Goal: Task Accomplishment & Management: Manage account settings

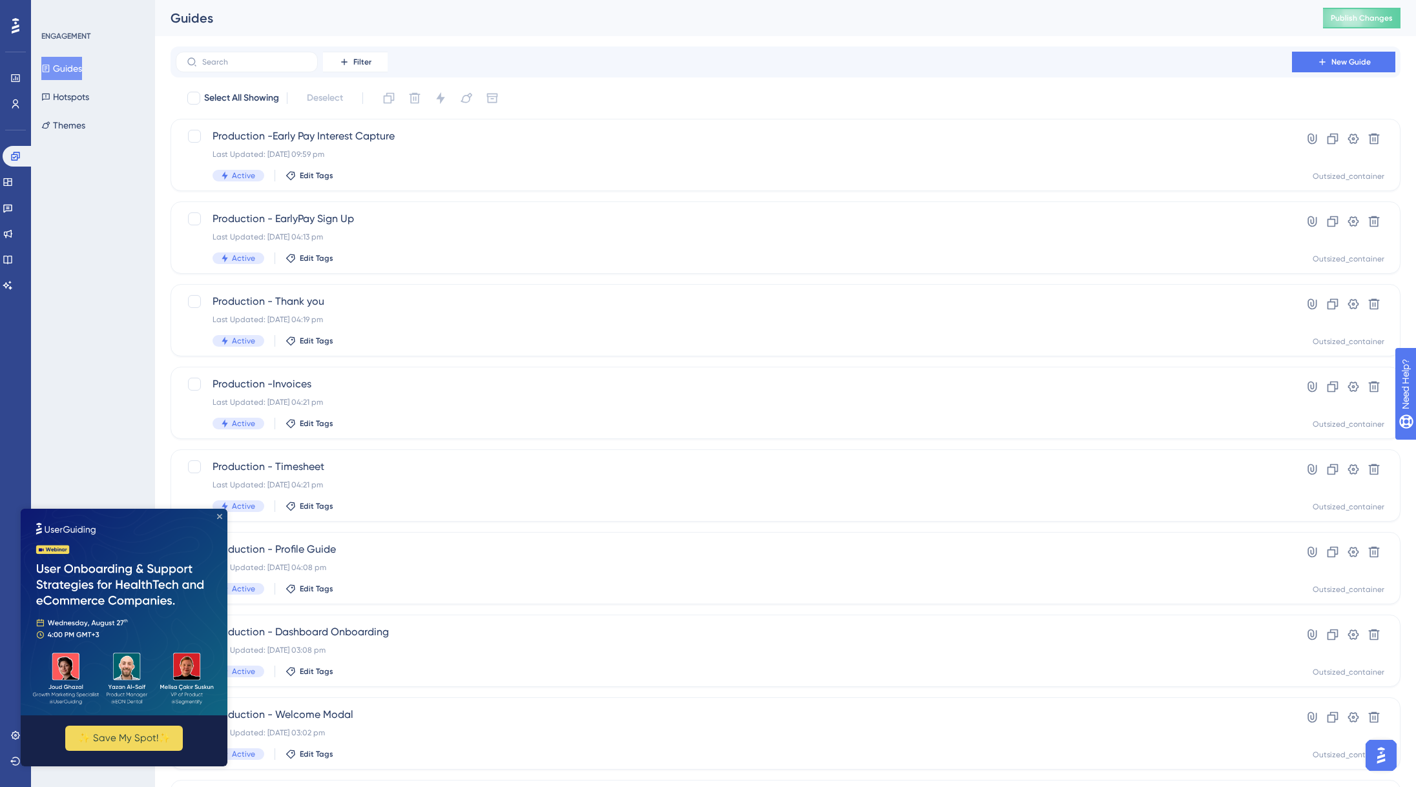
click at [221, 516] on icon "Close Preview" at bounding box center [219, 516] width 5 height 5
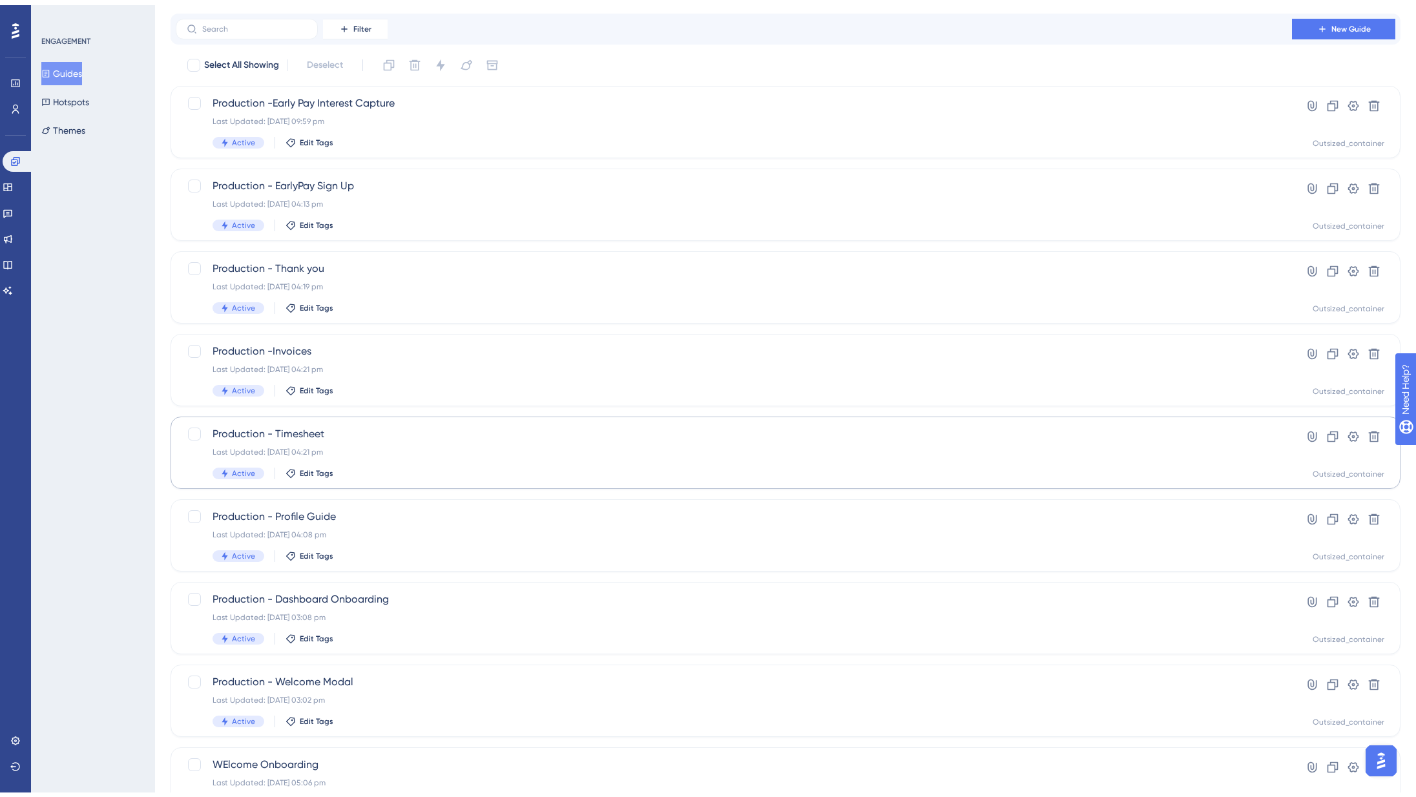
scroll to position [205, 0]
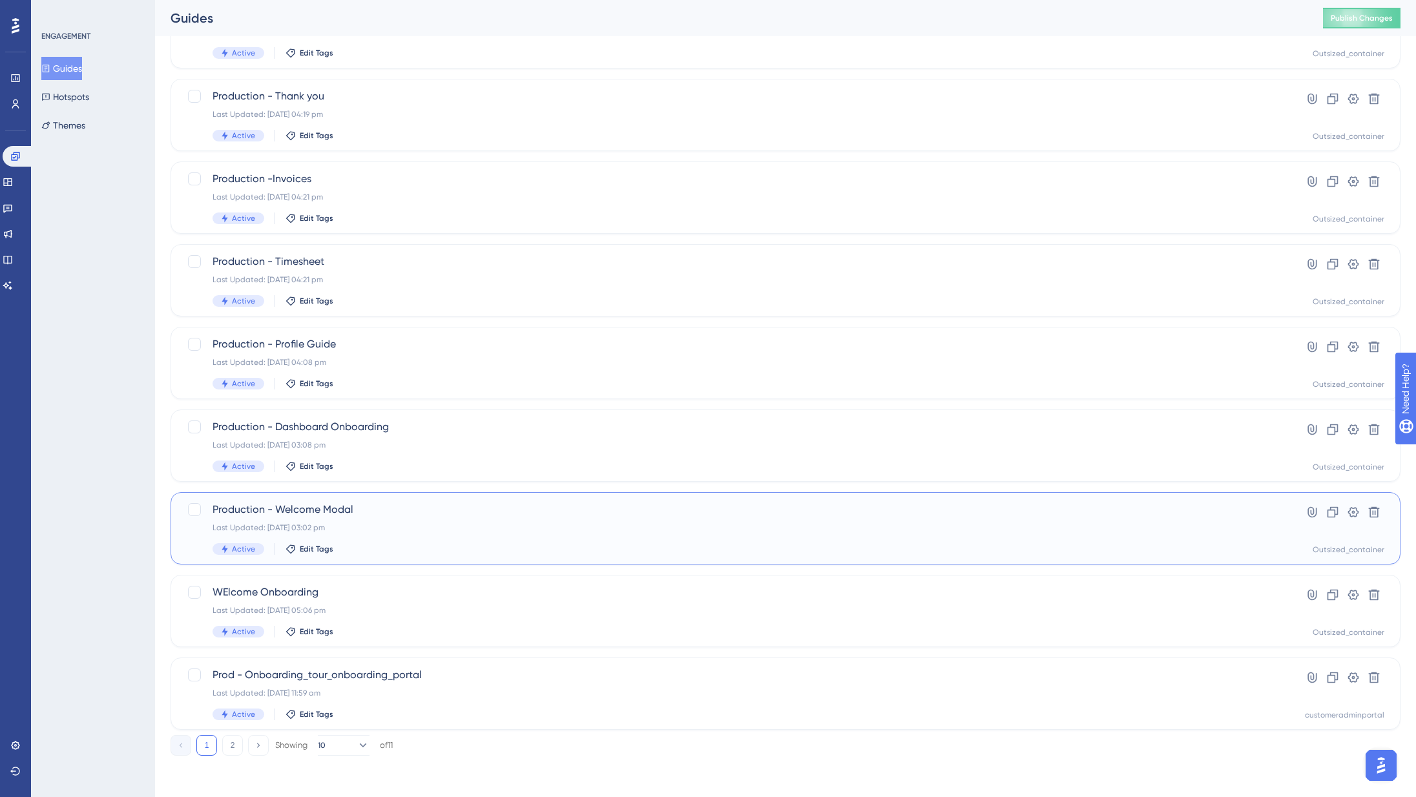
click at [263, 508] on span "Production - Welcome Modal" at bounding box center [733, 509] width 1042 height 15
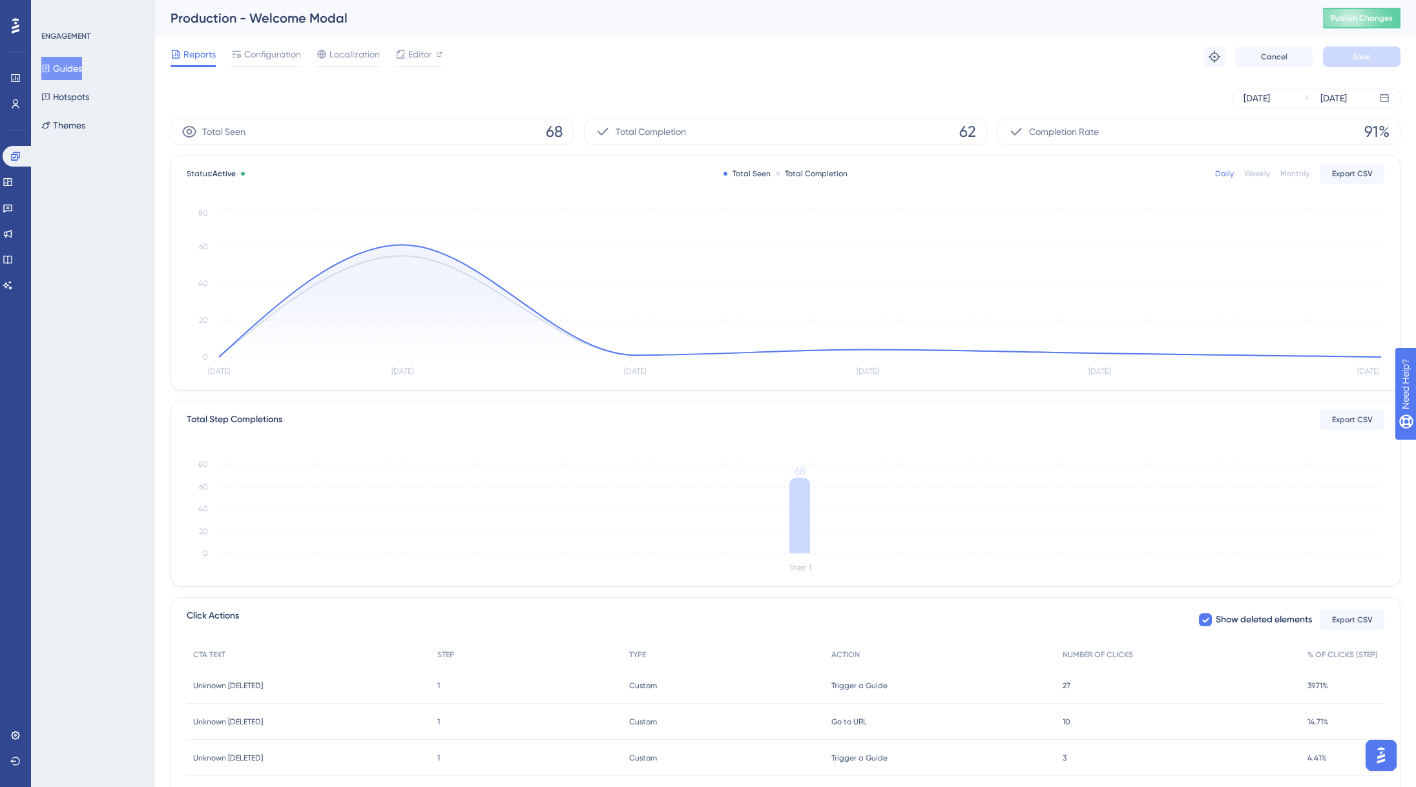
click at [291, 12] on div "Production - Welcome Modal" at bounding box center [730, 18] width 1120 height 18
click at [289, 17] on div "Production - Welcome Modal" at bounding box center [730, 18] width 1120 height 18
click at [243, 21] on div "Production - Welcome Modal" at bounding box center [730, 18] width 1120 height 18
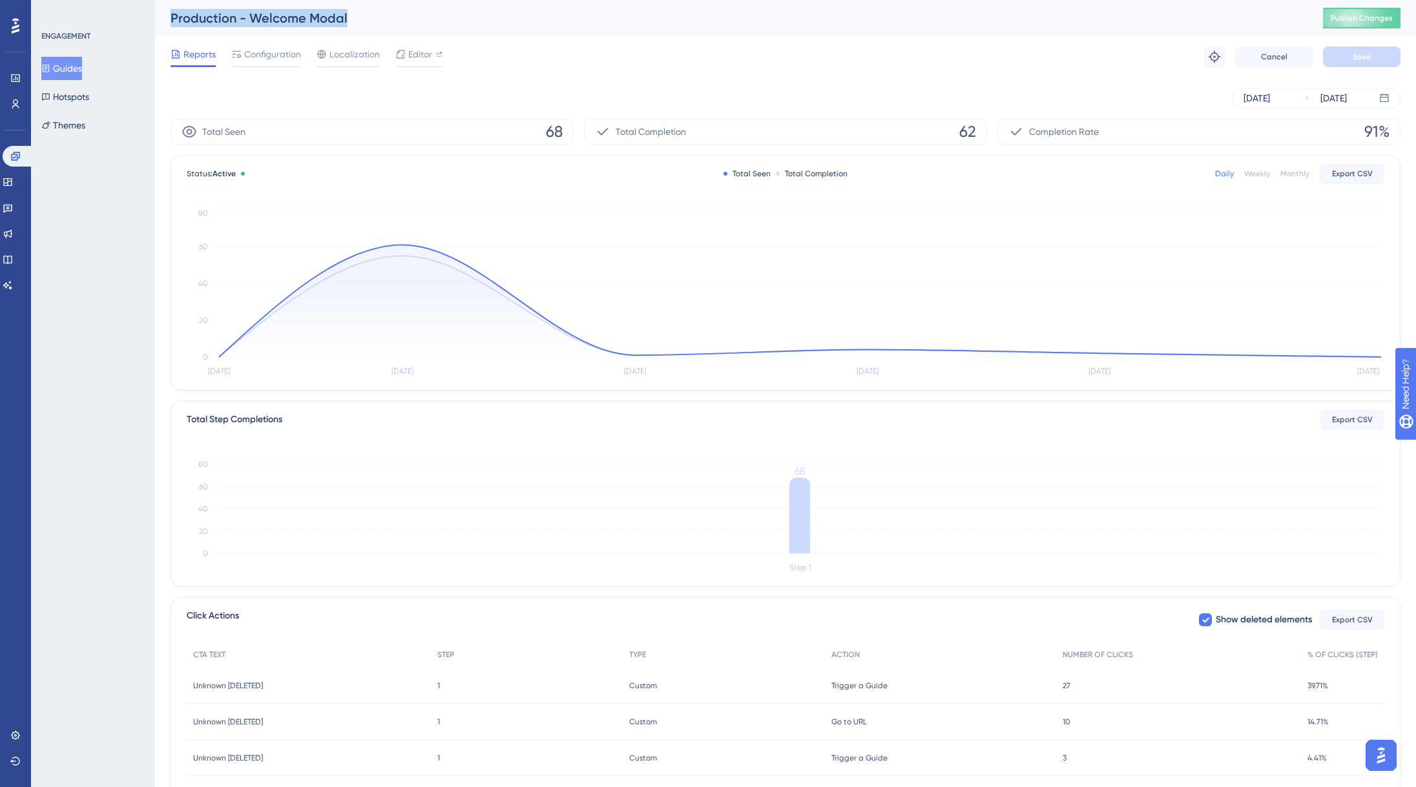
click at [243, 21] on div "Production - Welcome Modal" at bounding box center [730, 18] width 1120 height 18
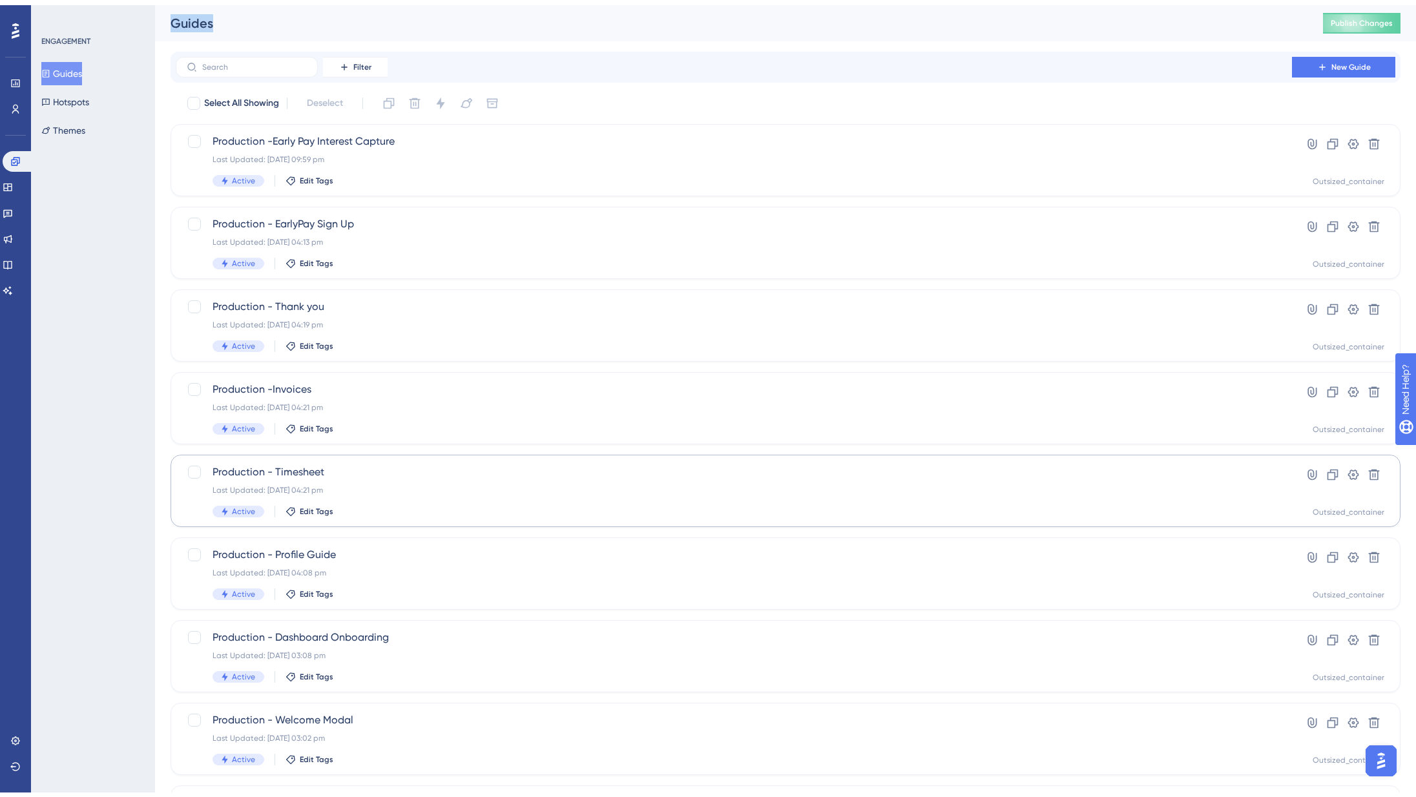
scroll to position [205, 0]
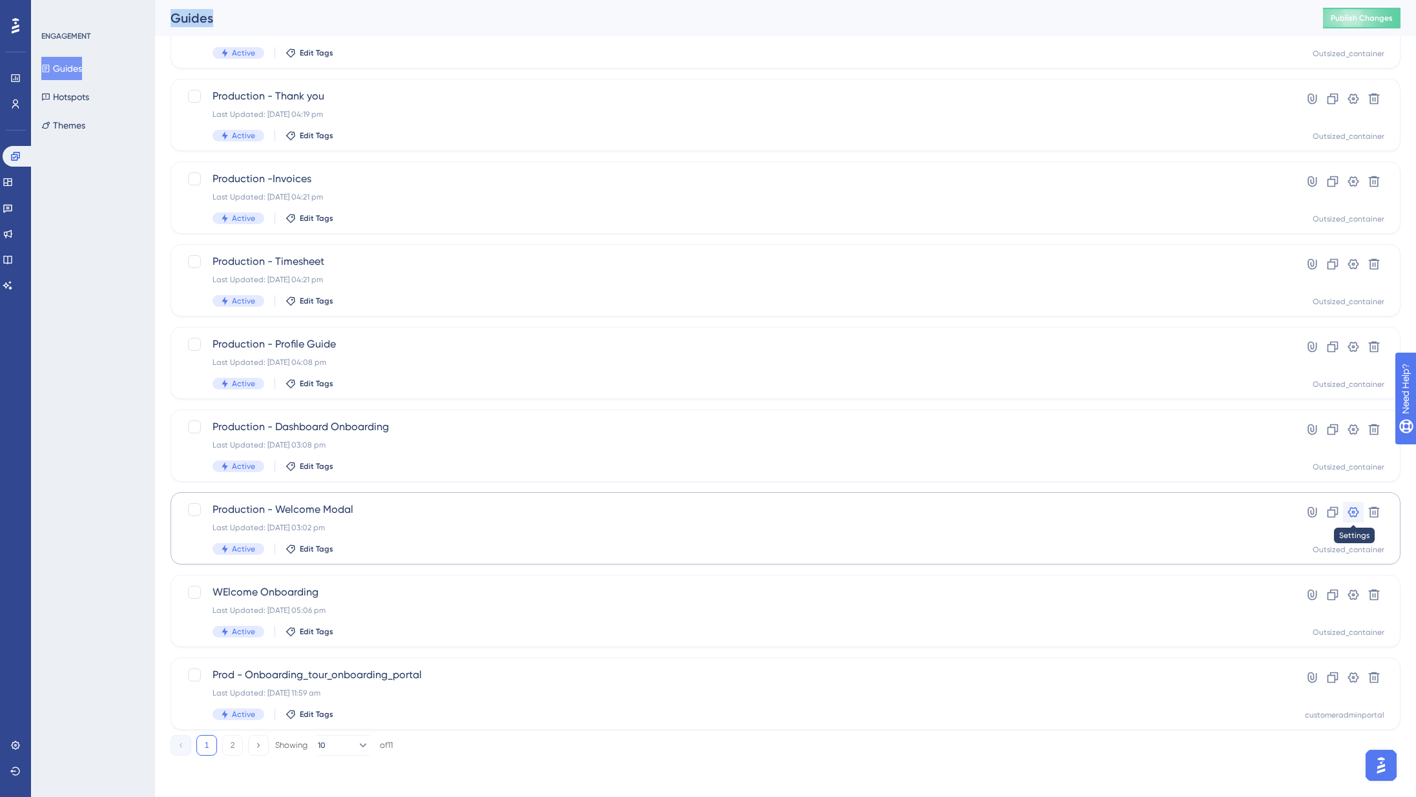
click at [1357, 511] on icon at bounding box center [1353, 512] width 11 height 10
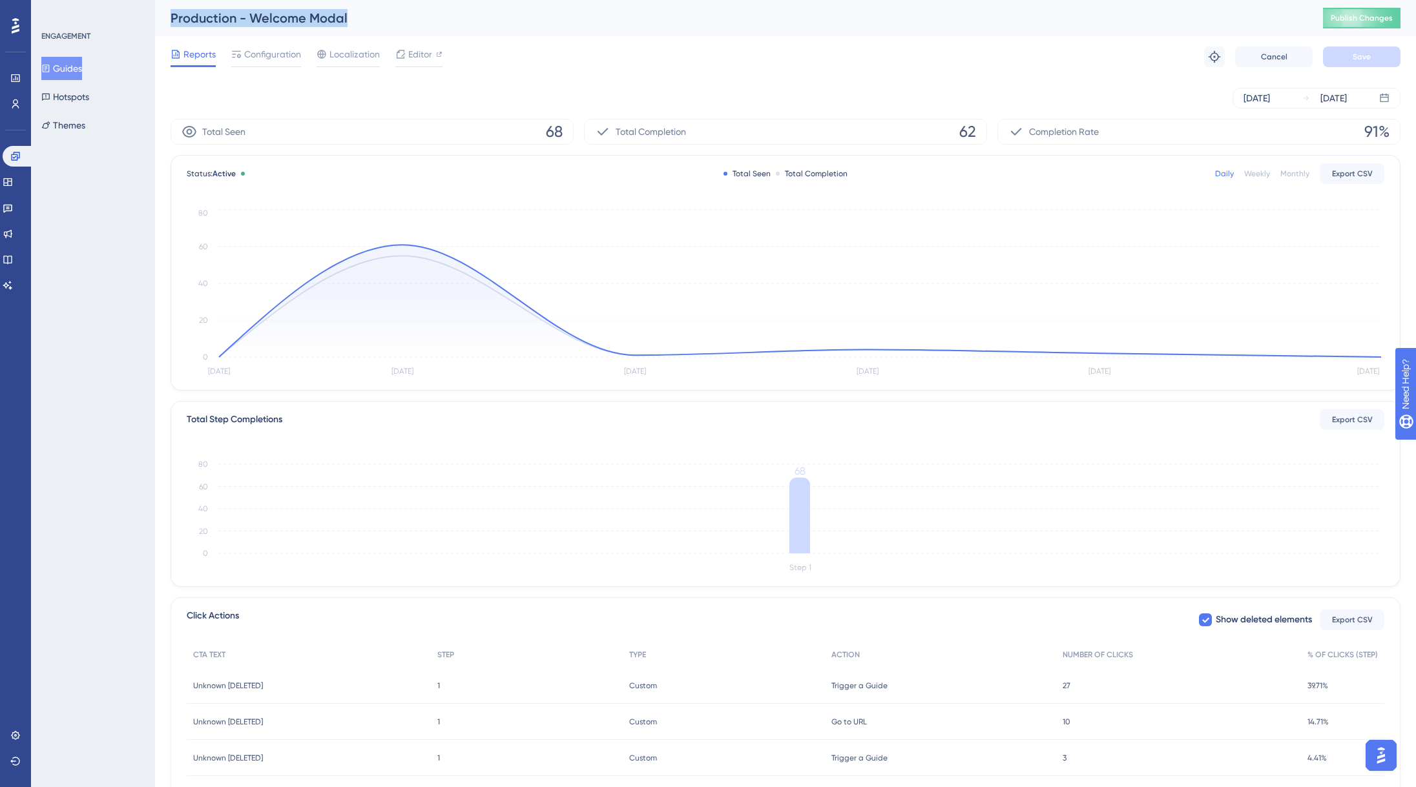
click at [229, 19] on div "Production - Welcome Modal" at bounding box center [730, 18] width 1120 height 18
click at [238, 20] on div "Production - Welcome Modal" at bounding box center [730, 18] width 1120 height 18
click at [259, 18] on div "Production - Welcome Modal" at bounding box center [730, 18] width 1120 height 18
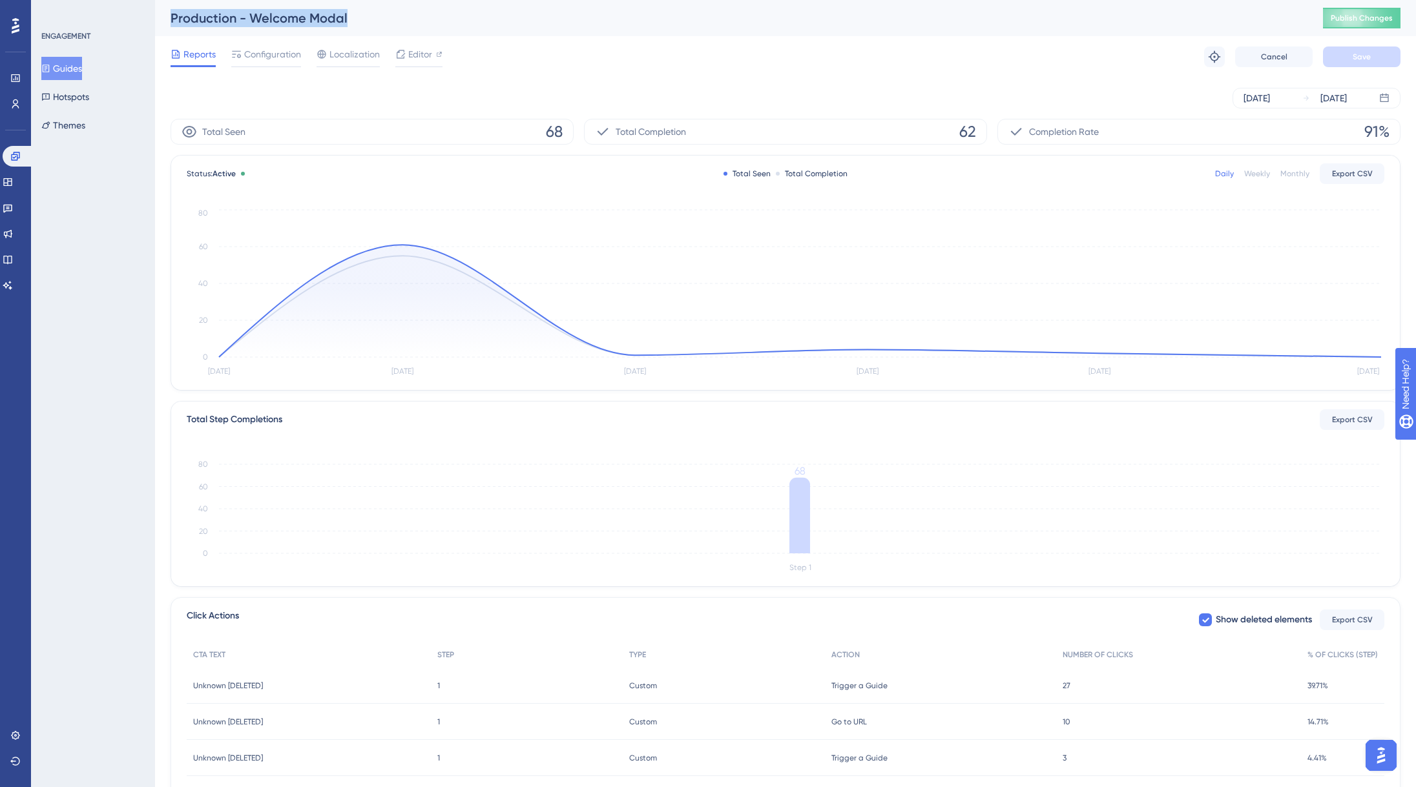
click at [498, 26] on div "Production - Welcome Modal" at bounding box center [730, 18] width 1120 height 18
click at [420, 59] on span "Editor" at bounding box center [420, 53] width 24 height 15
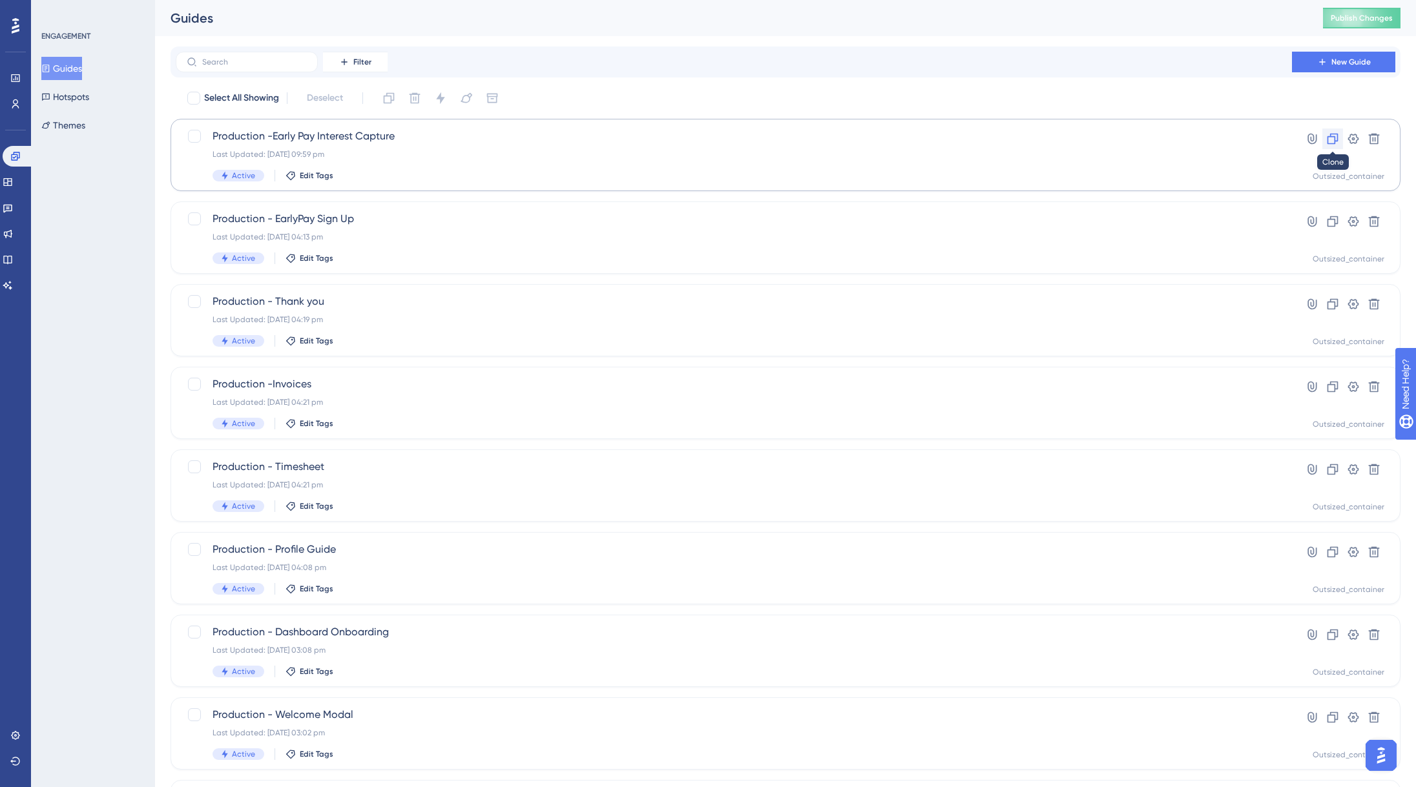
click at [1329, 136] on icon at bounding box center [1332, 139] width 11 height 11
click at [312, 127] on div "Copy - Production -Early Pay Interest Capture Last Updated: [DATE] 09:30 am Ina…" at bounding box center [785, 155] width 1230 height 72
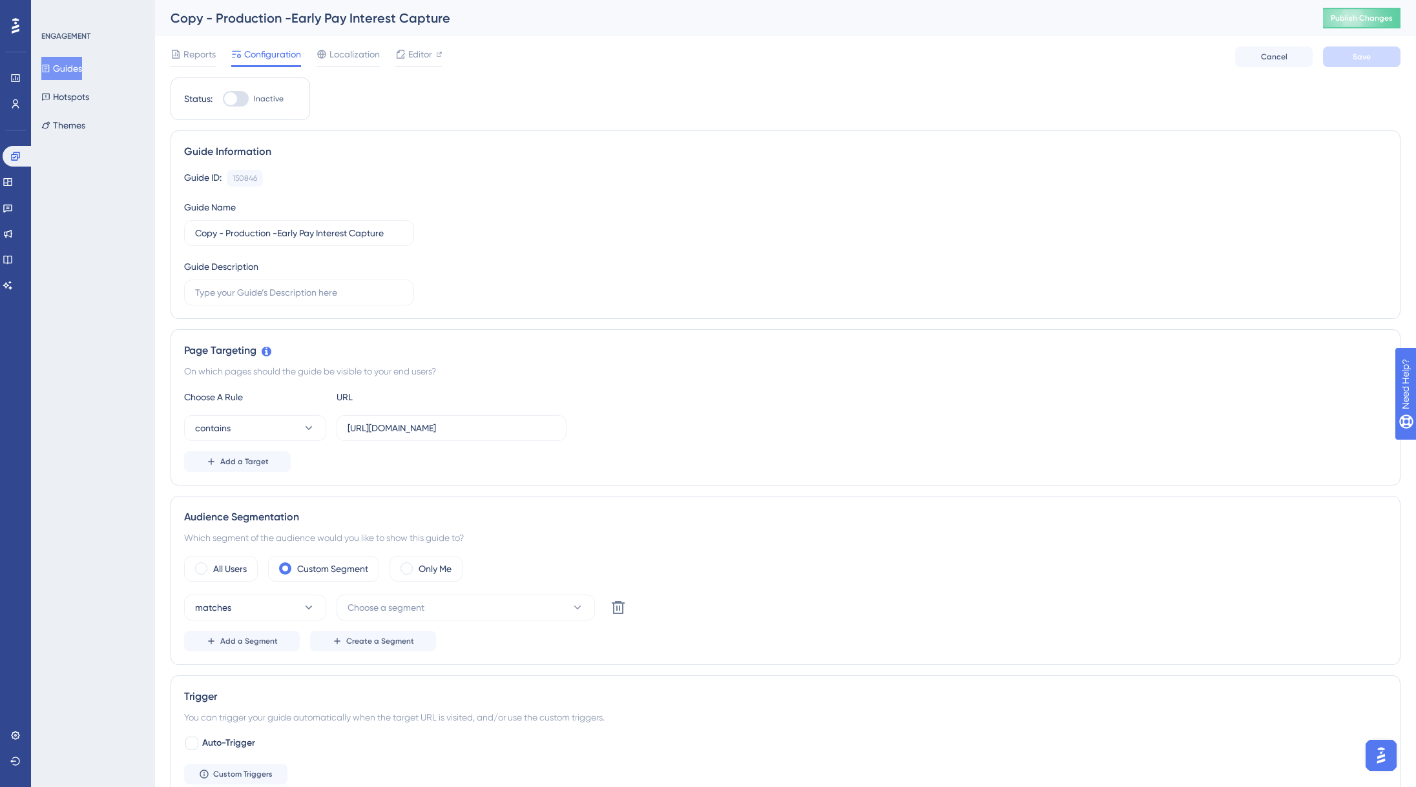
click at [235, 15] on div "Copy - Production -Early Pay Interest Capture" at bounding box center [730, 18] width 1120 height 18
click at [232, 16] on div "Copy - Production -Early Pay Interest Capture" at bounding box center [730, 18] width 1120 height 18
click at [216, 15] on div "Copy - Production -Early Pay Interest Capture" at bounding box center [730, 18] width 1120 height 18
click at [223, 227] on input "Copy - Production -Early Pay Interest Capture" at bounding box center [299, 233] width 208 height 14
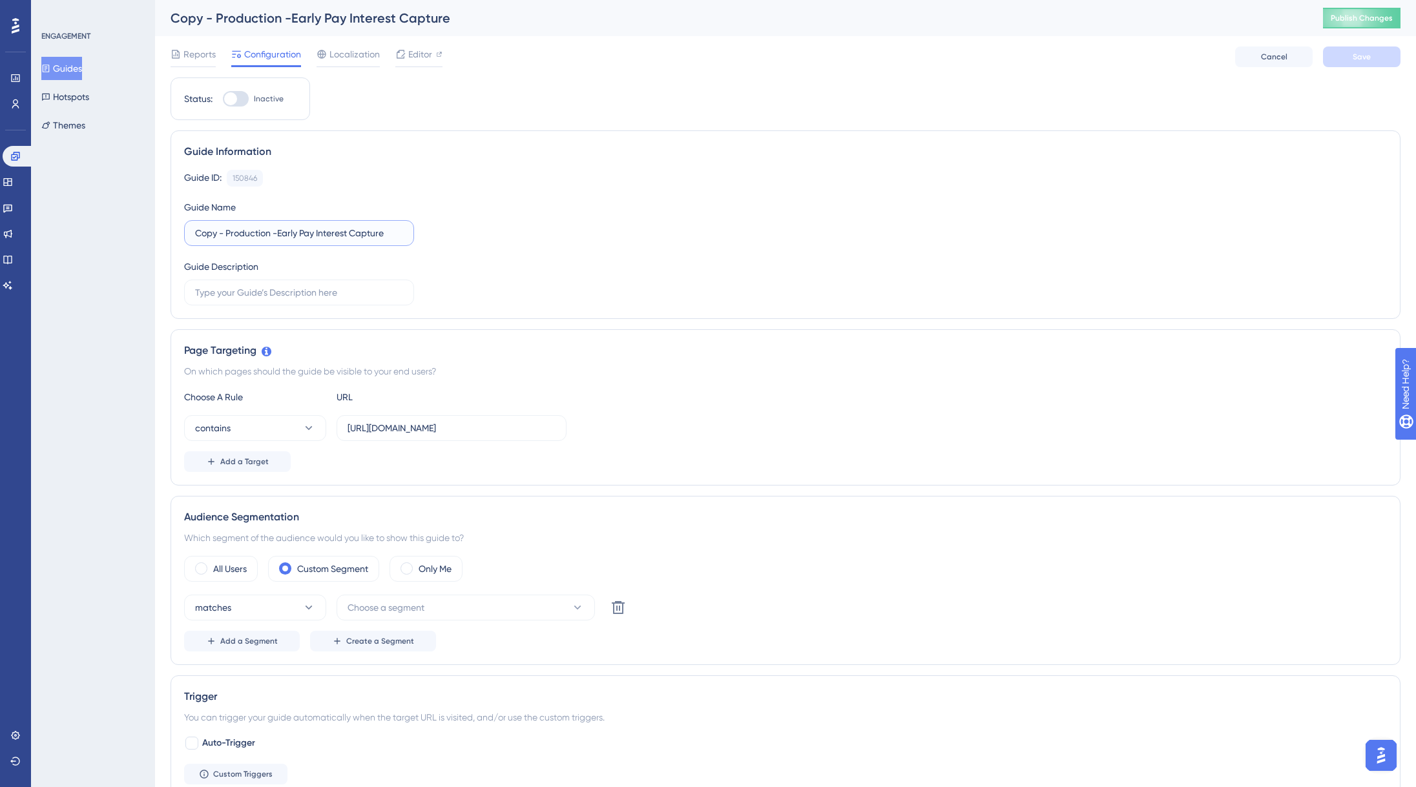
drag, startPoint x: 226, startPoint y: 234, endPoint x: 162, endPoint y: 232, distance: 64.0
click at [0, 0] on div "Performance Users Engagement Widgets Feedback Product Updates Knowledge Base AI…" at bounding box center [0, 0] width 0 height 0
click at [221, 230] on input "Production Consideration -Early Pay Interest Capture" at bounding box center [299, 233] width 208 height 14
click at [287, 232] on input "PROD Consideration -Early Pay Interest Capture" at bounding box center [299, 233] width 208 height 14
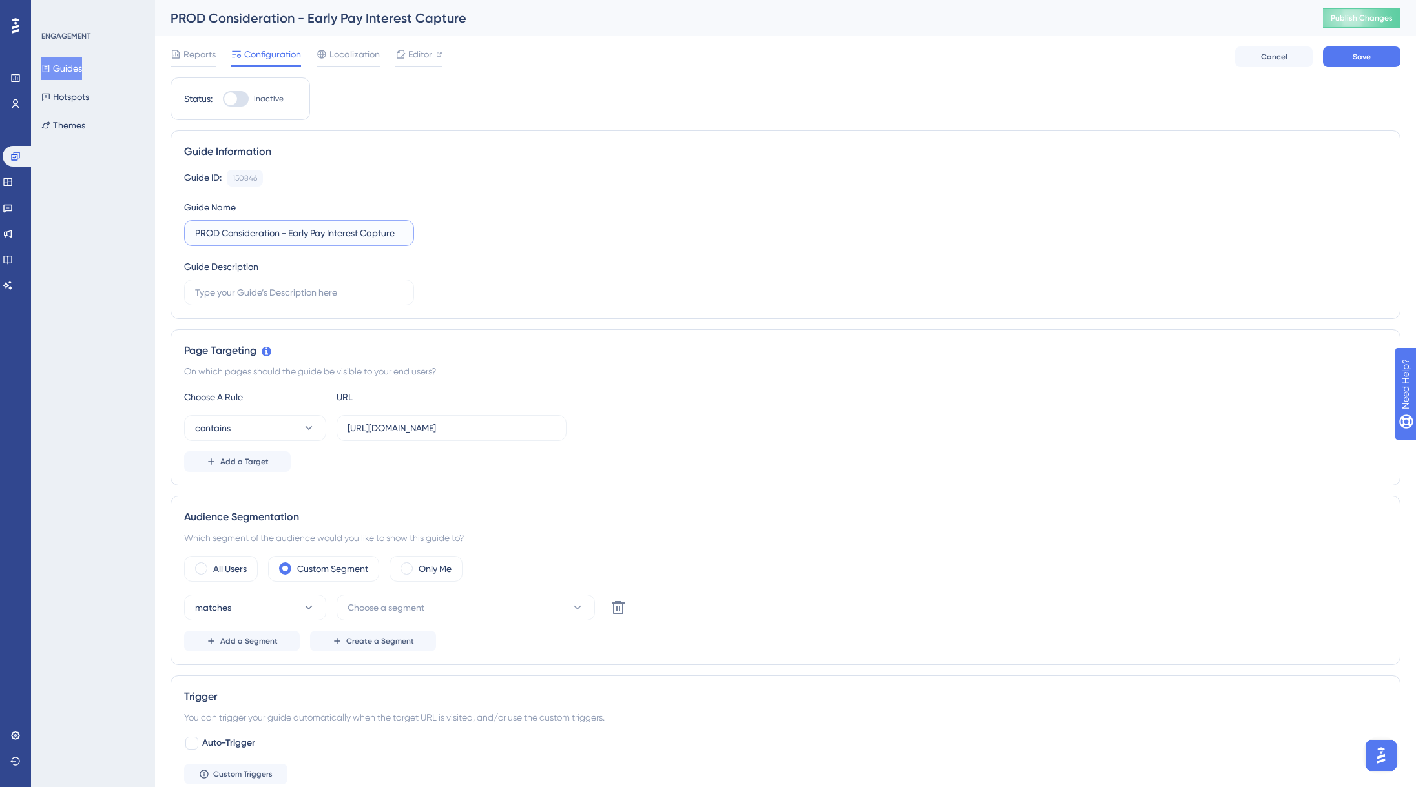
drag, startPoint x: 329, startPoint y: 234, endPoint x: 444, endPoint y: 239, distance: 115.1
click at [444, 239] on div "Guide ID: 150846 Copy Guide Name PROD Consideration - Early Pay Interest Captur…" at bounding box center [785, 238] width 1202 height 136
type input "PROD Consideration - Early Pay Offer"
click at [589, 191] on div "Guide ID: 150846 Copy Guide Name PROD Consideration - Early Pay Offer Guide Des…" at bounding box center [785, 238] width 1202 height 136
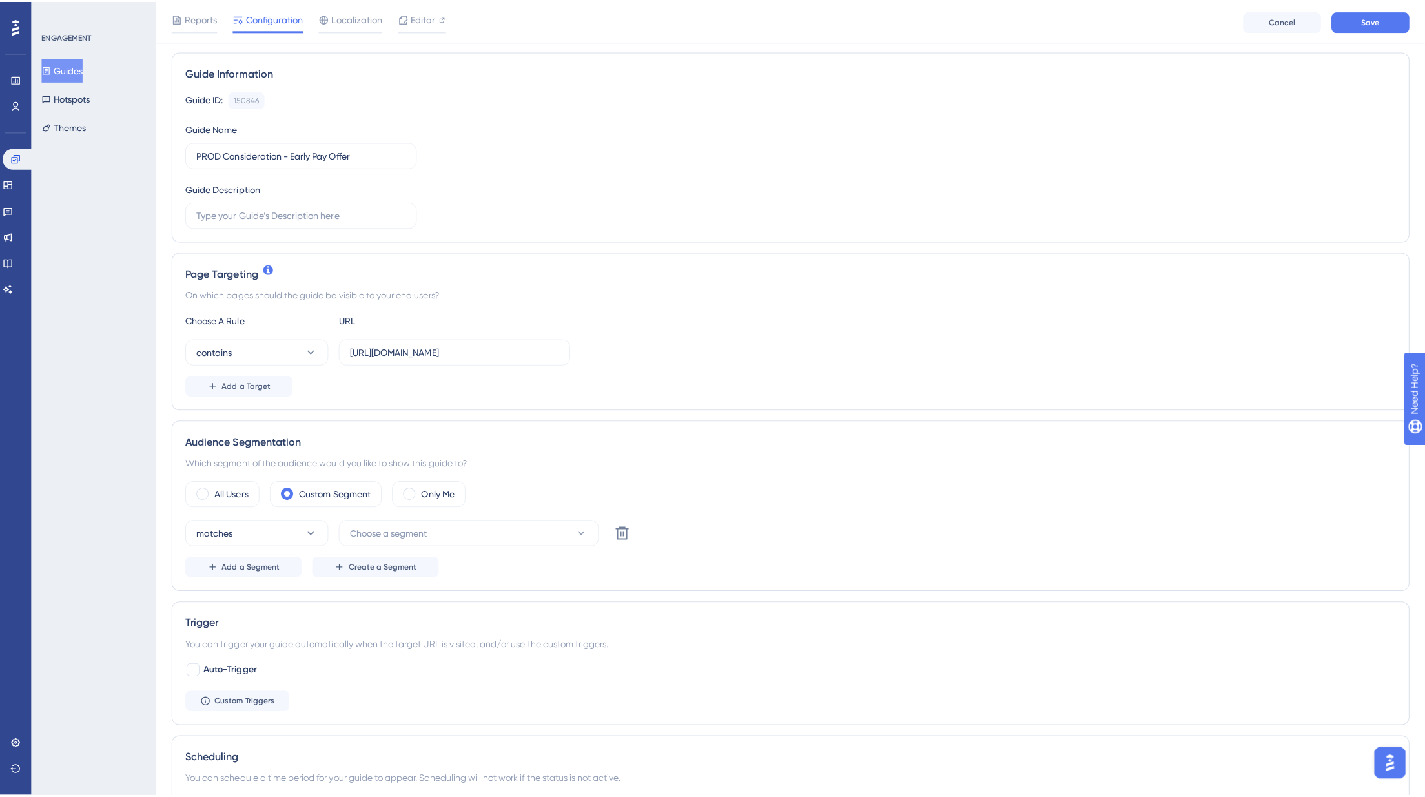
scroll to position [147, 0]
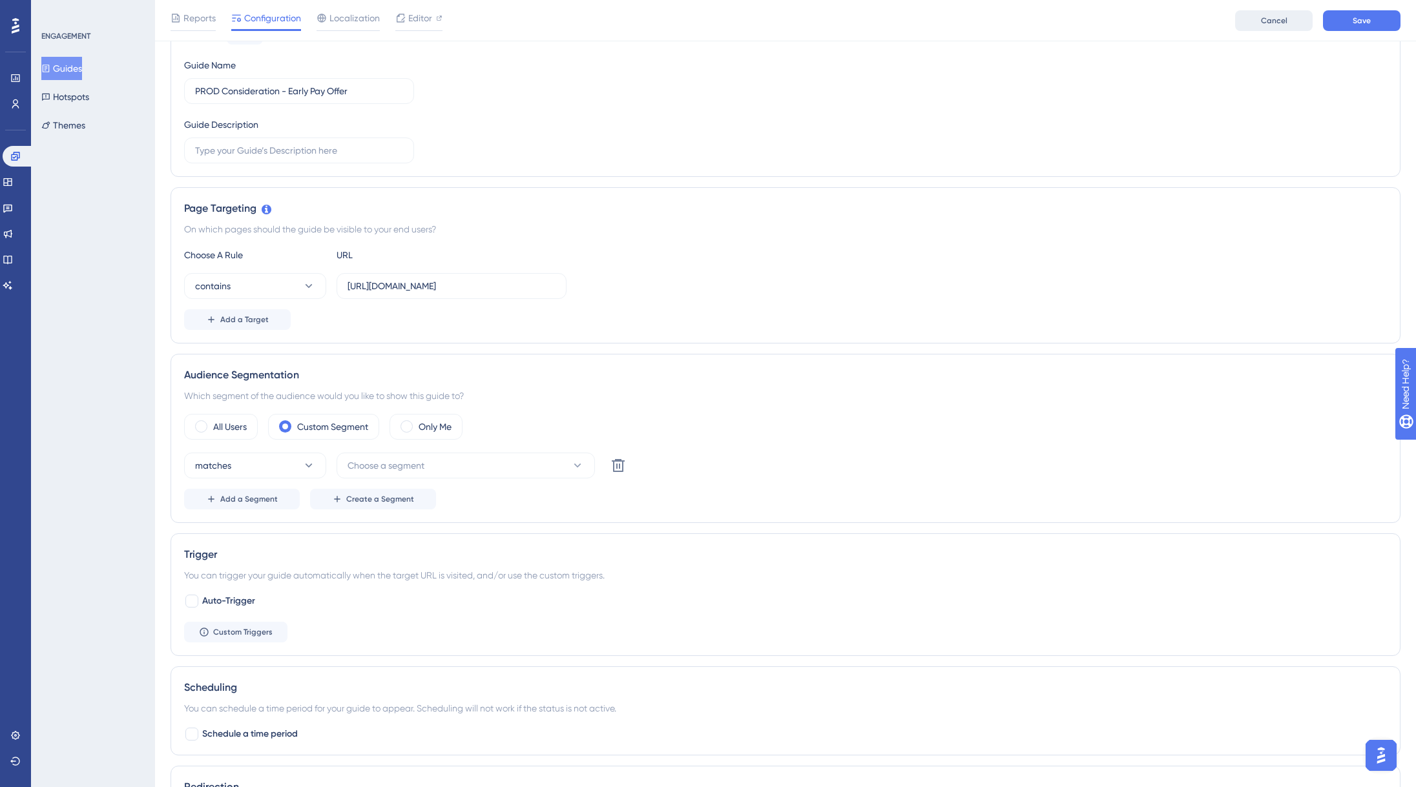
click at [1270, 24] on span "Cancel" at bounding box center [1274, 20] width 26 height 10
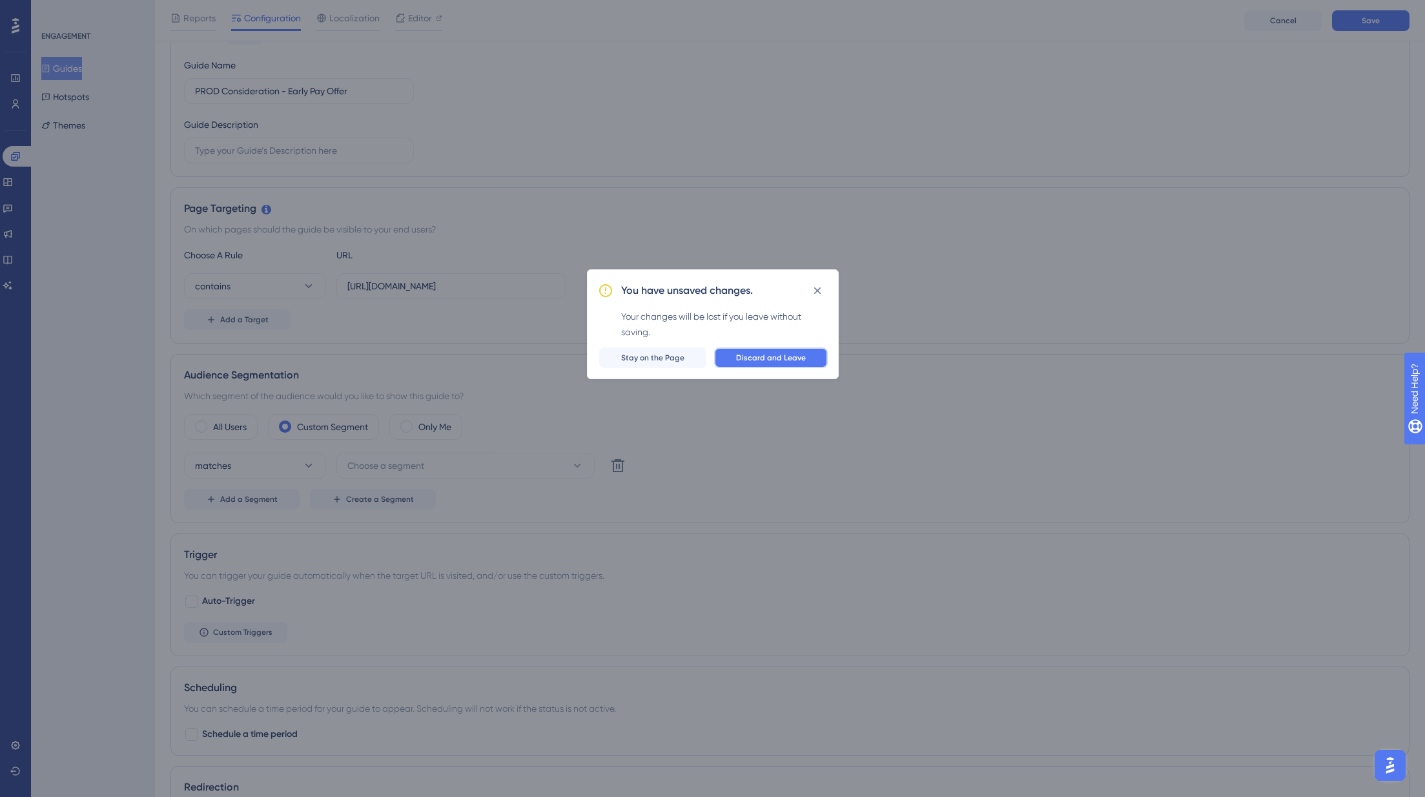
click at [740, 364] on button "Discard and Leave" at bounding box center [771, 357] width 114 height 21
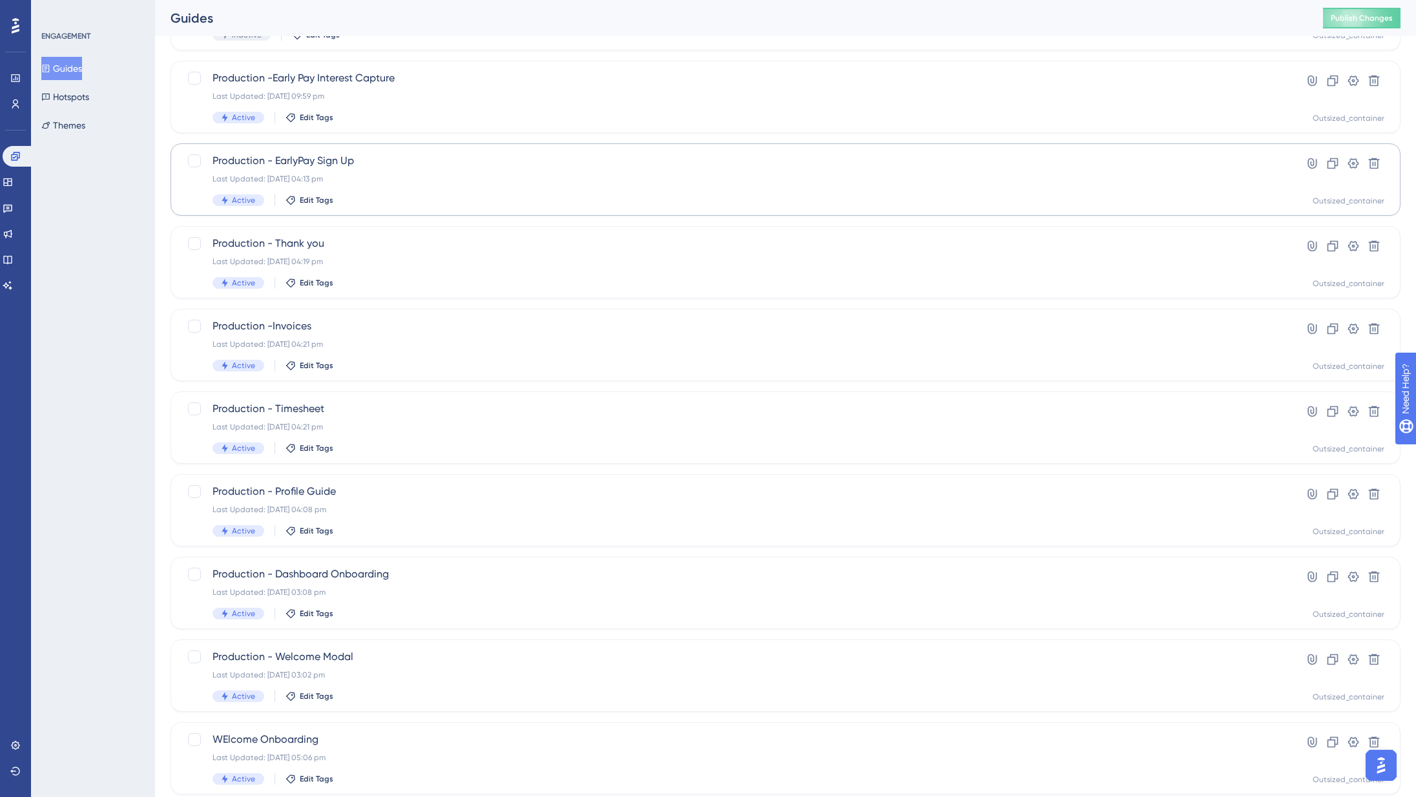
scroll to position [174, 0]
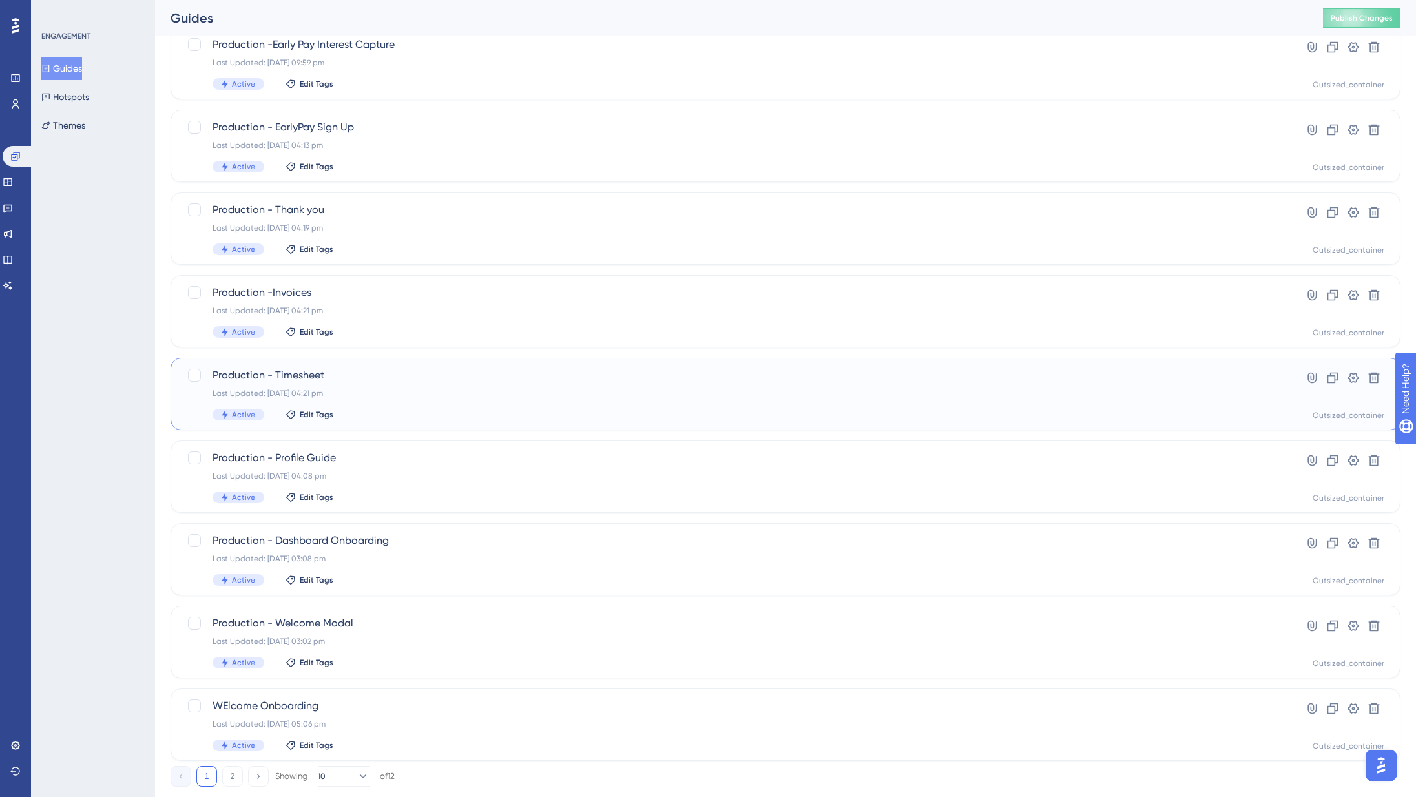
click at [415, 406] on div "Production - Timesheet Last Updated: 27 Aug 2025 04:21 pm Active Edit Tags" at bounding box center [733, 393] width 1042 height 53
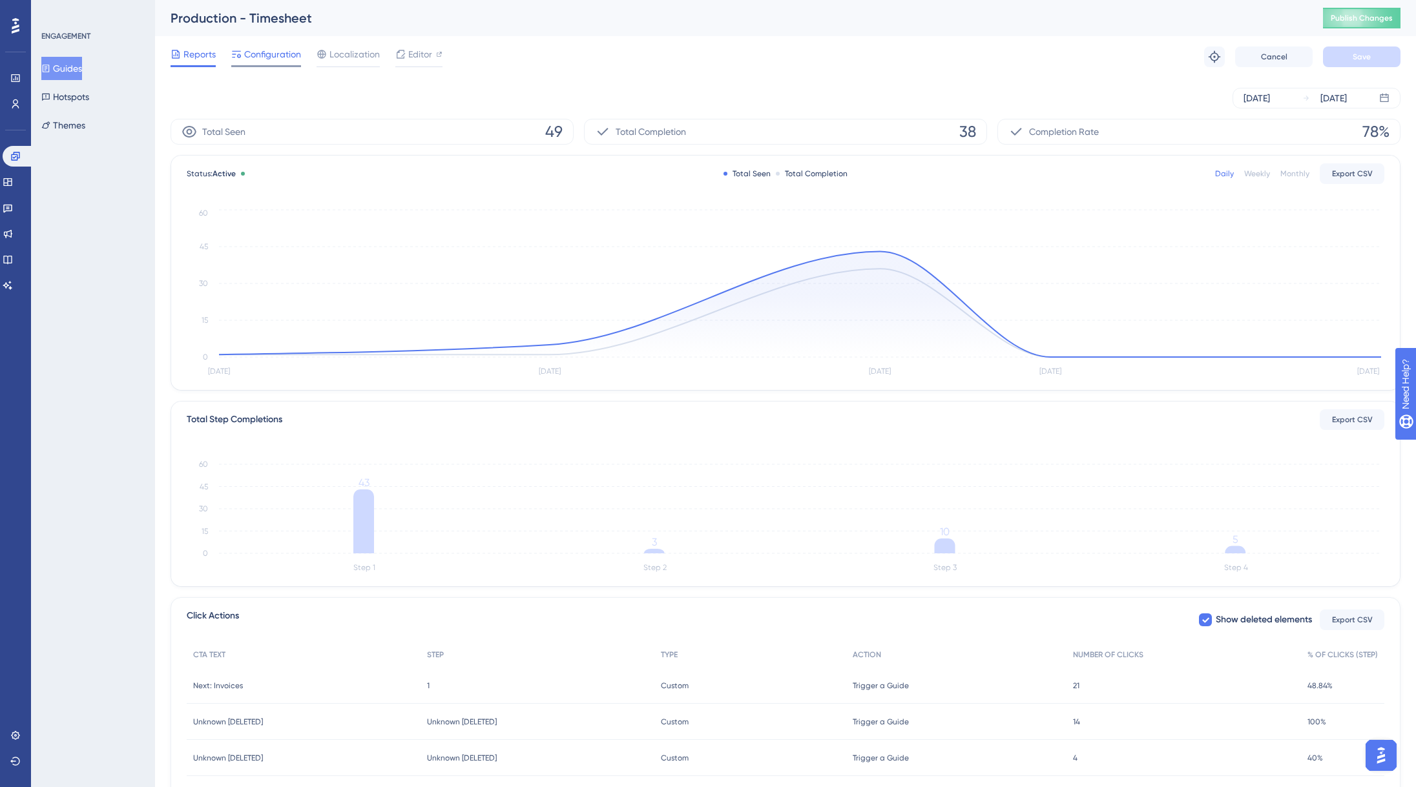
click at [278, 48] on span "Configuration" at bounding box center [272, 53] width 57 height 15
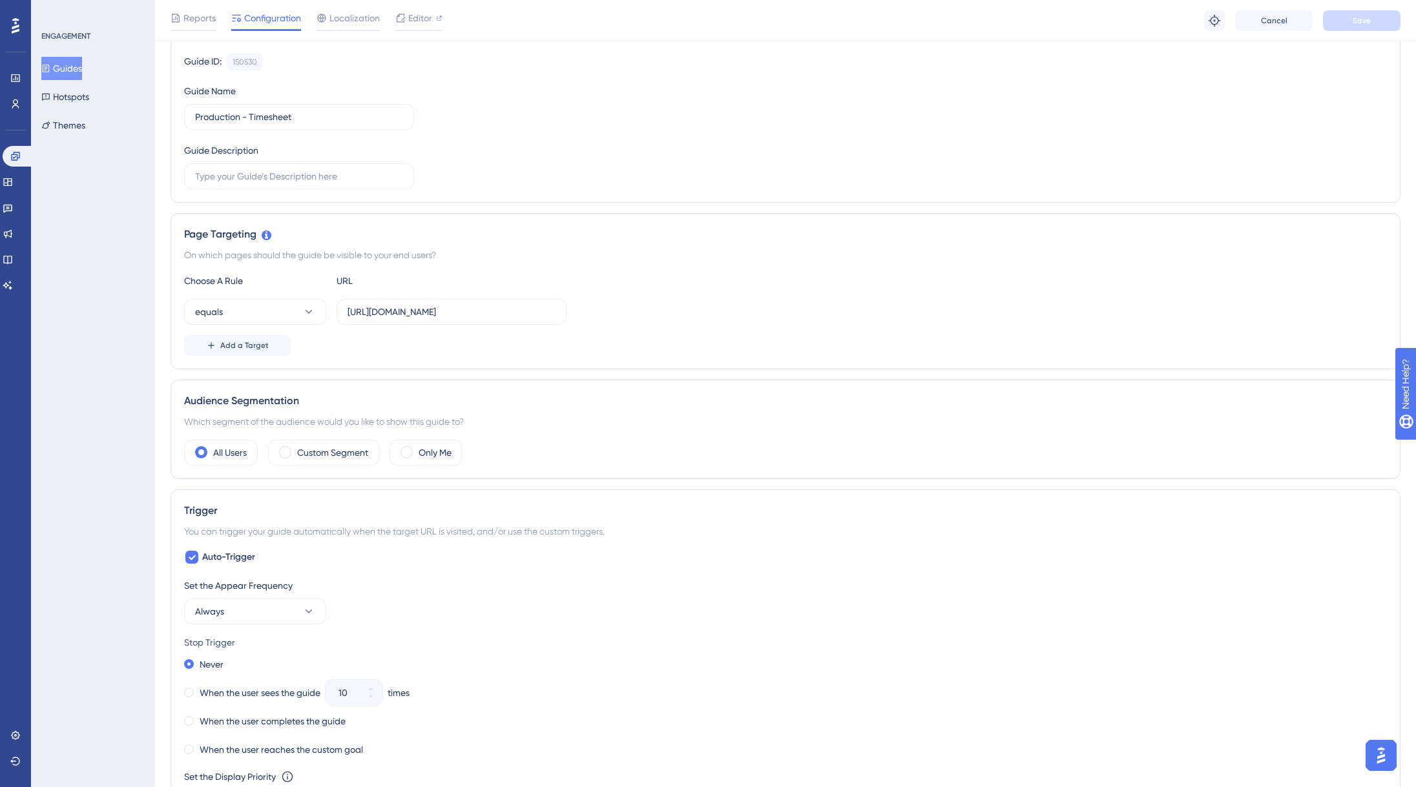
scroll to position [353, 0]
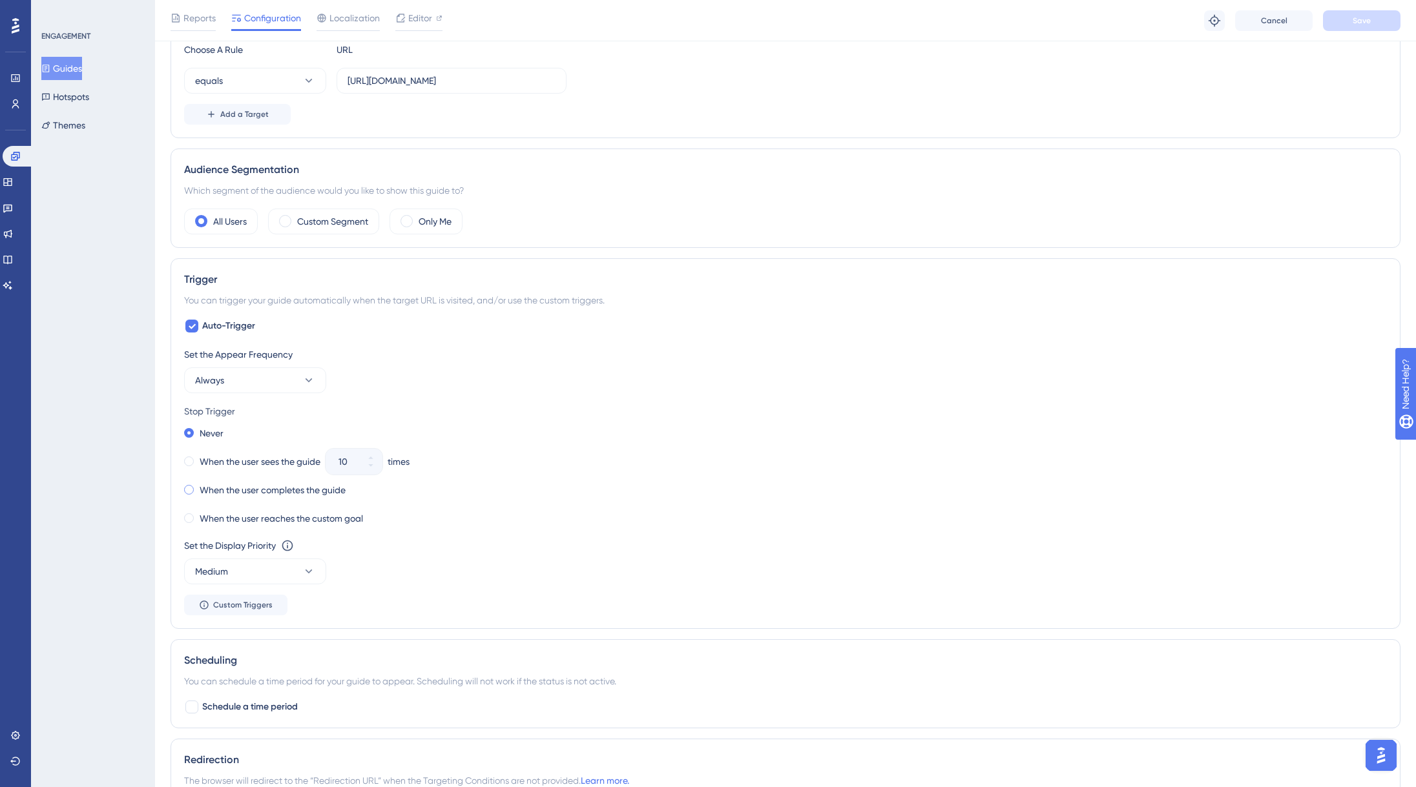
click at [191, 488] on span at bounding box center [189, 490] width 10 height 10
click at [198, 487] on input "radio" at bounding box center [198, 487] width 0 height 0
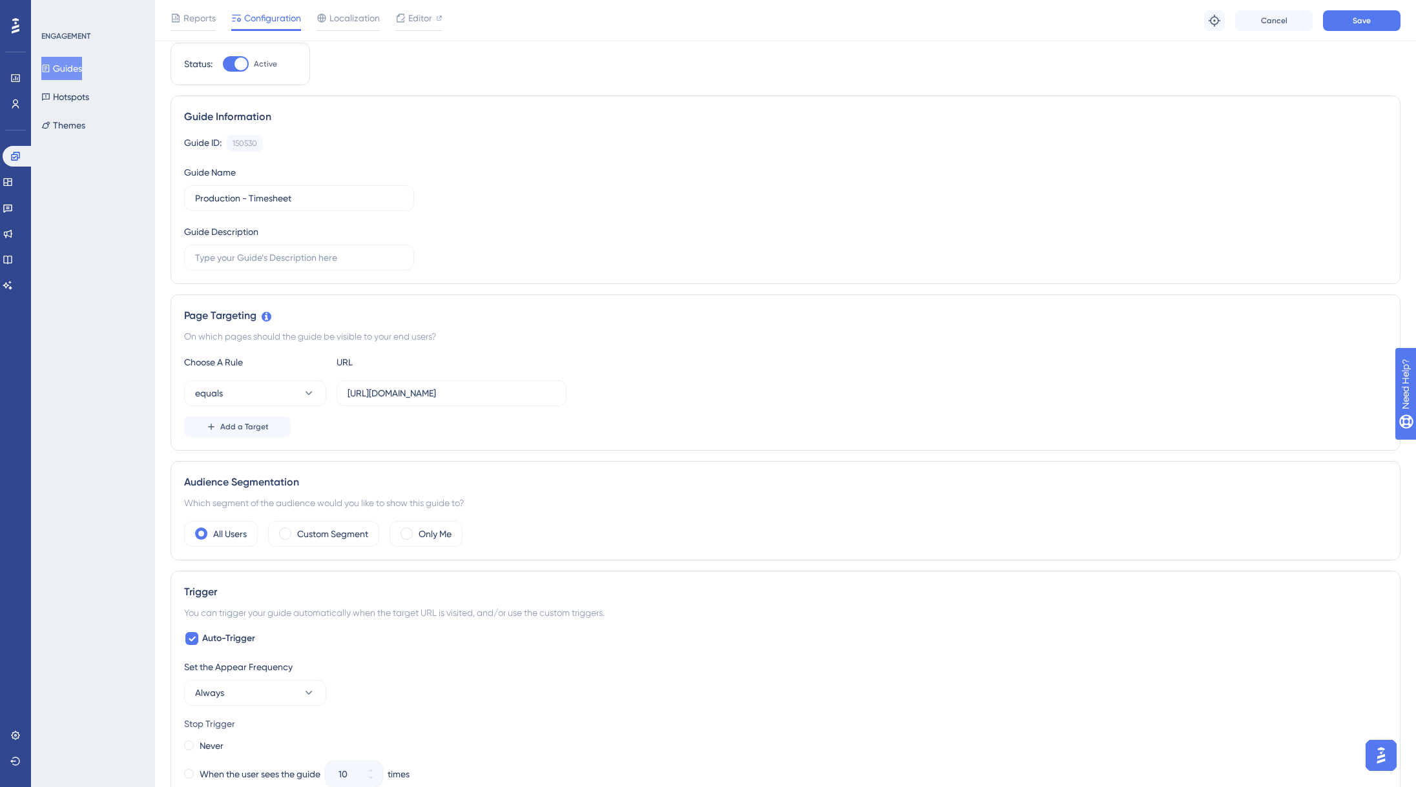
scroll to position [0, 0]
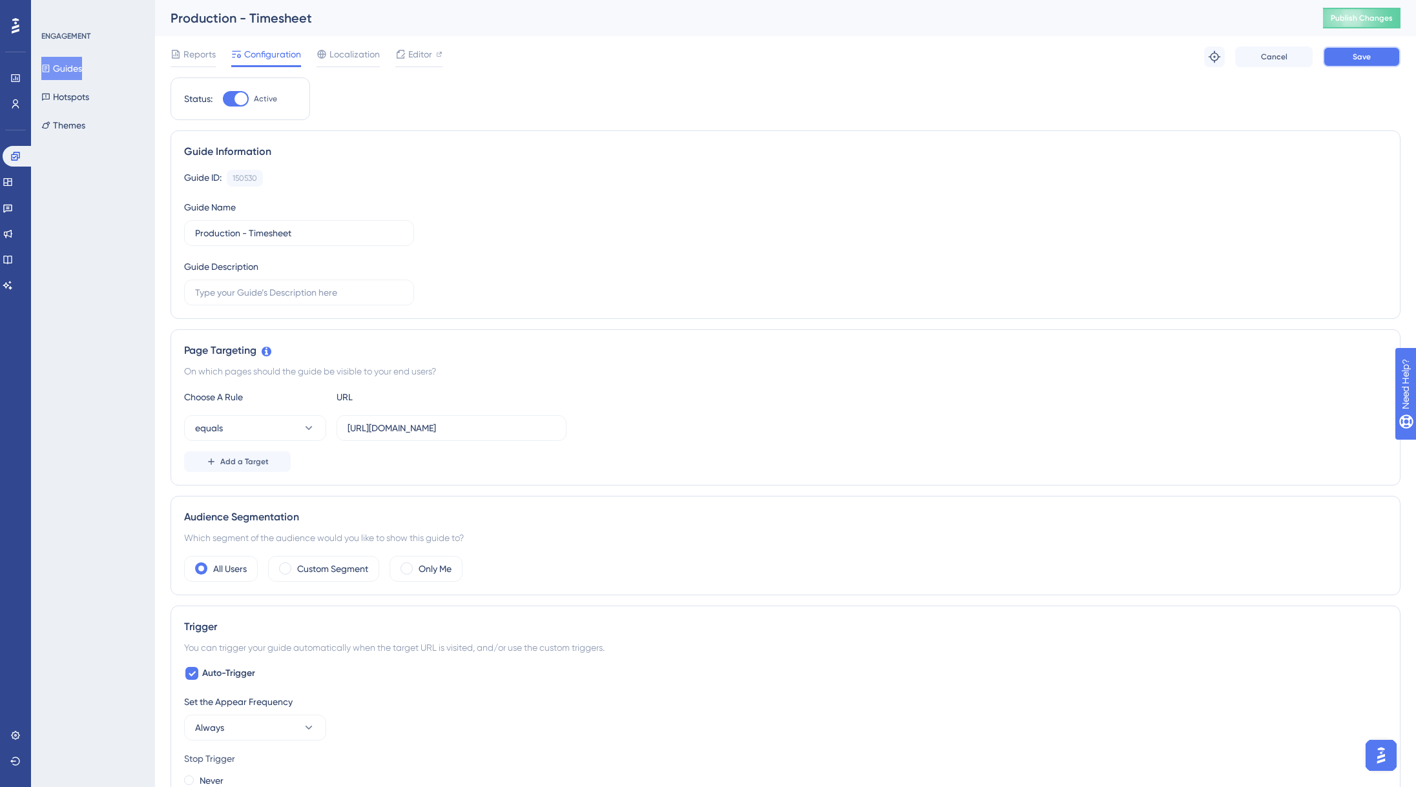
click at [1366, 59] on span "Save" at bounding box center [1361, 57] width 18 height 10
click at [1372, 22] on span "Publish Changes" at bounding box center [1361, 18] width 62 height 10
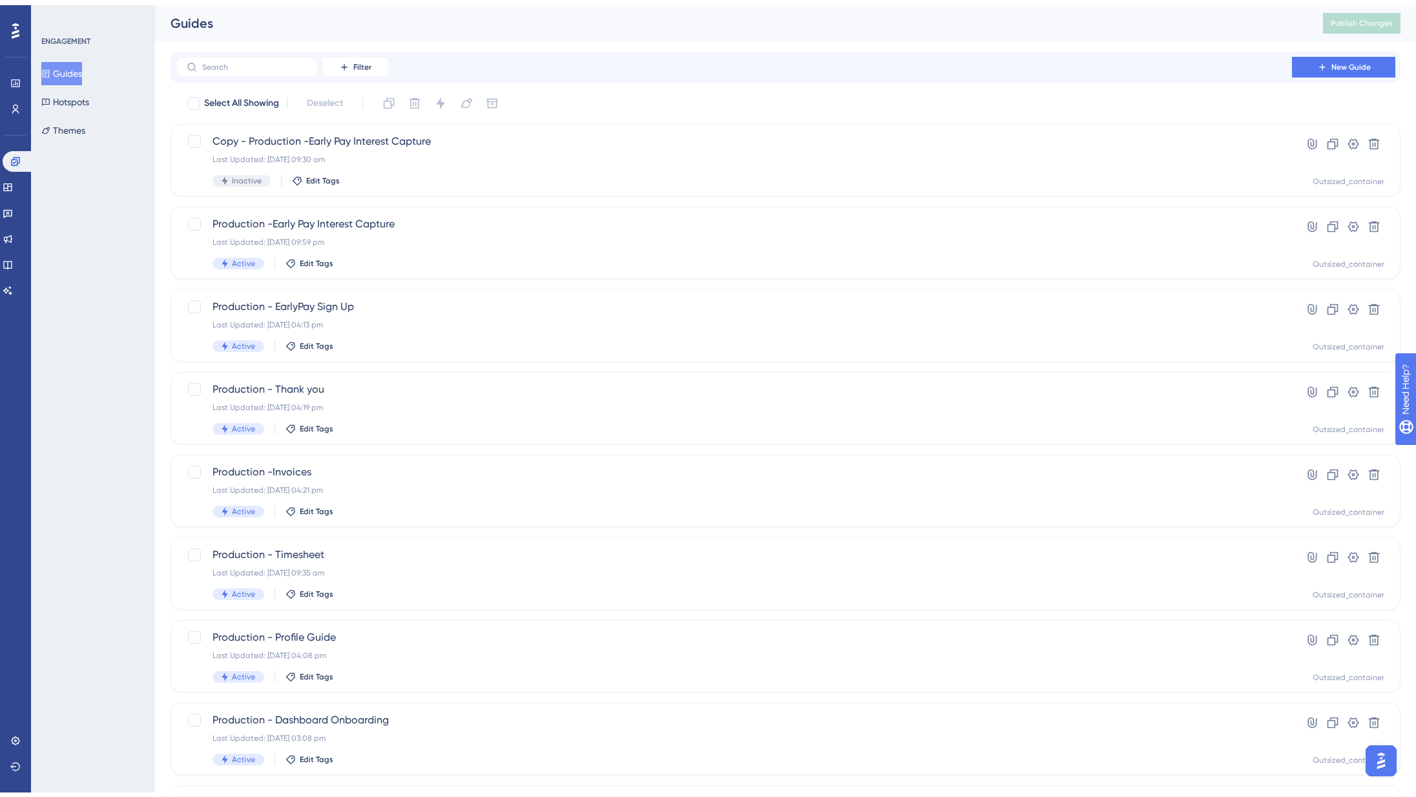
scroll to position [133, 0]
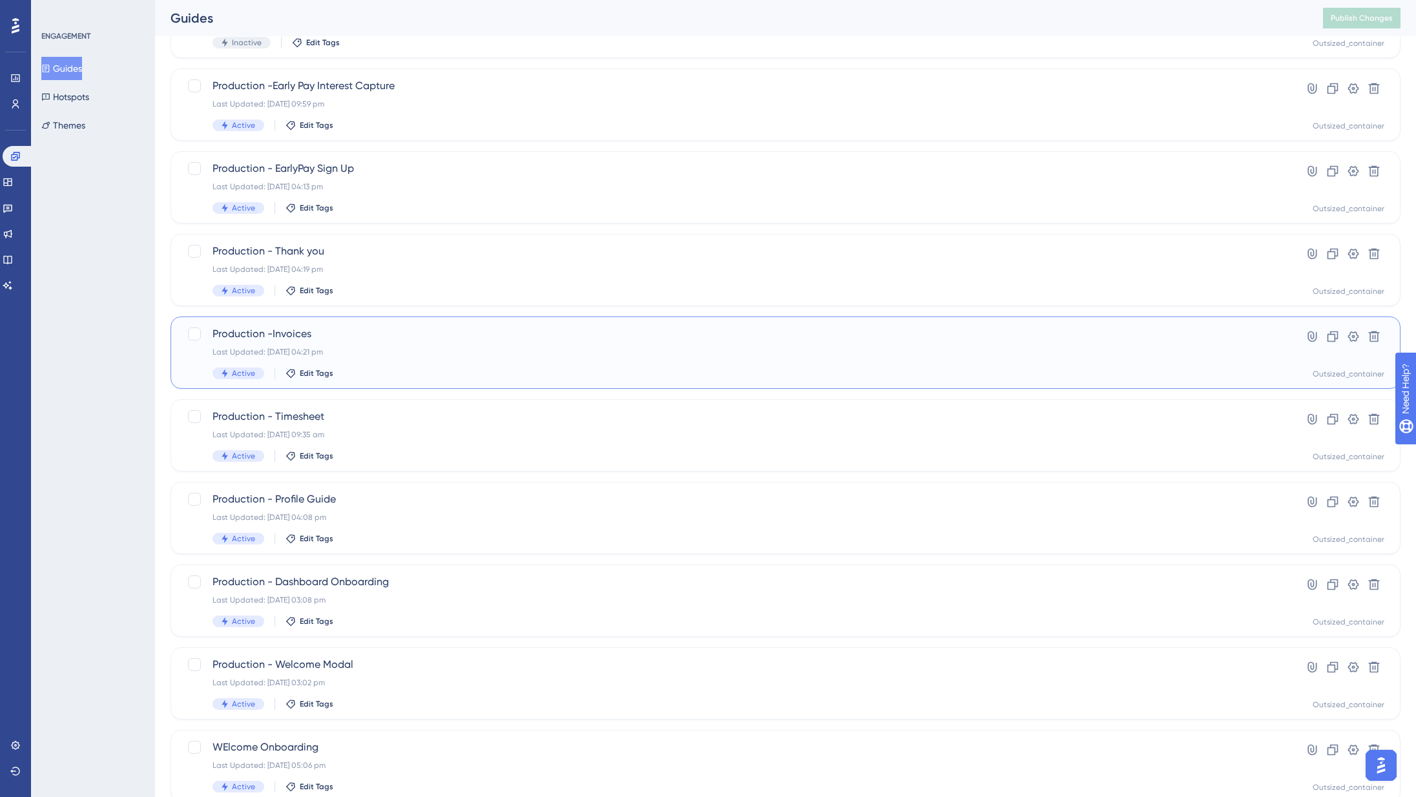
click at [379, 347] on div "Last Updated: 27 Aug 2025 04:21 pm" at bounding box center [733, 352] width 1042 height 10
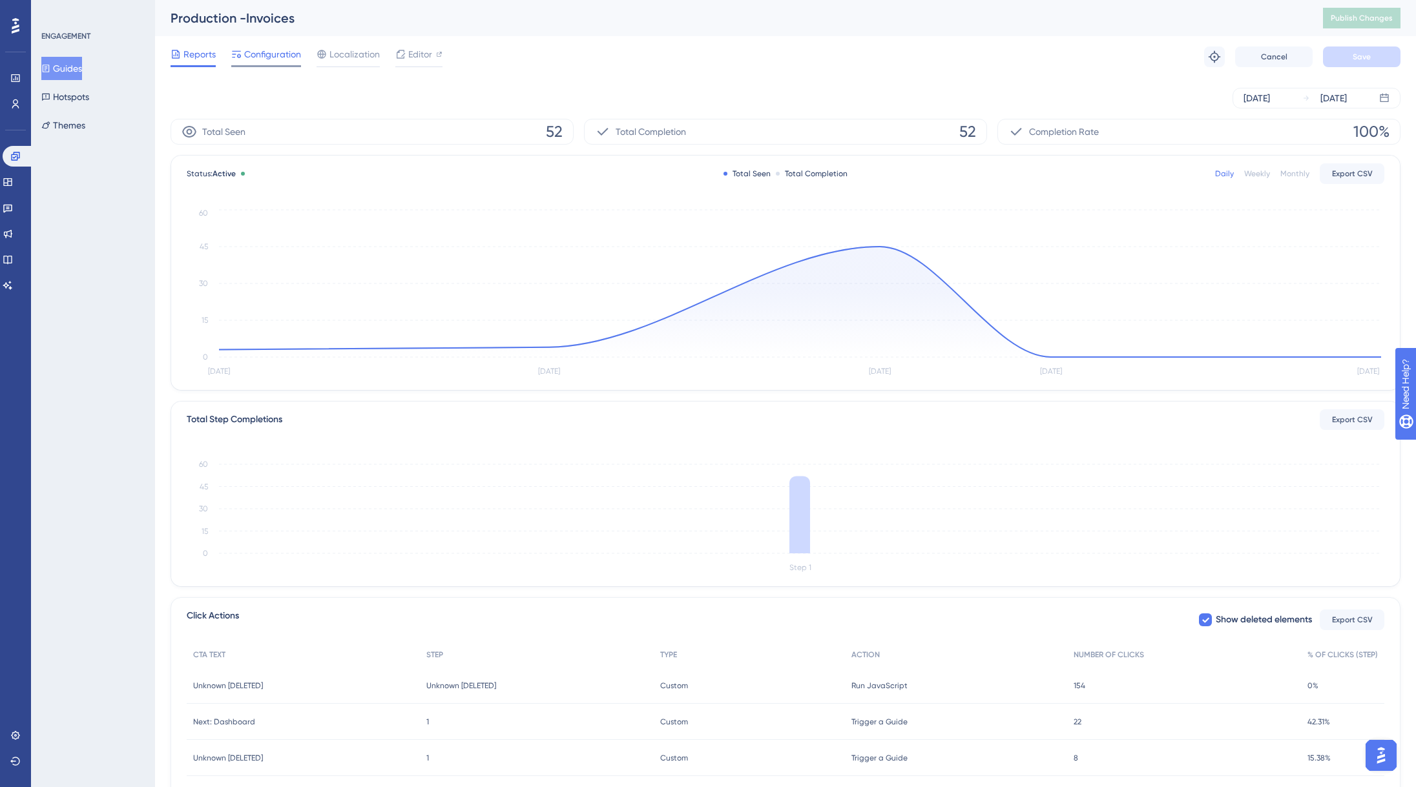
click at [278, 50] on span "Configuration" at bounding box center [272, 53] width 57 height 15
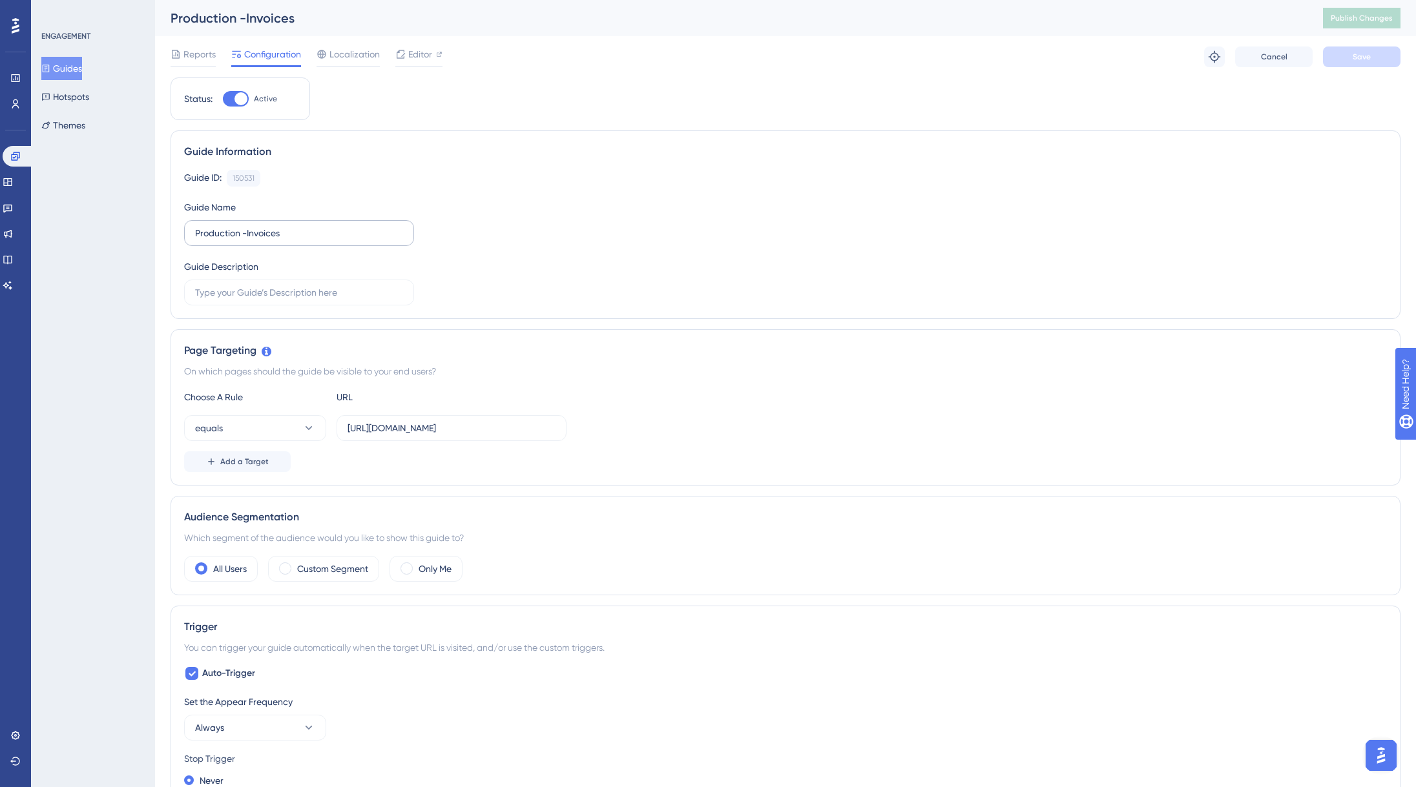
scroll to position [218, 0]
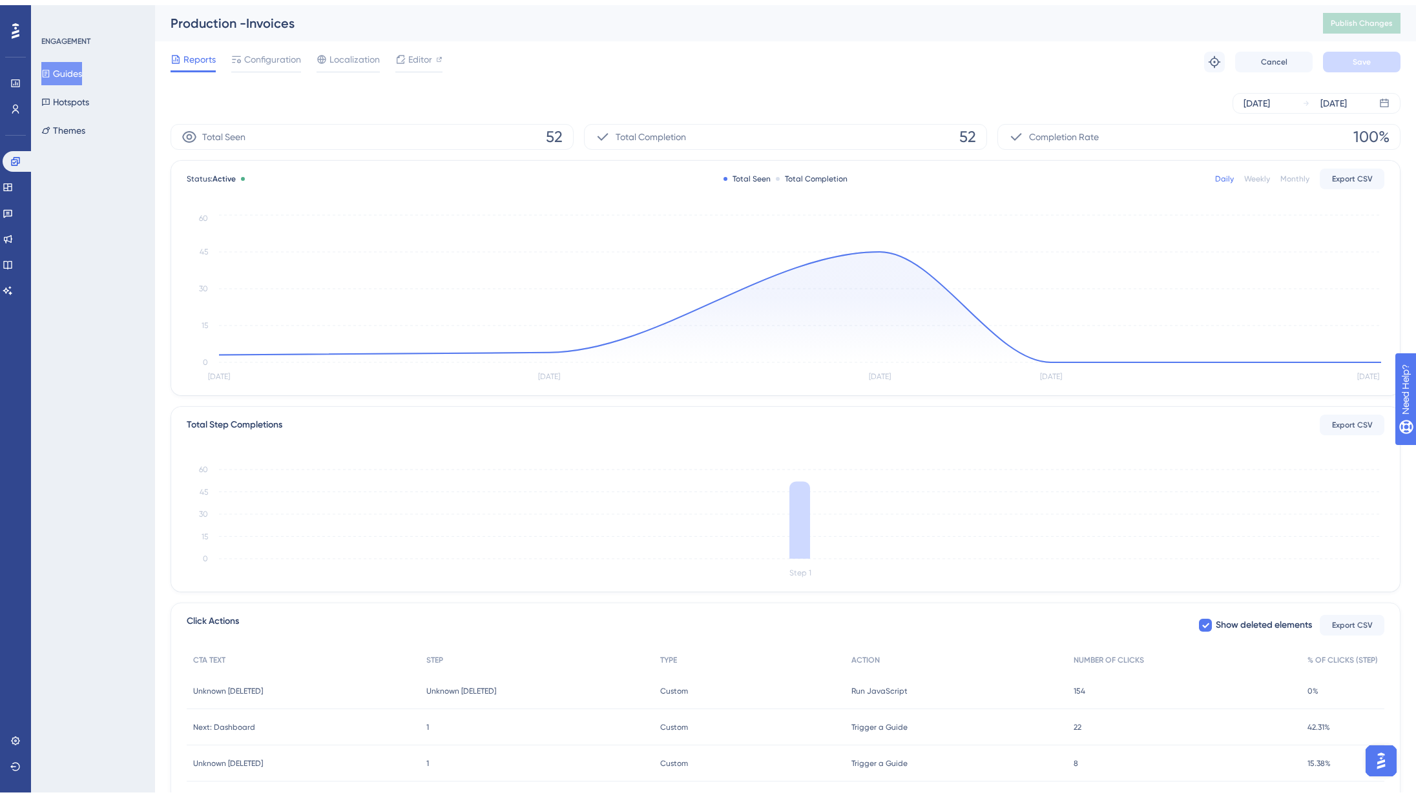
scroll to position [92, 0]
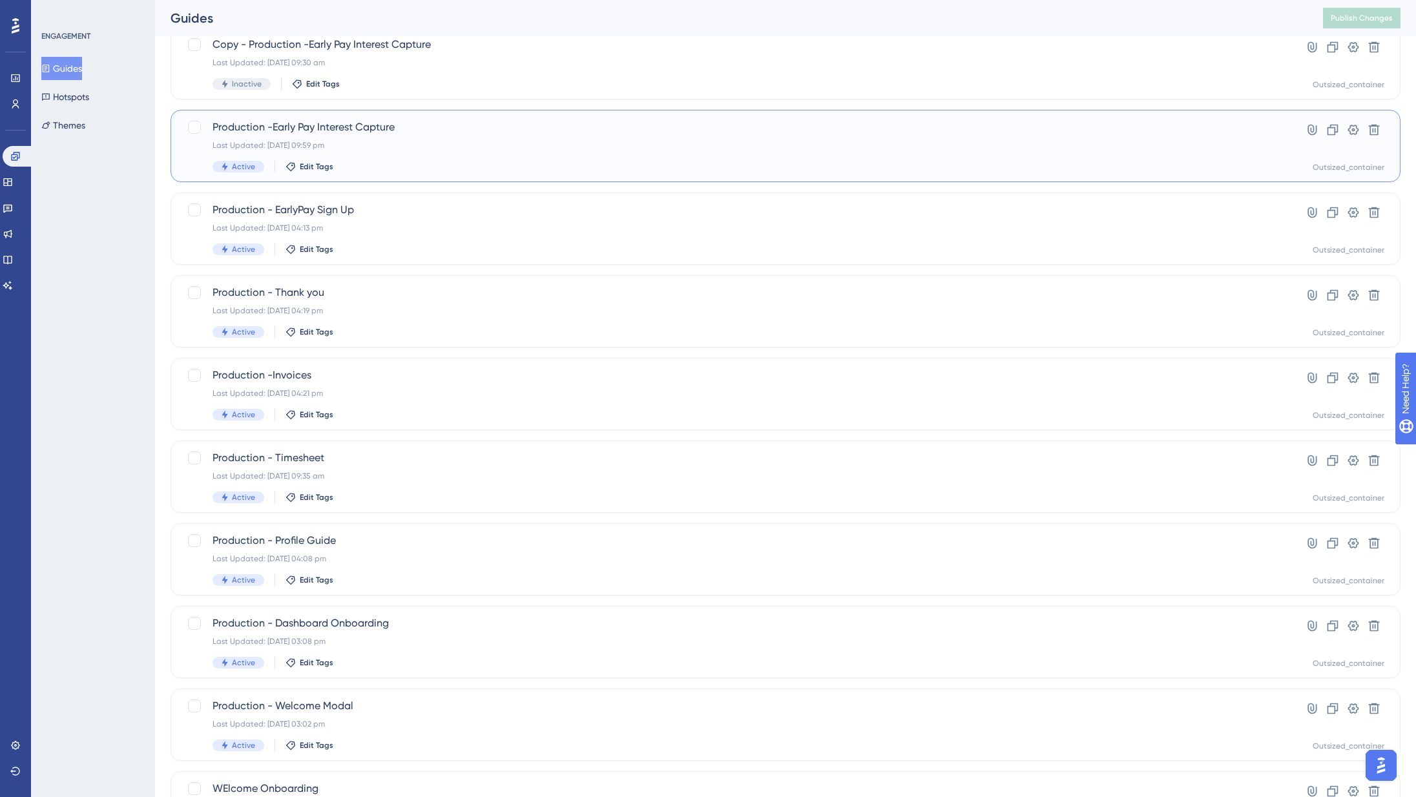
click at [418, 141] on div "Last Updated: [DATE] 09:59 pm" at bounding box center [733, 145] width 1042 height 10
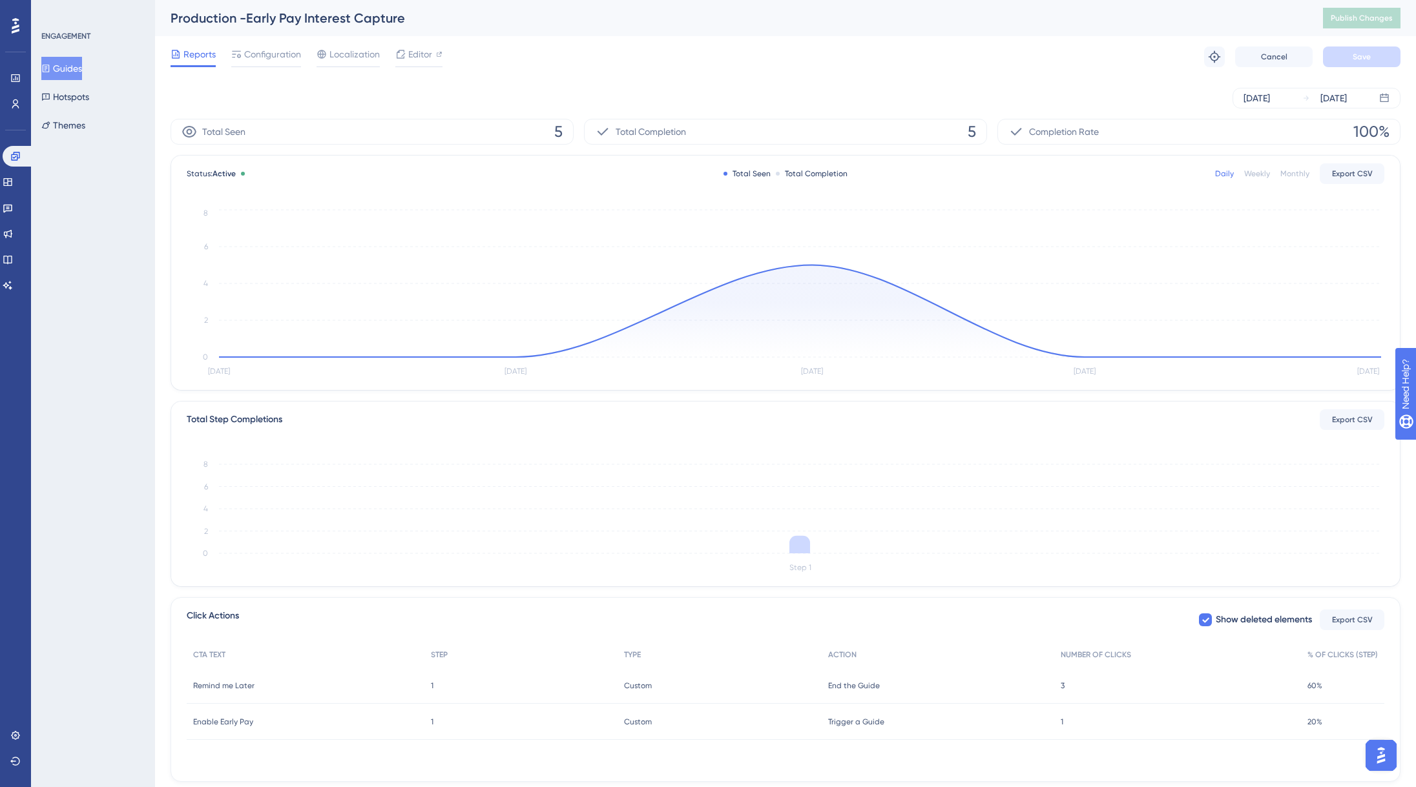
scroll to position [36, 0]
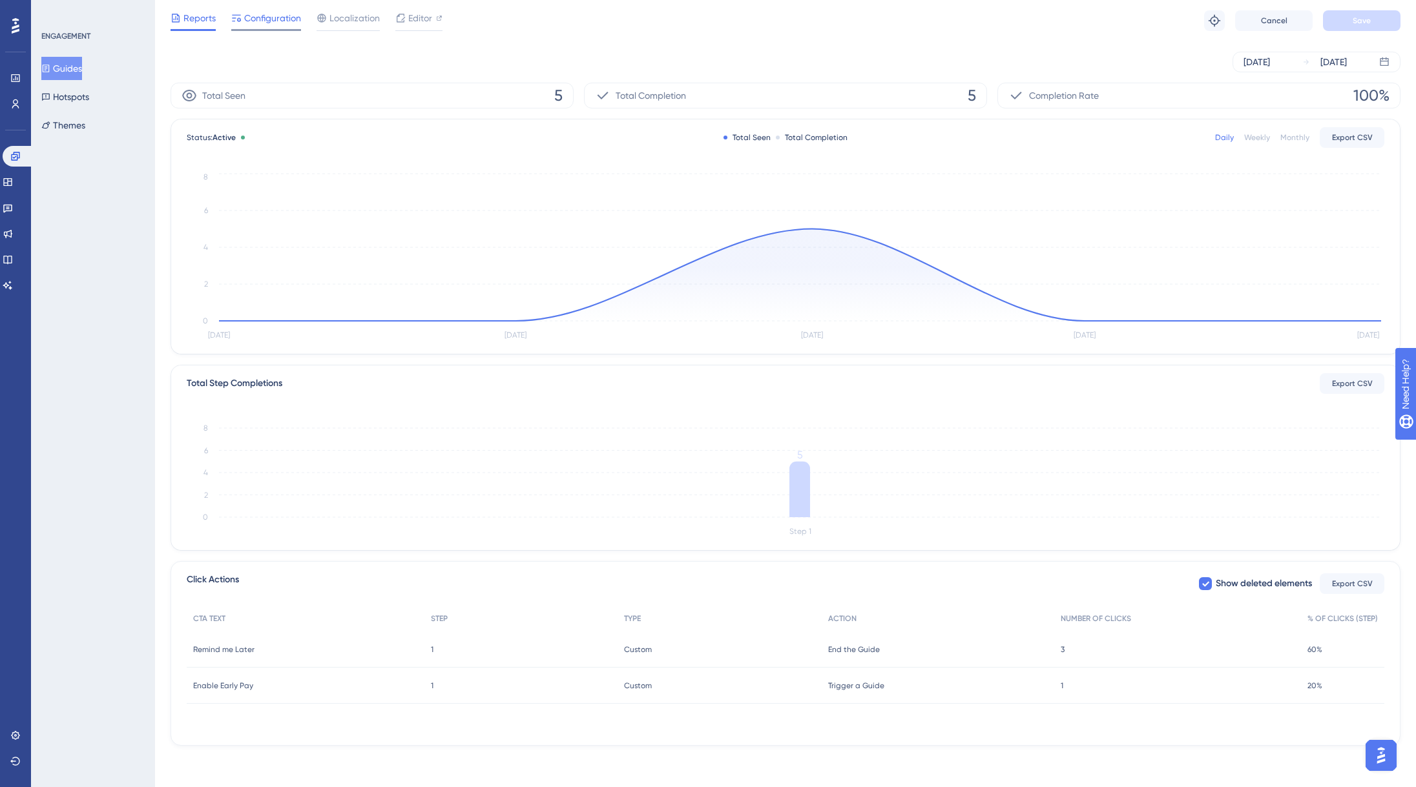
click at [281, 10] on span "Configuration" at bounding box center [272, 17] width 57 height 15
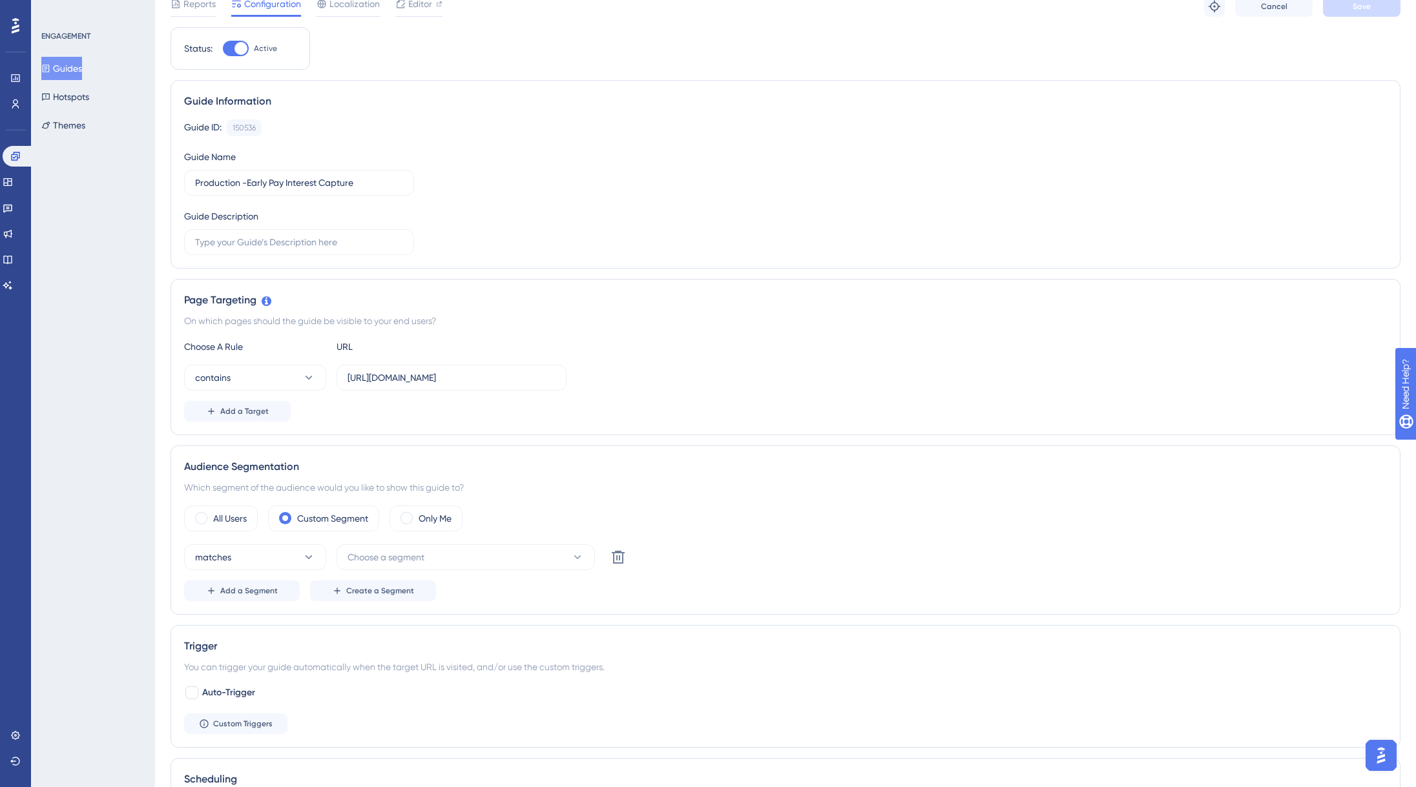
scroll to position [285, 0]
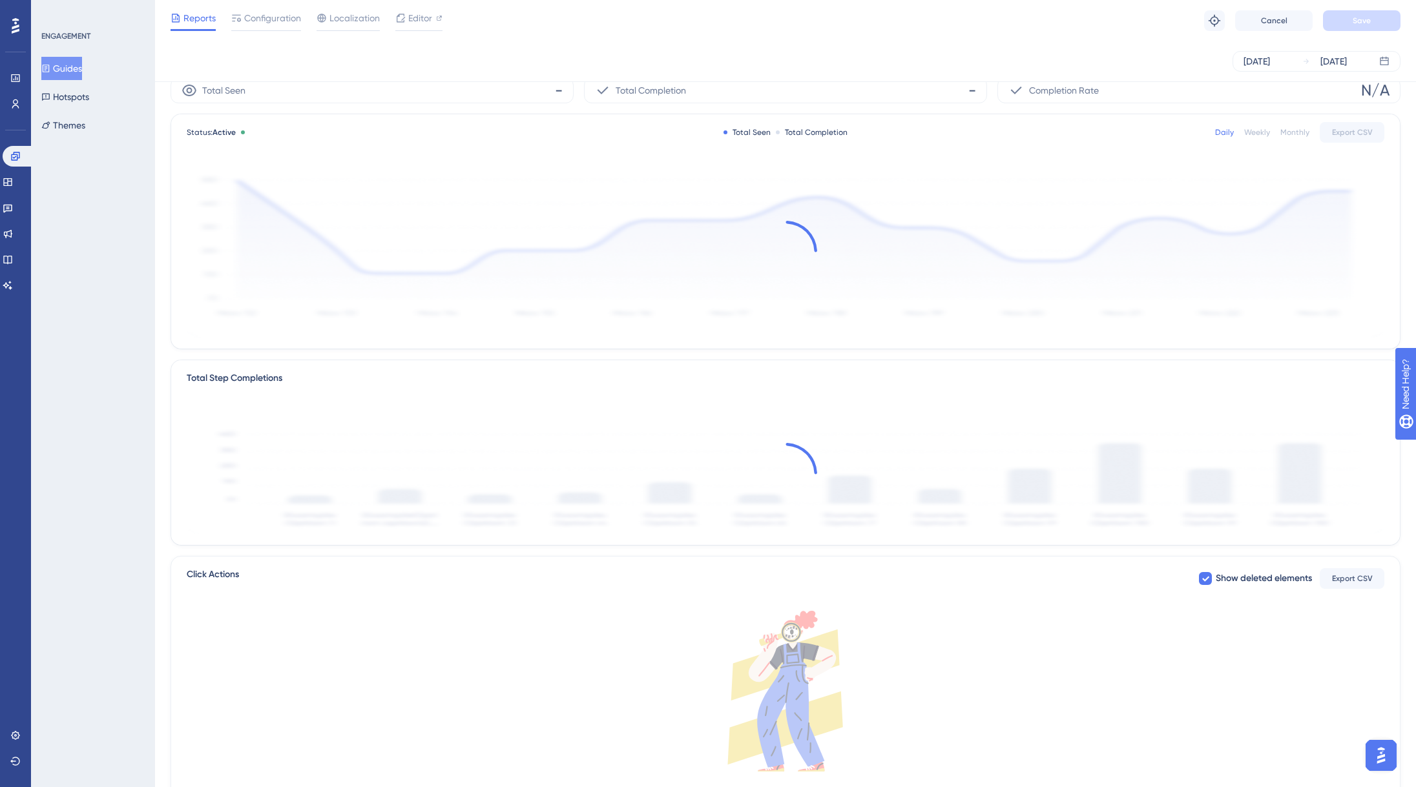
scroll to position [31, 0]
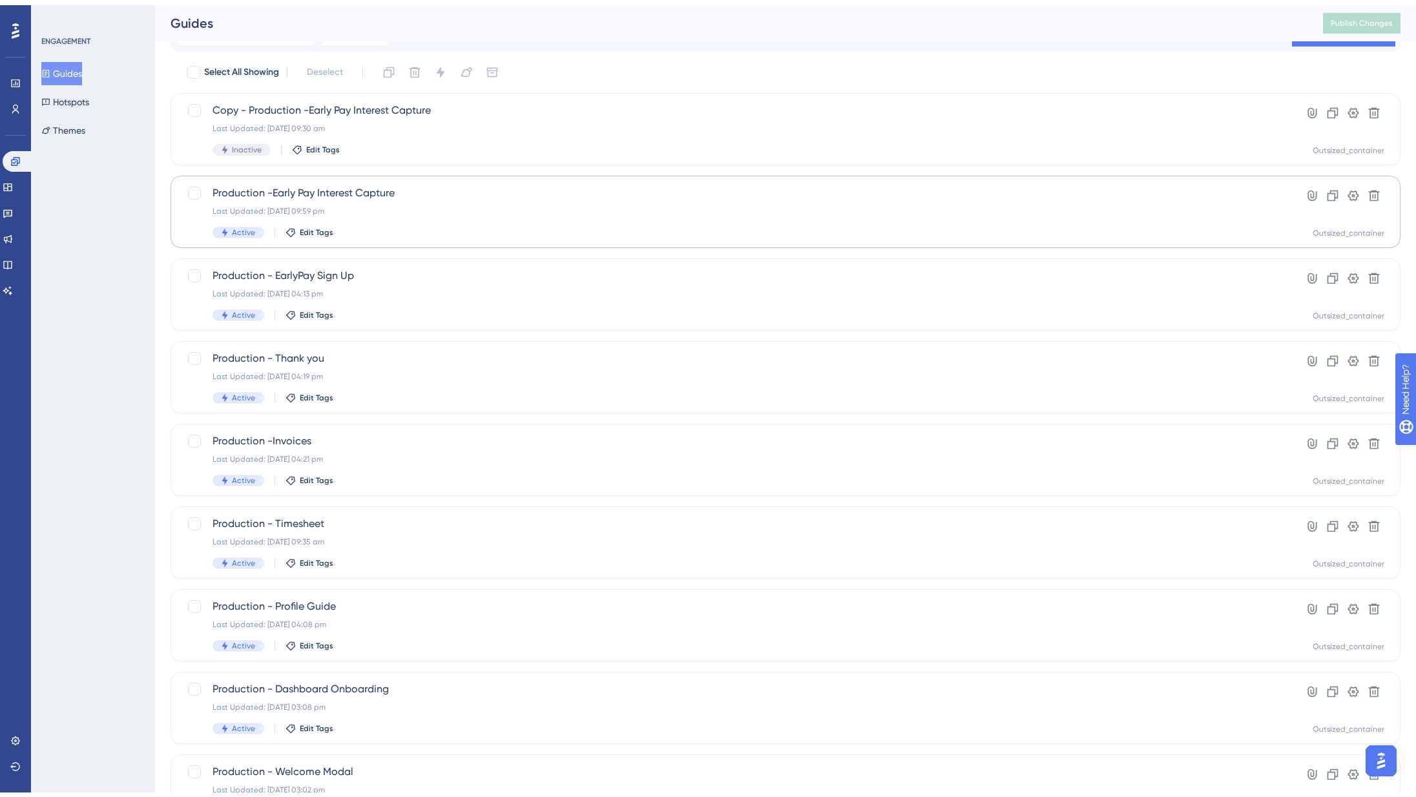
scroll to position [92, 0]
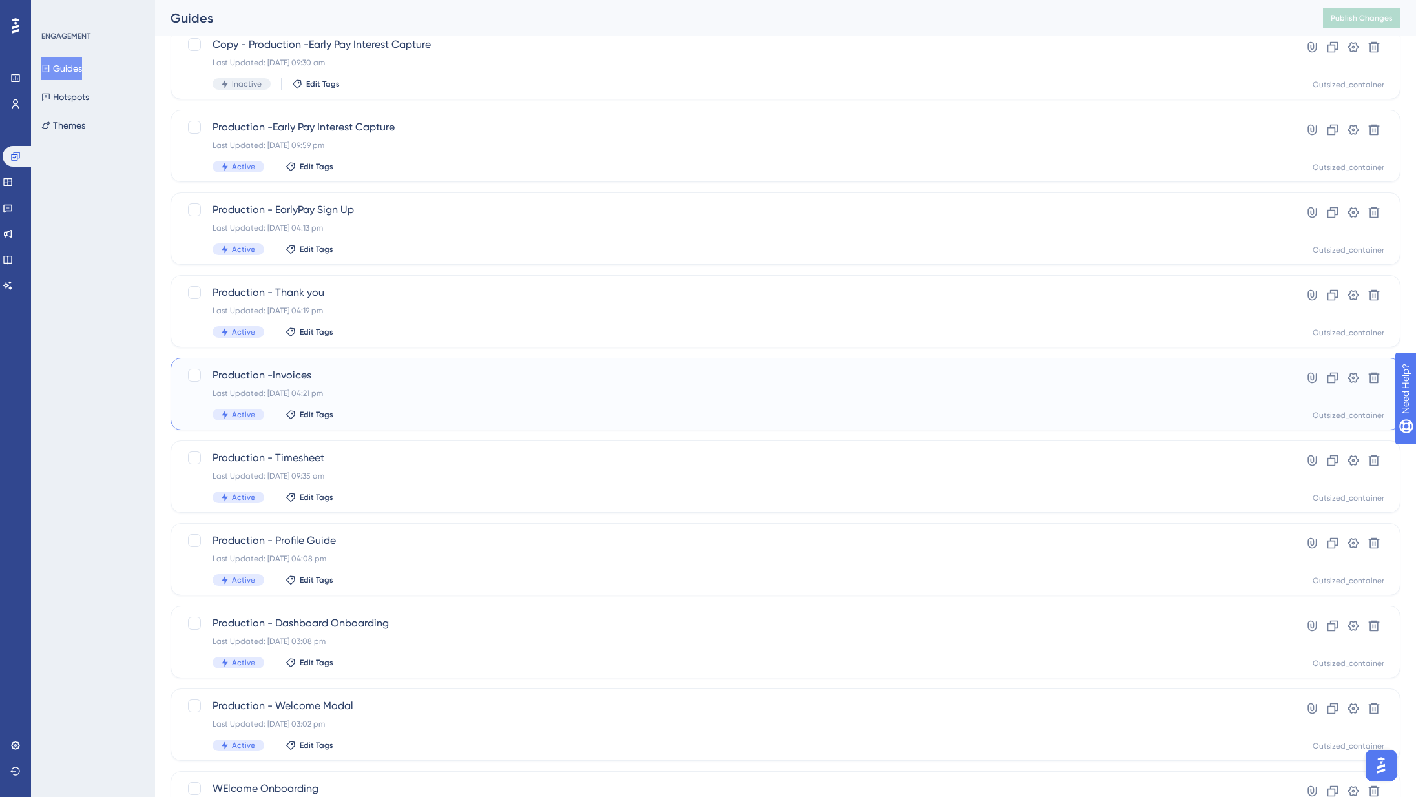
click at [366, 395] on div "Last Updated: 27 Aug 2025 04:21 pm" at bounding box center [733, 393] width 1042 height 10
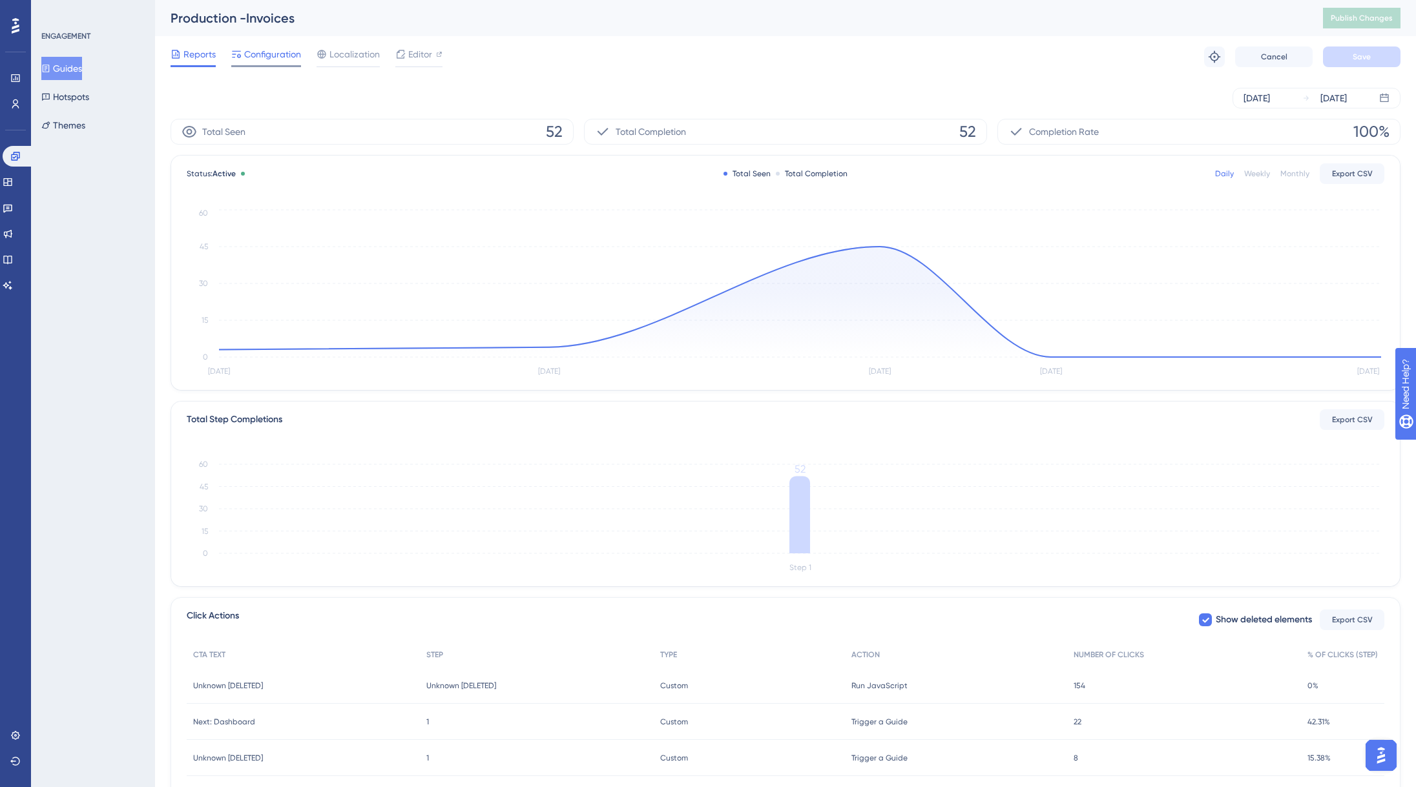
click at [281, 56] on span "Configuration" at bounding box center [272, 53] width 57 height 15
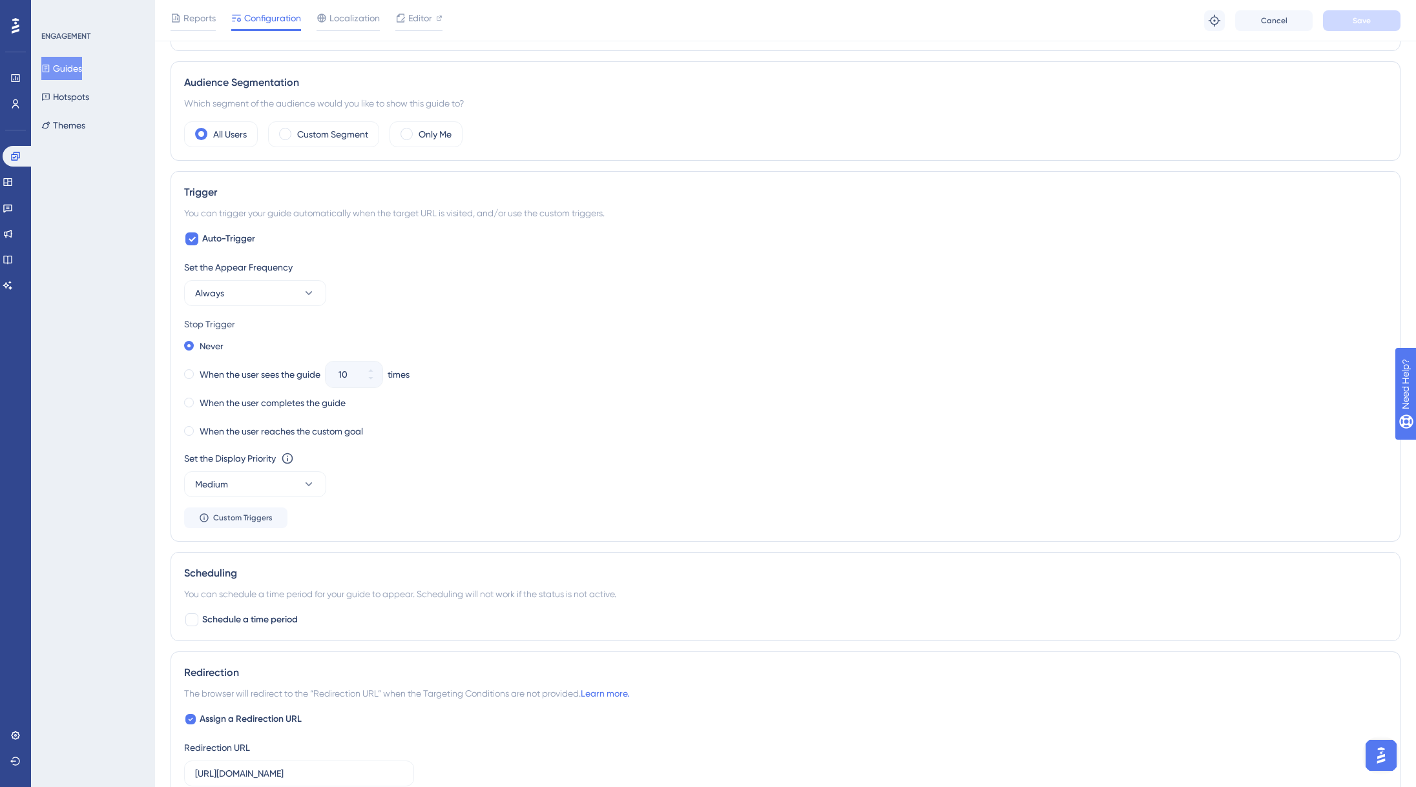
scroll to position [444, 0]
click at [192, 397] on span at bounding box center [189, 399] width 10 height 10
click at [198, 396] on input "radio" at bounding box center [198, 396] width 0 height 0
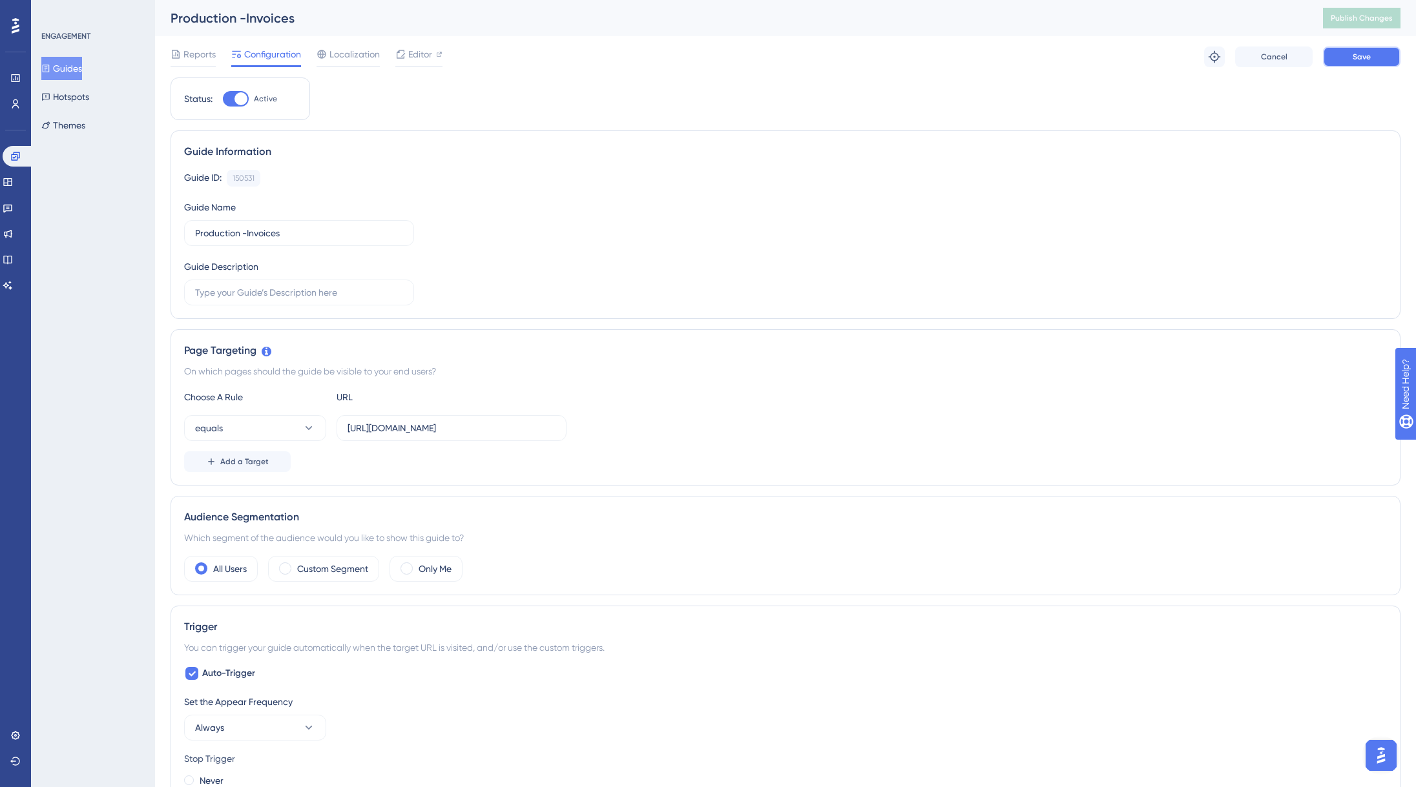
click at [1354, 61] on span "Save" at bounding box center [1361, 57] width 18 height 10
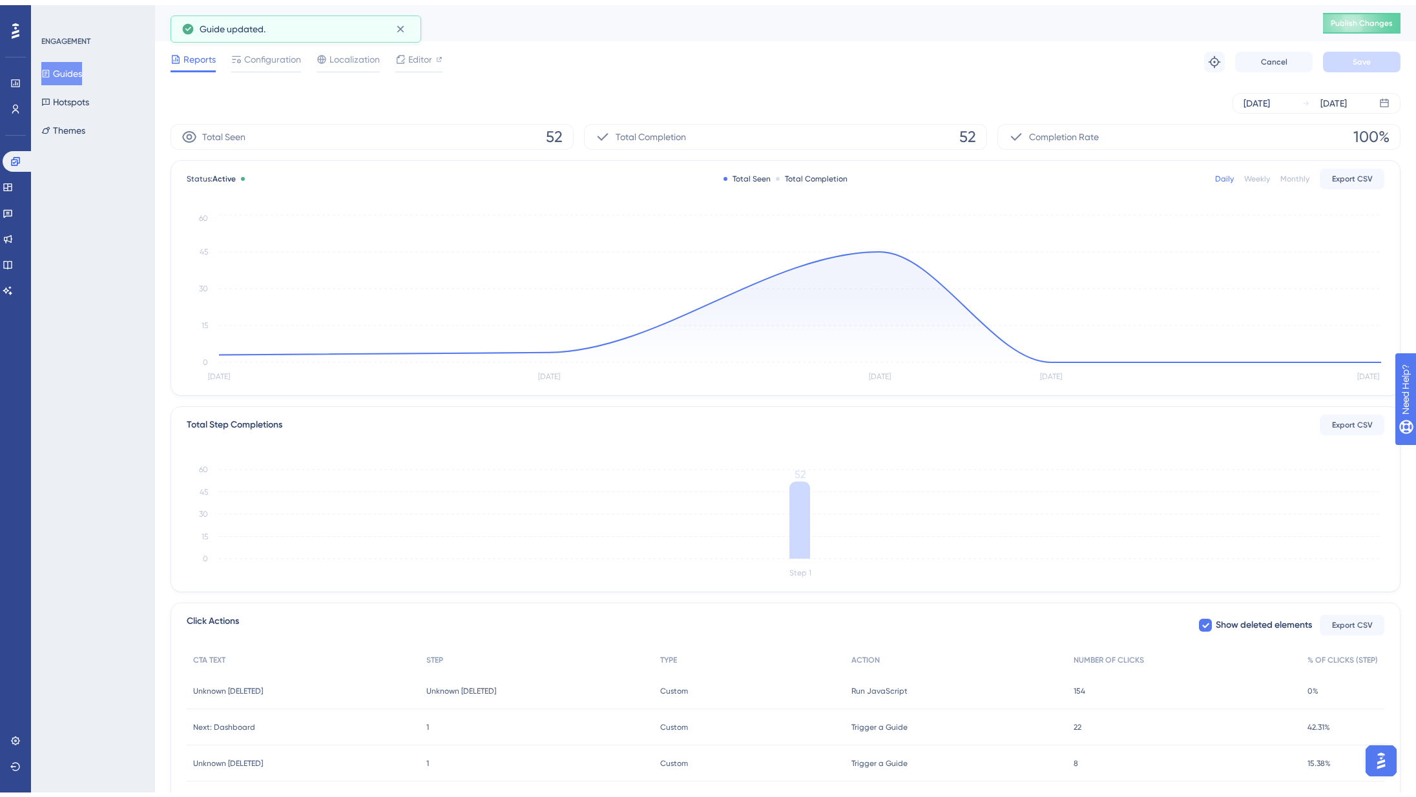
scroll to position [50, 0]
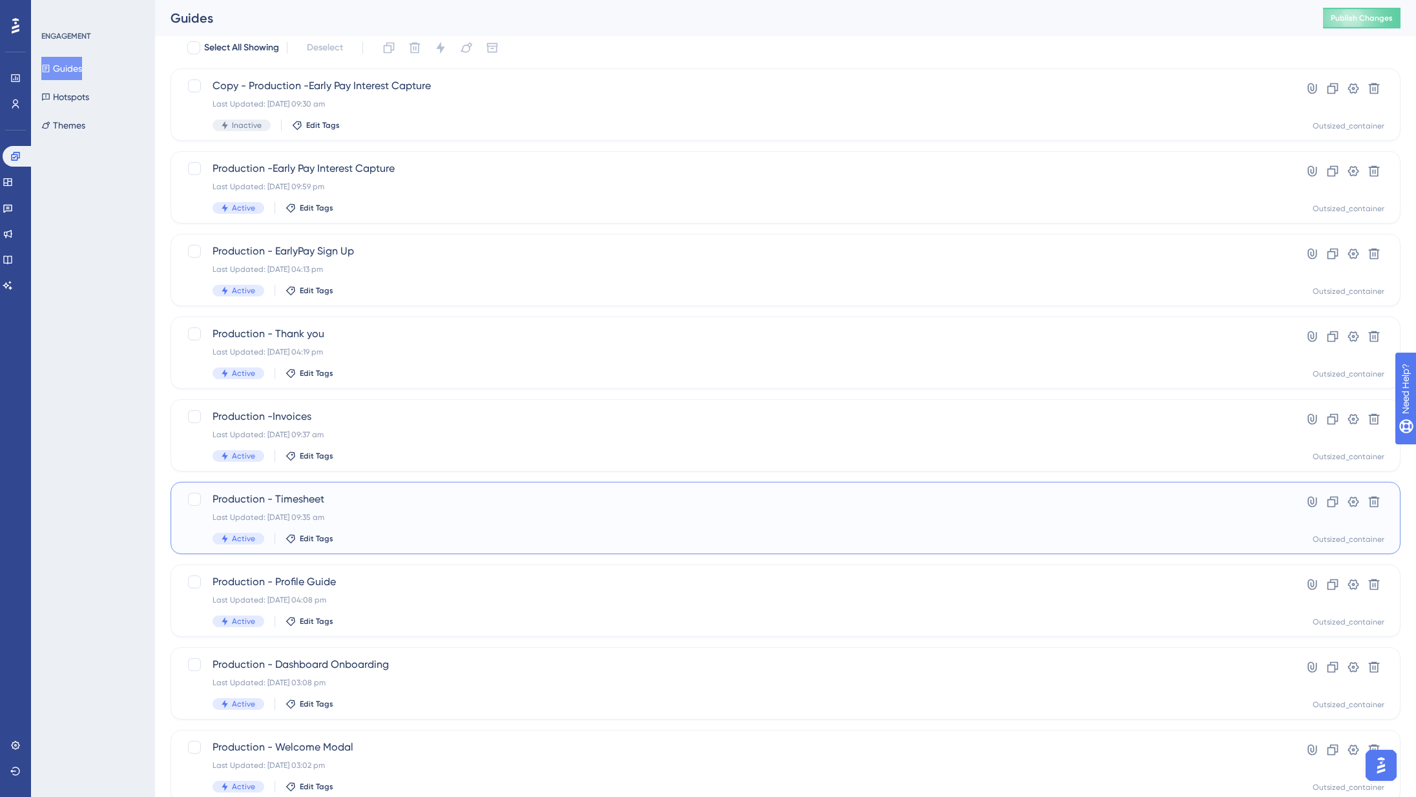
click at [386, 515] on div "Last Updated: [DATE] 09:35 am" at bounding box center [733, 517] width 1042 height 10
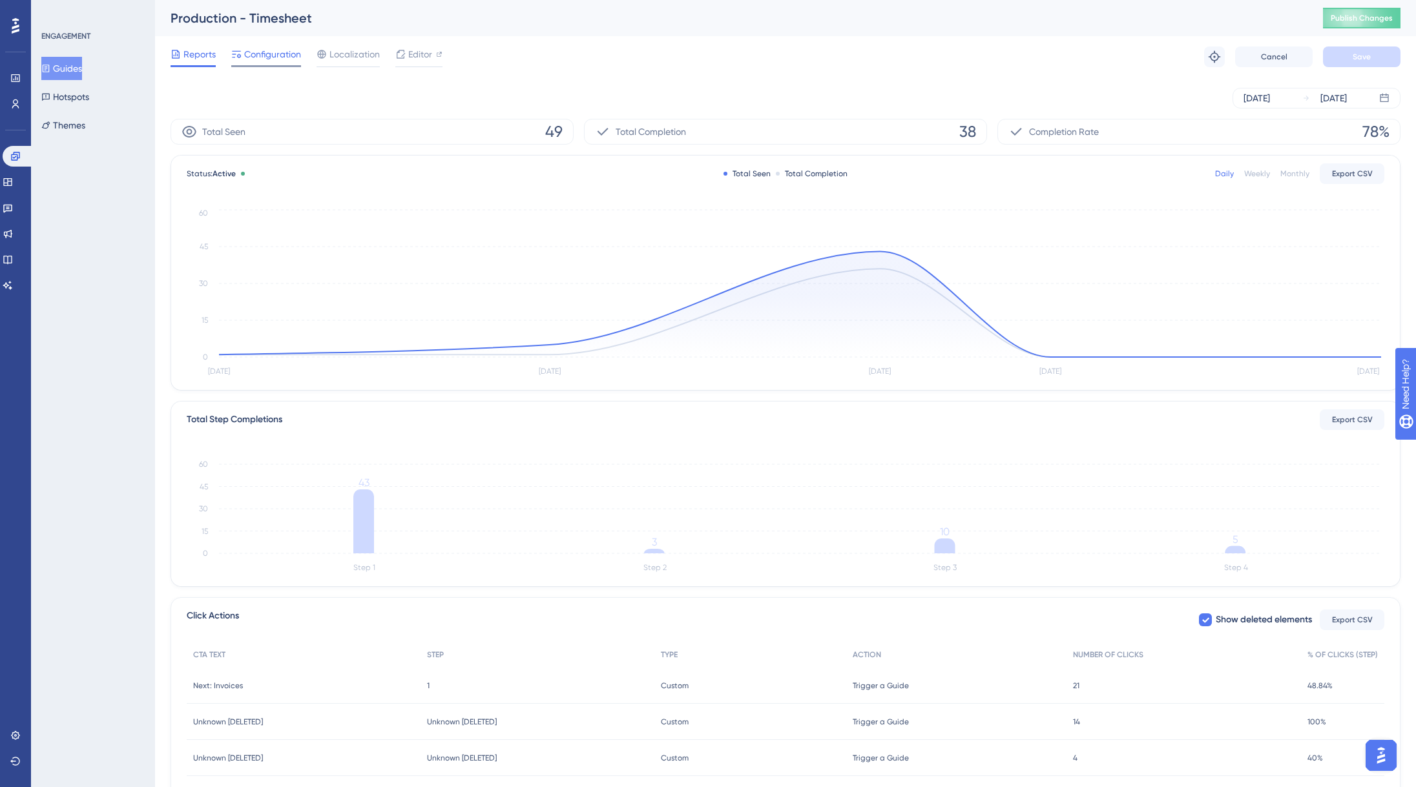
click at [263, 61] on span "Configuration" at bounding box center [272, 53] width 57 height 15
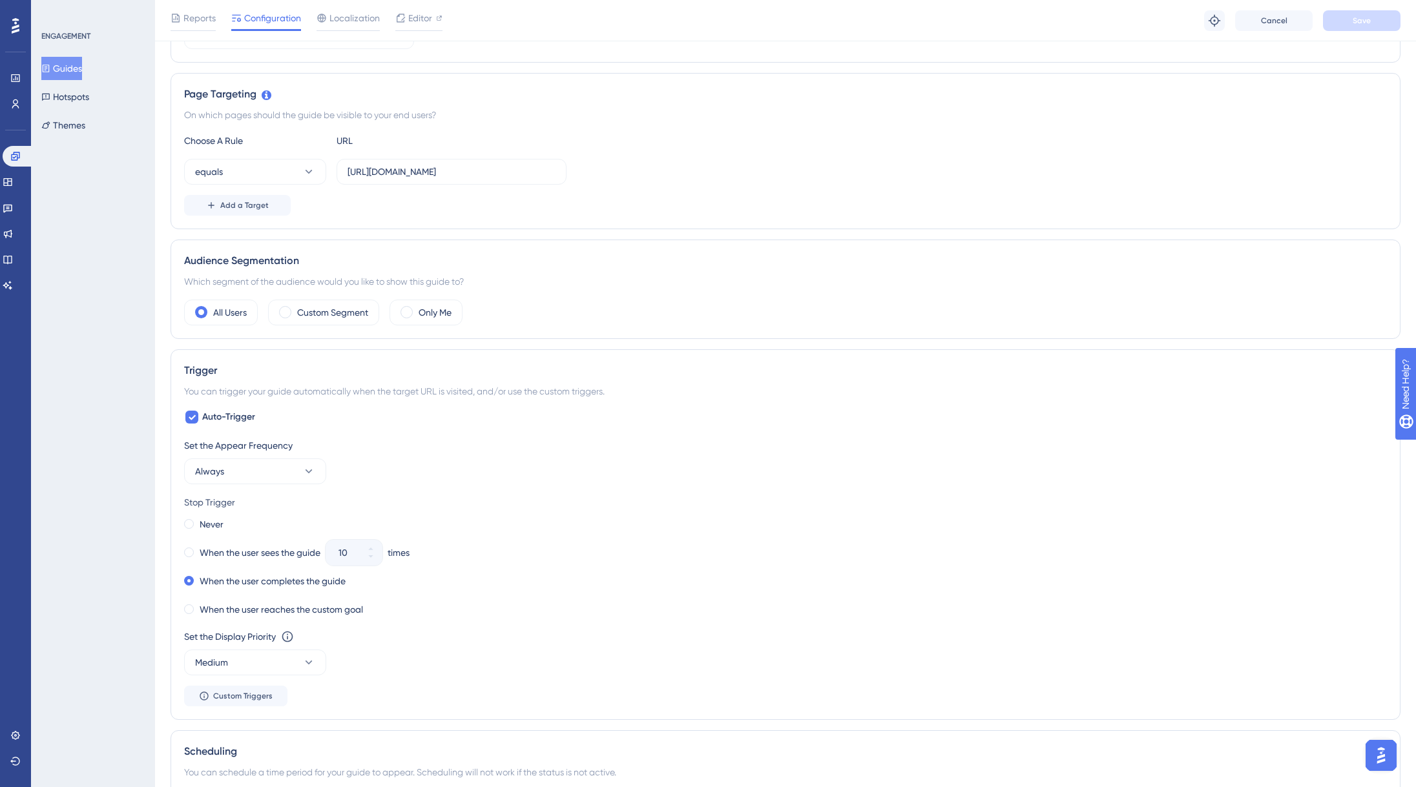
scroll to position [517, 0]
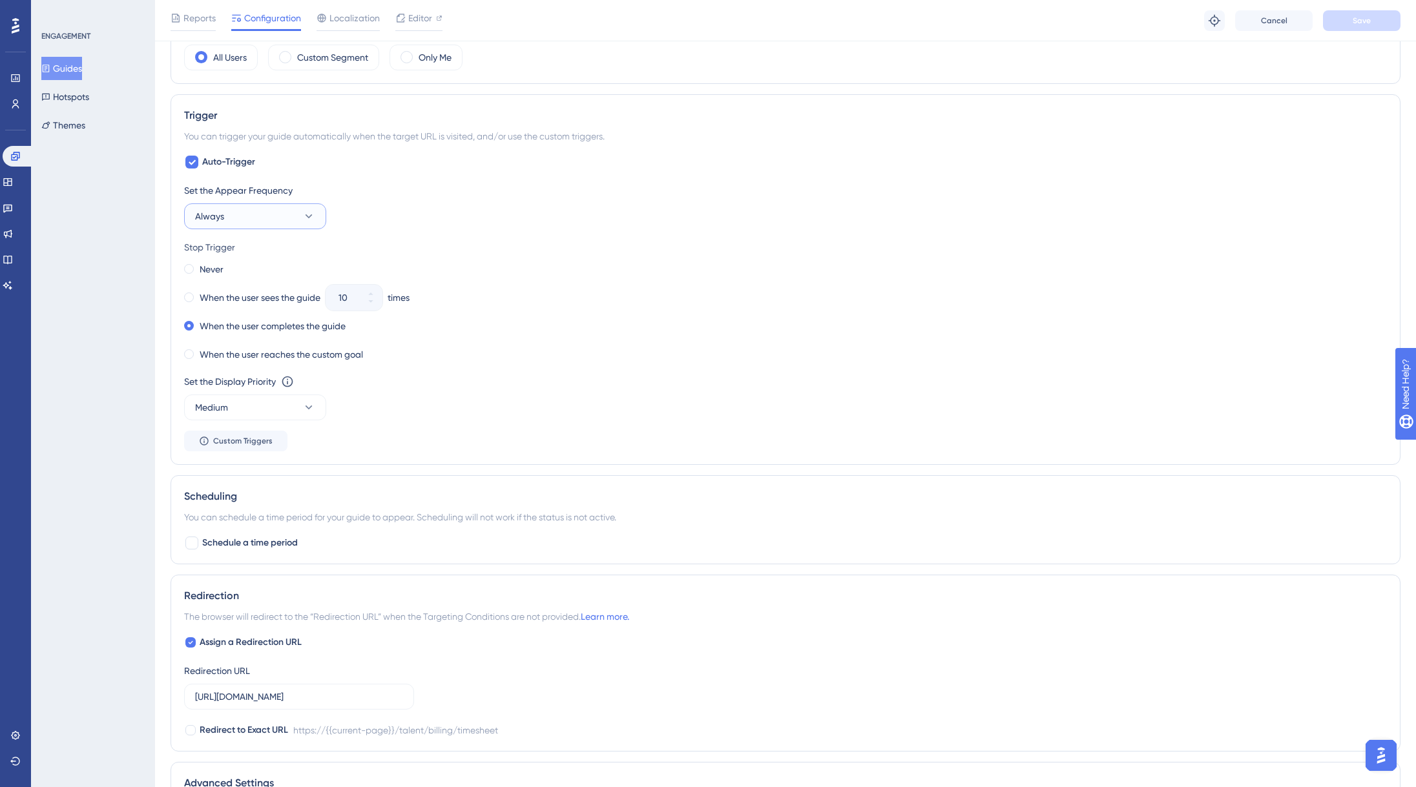
click at [265, 224] on button "Always" at bounding box center [255, 216] width 142 height 26
click at [265, 251] on div "Only Once Only Once" at bounding box center [255, 256] width 105 height 26
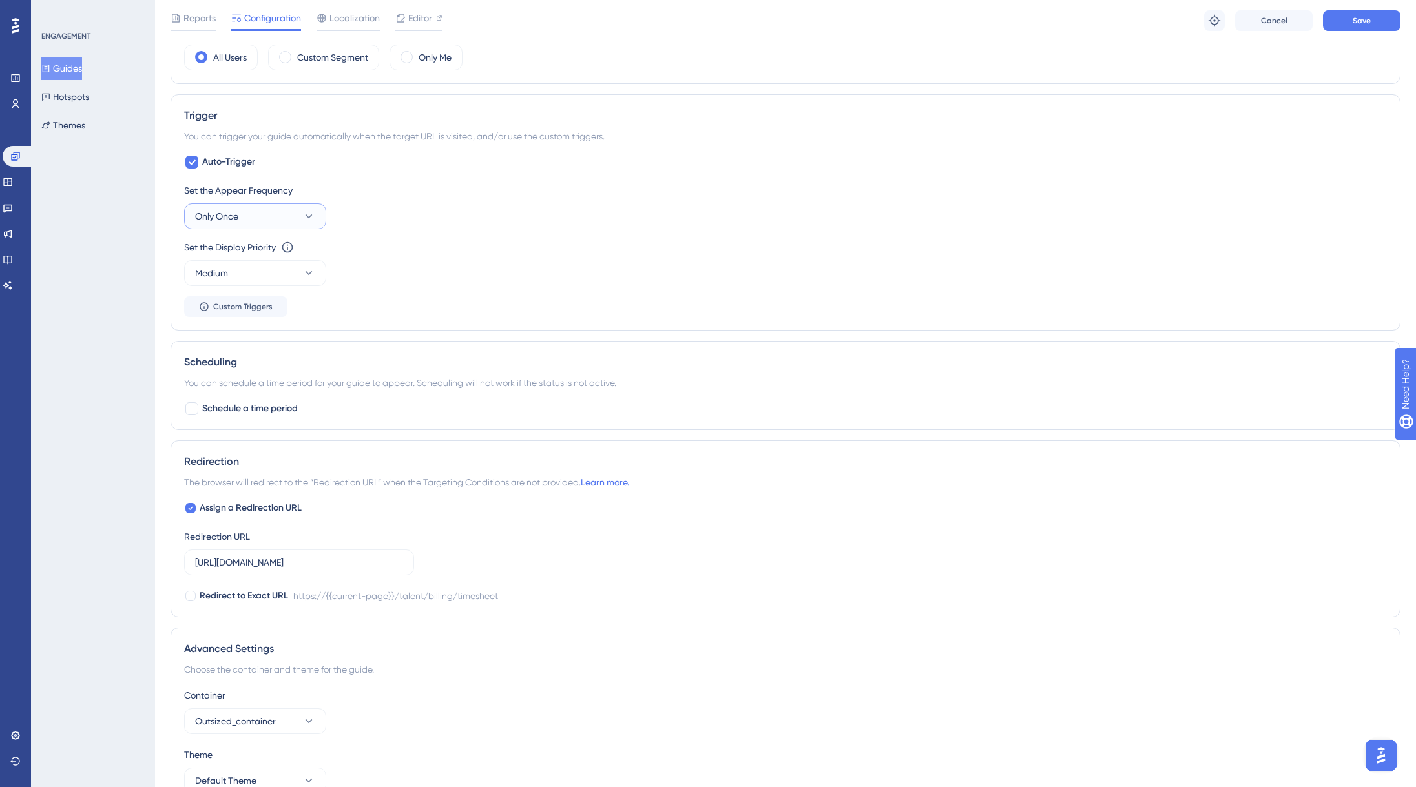
click at [260, 212] on button "Only Once" at bounding box center [255, 216] width 142 height 26
click at [256, 416] on div "Always Always" at bounding box center [255, 411] width 105 height 26
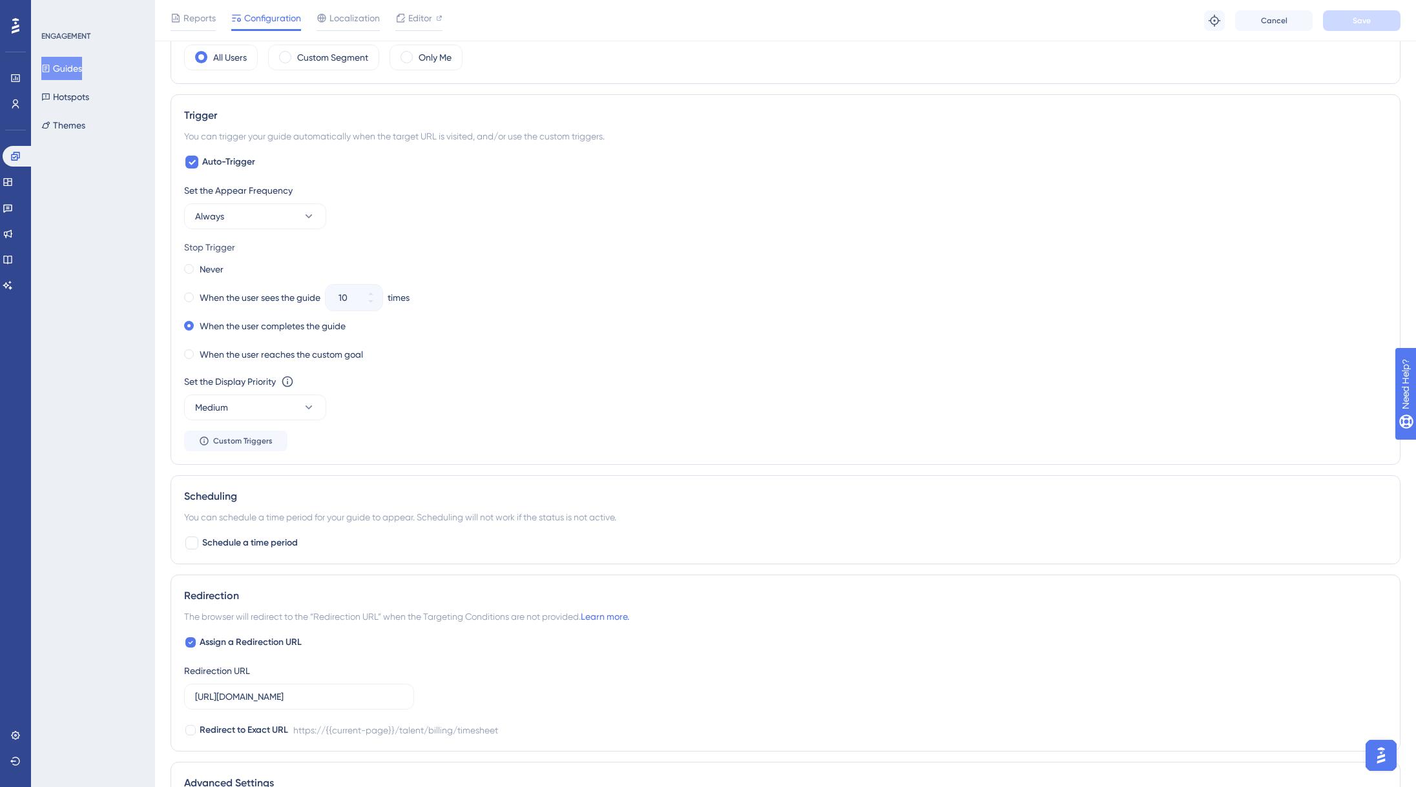
click at [456, 395] on div "Set the Display Priority This option will set the display priority between auto…" at bounding box center [785, 397] width 1202 height 46
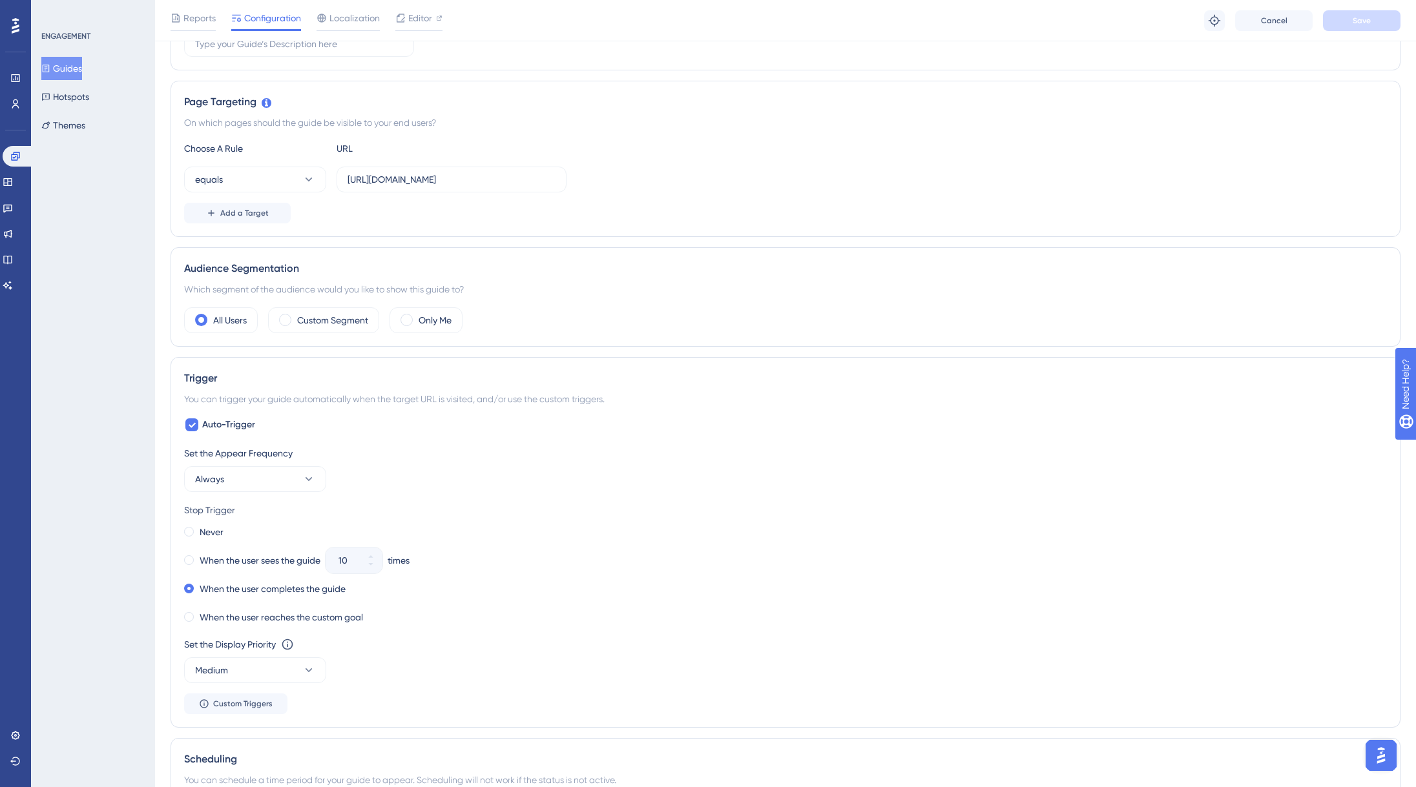
scroll to position [0, 0]
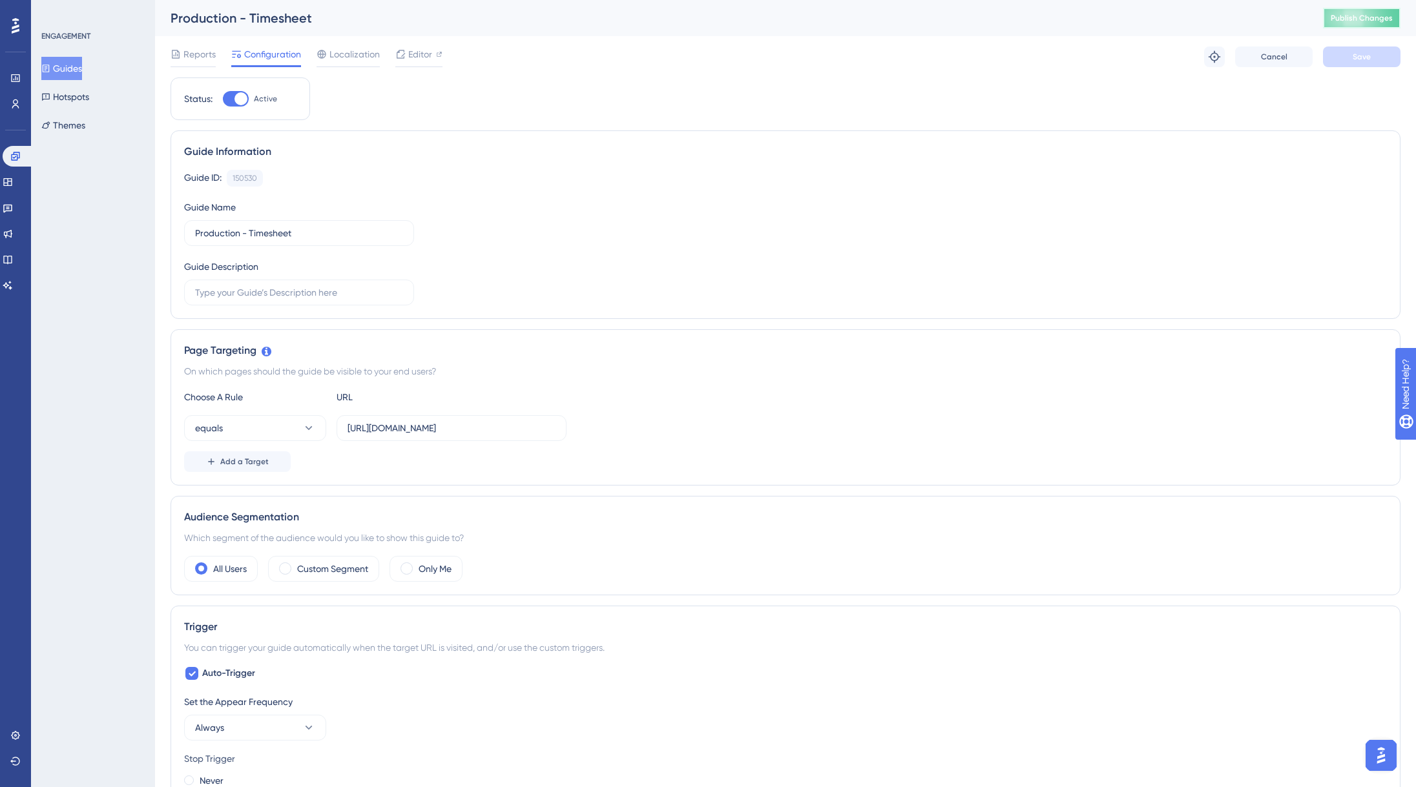
click at [1385, 20] on span "Publish Changes" at bounding box center [1361, 18] width 62 height 10
click at [82, 72] on button "Guides" at bounding box center [61, 68] width 41 height 23
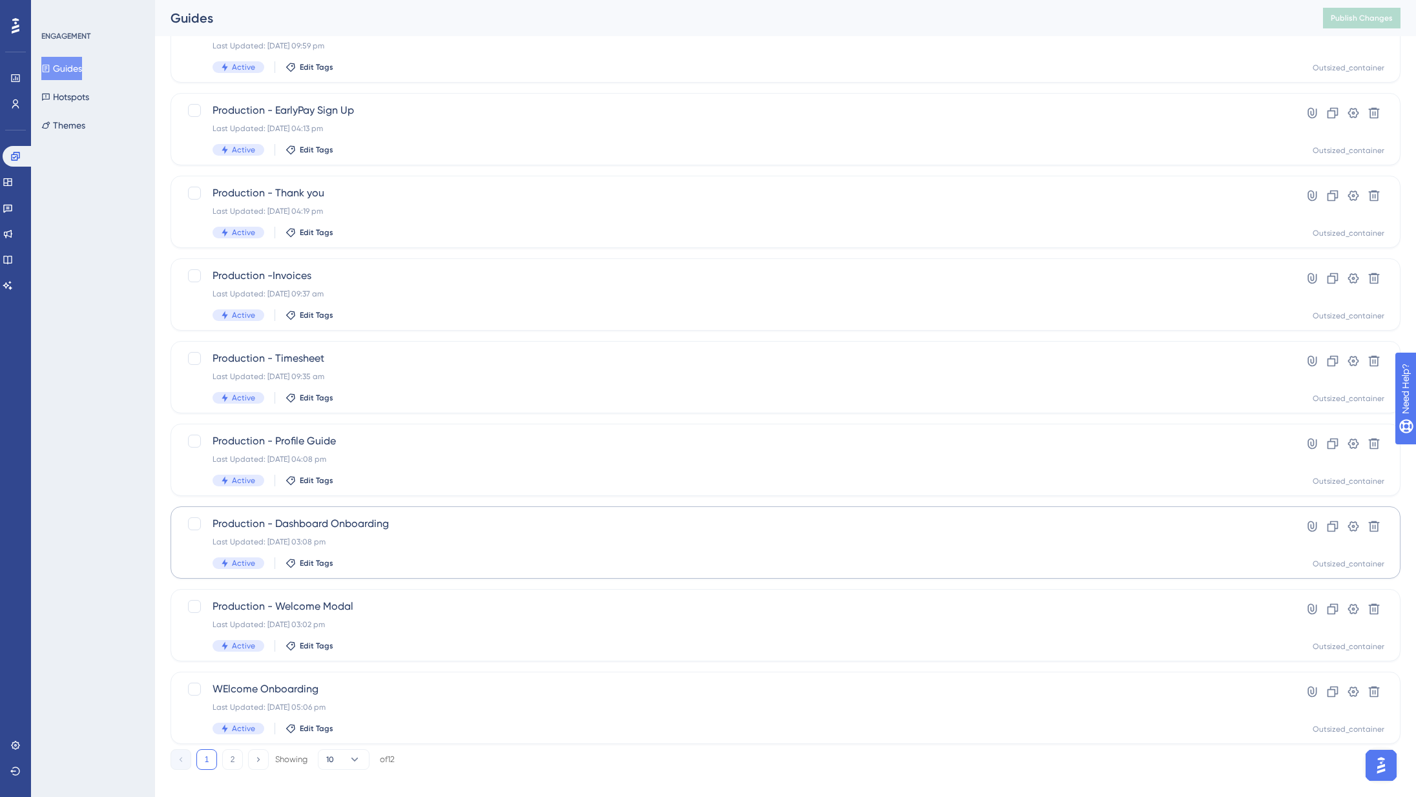
scroll to position [205, 0]
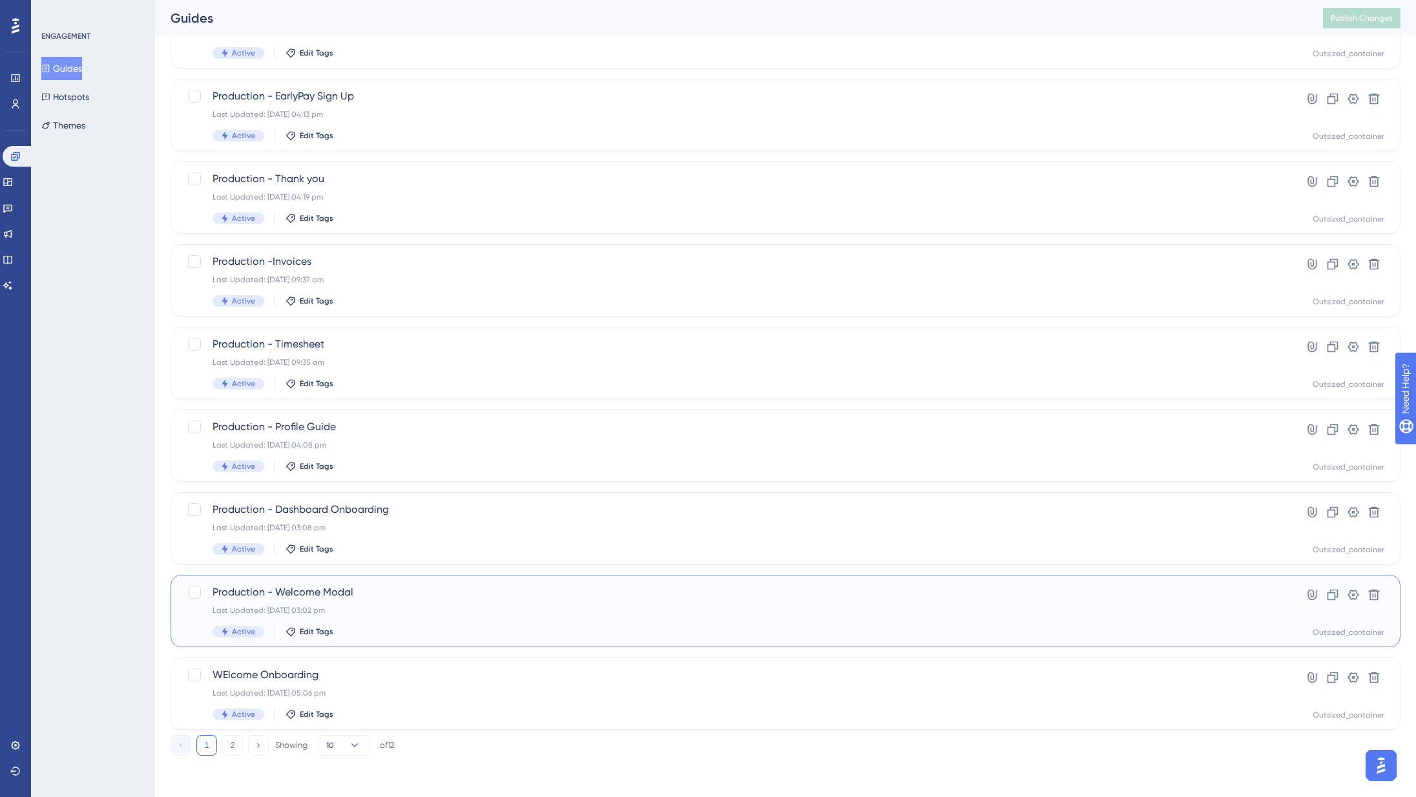
click at [364, 595] on span "Production - Welcome Modal" at bounding box center [733, 591] width 1042 height 15
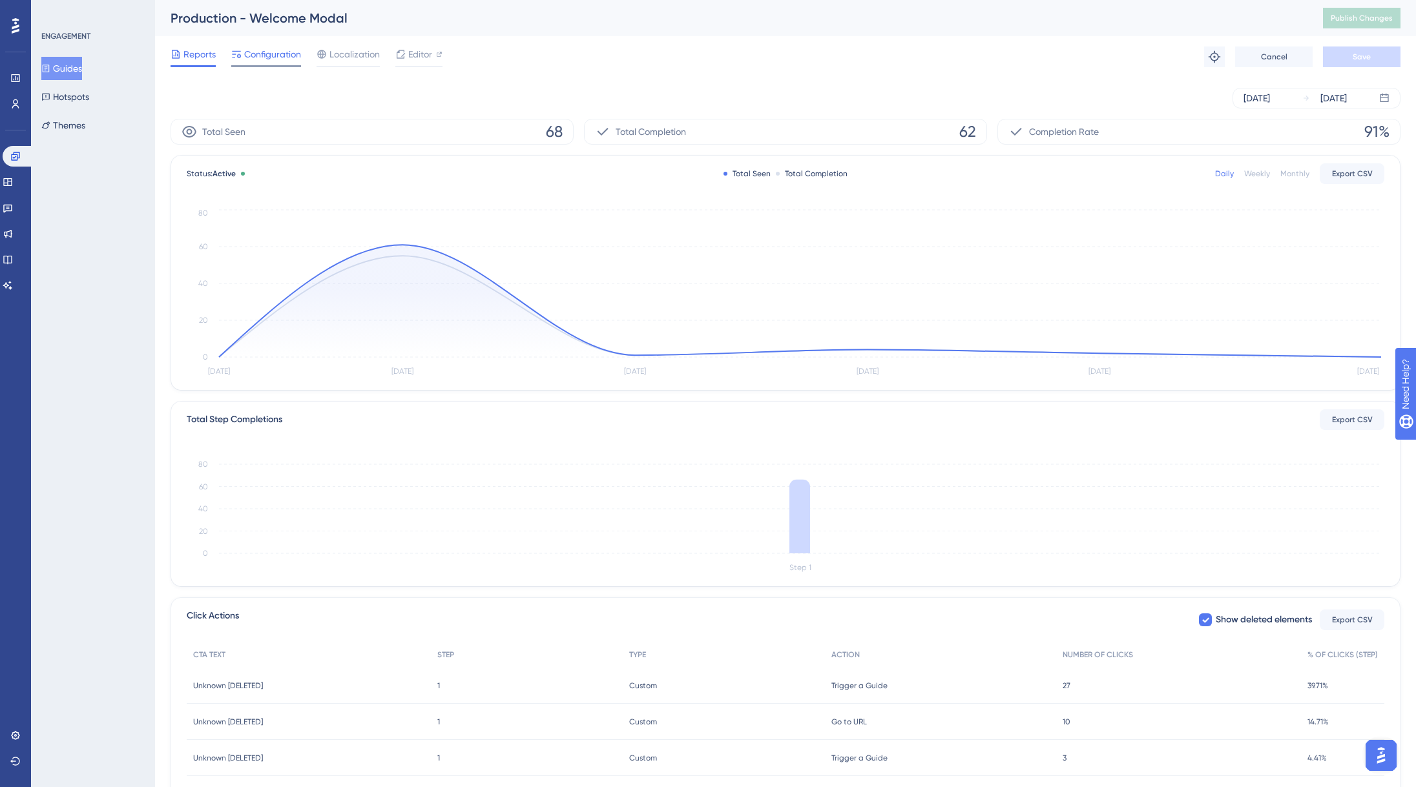
click at [263, 59] on span "Configuration" at bounding box center [272, 53] width 57 height 15
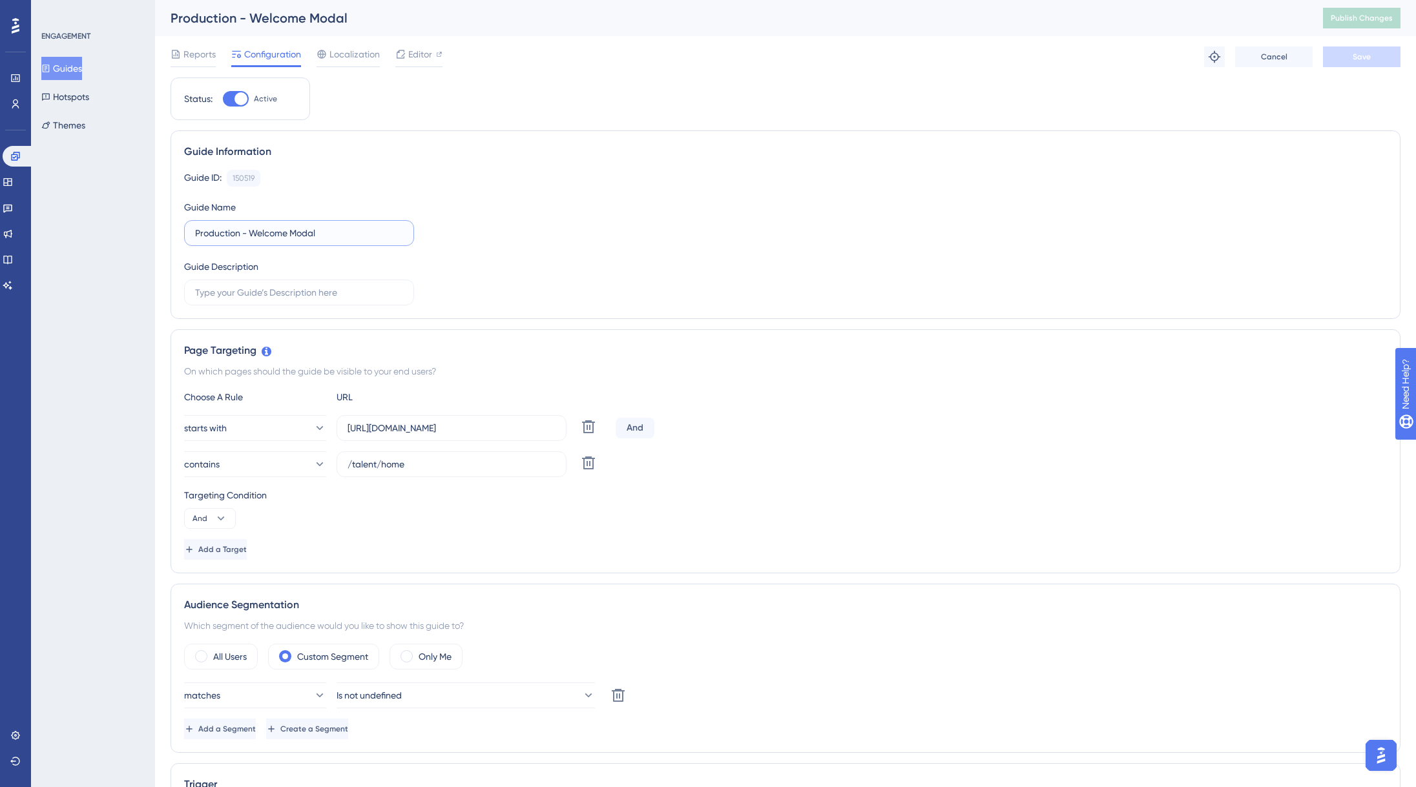
click at [237, 232] on input "Production - Welcome Modal" at bounding box center [299, 233] width 208 height 14
click at [229, 232] on input "Production - Welcome Modal" at bounding box center [299, 233] width 208 height 14
click at [216, 230] on input "Production - Welcome Modal" at bounding box center [299, 233] width 208 height 14
click at [337, 233] on input "PROD Onboarding - Welcome Modal" at bounding box center [299, 233] width 208 height 14
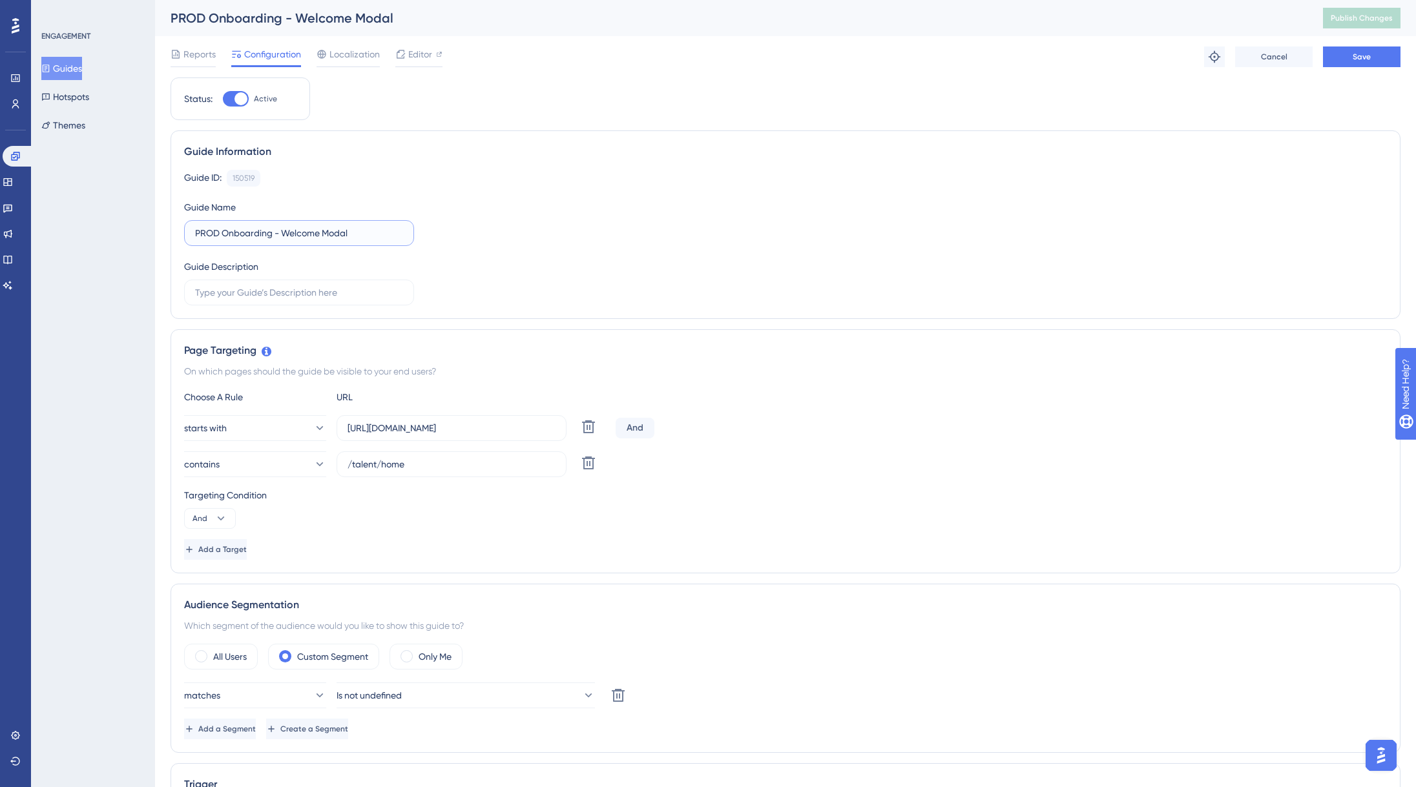
click at [337, 233] on input "PROD Onboarding - Welcome Modal" at bounding box center [299, 233] width 208 height 14
type input "PROD Onboarding - Welcome"
click at [1377, 62] on button "Save" at bounding box center [1361, 56] width 77 height 21
click at [1359, 14] on span "Publish Changes" at bounding box center [1361, 18] width 62 height 10
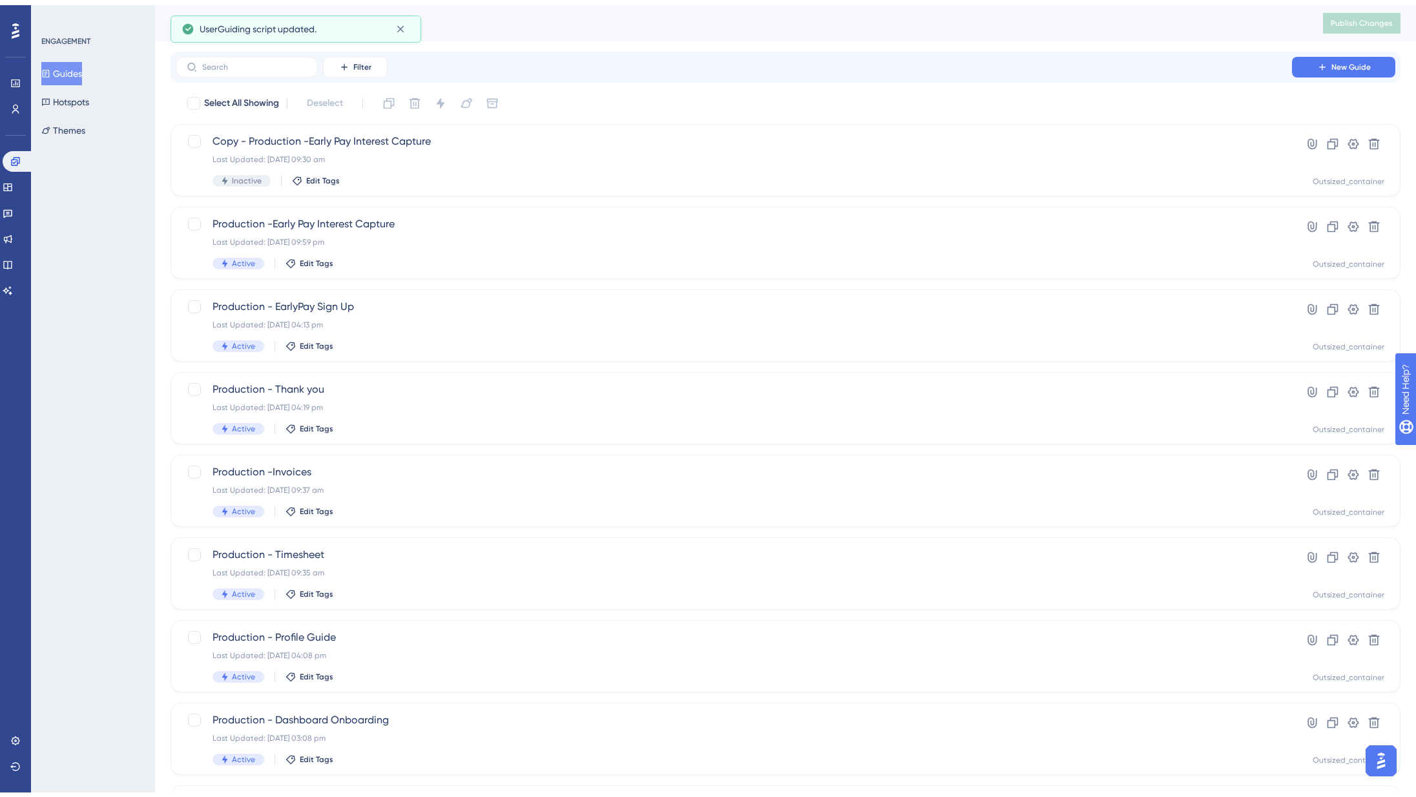
scroll to position [164, 0]
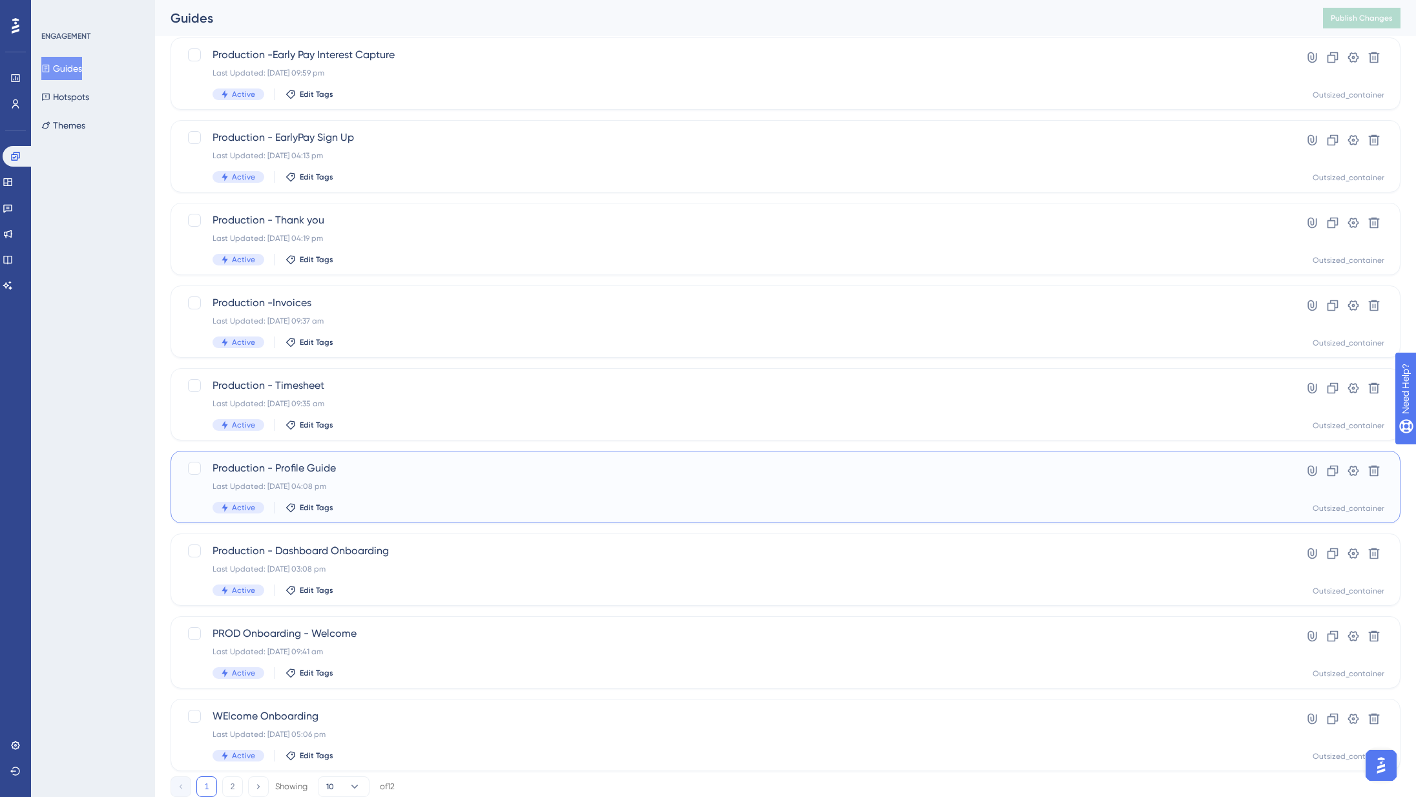
click at [378, 495] on div "Production - Profile Guide Last Updated: [DATE] 04:08 pm Active Edit Tags" at bounding box center [733, 486] width 1042 height 53
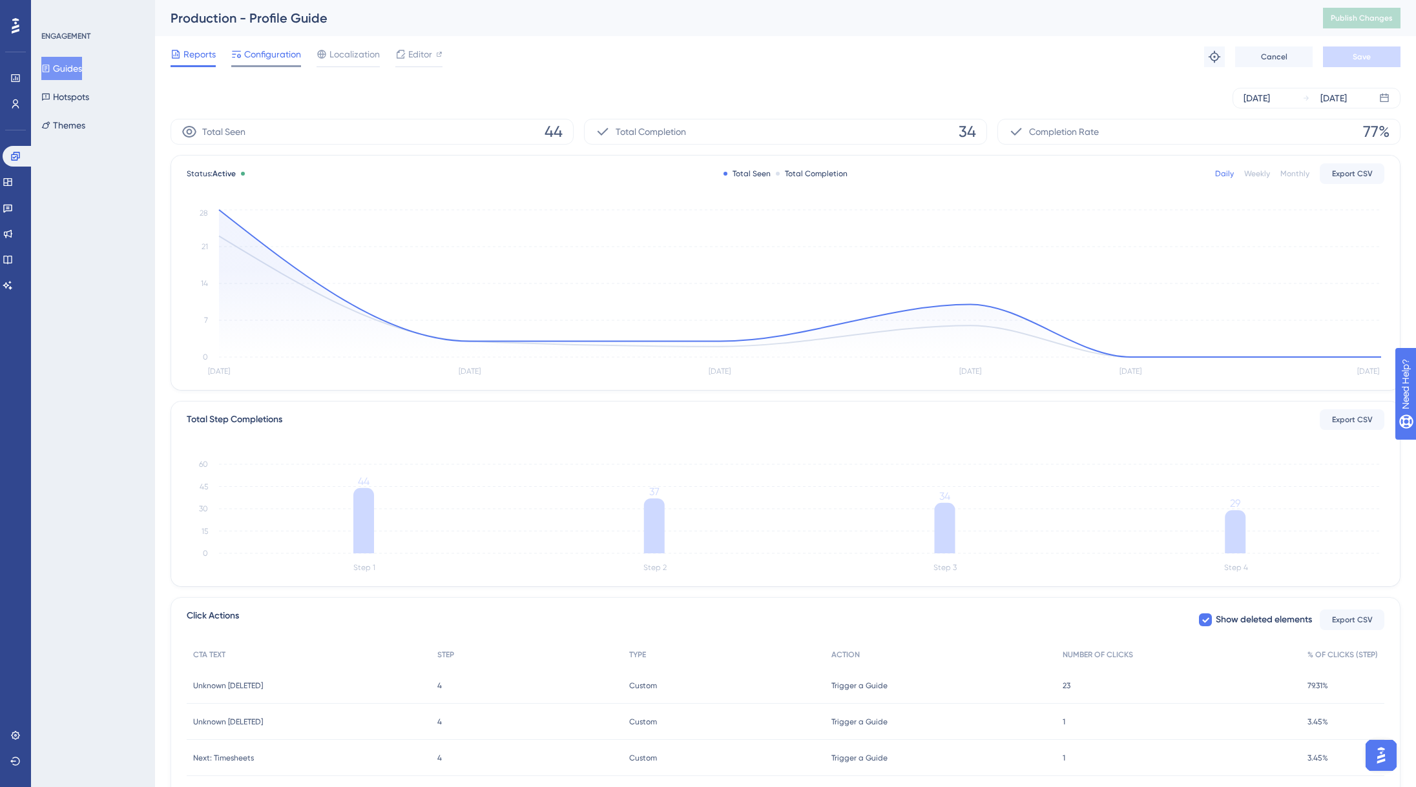
click at [269, 52] on span "Configuration" at bounding box center [272, 53] width 57 height 15
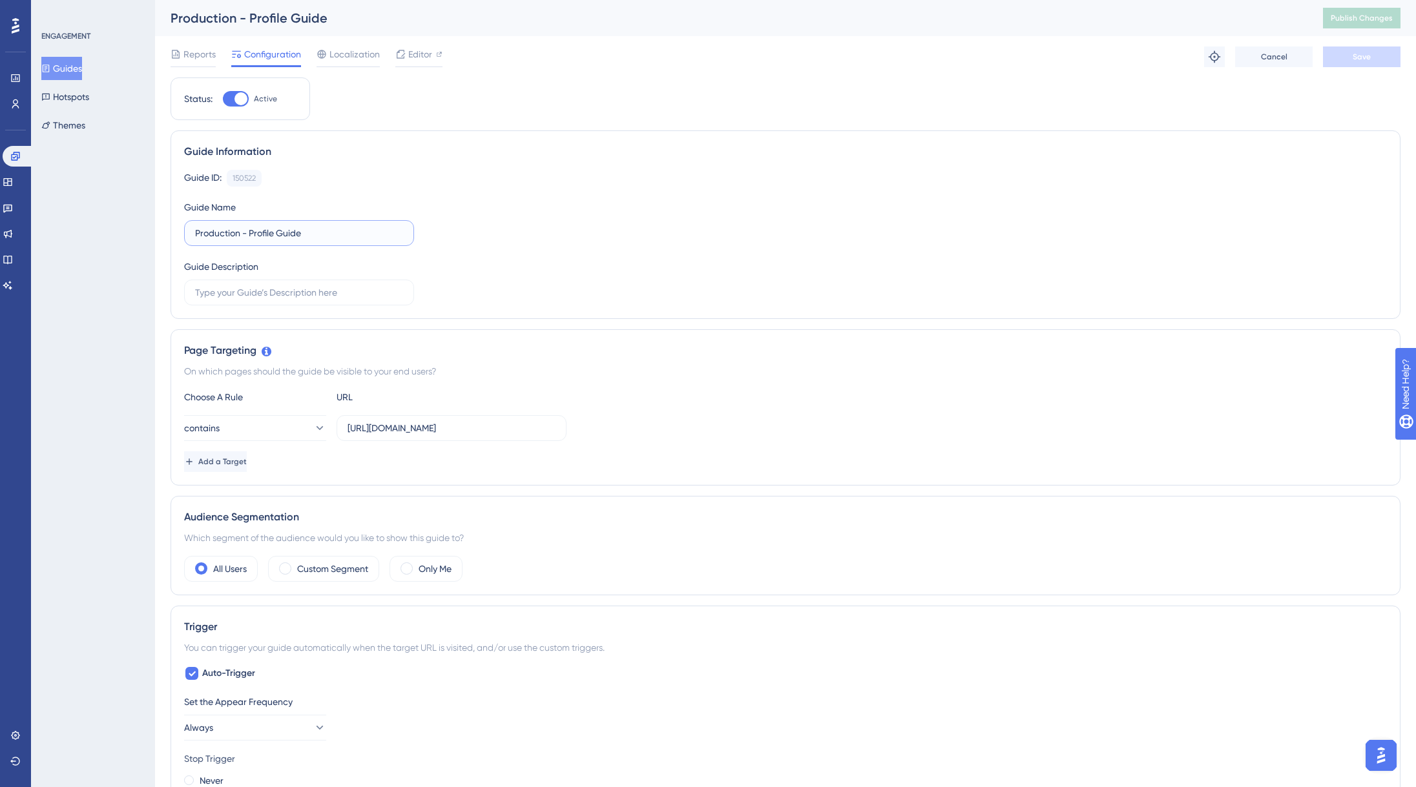
click at [216, 231] on input "Production - Profile Guide" at bounding box center [299, 233] width 208 height 14
type input "PROD Onboarding - Profile Guide"
click at [1355, 59] on span "Save" at bounding box center [1361, 57] width 18 height 10
click at [1359, 21] on span "Publish Changes" at bounding box center [1361, 18] width 62 height 10
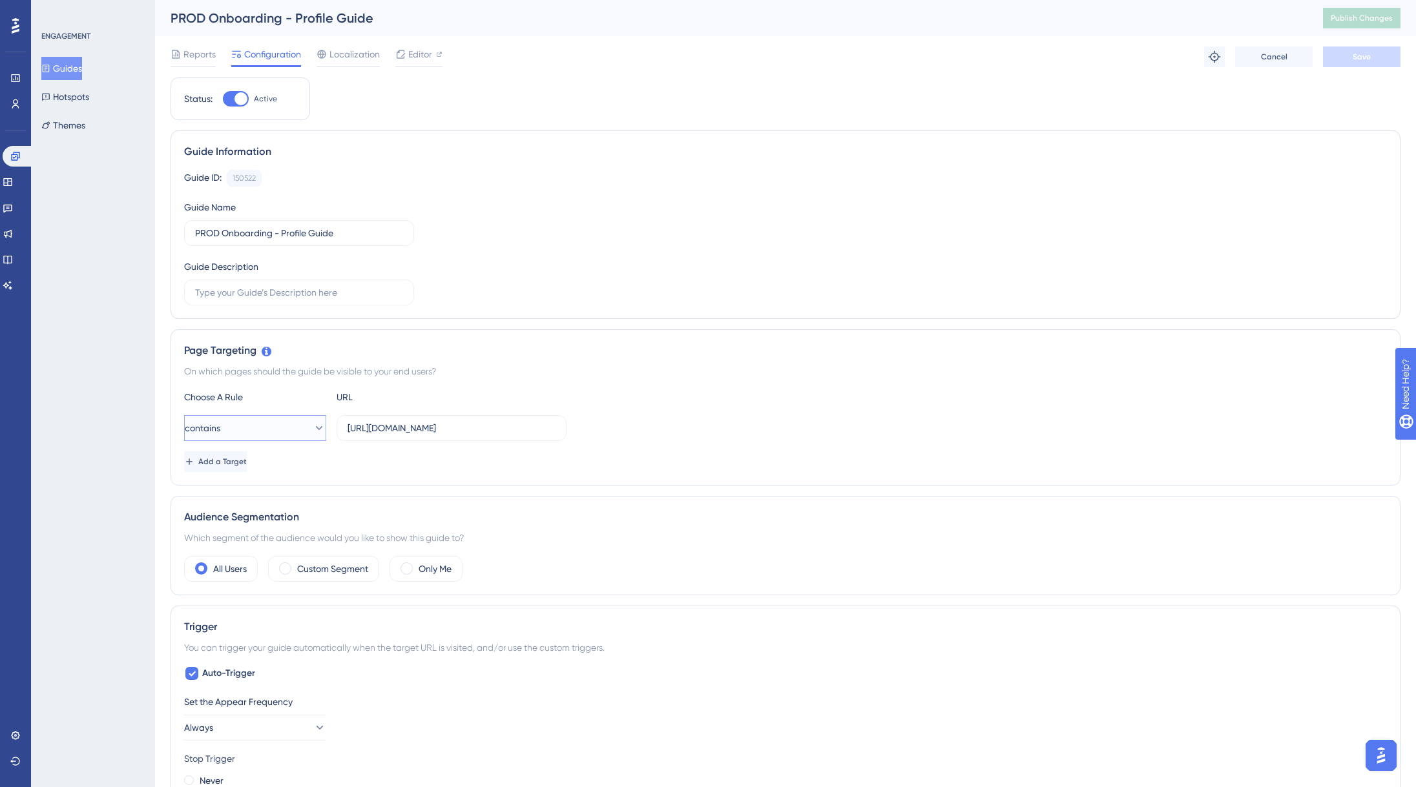
click at [298, 421] on button "contains" at bounding box center [255, 428] width 142 height 26
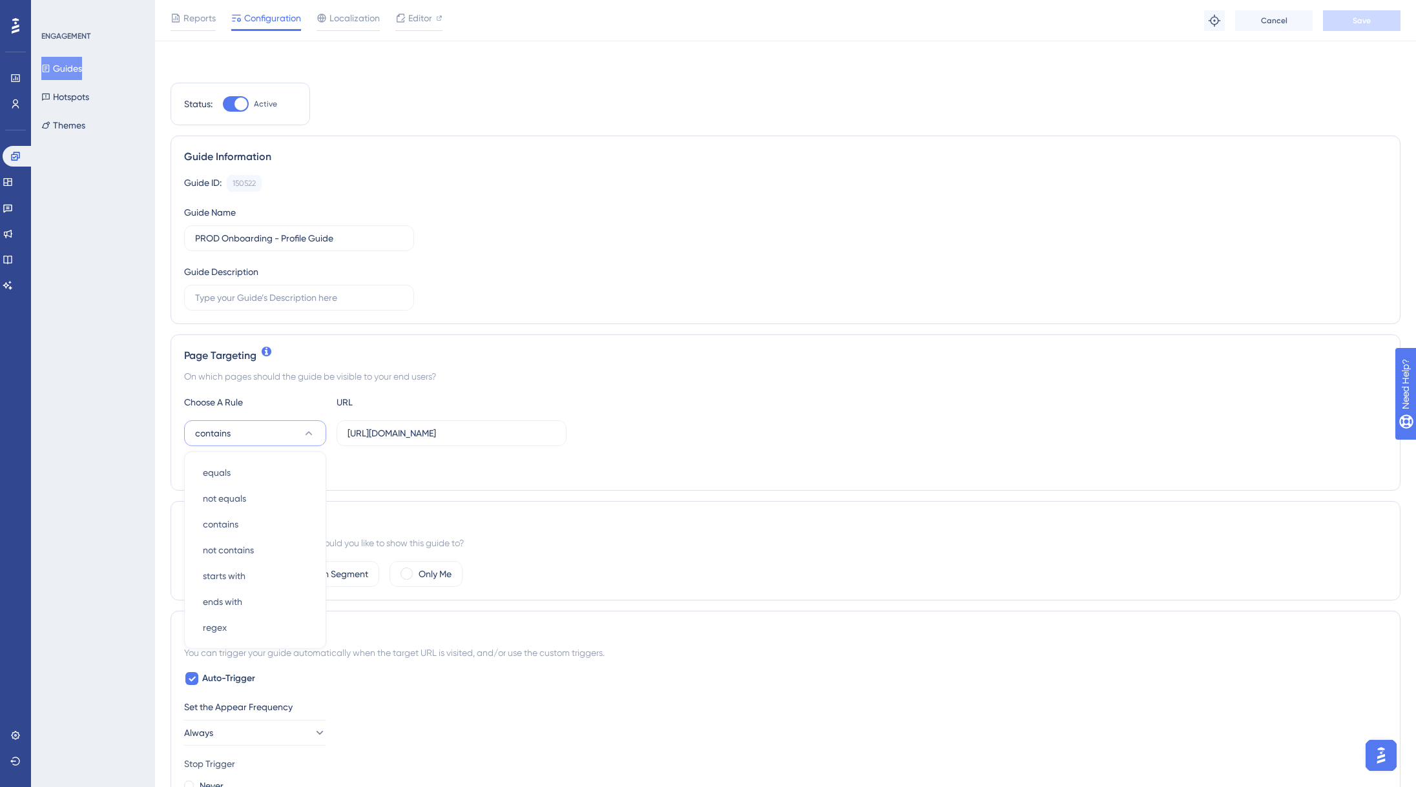
scroll to position [151, 0]
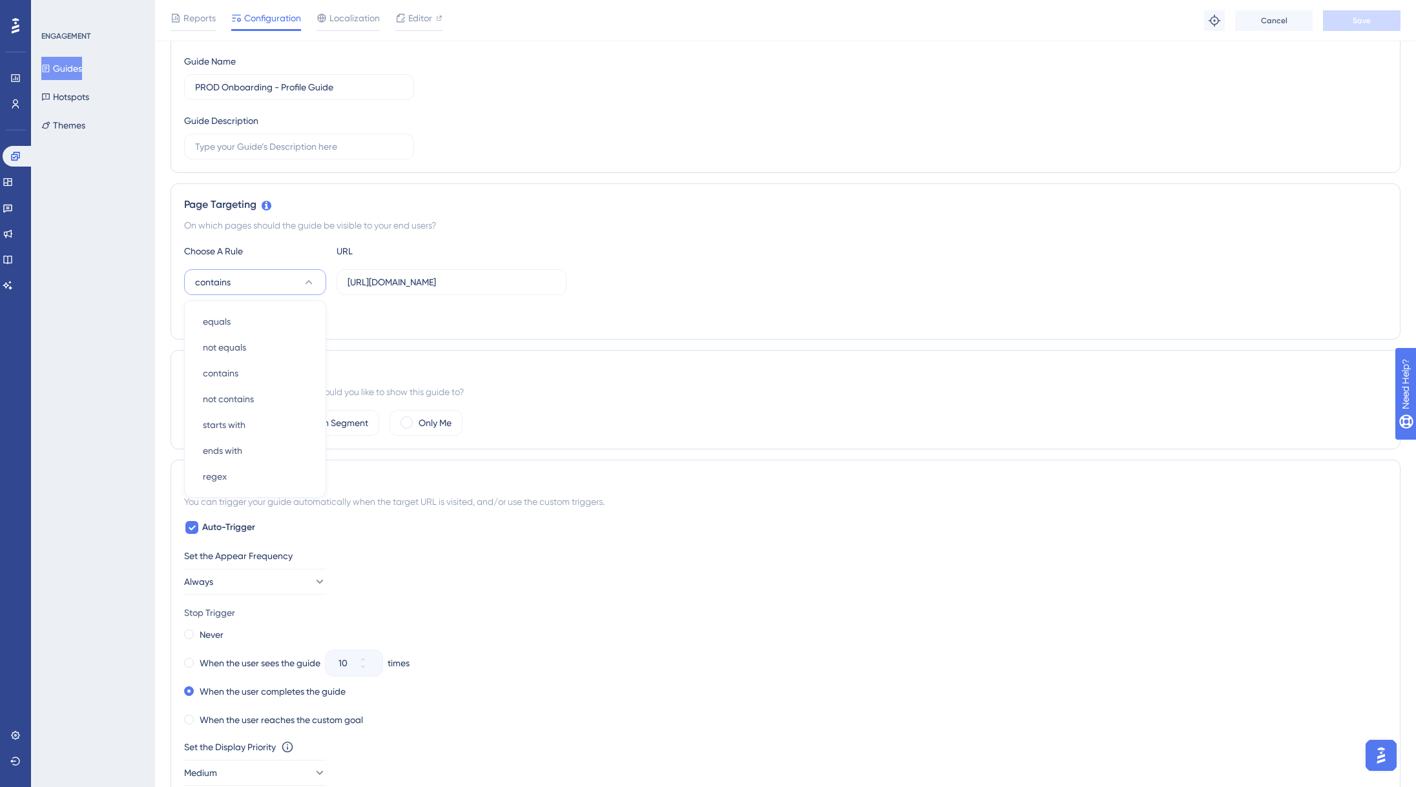
click at [471, 333] on div "Page Targeting On which pages should the guide be visible to your end users? Ch…" at bounding box center [785, 261] width 1230 height 156
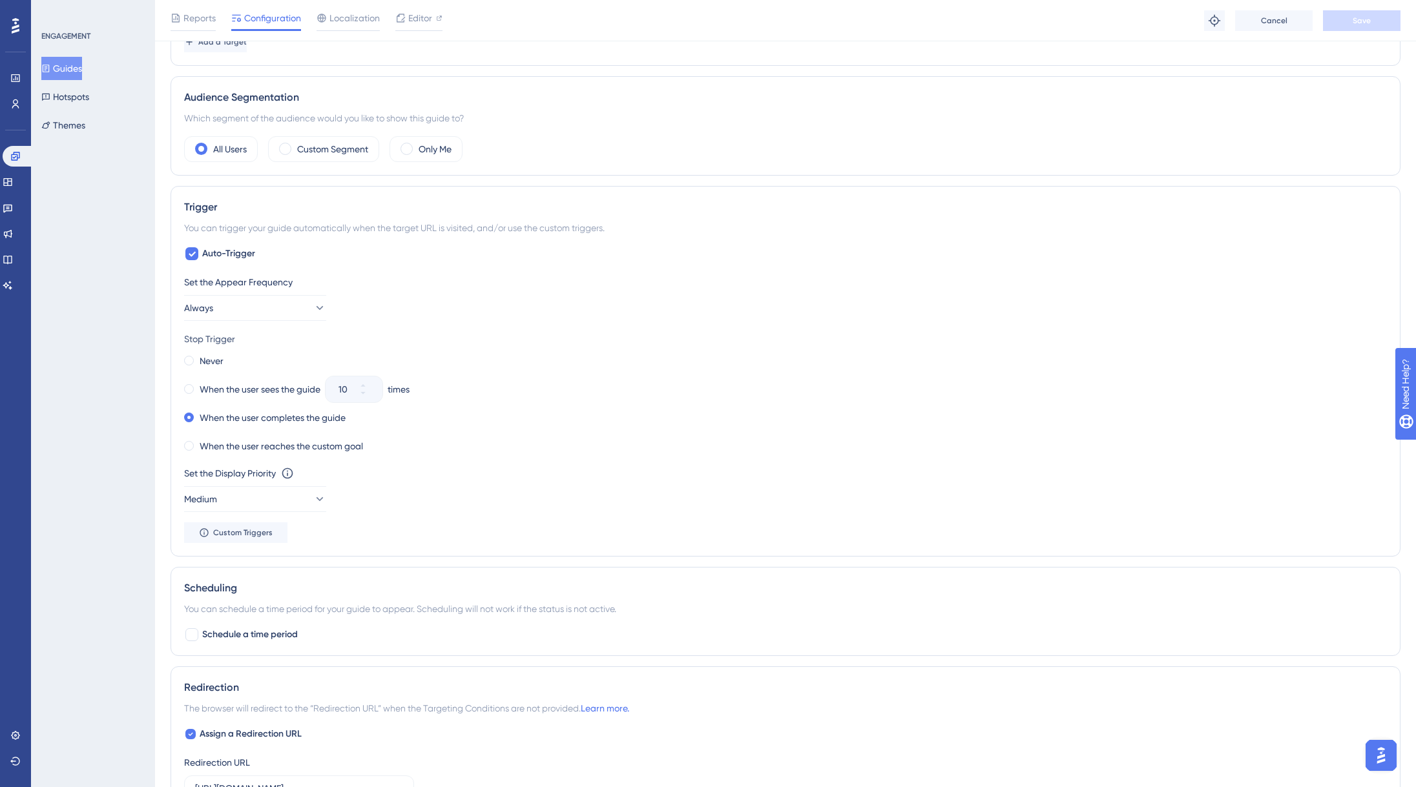
scroll to position [488, 0]
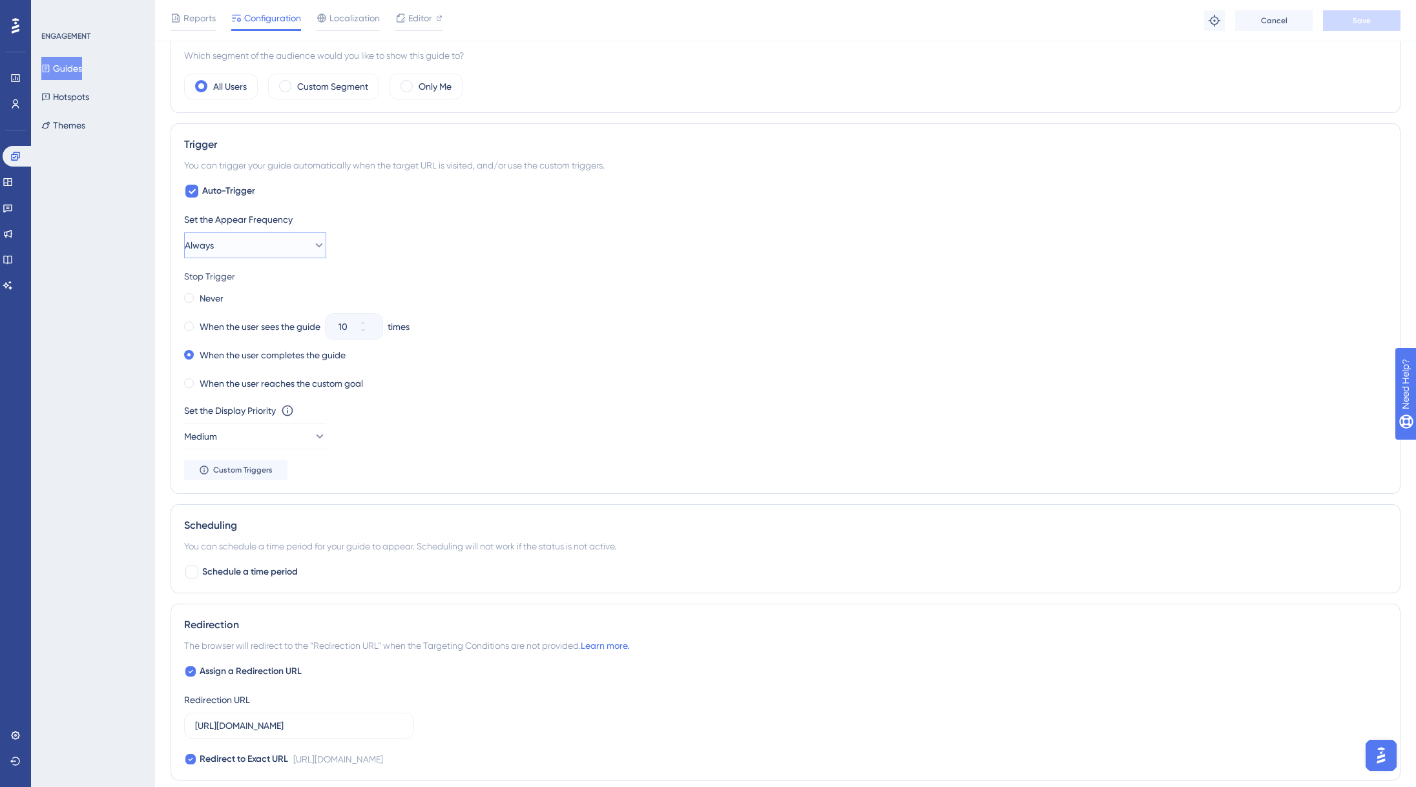
click at [318, 250] on button "Always" at bounding box center [255, 245] width 142 height 26
click at [249, 282] on div "Only Once Only Once" at bounding box center [255, 285] width 105 height 26
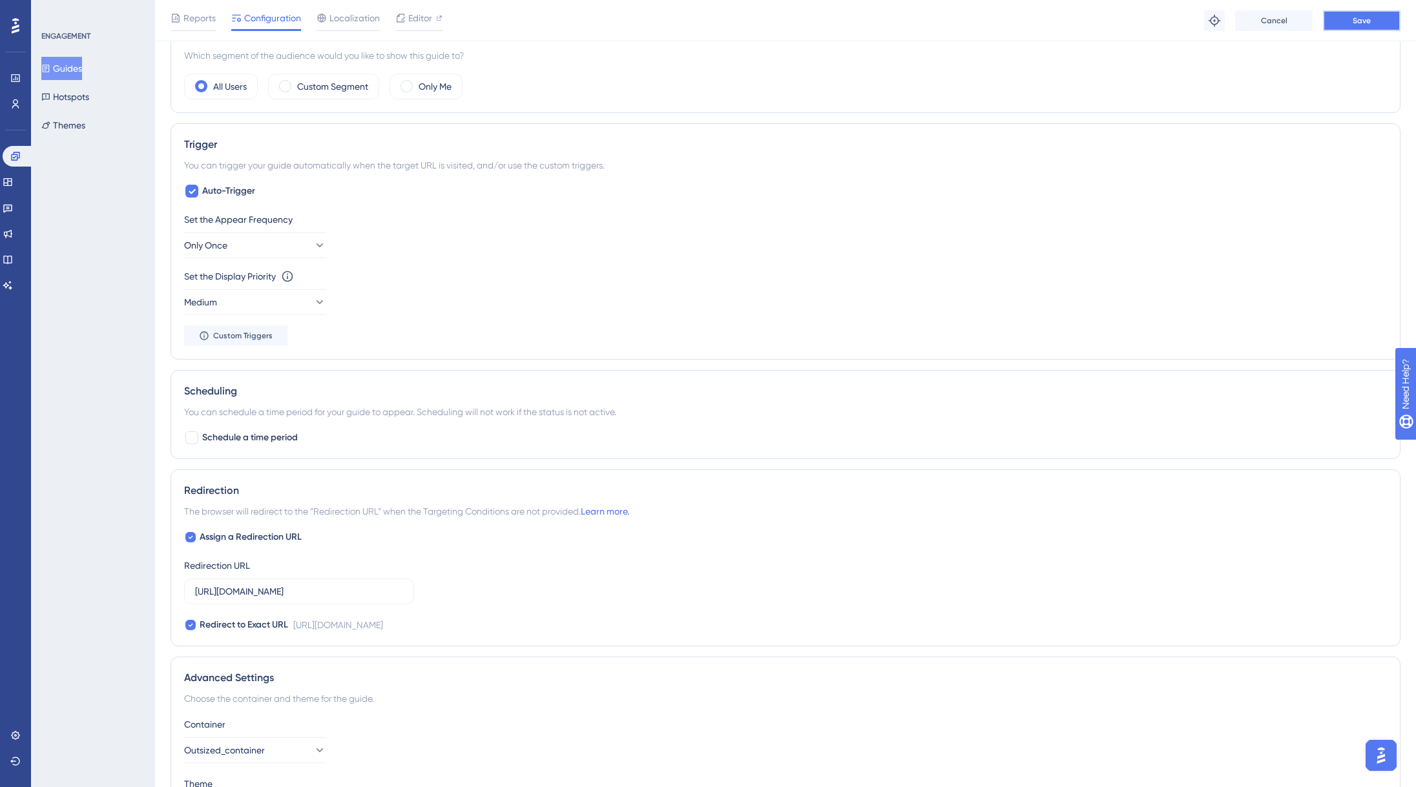
click at [1355, 28] on button "Save" at bounding box center [1361, 20] width 77 height 21
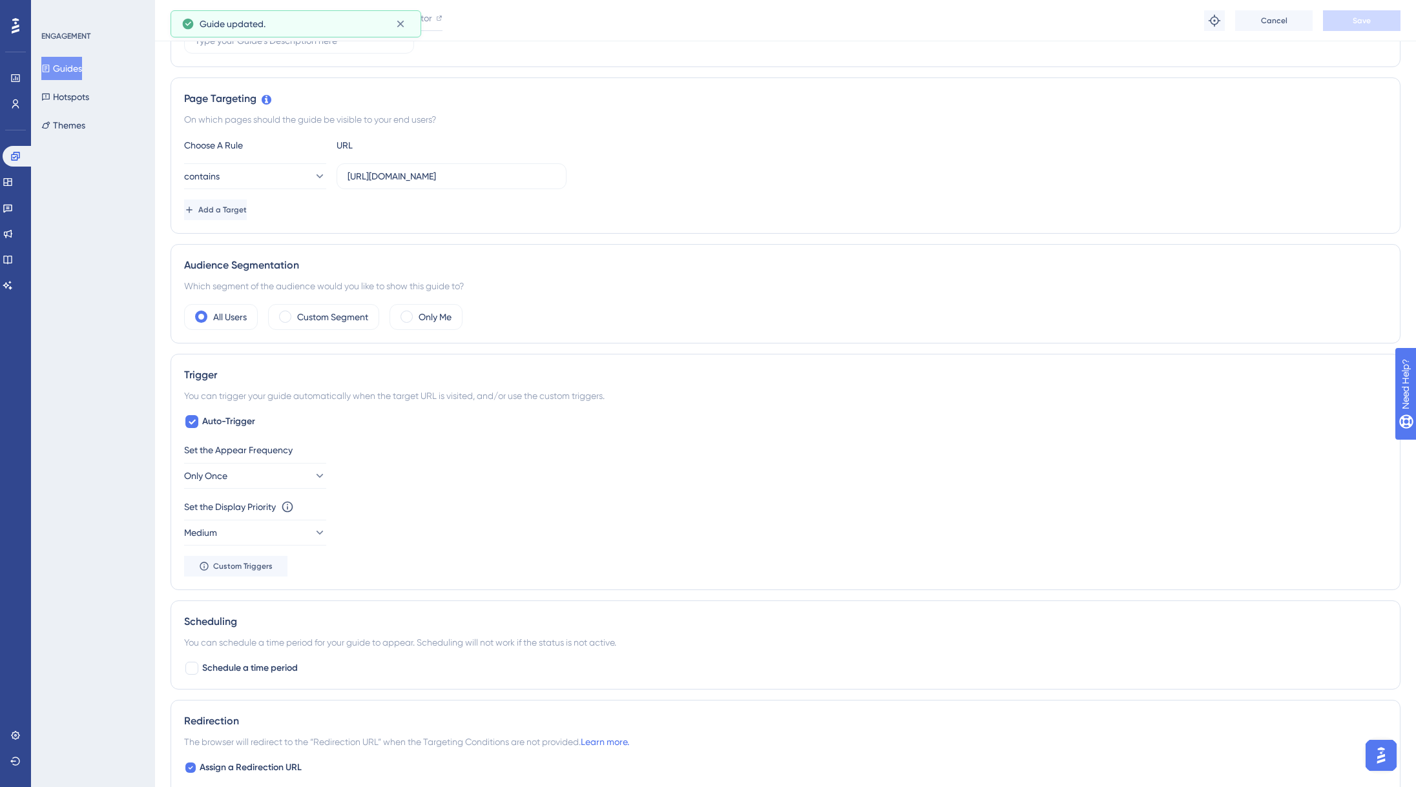
scroll to position [0, 0]
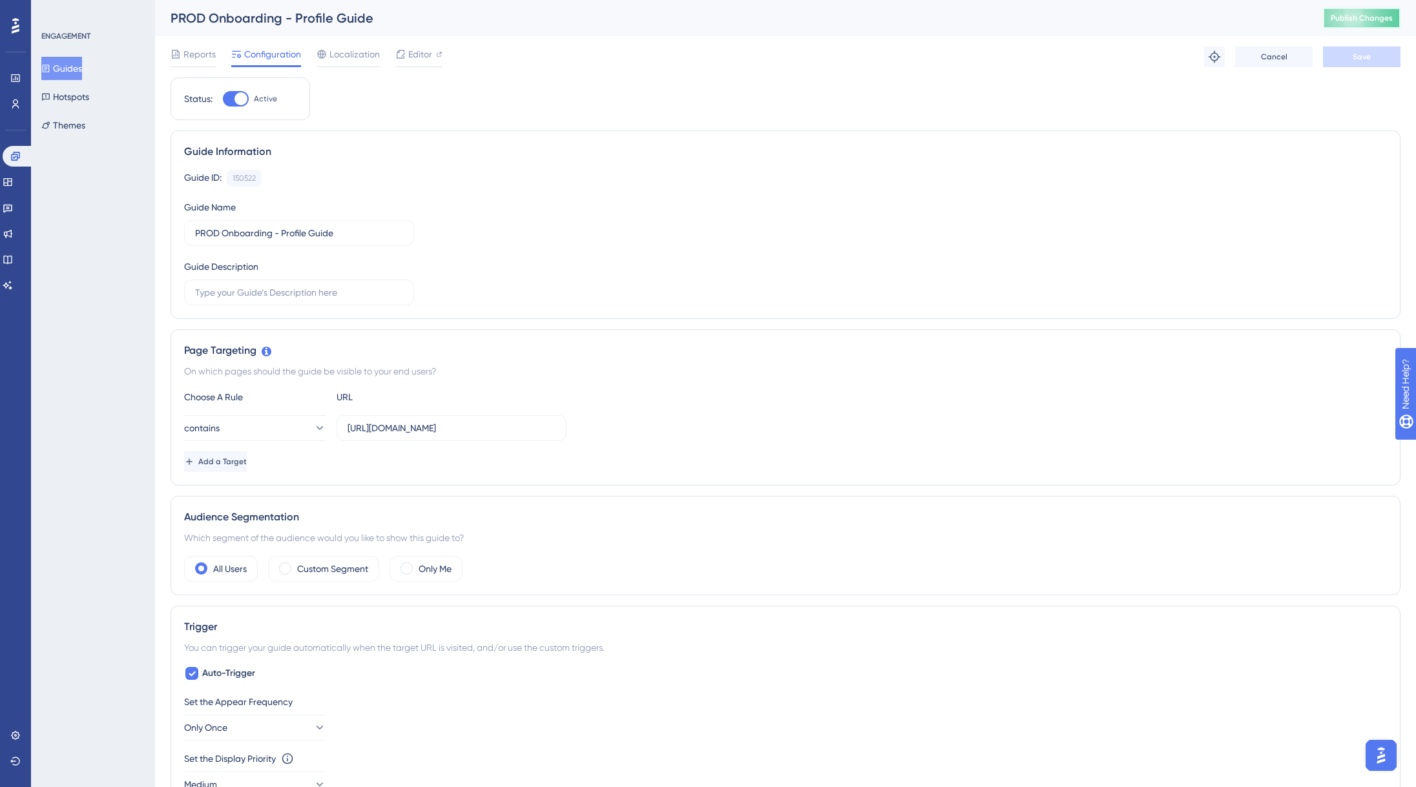
click at [1378, 13] on button "Publish Changes" at bounding box center [1361, 18] width 77 height 21
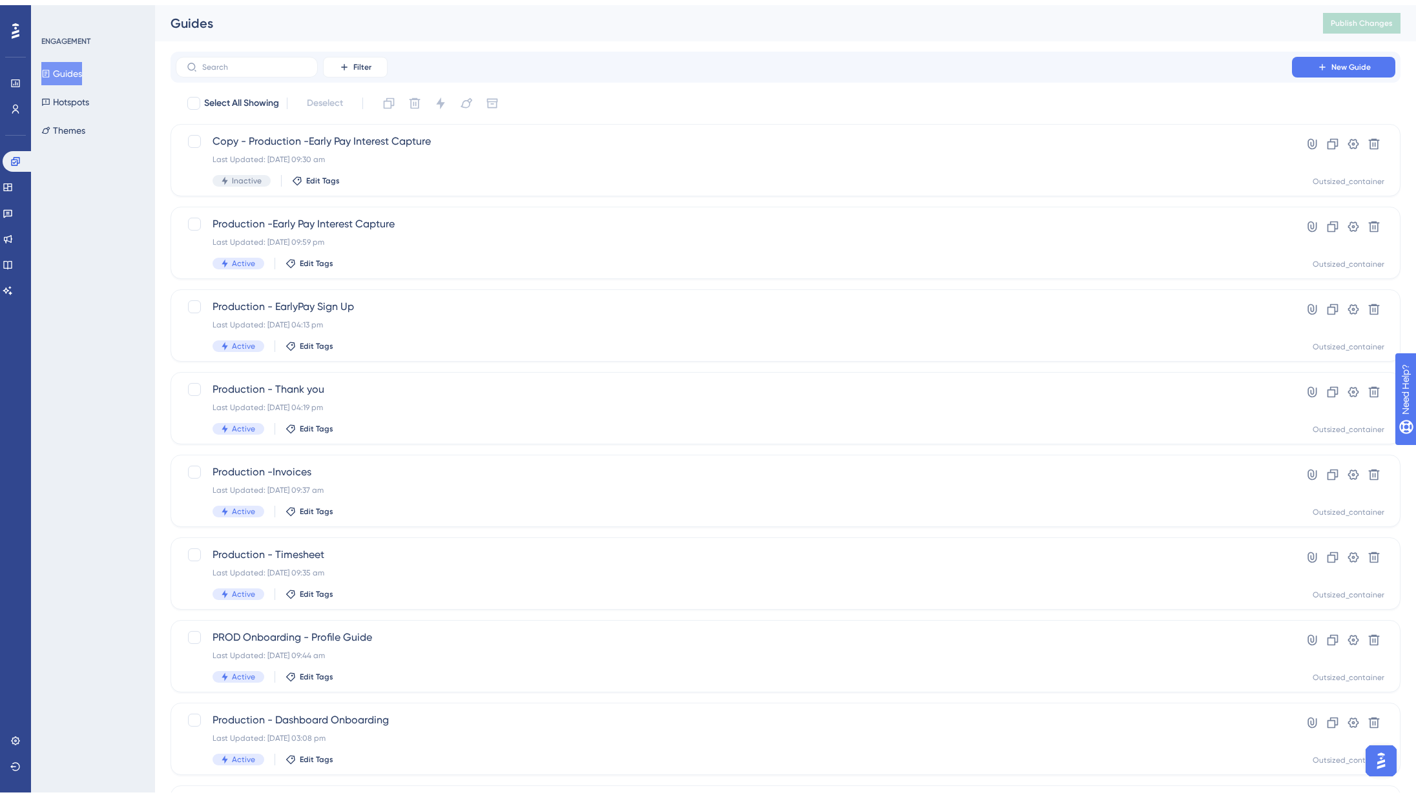
scroll to position [123, 0]
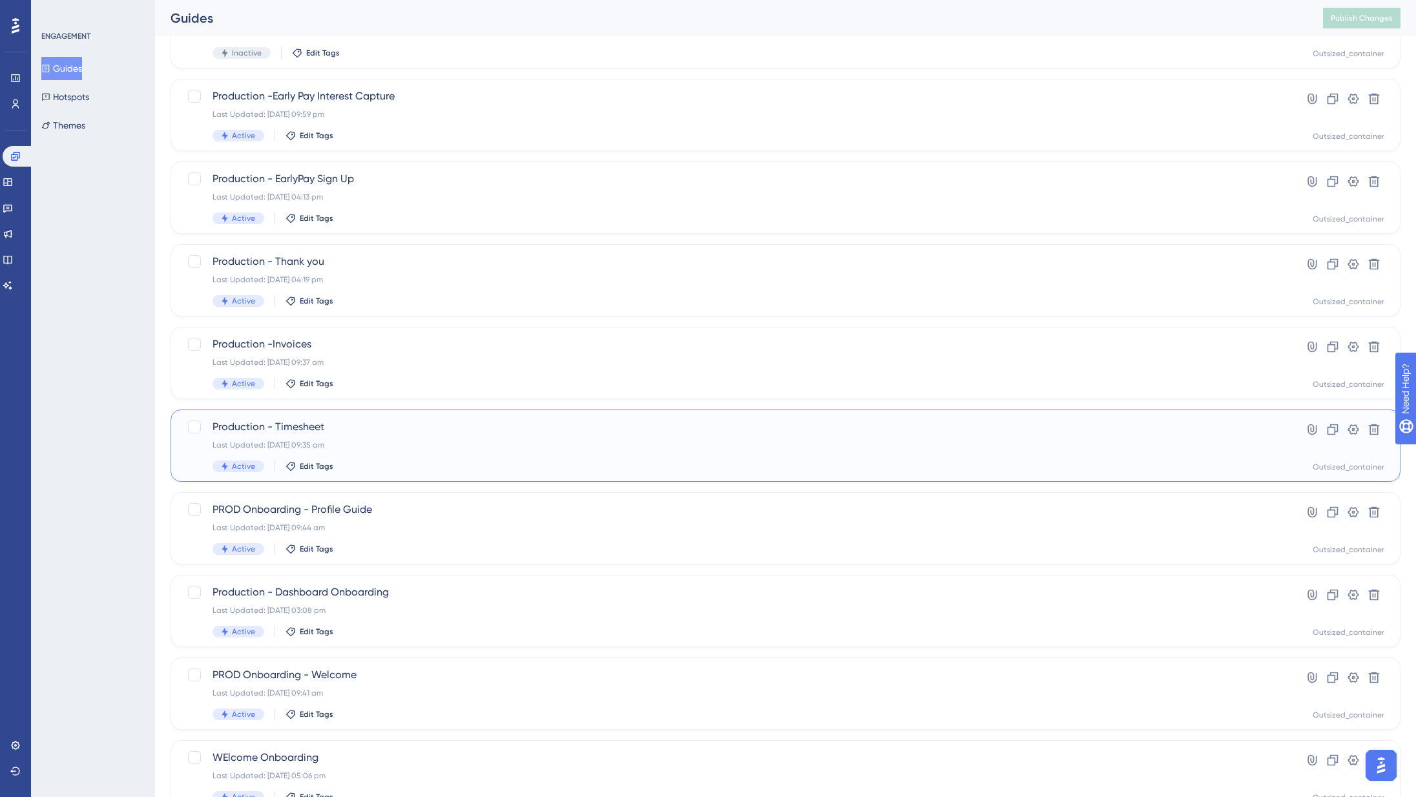
click at [384, 438] on div "Production - Timesheet Last Updated: [DATE] 09:35 am Active Edit Tags" at bounding box center [733, 445] width 1042 height 53
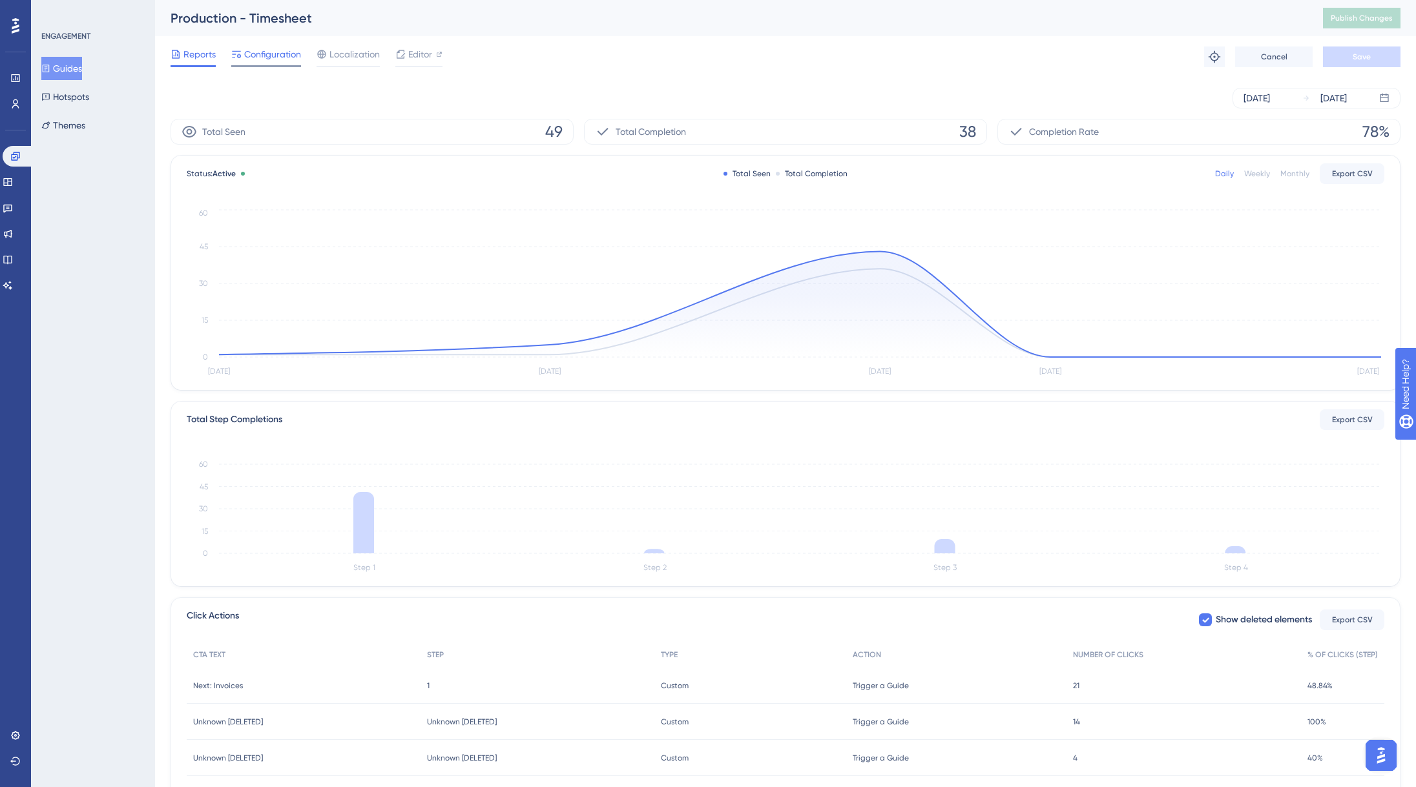
click at [276, 57] on span "Configuration" at bounding box center [272, 53] width 57 height 15
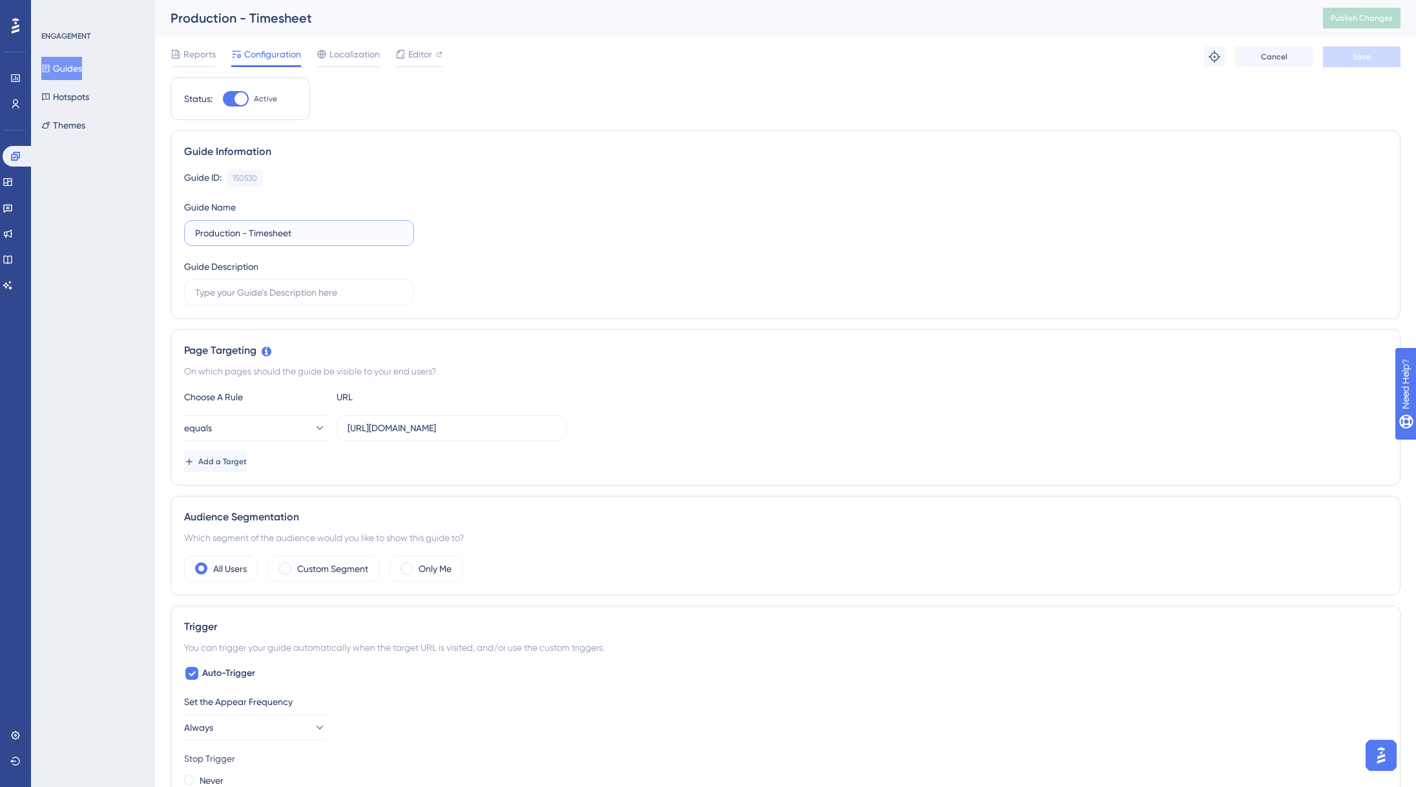
click at [214, 239] on input "Production - Timesheet" at bounding box center [299, 233] width 208 height 14
click at [214, 234] on input "Production - Timesheet" at bounding box center [299, 233] width 208 height 14
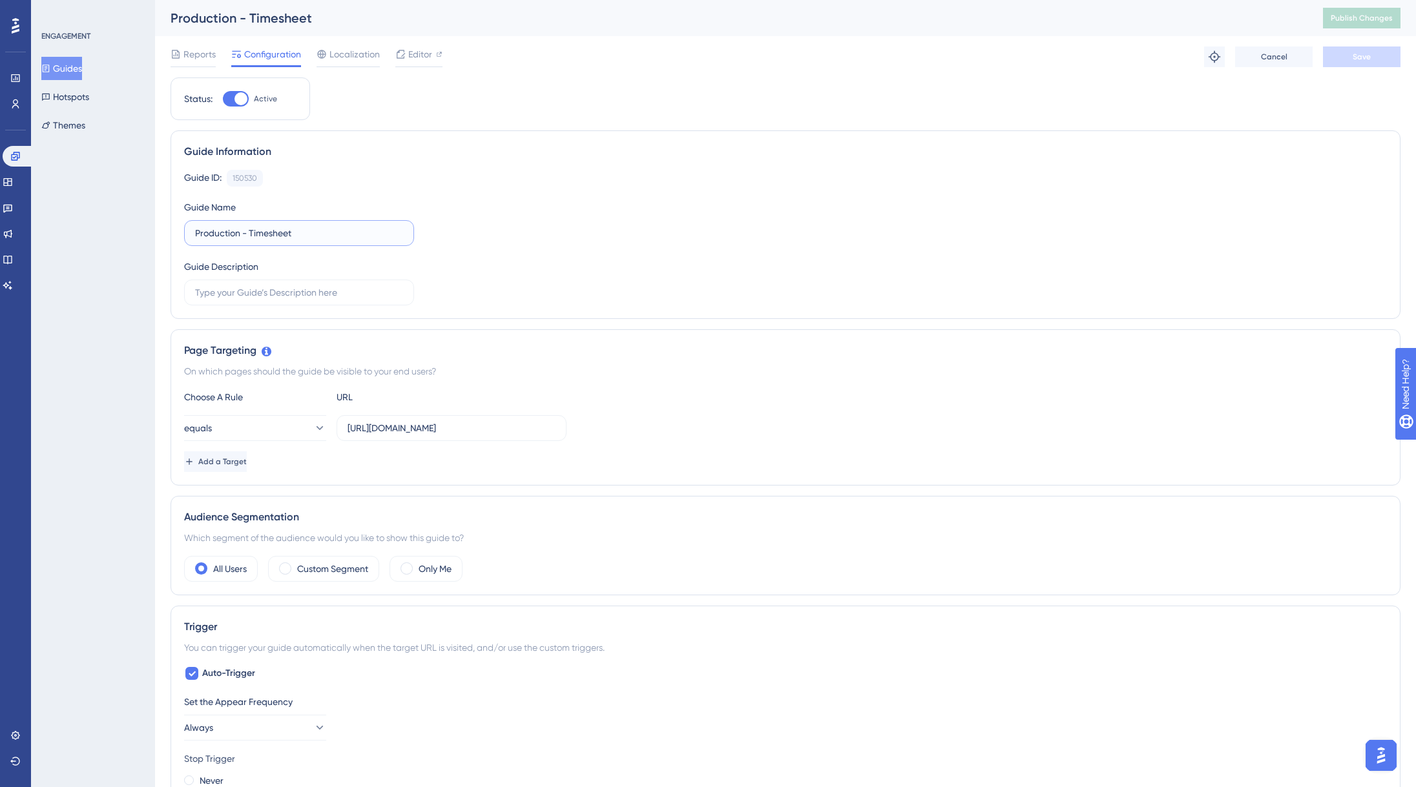
click at [214, 234] on input "Production - Timesheet" at bounding box center [299, 233] width 208 height 14
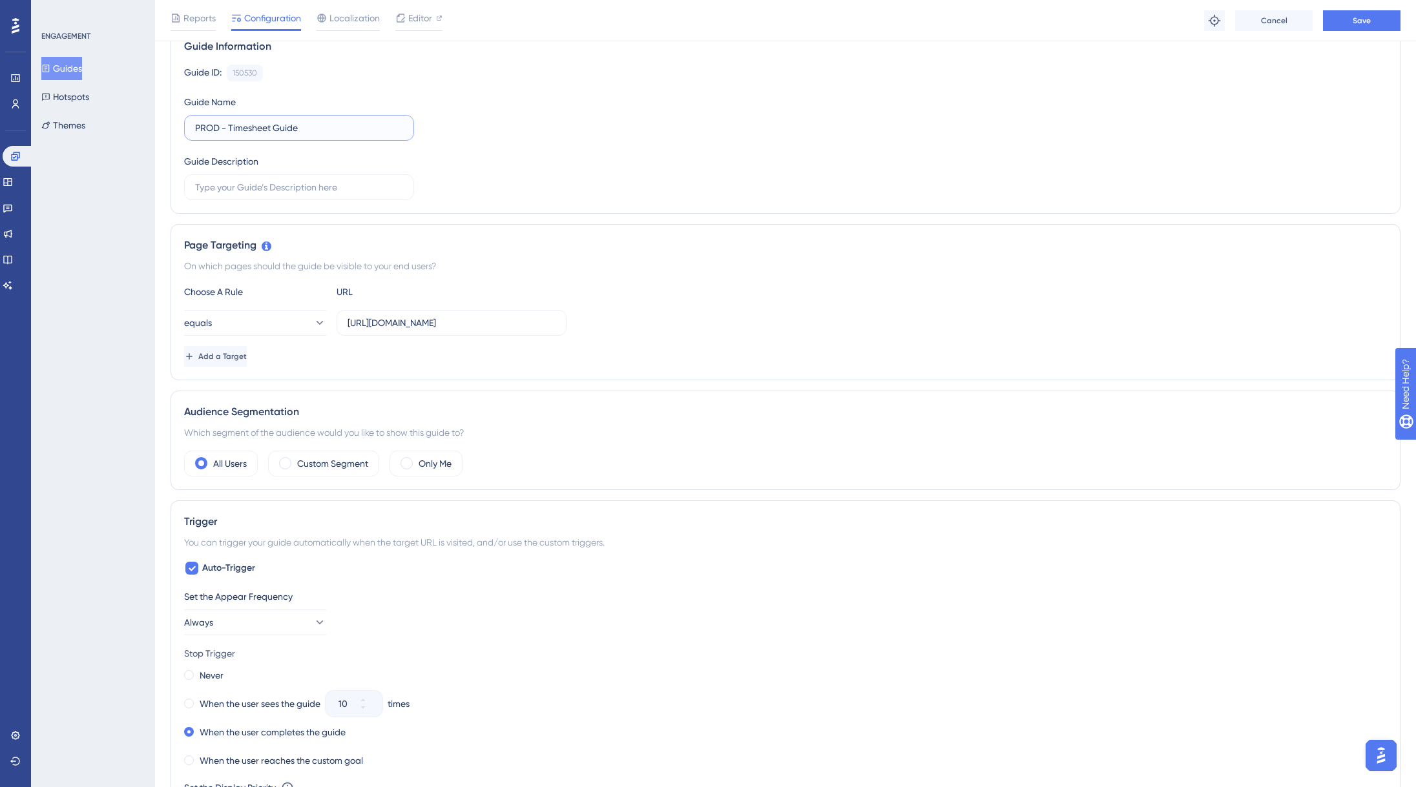
scroll to position [180, 0]
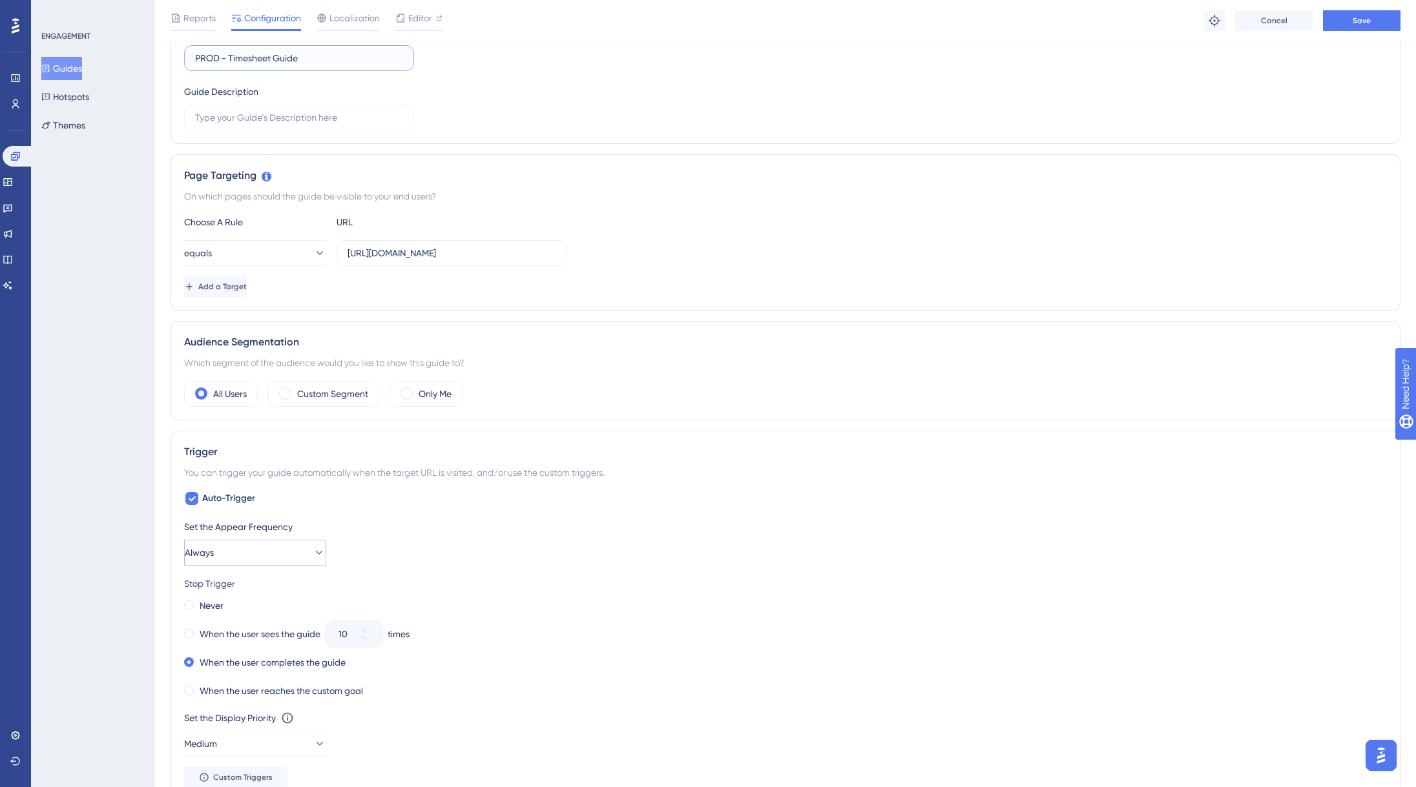
type input "PROD - Timesheet Guide"
click at [258, 559] on button "Always" at bounding box center [255, 553] width 142 height 26
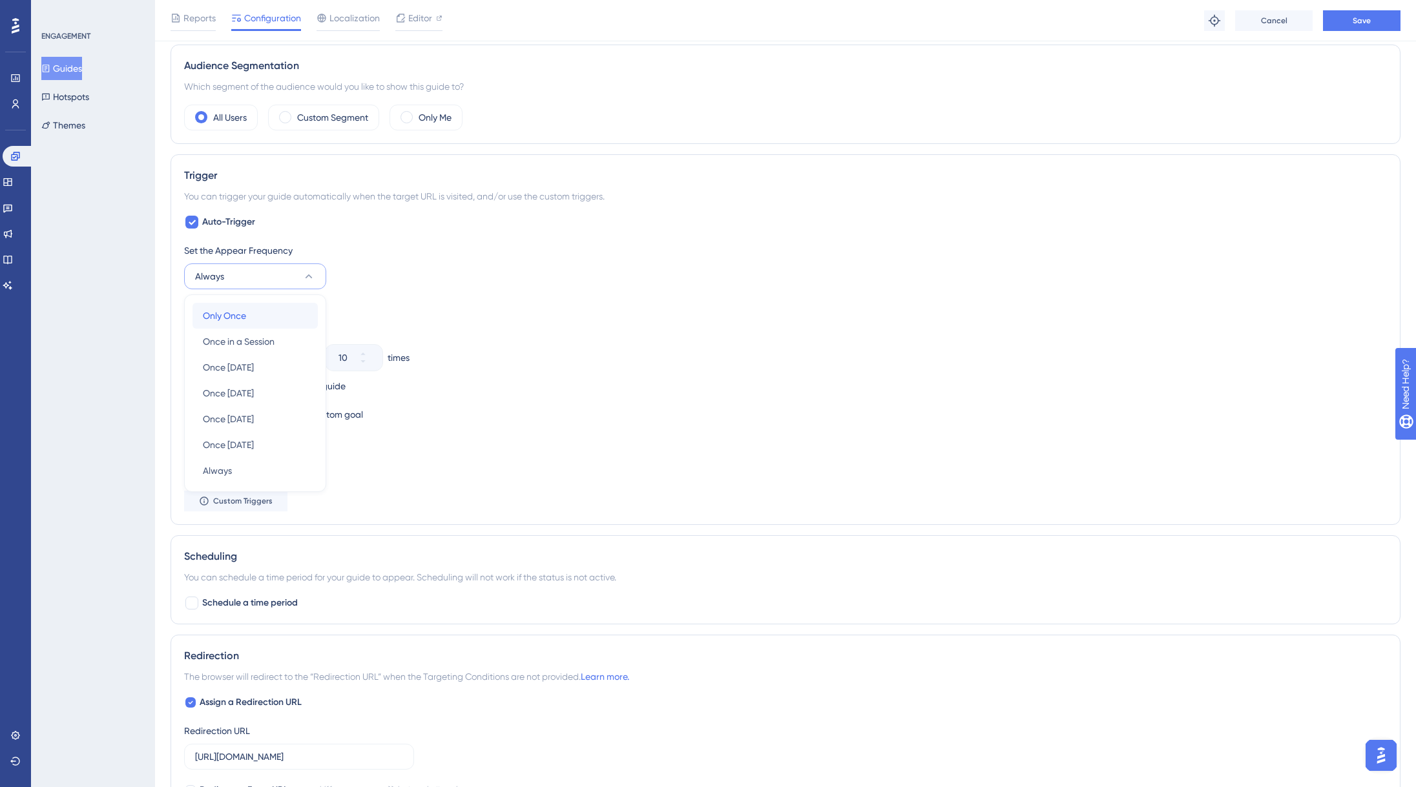
click at [266, 324] on div "Only Once Only Once" at bounding box center [255, 316] width 105 height 26
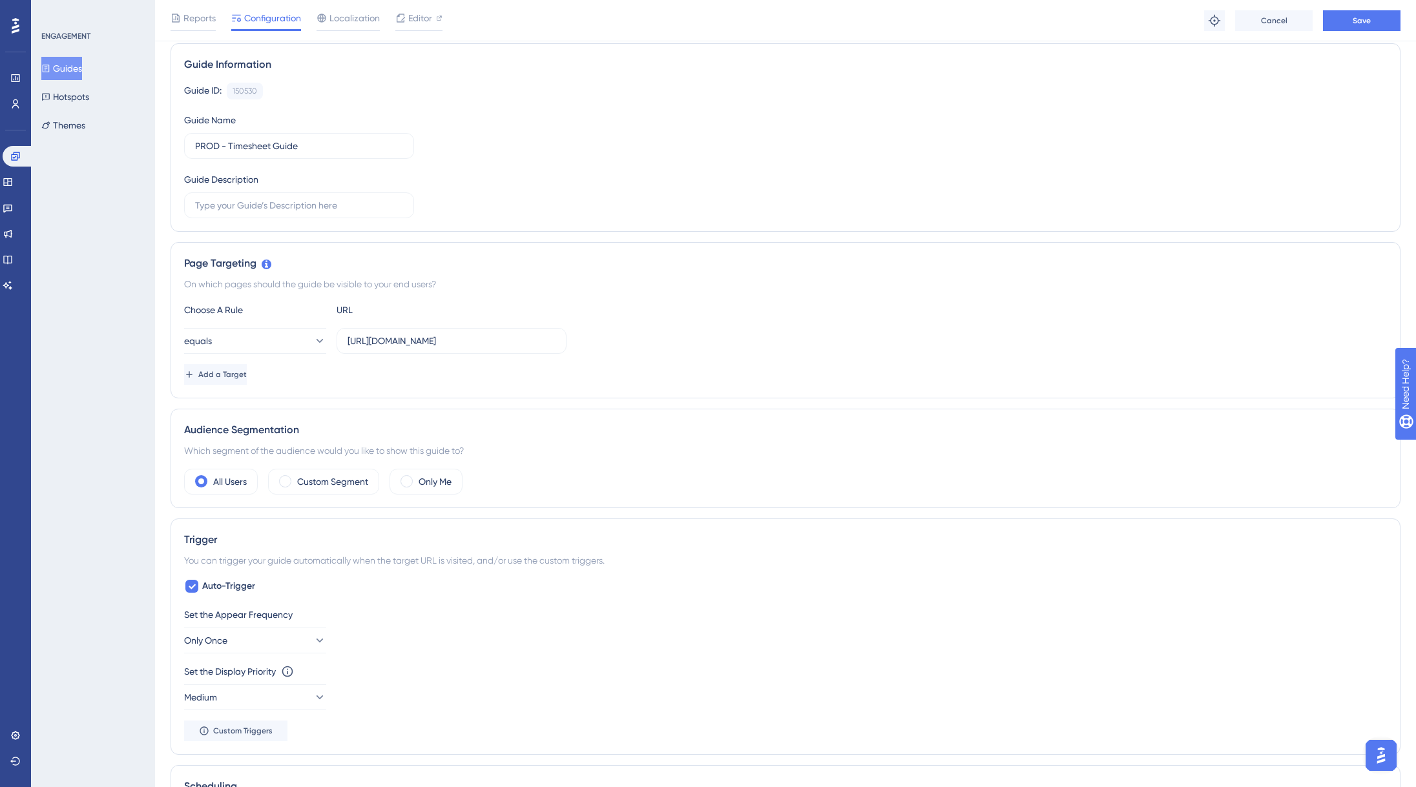
scroll to position [0, 0]
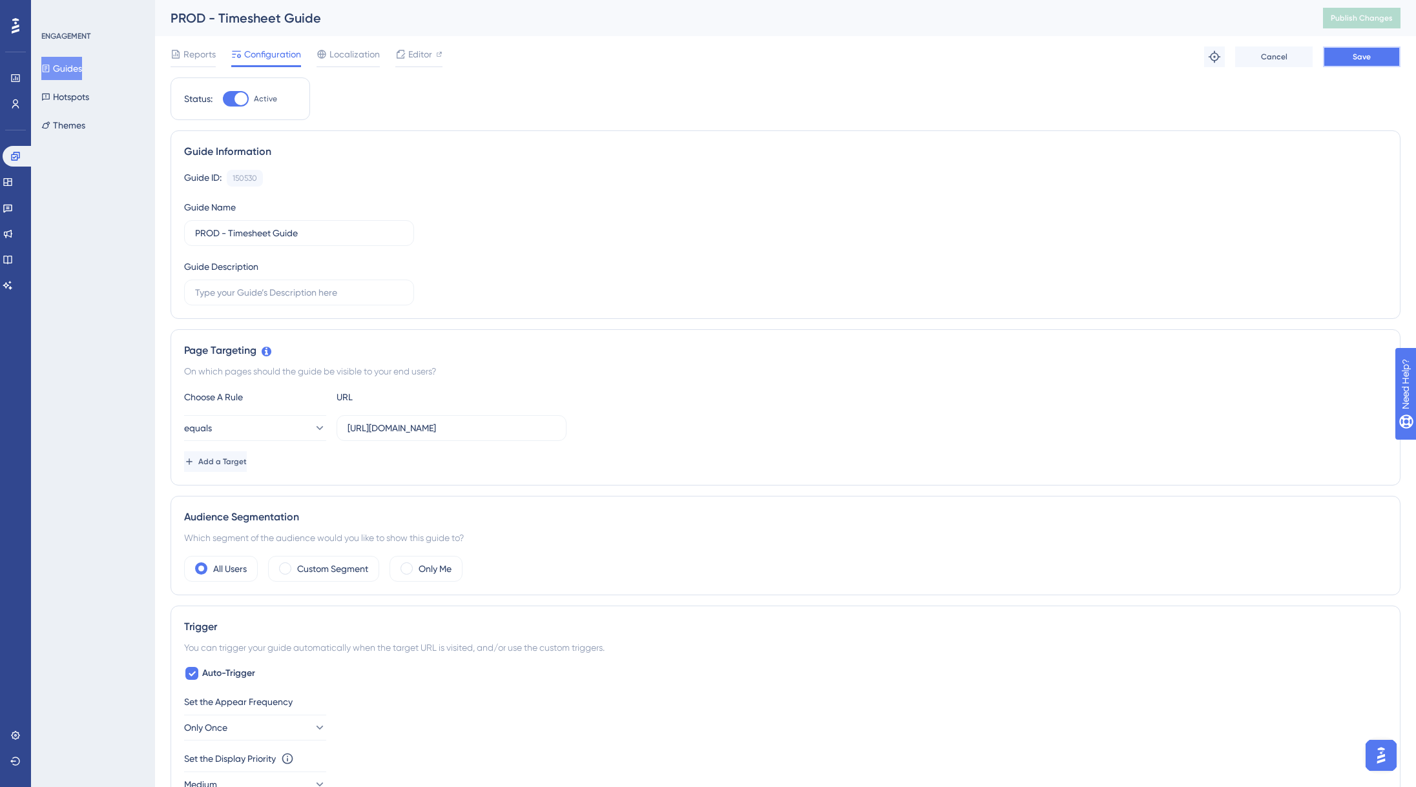
click at [1359, 55] on span "Save" at bounding box center [1361, 57] width 18 height 10
click at [1366, 19] on span "Publish Changes" at bounding box center [1361, 18] width 62 height 10
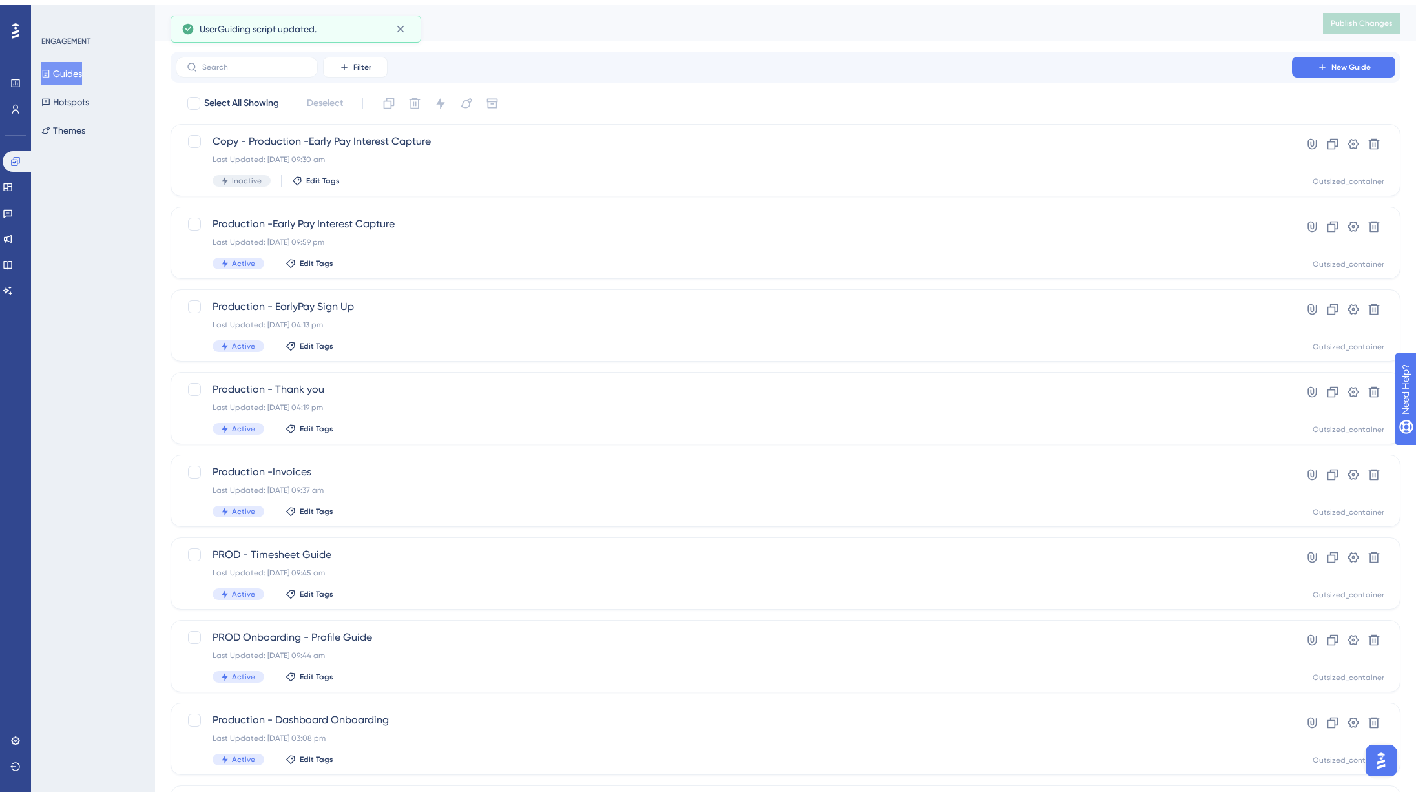
scroll to position [81, 0]
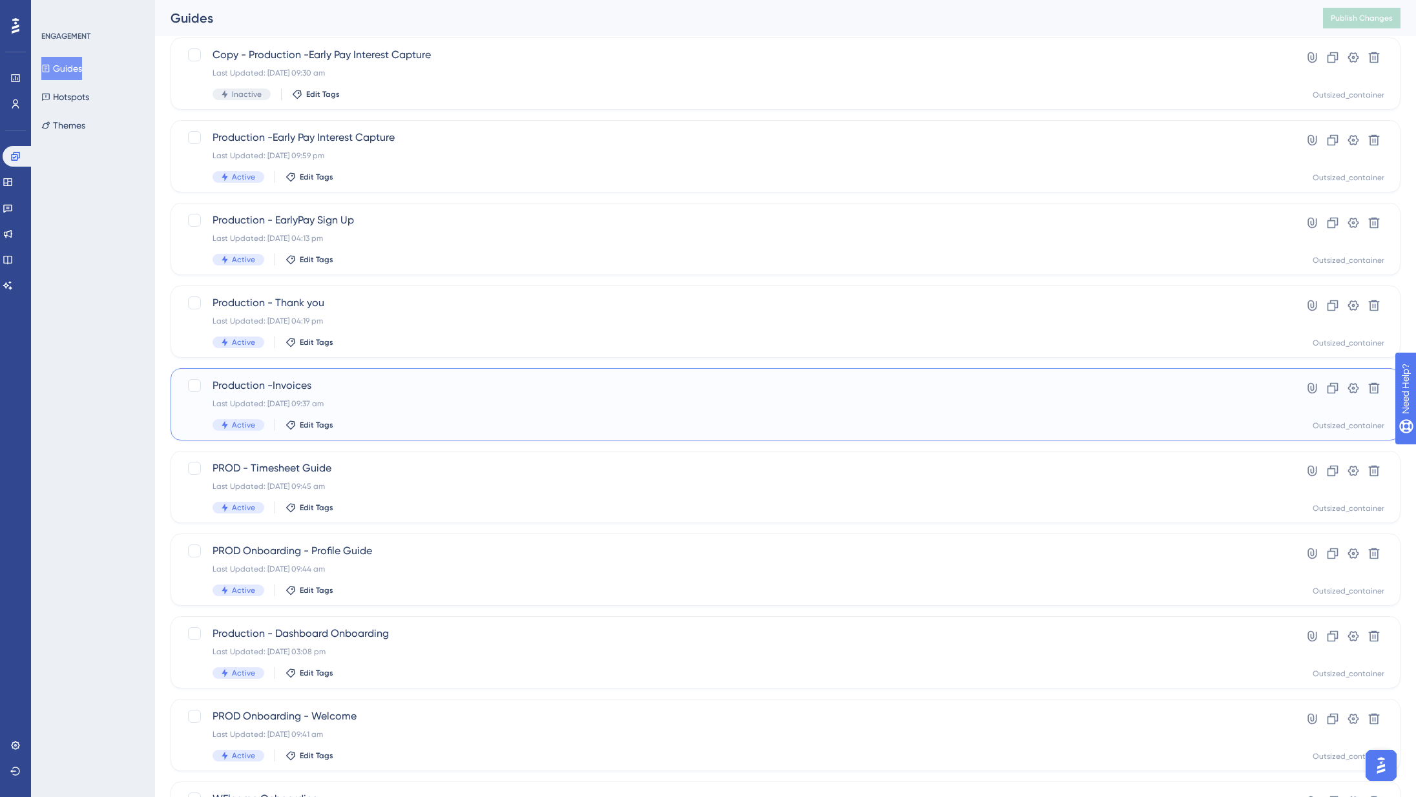
click at [391, 415] on div "Production -Invoices Last Updated: [DATE] 09:37 am Active Edit Tags" at bounding box center [733, 404] width 1042 height 53
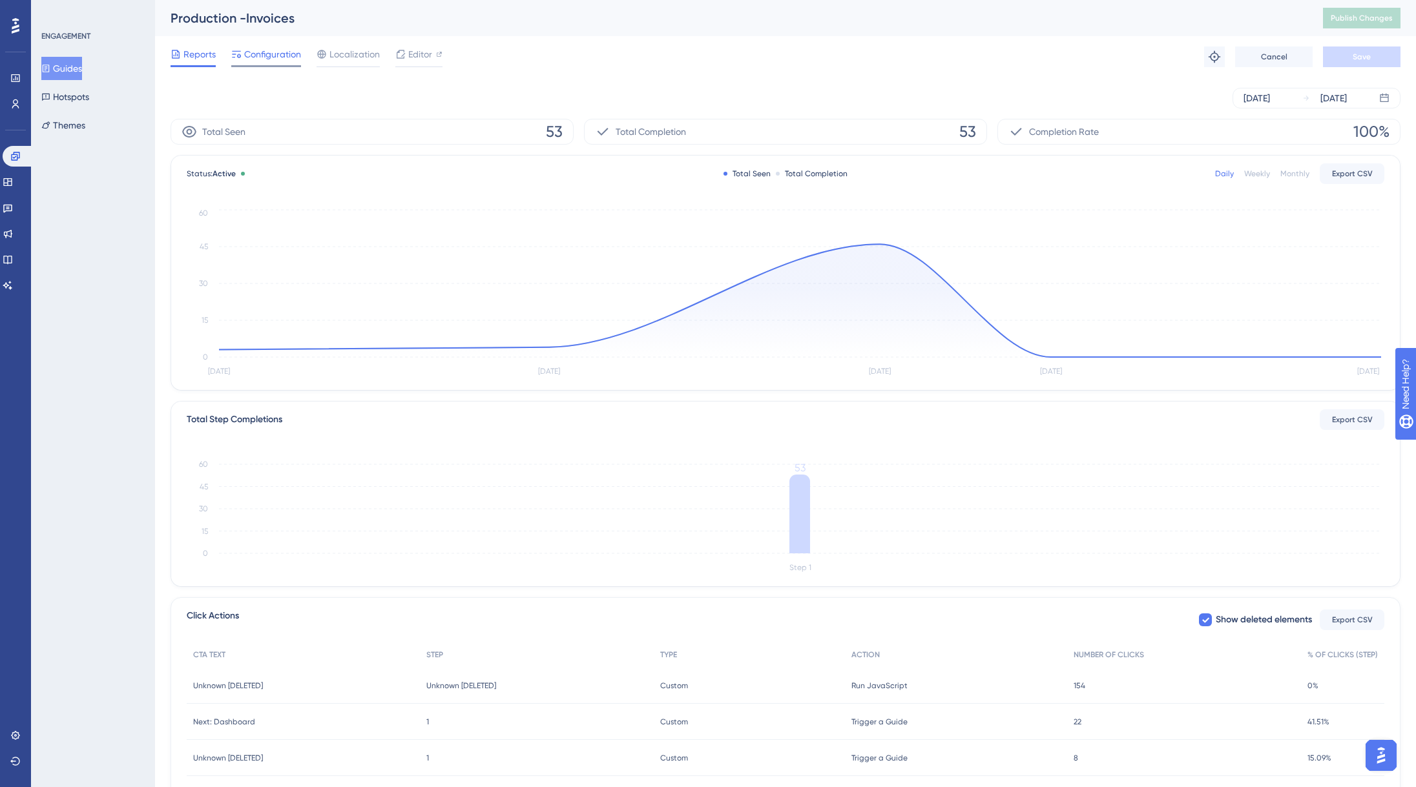
click at [265, 50] on span "Configuration" at bounding box center [272, 53] width 57 height 15
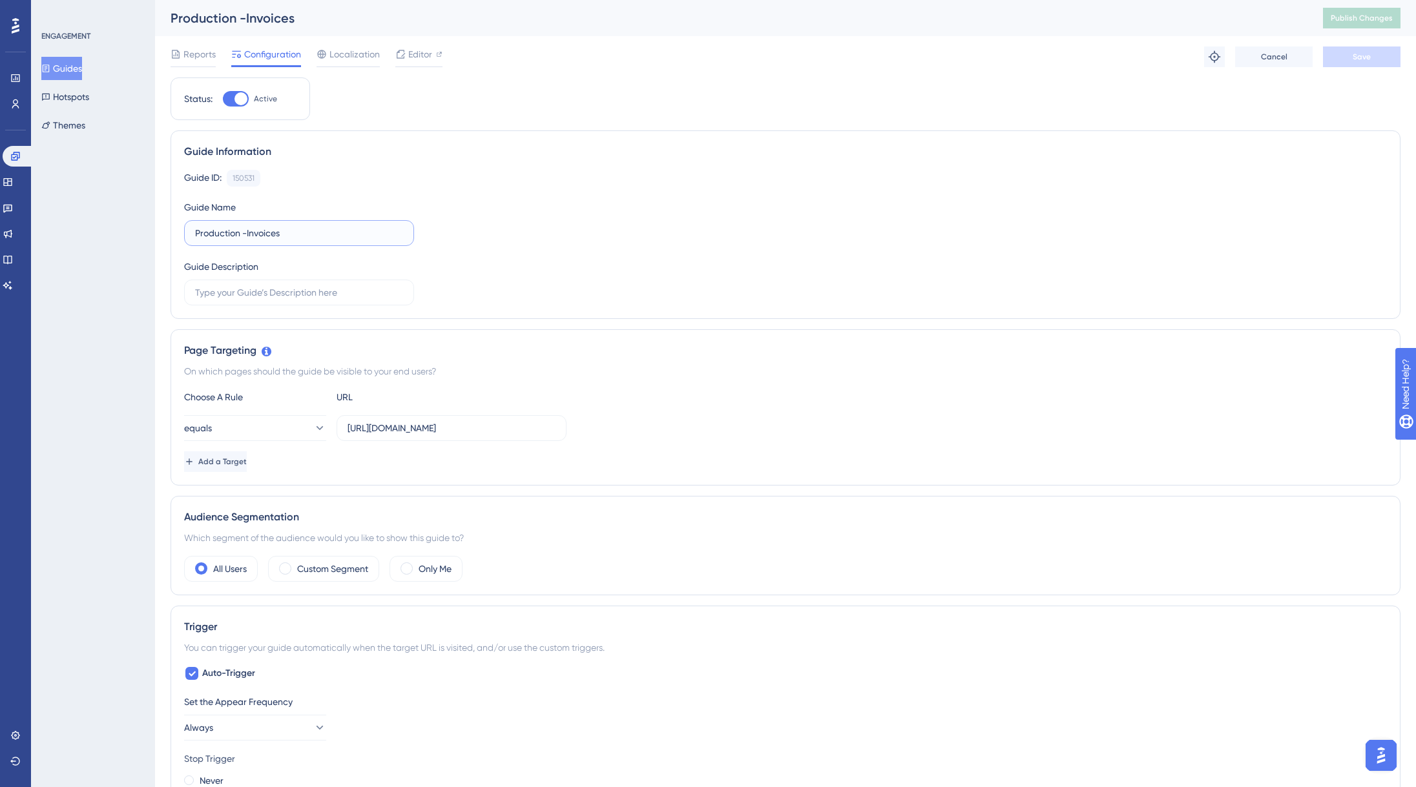
click at [204, 232] on input "Production -Invoices" at bounding box center [299, 233] width 208 height 14
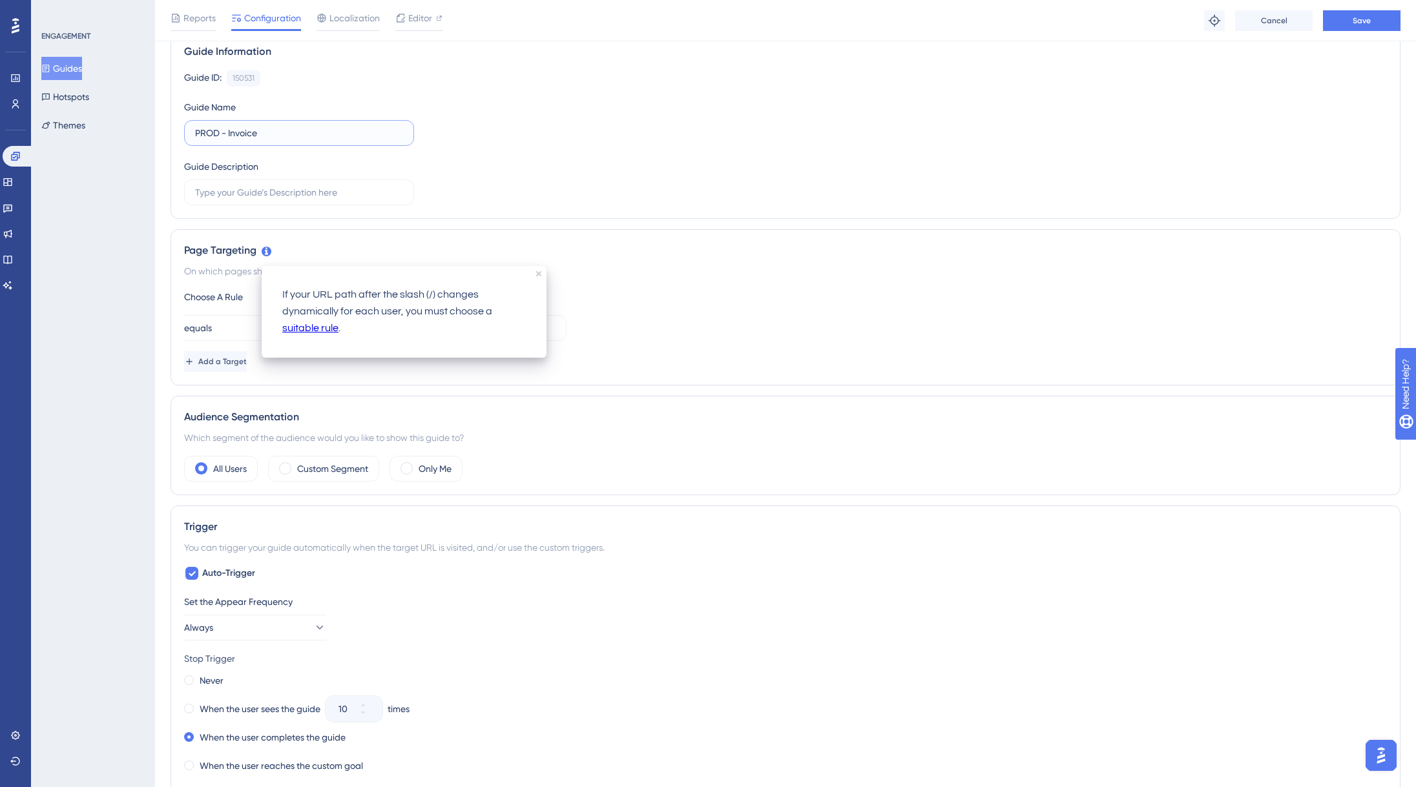
scroll to position [243, 0]
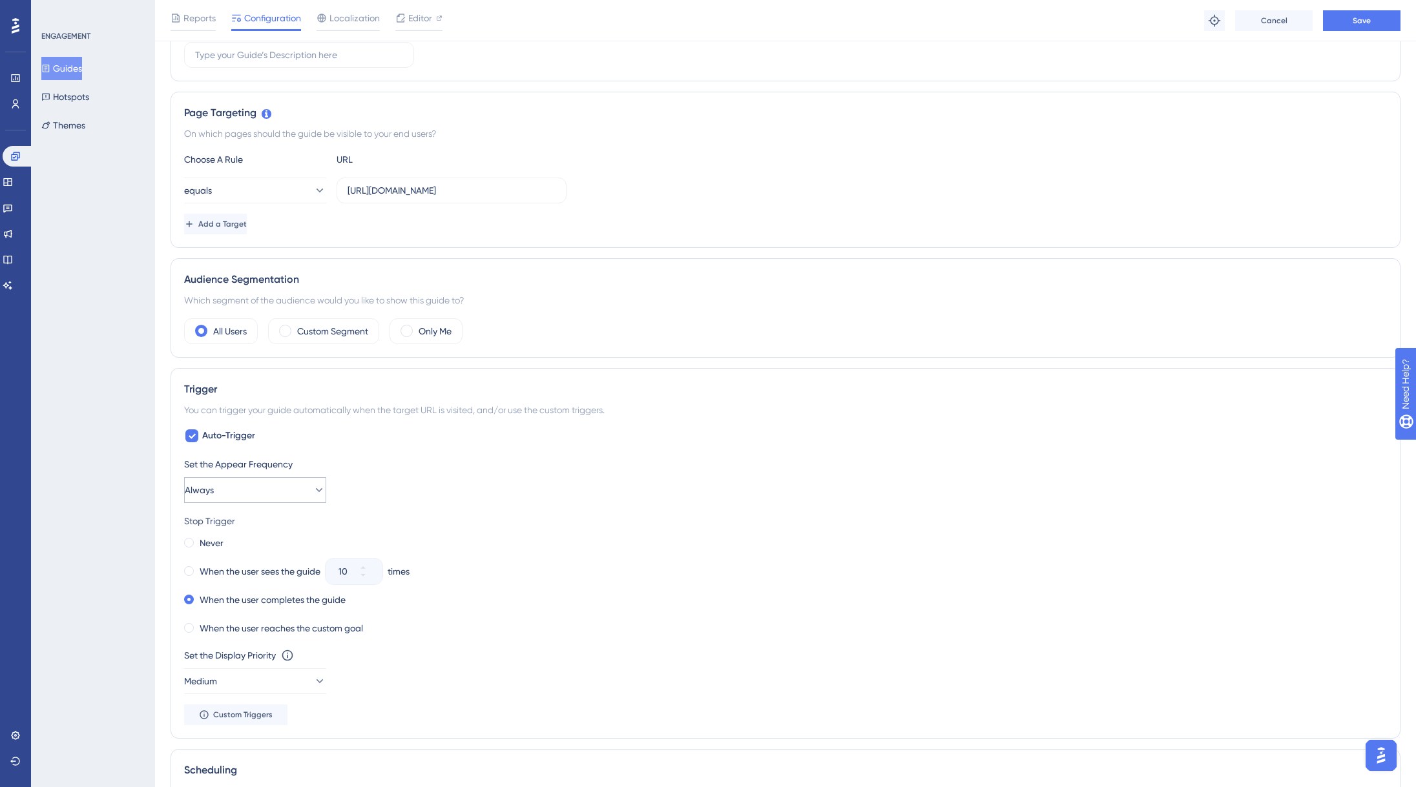
type input "PROD - Invoice"
click at [245, 499] on button "Always" at bounding box center [255, 490] width 142 height 26
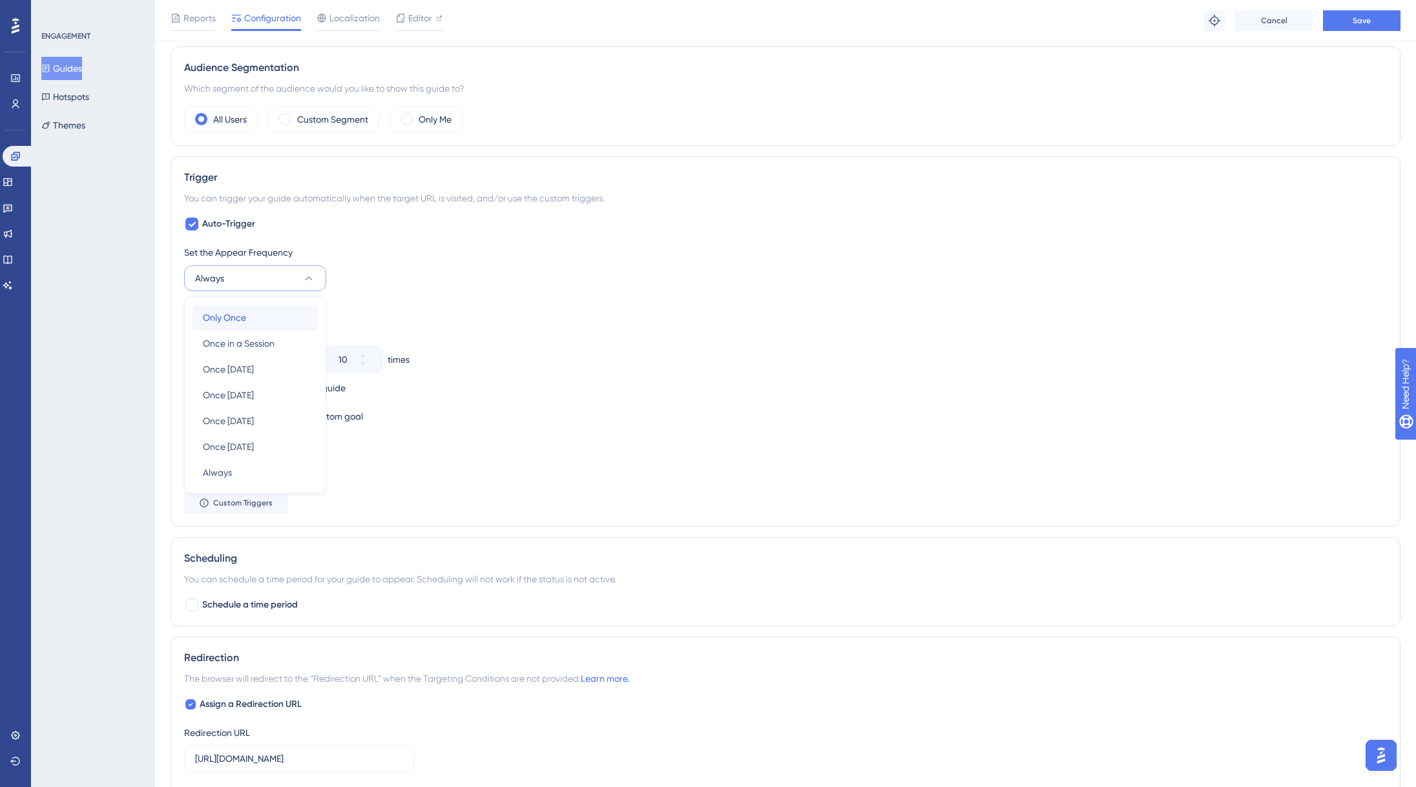
click at [262, 325] on div "Only Once Only Once" at bounding box center [255, 318] width 105 height 26
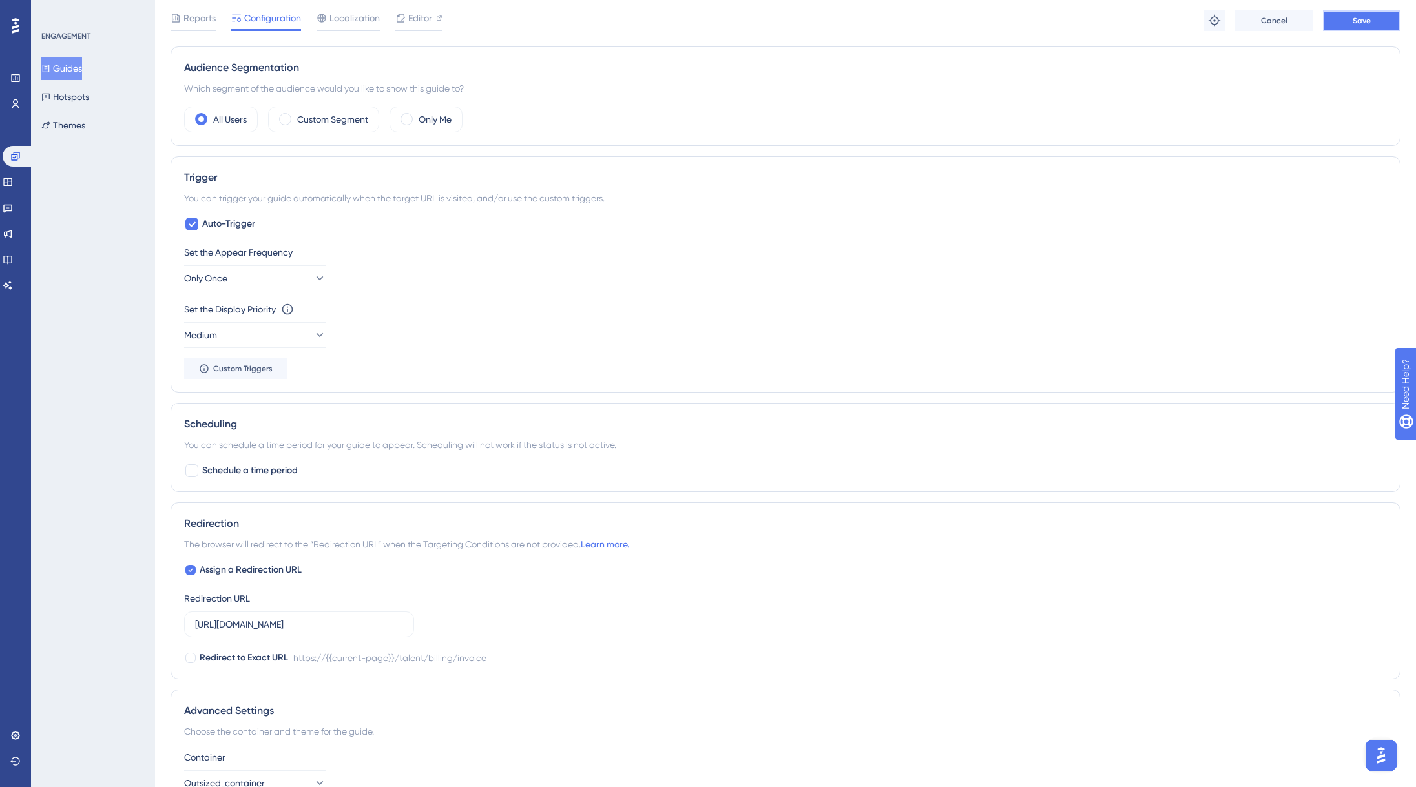
click at [1352, 30] on button "Save" at bounding box center [1361, 20] width 77 height 21
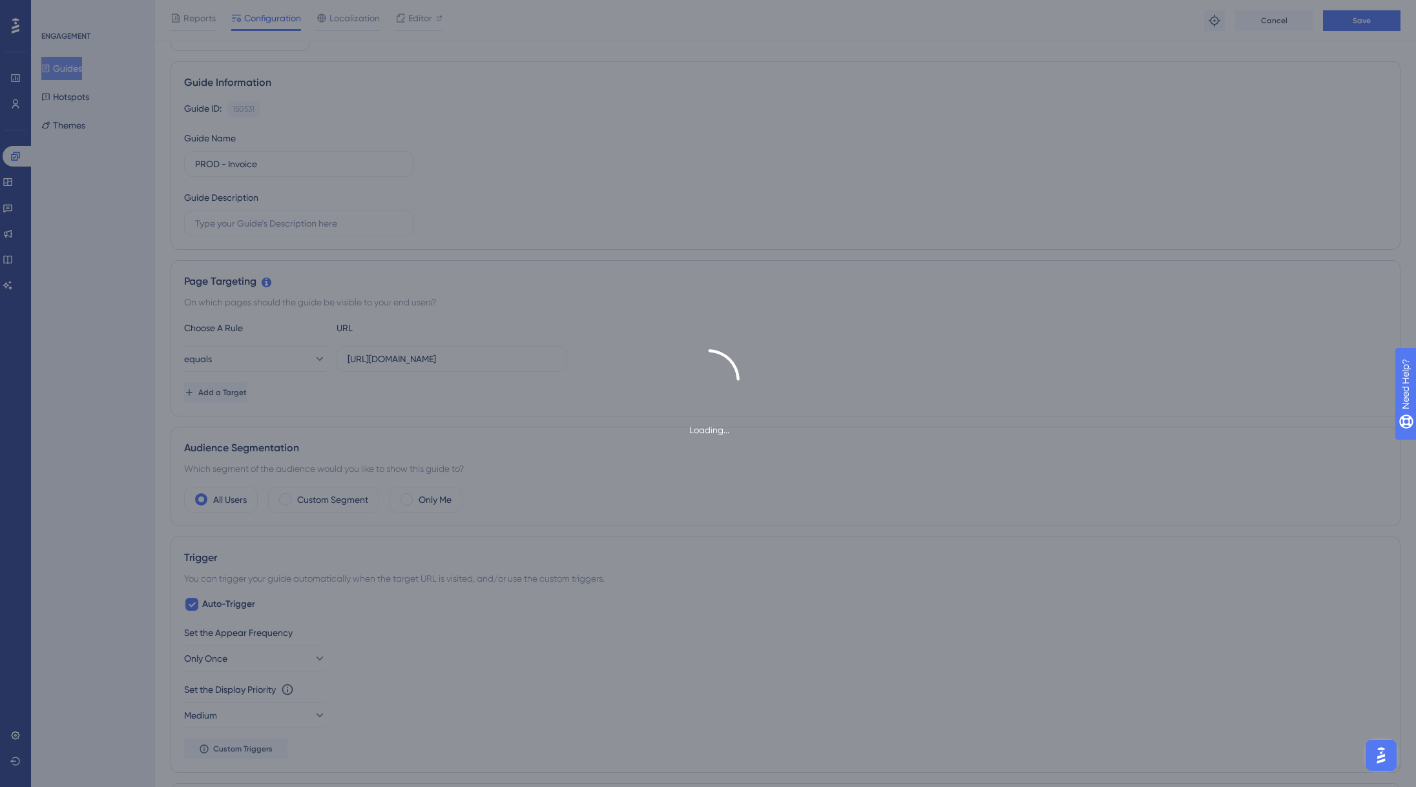
scroll to position [0, 0]
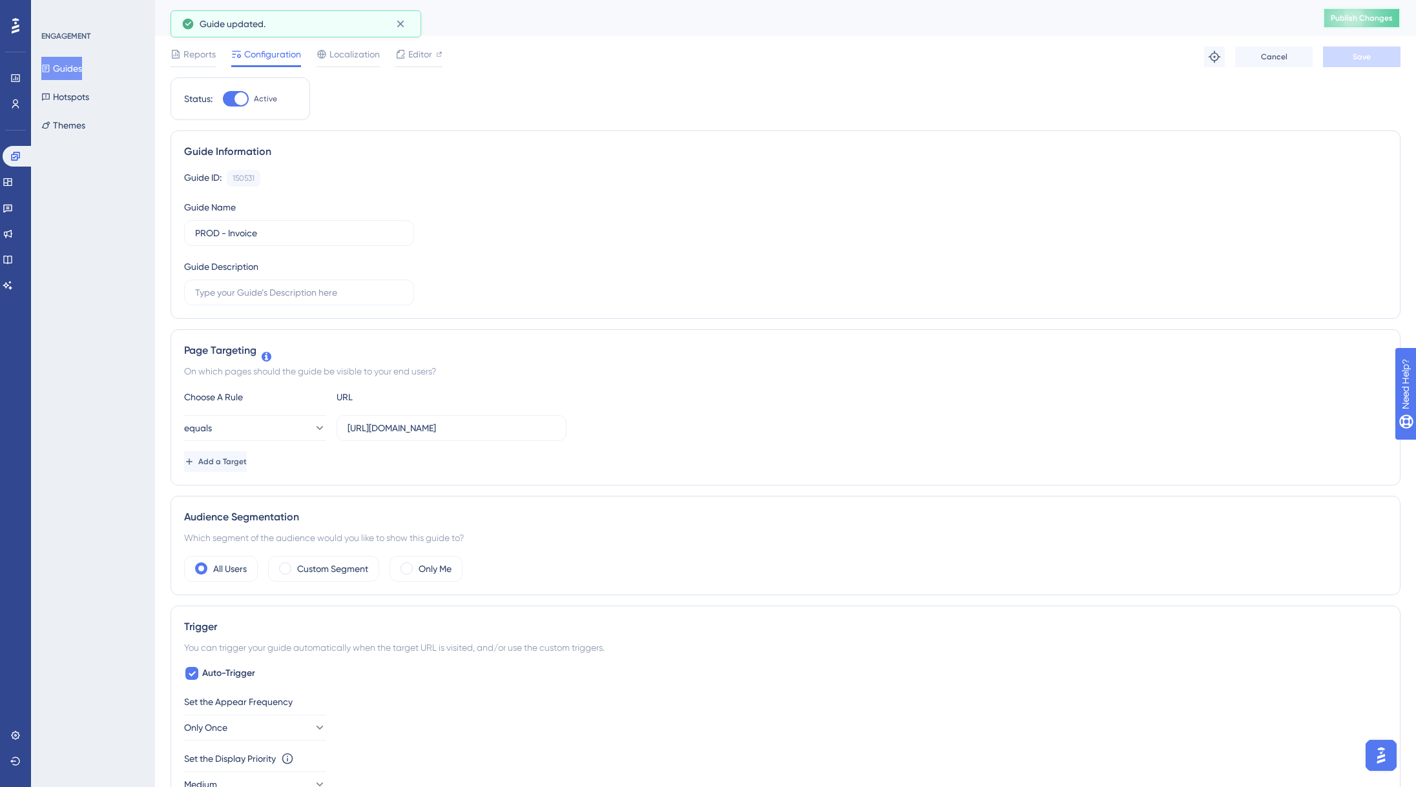
click at [1376, 19] on span "Publish Changes" at bounding box center [1361, 18] width 62 height 10
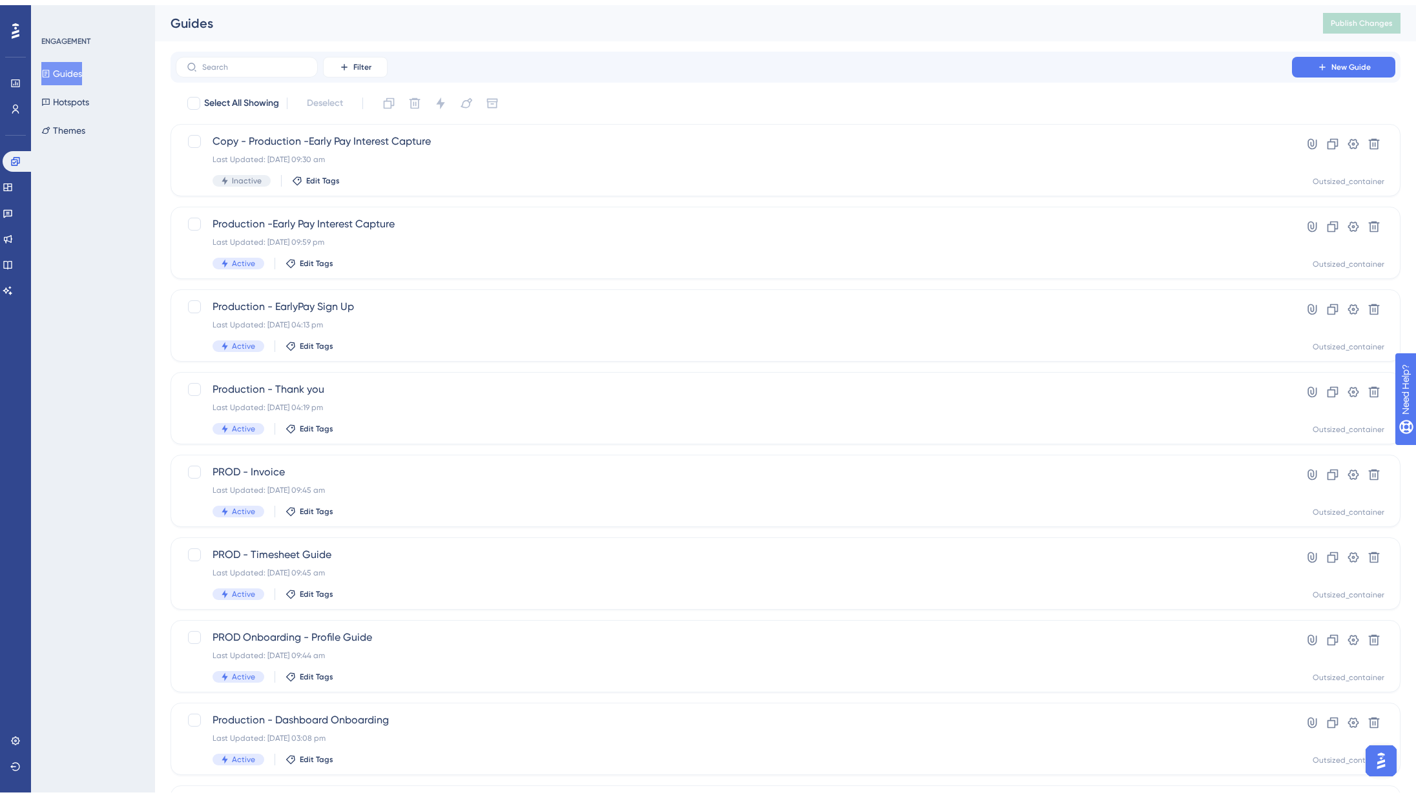
scroll to position [81, 0]
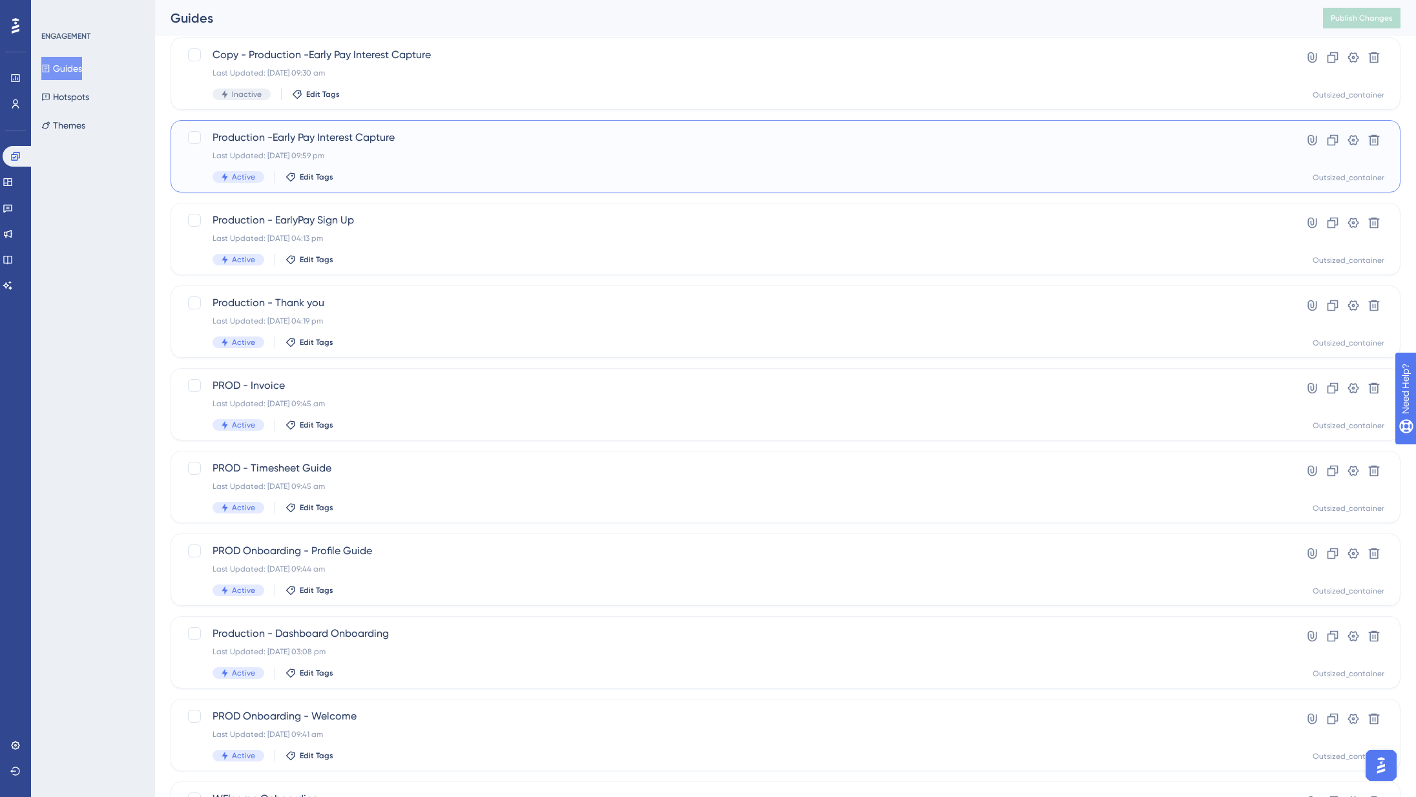
click at [363, 172] on div "Active Edit Tags" at bounding box center [733, 177] width 1042 height 12
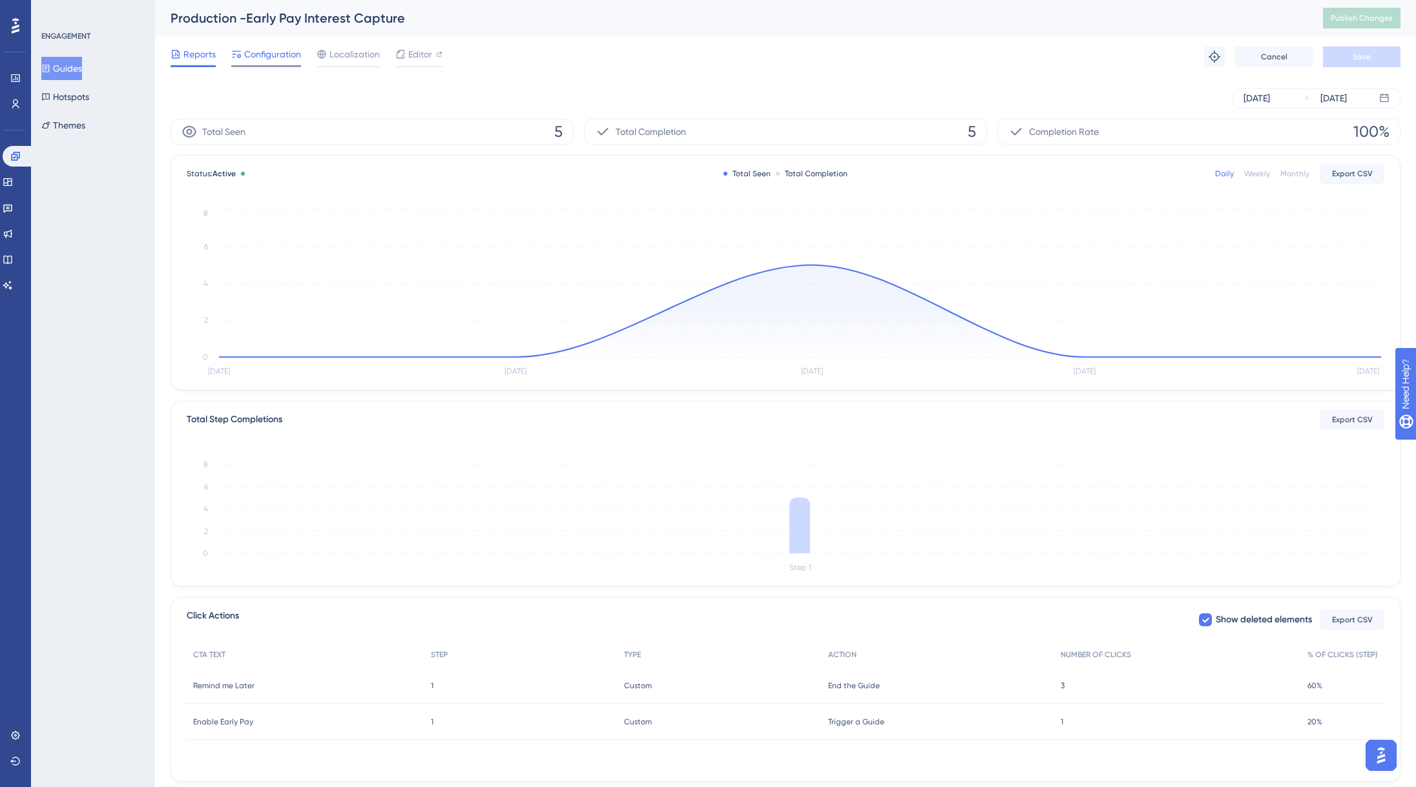
click at [287, 55] on span "Configuration" at bounding box center [272, 53] width 57 height 15
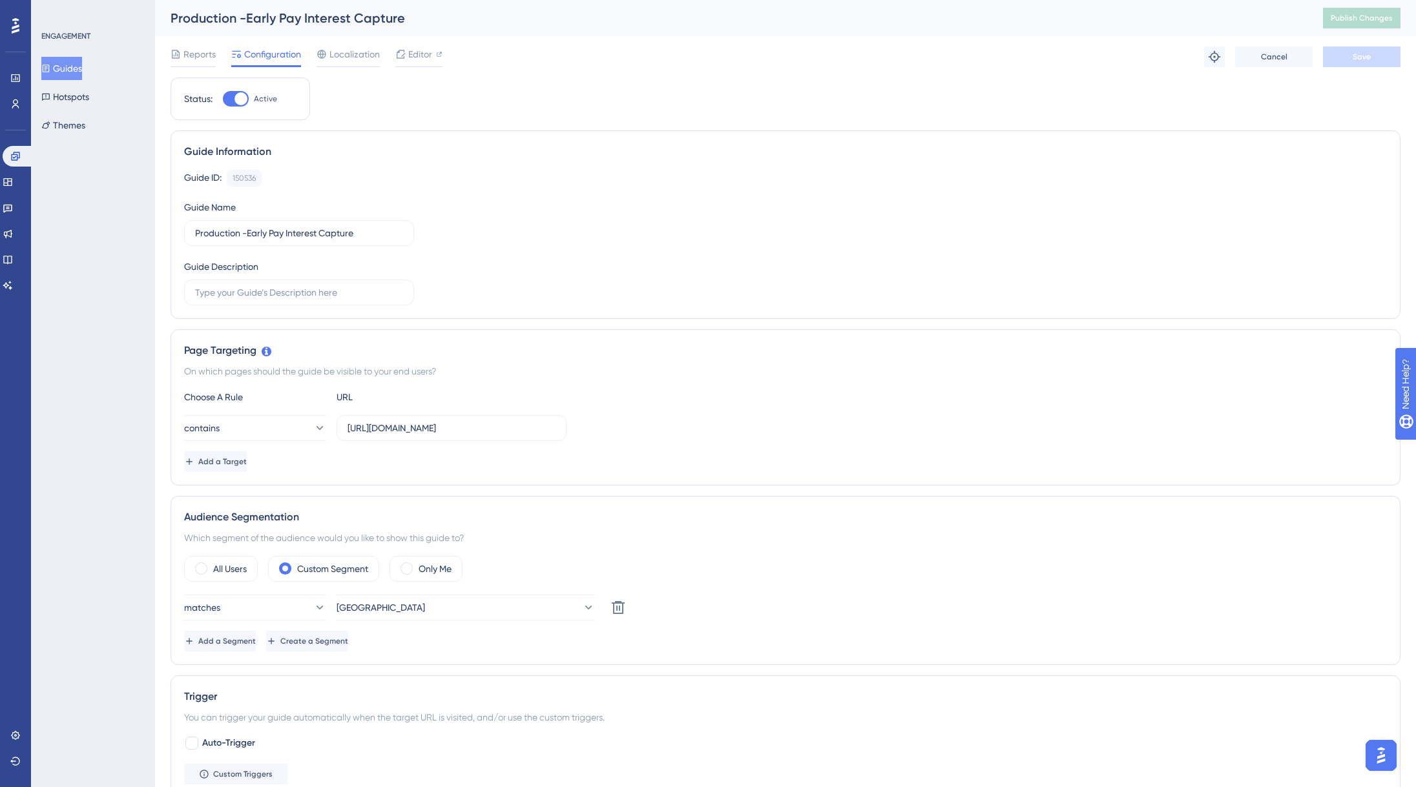
click at [203, 17] on div "Production -Early Pay Interest Capture" at bounding box center [730, 18] width 1120 height 18
click at [207, 226] on input "Production -Early Pay Interest Capture" at bounding box center [299, 233] width 208 height 14
click at [245, 234] on input "PROD Discovery -Early Pay Interest Capture" at bounding box center [299, 233] width 208 height 14
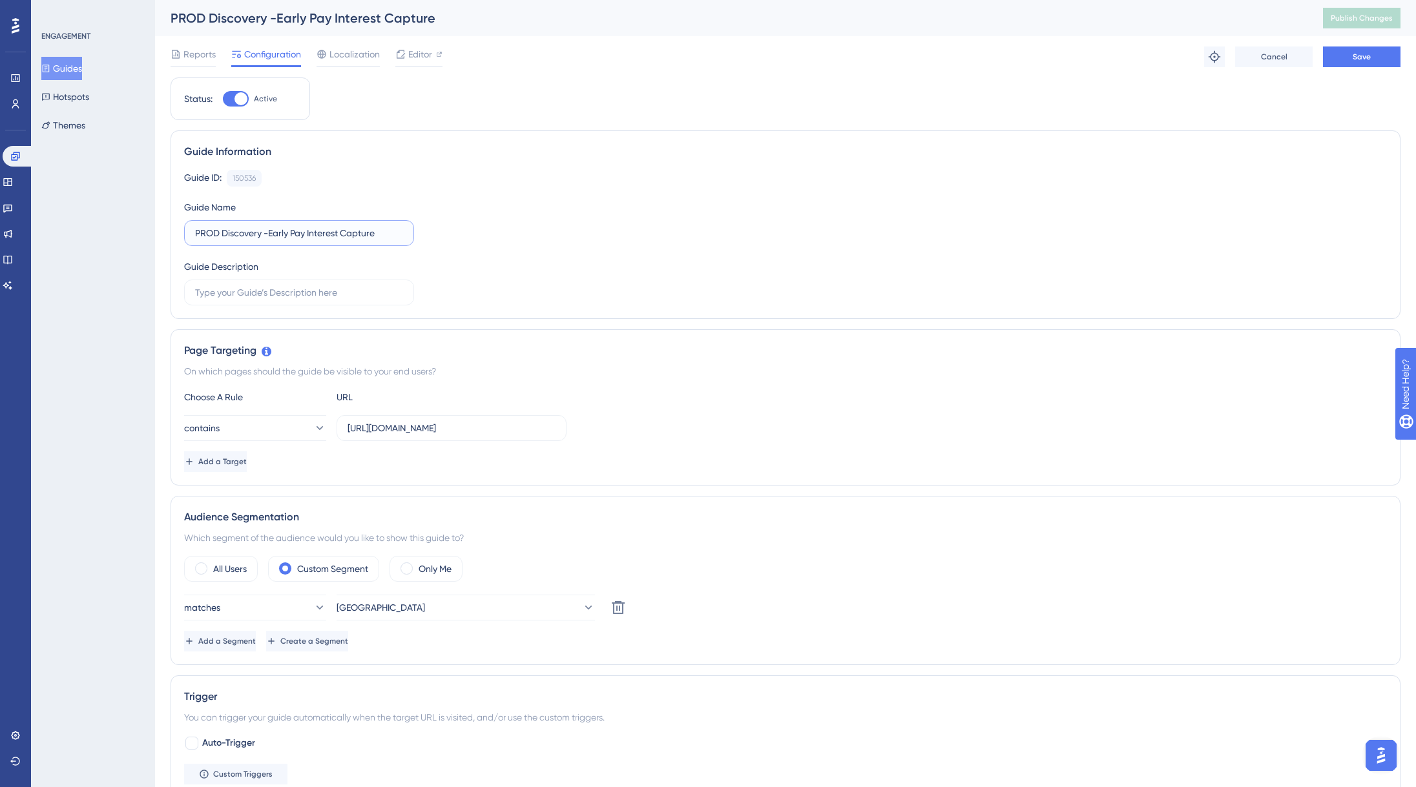
click at [245, 234] on input "PROD Discovery -Early Pay Interest Capture" at bounding box center [299, 233] width 208 height 14
click at [227, 232] on input "PROD -Early Pay Interest Capture" at bounding box center [299, 233] width 208 height 14
click at [222, 234] on input "PROD - Early Pay Interest Capture" at bounding box center [299, 233] width 208 height 14
drag, startPoint x: 309, startPoint y: 231, endPoint x: 414, endPoint y: 236, distance: 105.4
click at [414, 236] on div "Guide ID: 150536 Copy Guide Name PROD Discovery - Early Pay Interest Capture Gu…" at bounding box center [785, 238] width 1202 height 136
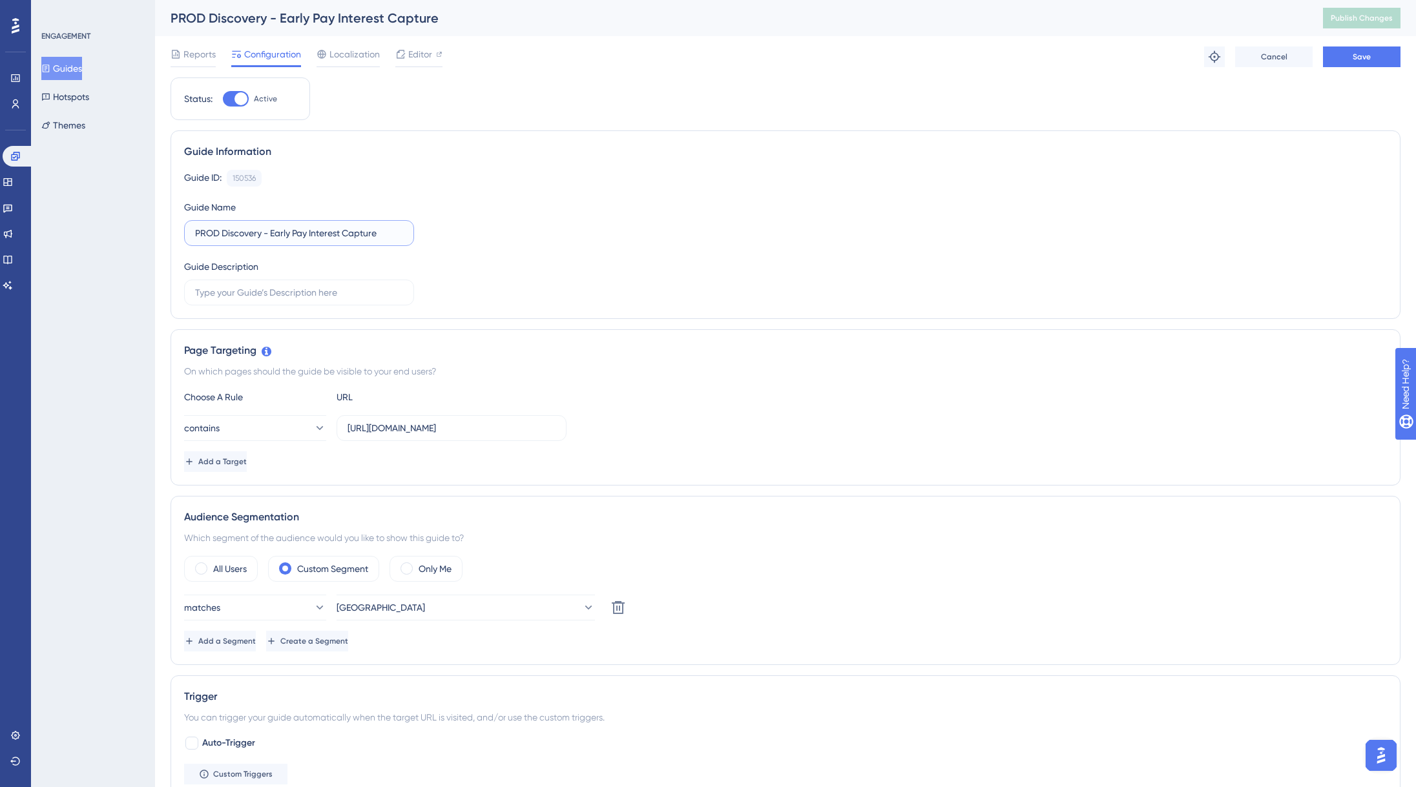
click at [373, 227] on input "PROD Discovery - Early Pay Interest Capture" at bounding box center [299, 233] width 208 height 14
drag, startPoint x: 309, startPoint y: 233, endPoint x: 393, endPoint y: 238, distance: 83.4
click at [393, 238] on input "PROD Discovery - Early Pay Interest Capture" at bounding box center [299, 233] width 208 height 14
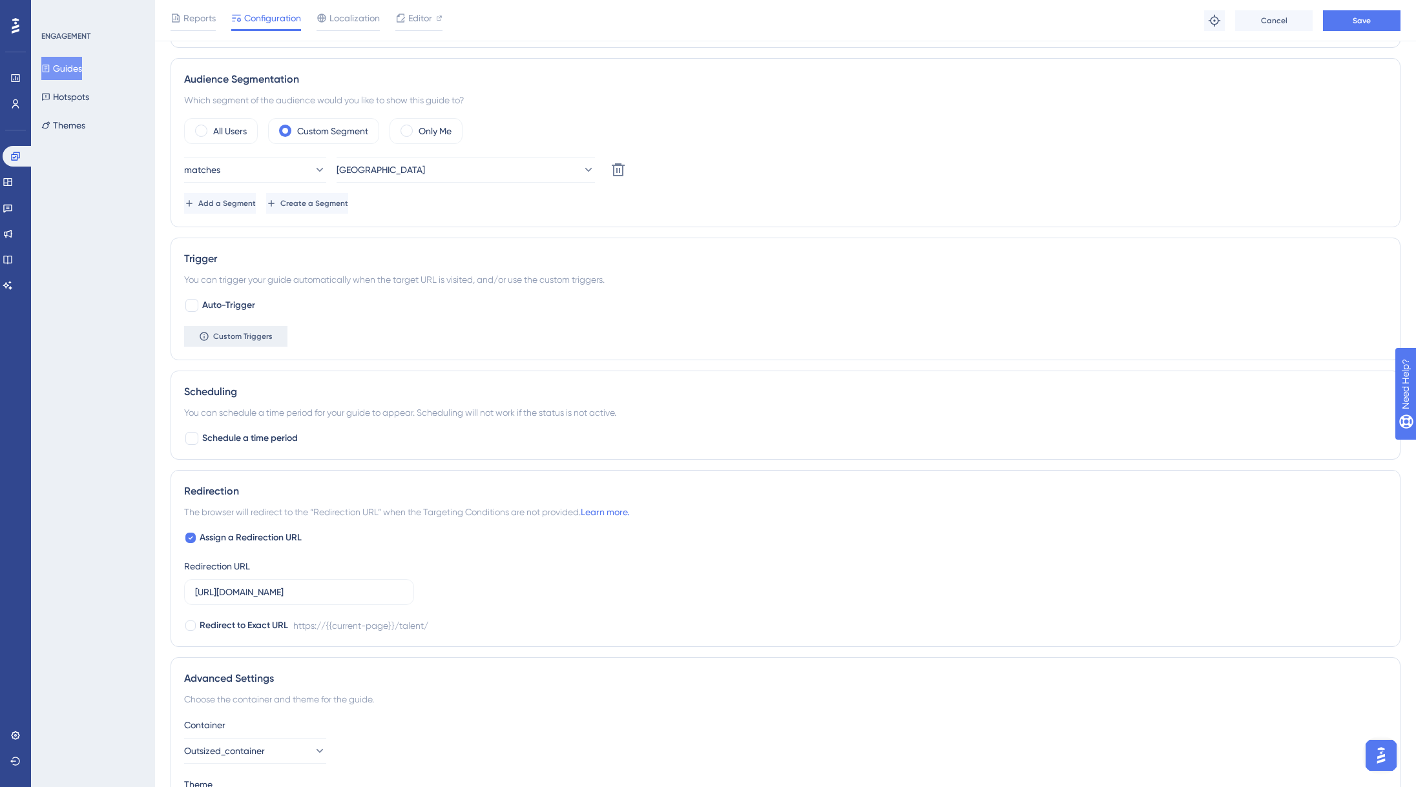
scroll to position [160, 0]
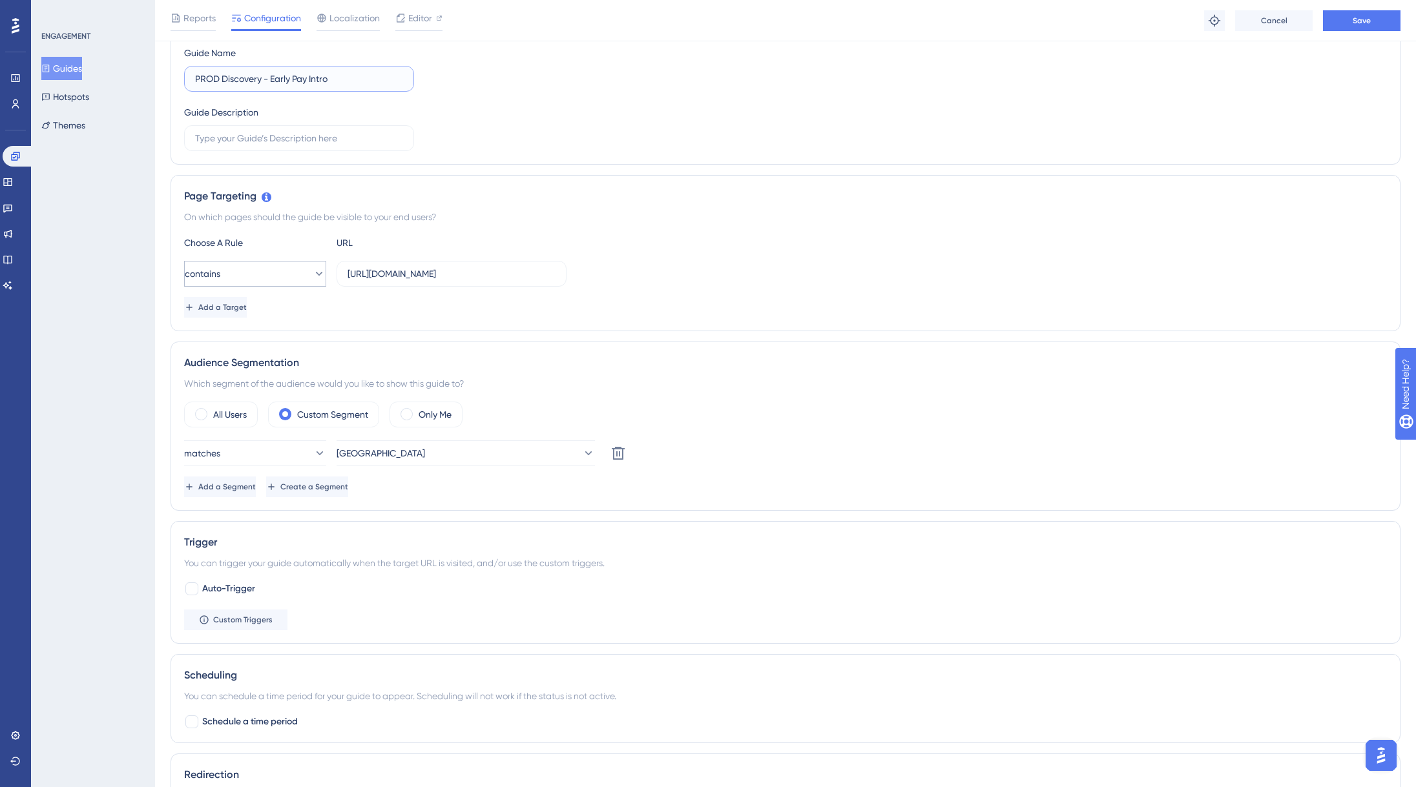
type input "PROD Discovery - Early Pay Intro"
click at [316, 278] on button "contains" at bounding box center [255, 274] width 142 height 26
click at [428, 305] on div "Add a Target" at bounding box center [785, 307] width 1202 height 21
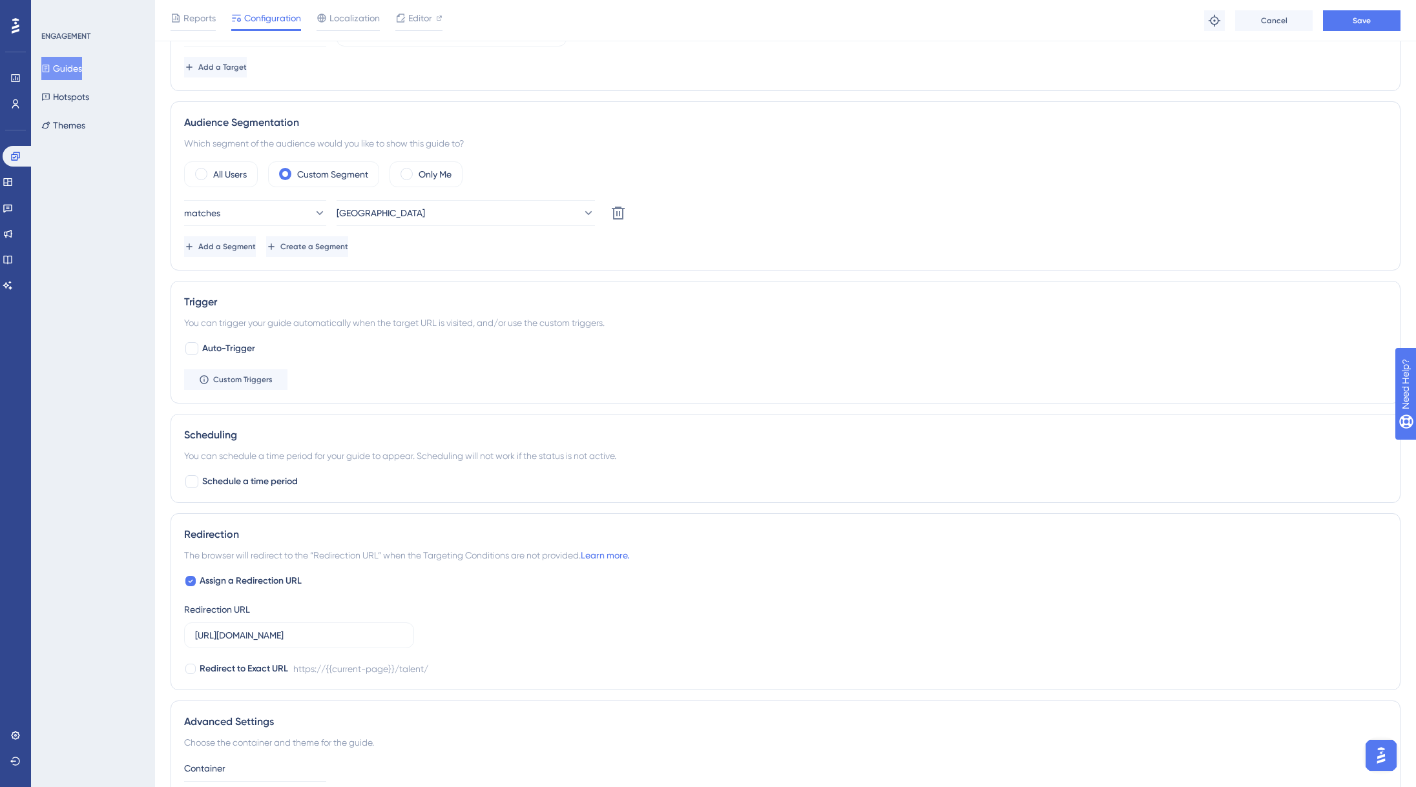
scroll to position [400, 0]
click at [236, 375] on span "Custom Triggers" at bounding box center [242, 379] width 59 height 10
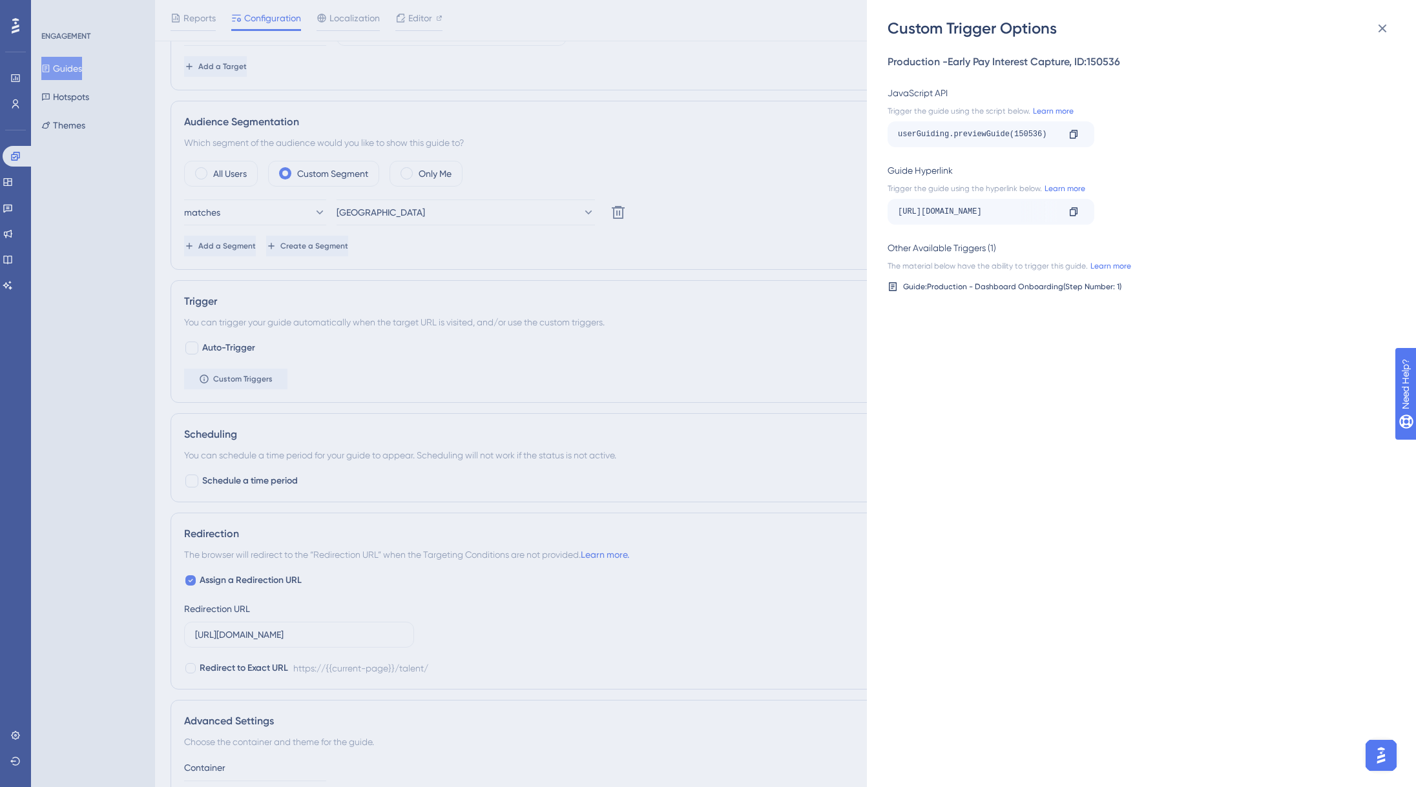
click at [810, 196] on div "Custom Trigger Options Production -Early Pay Interest Capture , ID: 150536 Java…" at bounding box center [708, 393] width 1416 height 787
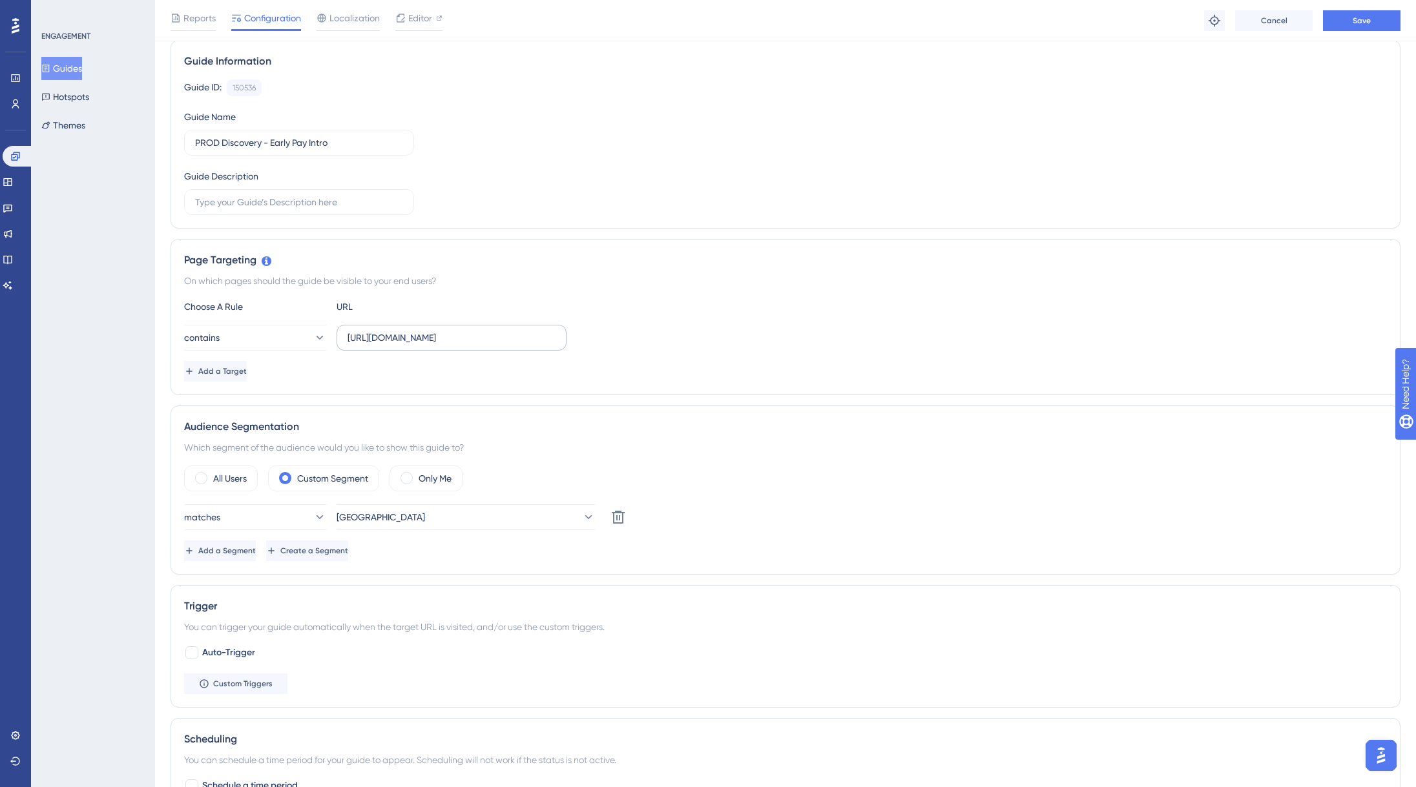
scroll to position [0, 0]
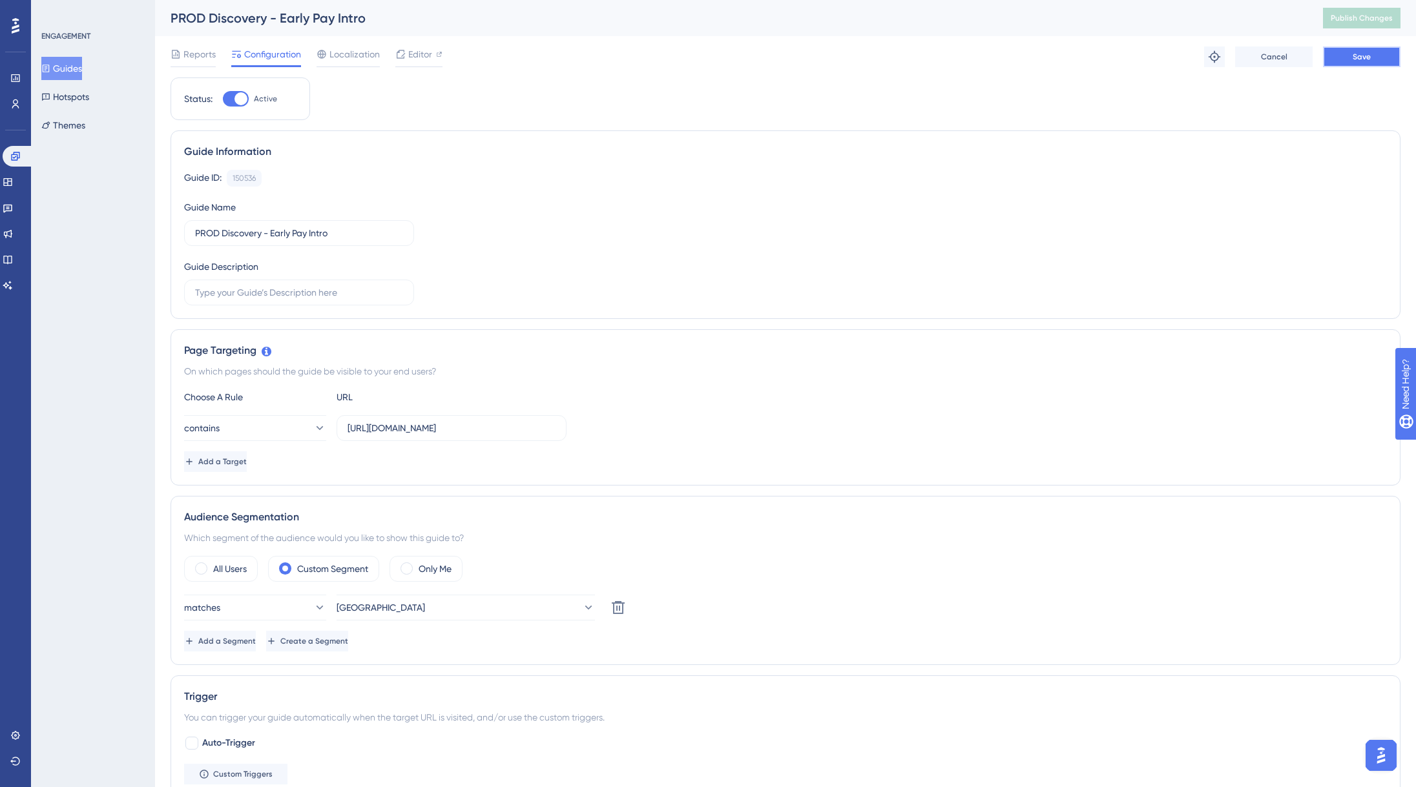
click at [1367, 60] on span "Save" at bounding box center [1361, 57] width 18 height 10
click at [1374, 16] on span "Publish Changes" at bounding box center [1361, 18] width 62 height 10
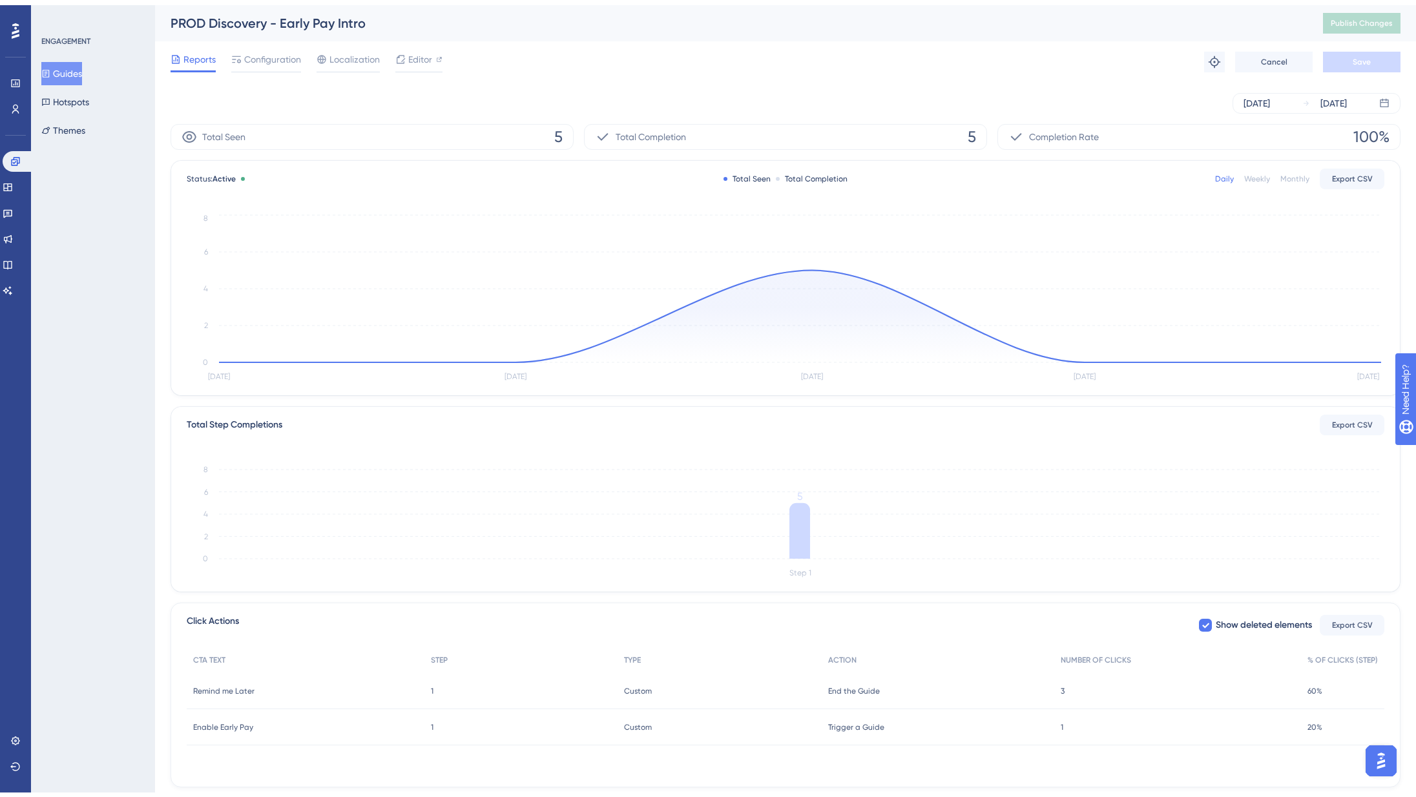
scroll to position [81, 0]
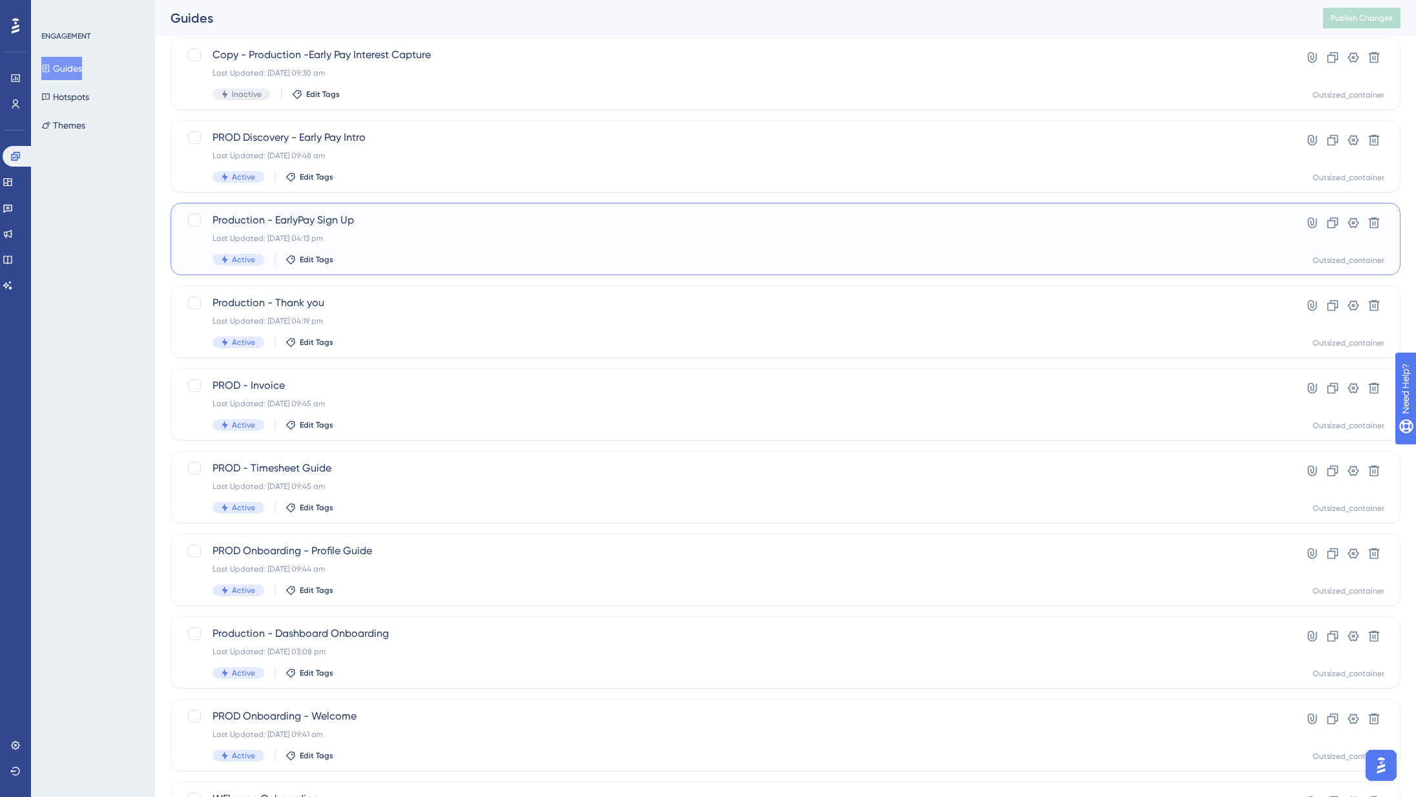
click at [379, 250] on div "Production - EarlyPay Sign Up Last Updated: [DATE] 04:13 pm Active Edit Tags" at bounding box center [733, 238] width 1042 height 53
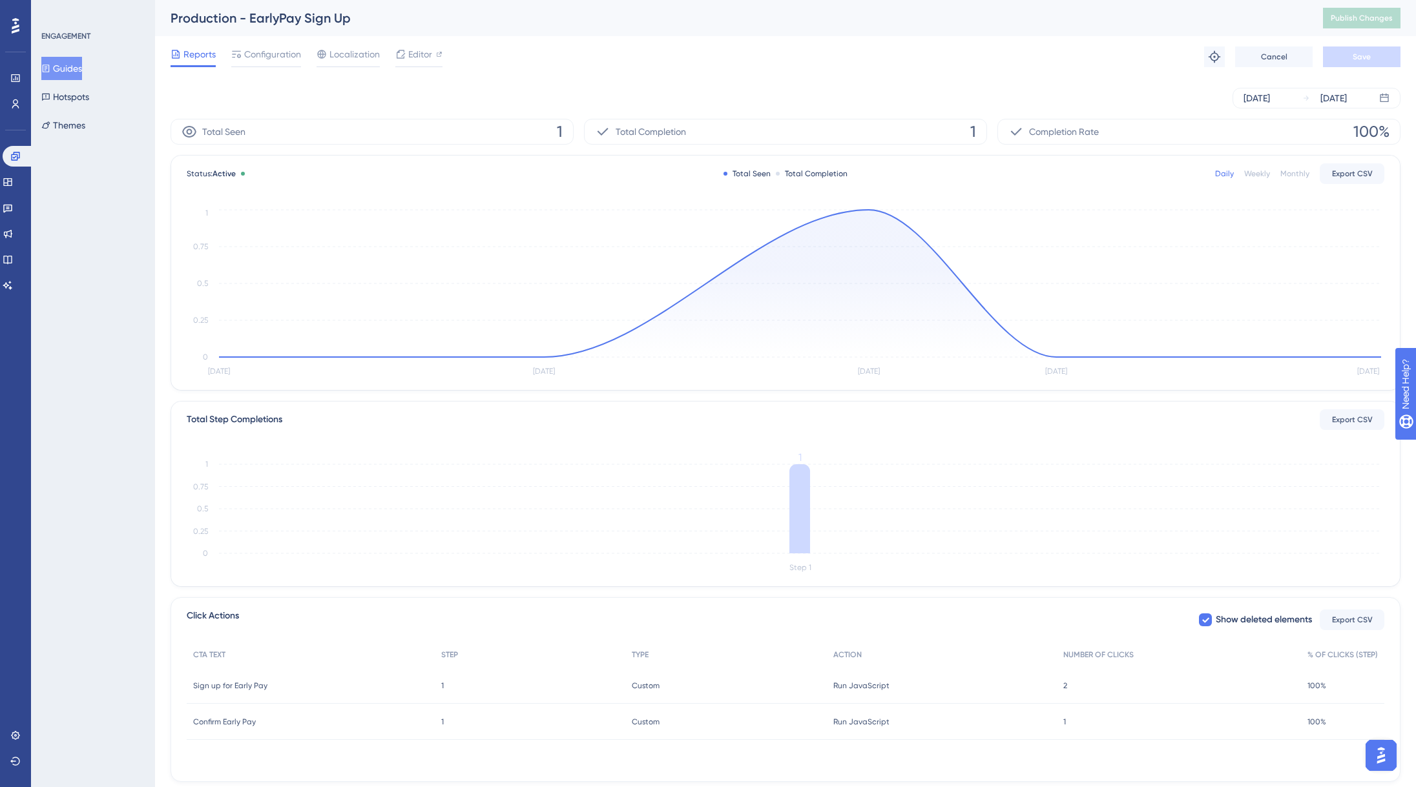
click at [267, 44] on div "Reports Configuration Localization Editor Troubleshoot Cancel Save" at bounding box center [785, 56] width 1230 height 41
click at [265, 59] on span "Configuration" at bounding box center [272, 53] width 57 height 15
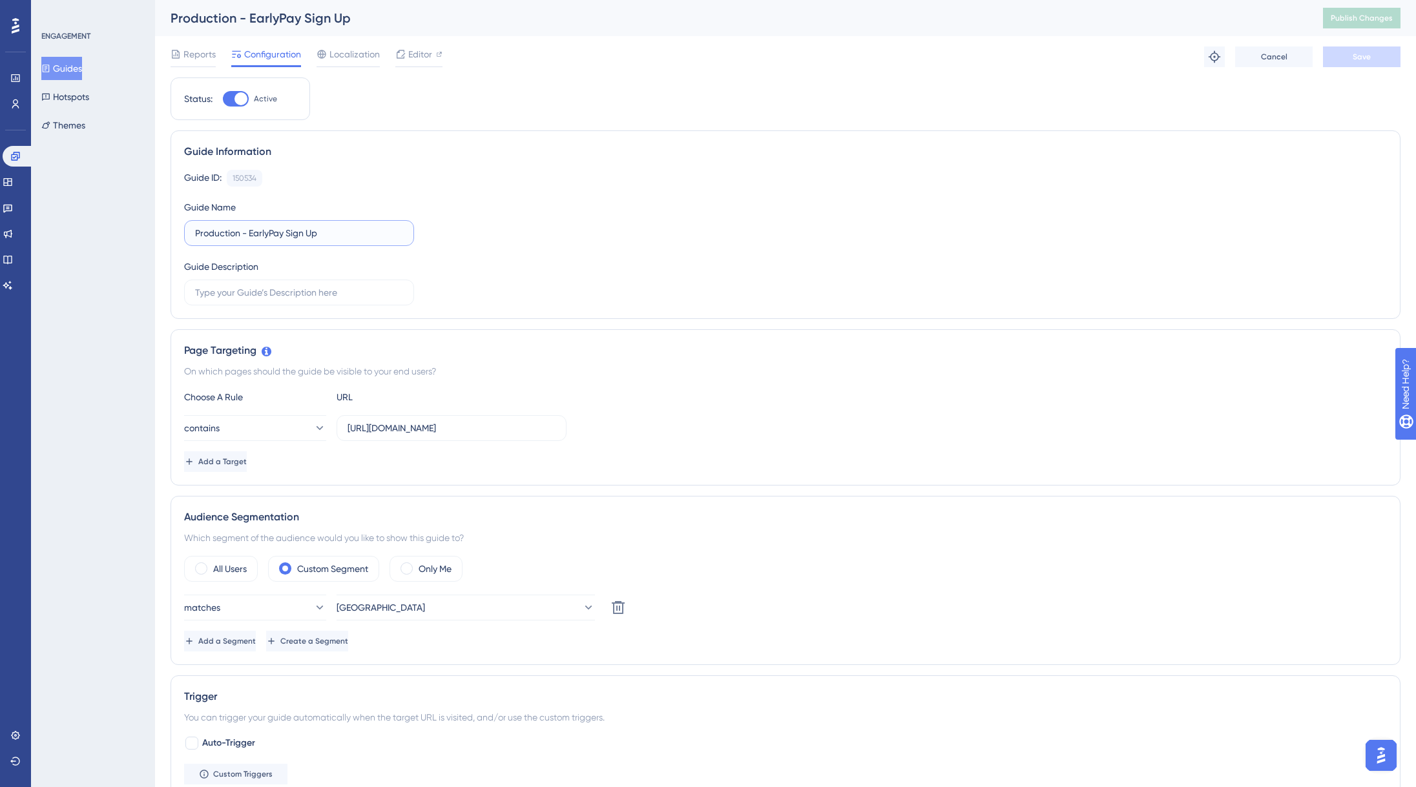
click at [229, 232] on input "Production - EarlyPay Sign Up" at bounding box center [299, 233] width 208 height 14
click at [249, 235] on input "PROD - EarlyPay Sign Up" at bounding box center [299, 233] width 208 height 14
type input "PROD - Early Pay Sign Up"
click at [1332, 59] on button "Save" at bounding box center [1361, 56] width 77 height 21
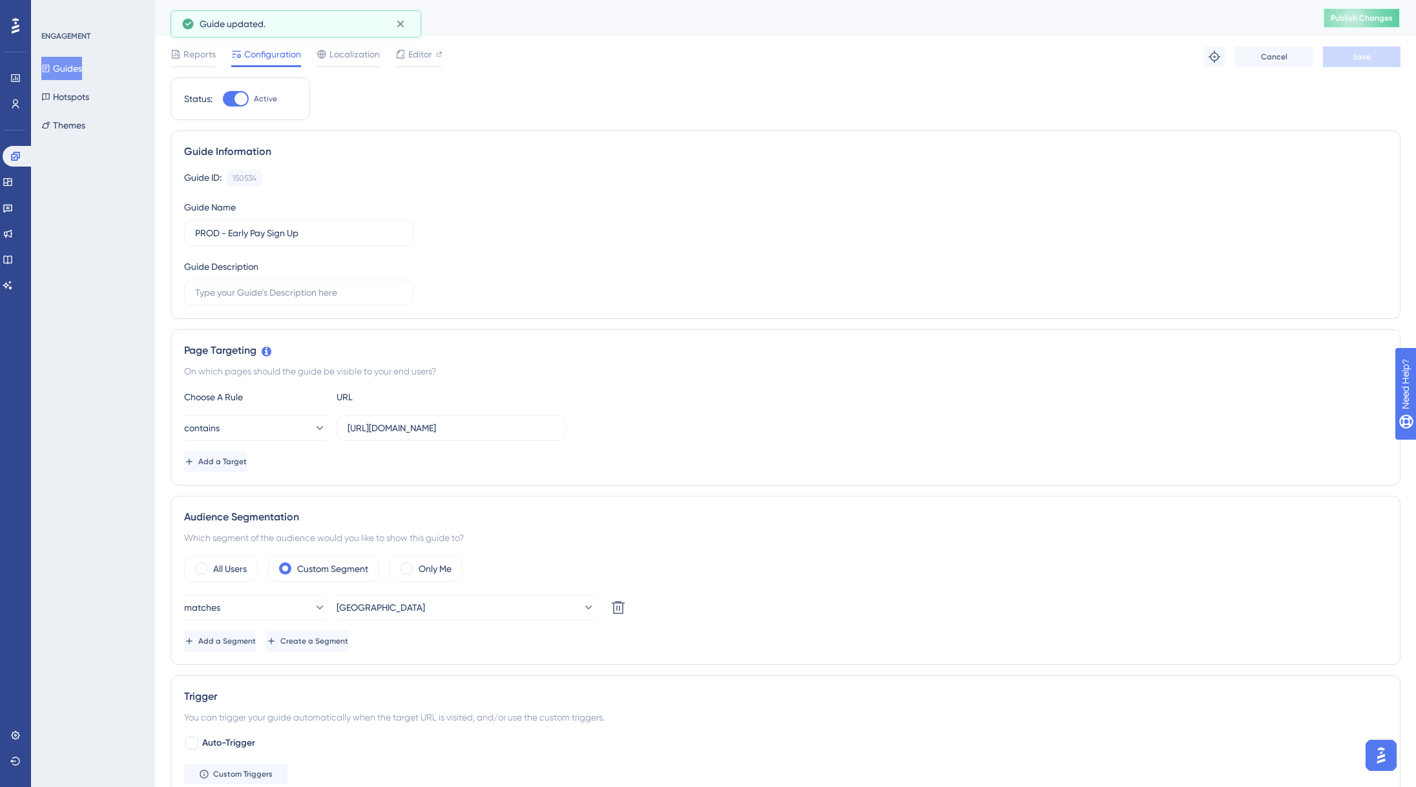
click at [1352, 22] on span "Publish Changes" at bounding box center [1361, 18] width 62 height 10
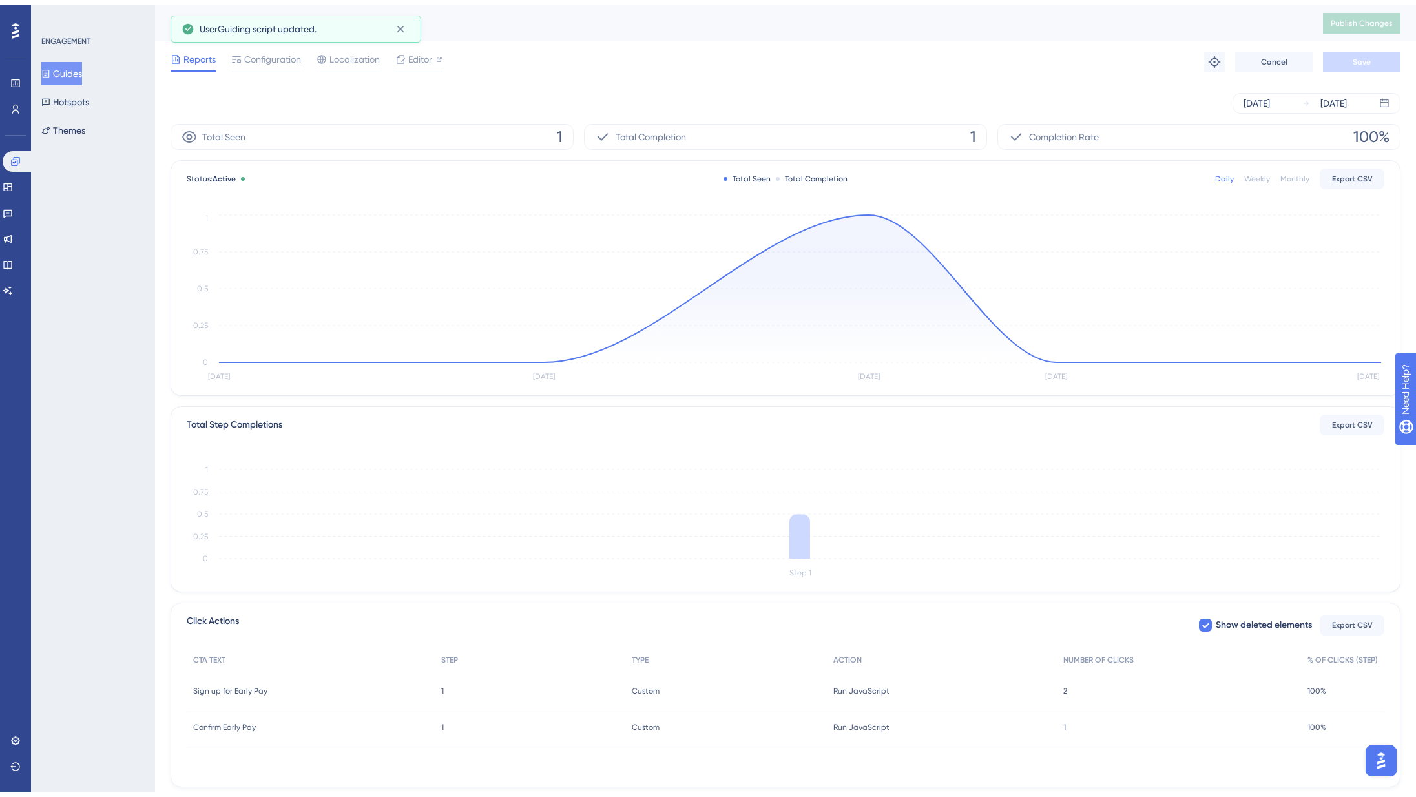
scroll to position [81, 0]
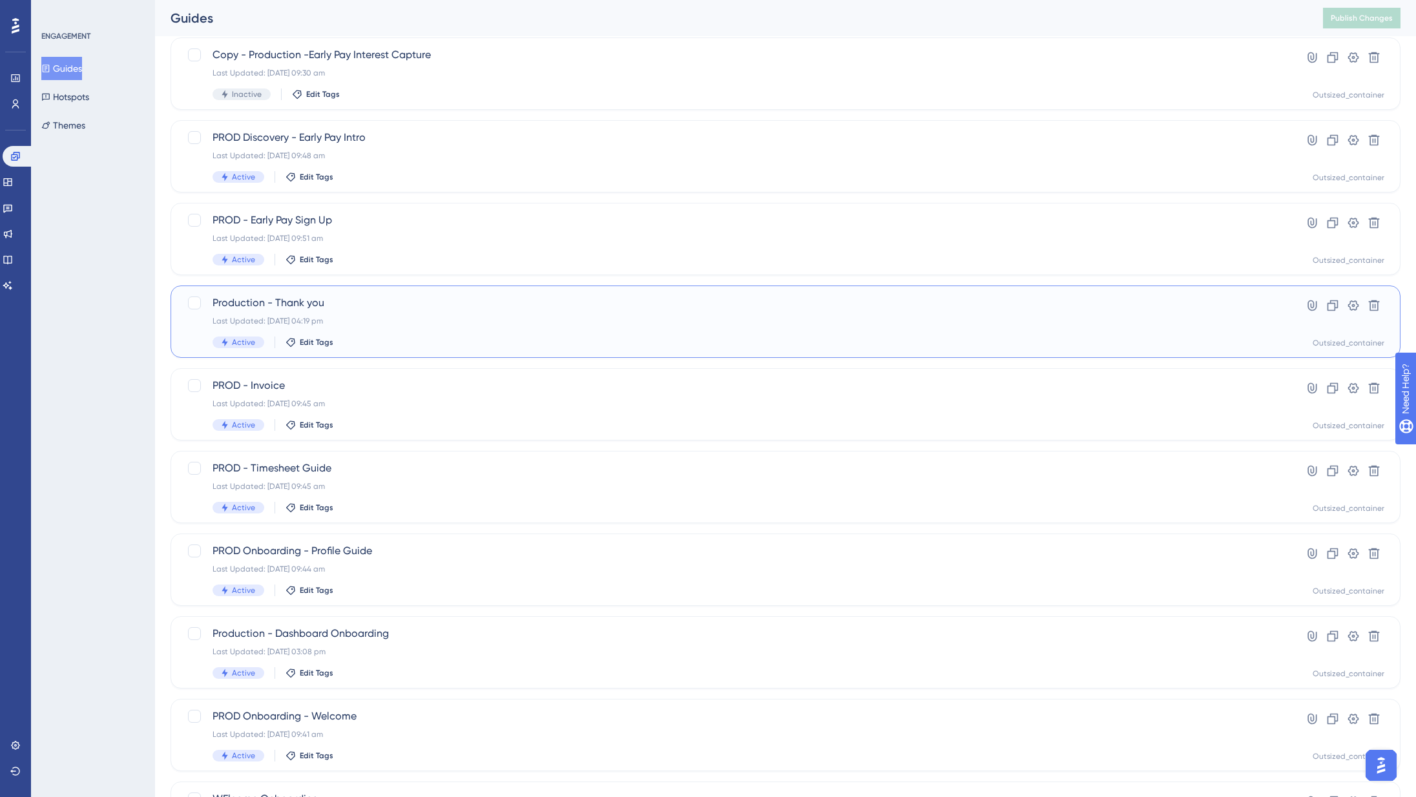
click at [360, 309] on span "Production - Thank you" at bounding box center [733, 302] width 1042 height 15
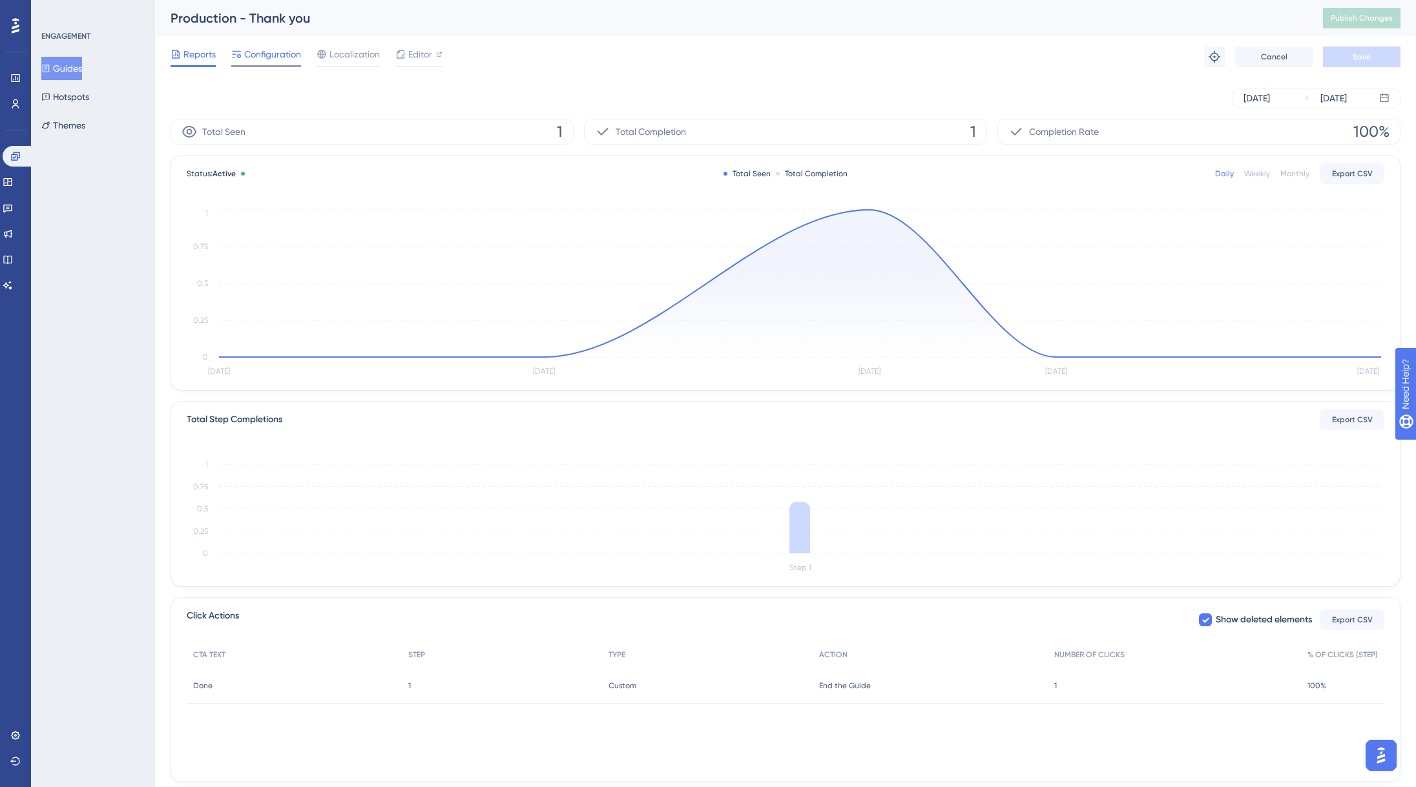
click at [285, 52] on span "Configuration" at bounding box center [272, 53] width 57 height 15
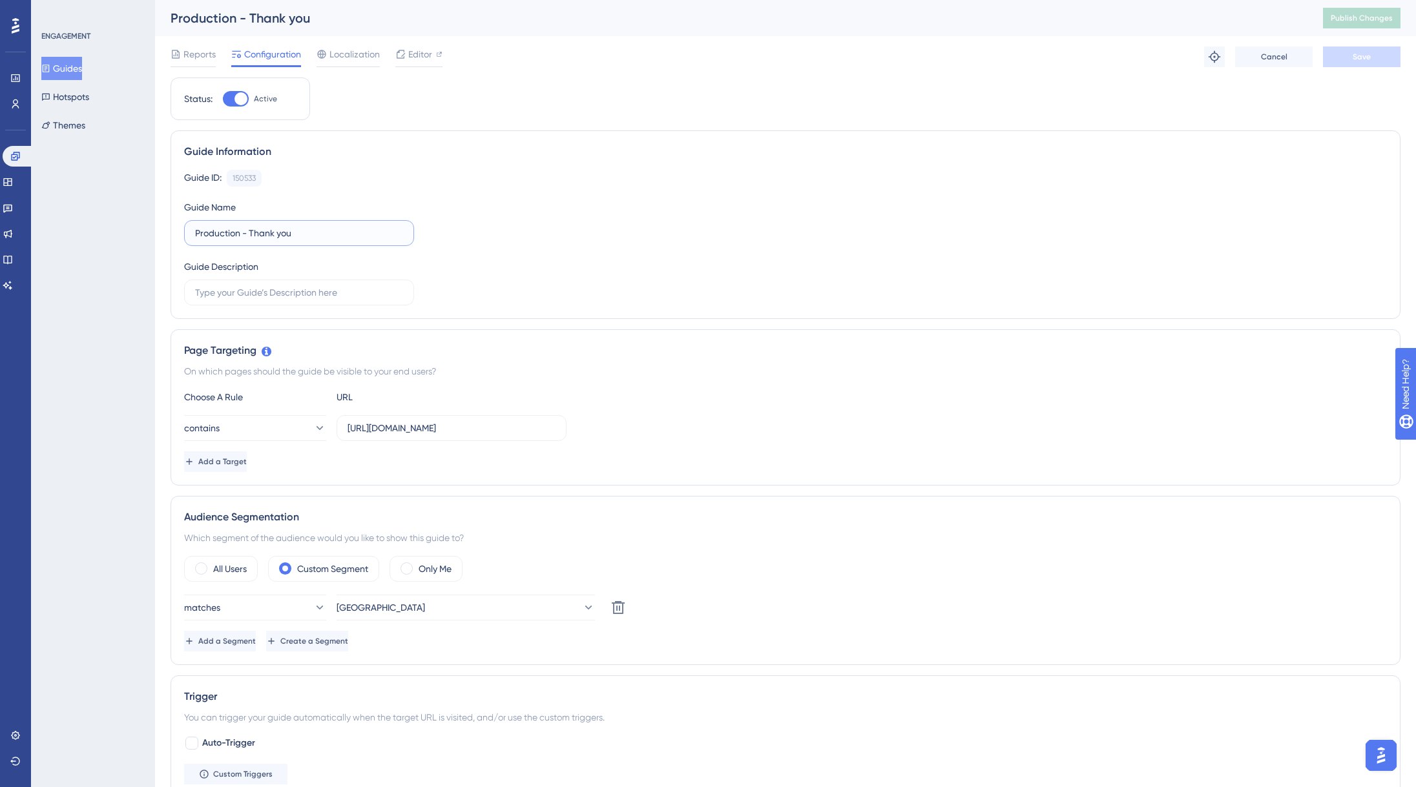
click at [209, 231] on input "Production - Thank you" at bounding box center [299, 233] width 208 height 14
type input "PROD - Early Pay Enable Configuration"
click at [1326, 52] on button "Save" at bounding box center [1361, 56] width 77 height 21
click at [1361, 1] on div "PROD - Early Pay Enable Configuration Publish Changes" at bounding box center [785, 18] width 1261 height 36
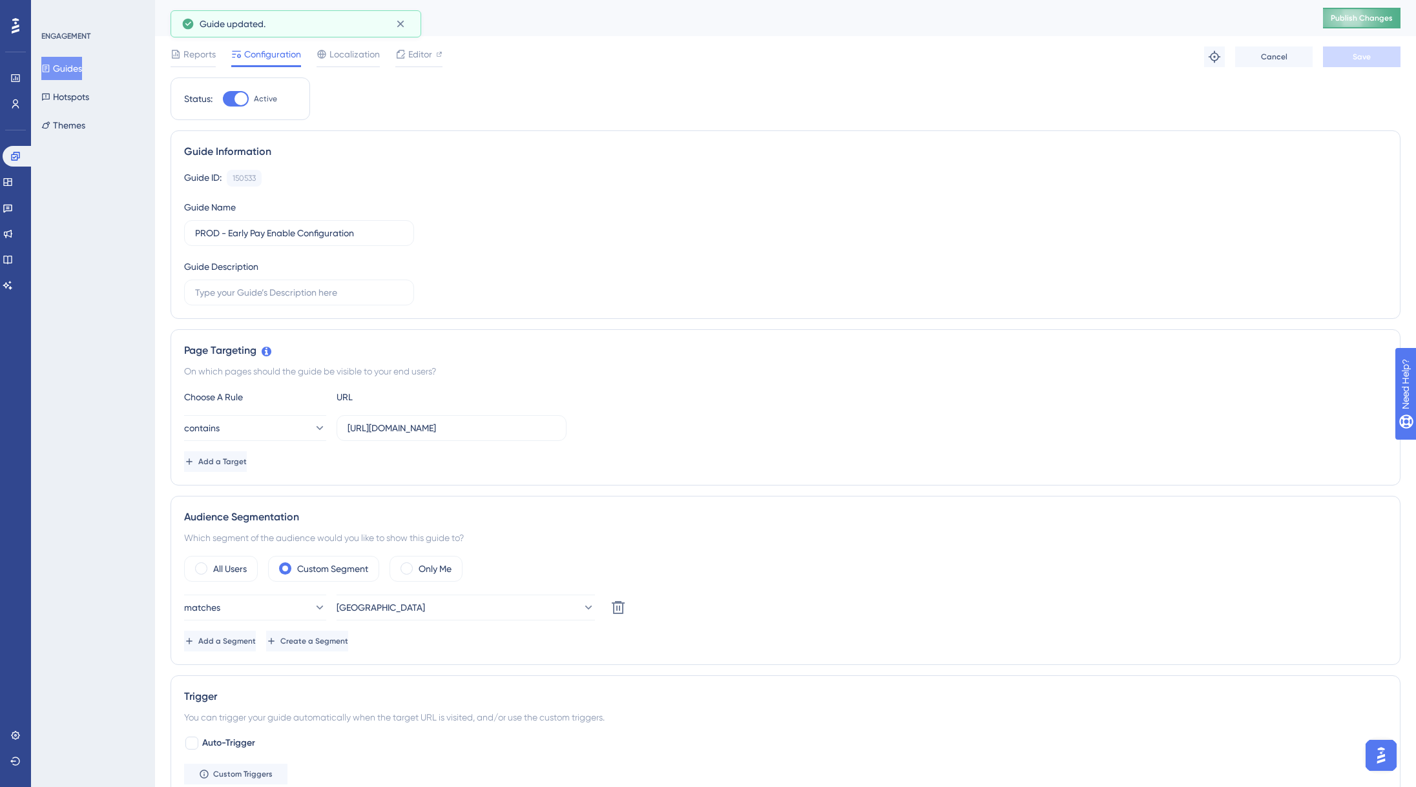
click at [1371, 21] on span "Publish Changes" at bounding box center [1361, 18] width 62 height 10
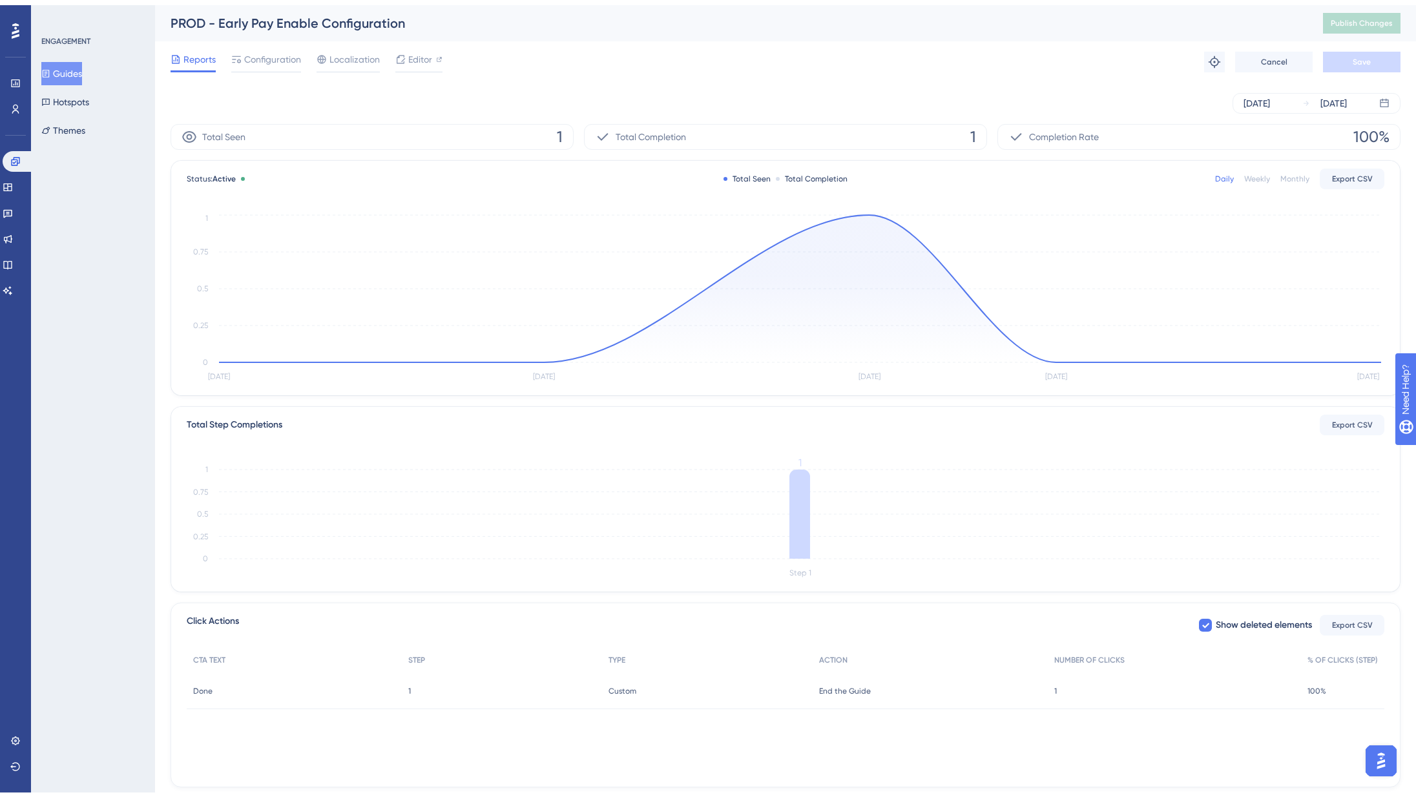
scroll to position [81, 0]
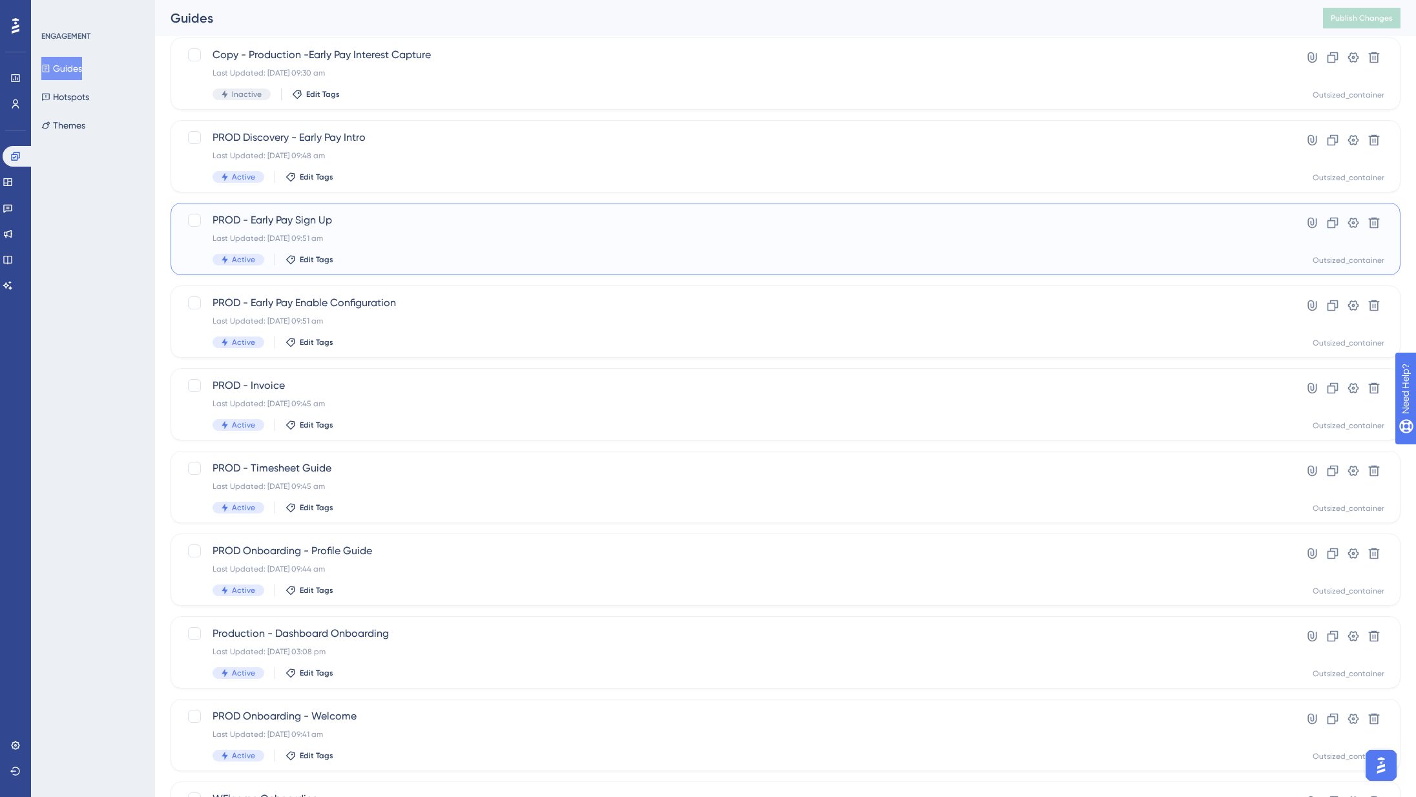
click at [406, 242] on div "Last Updated: [DATE] 09:51 am" at bounding box center [733, 238] width 1042 height 10
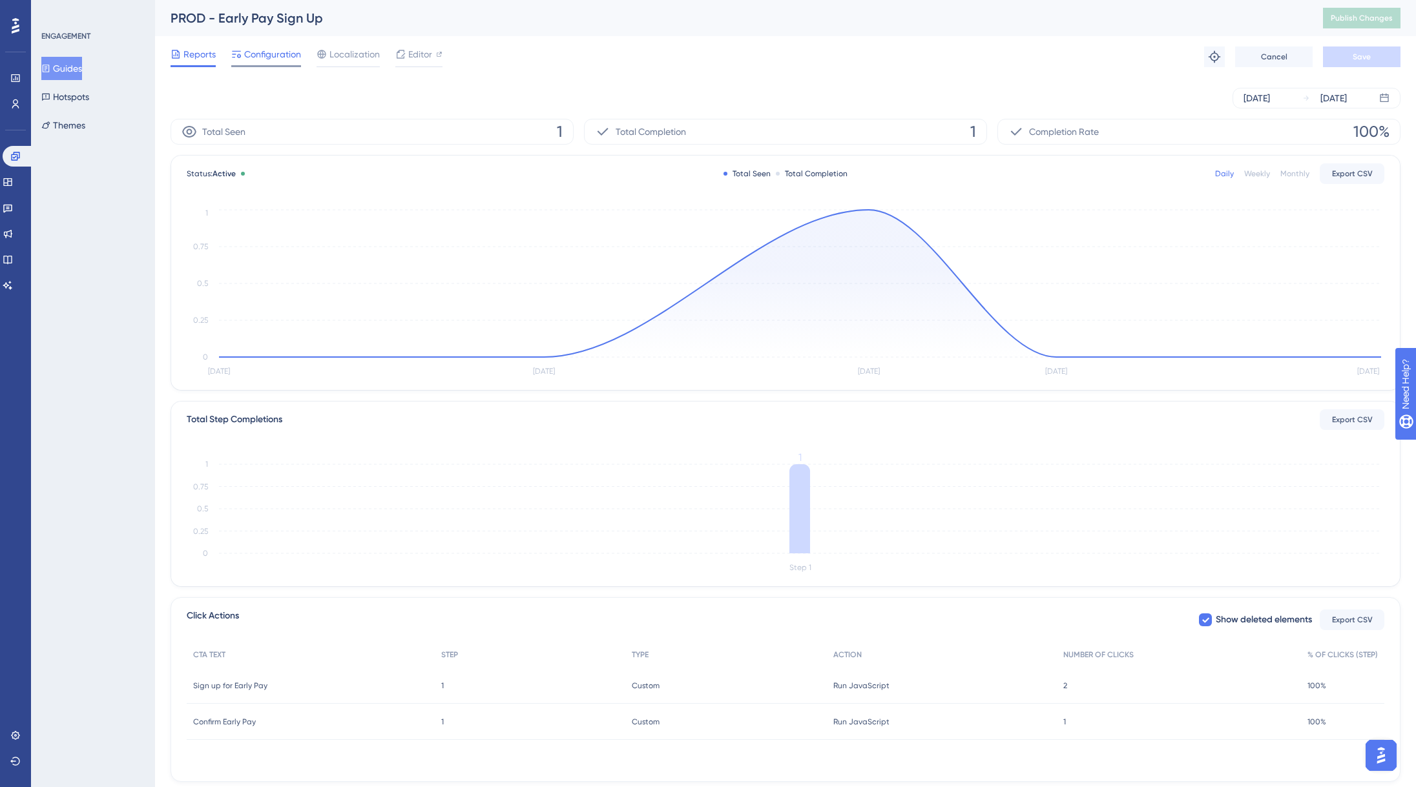
click at [259, 57] on span "Configuration" at bounding box center [272, 53] width 57 height 15
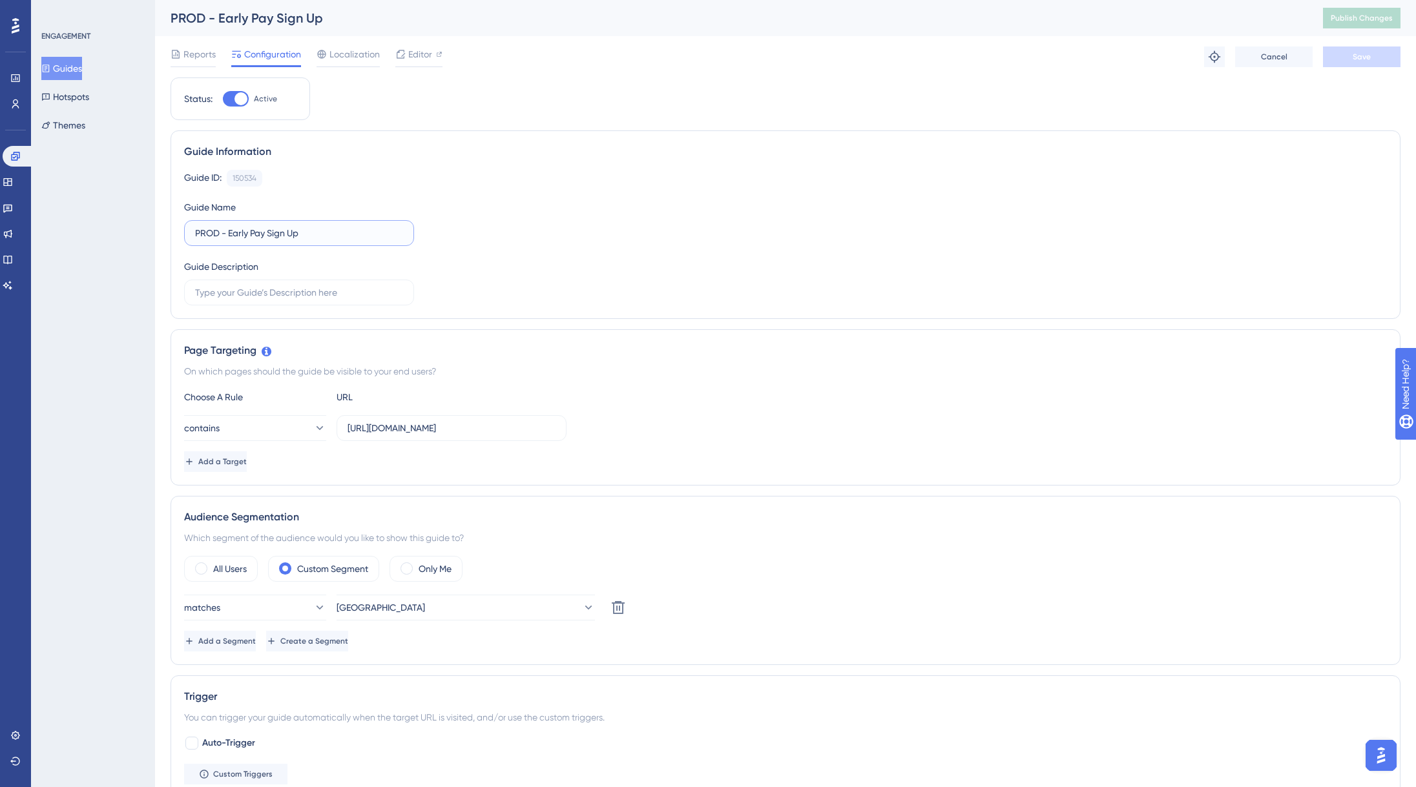
drag, startPoint x: 271, startPoint y: 234, endPoint x: 343, endPoint y: 242, distance: 72.1
click at [343, 242] on label "PROD - Early Pay Sign Up" at bounding box center [299, 233] width 230 height 26
type input "PROD - Early Pay Enable"
click at [1351, 59] on button "Save" at bounding box center [1361, 56] width 77 height 21
click at [1360, 17] on span "Publish Changes" at bounding box center [1361, 18] width 62 height 10
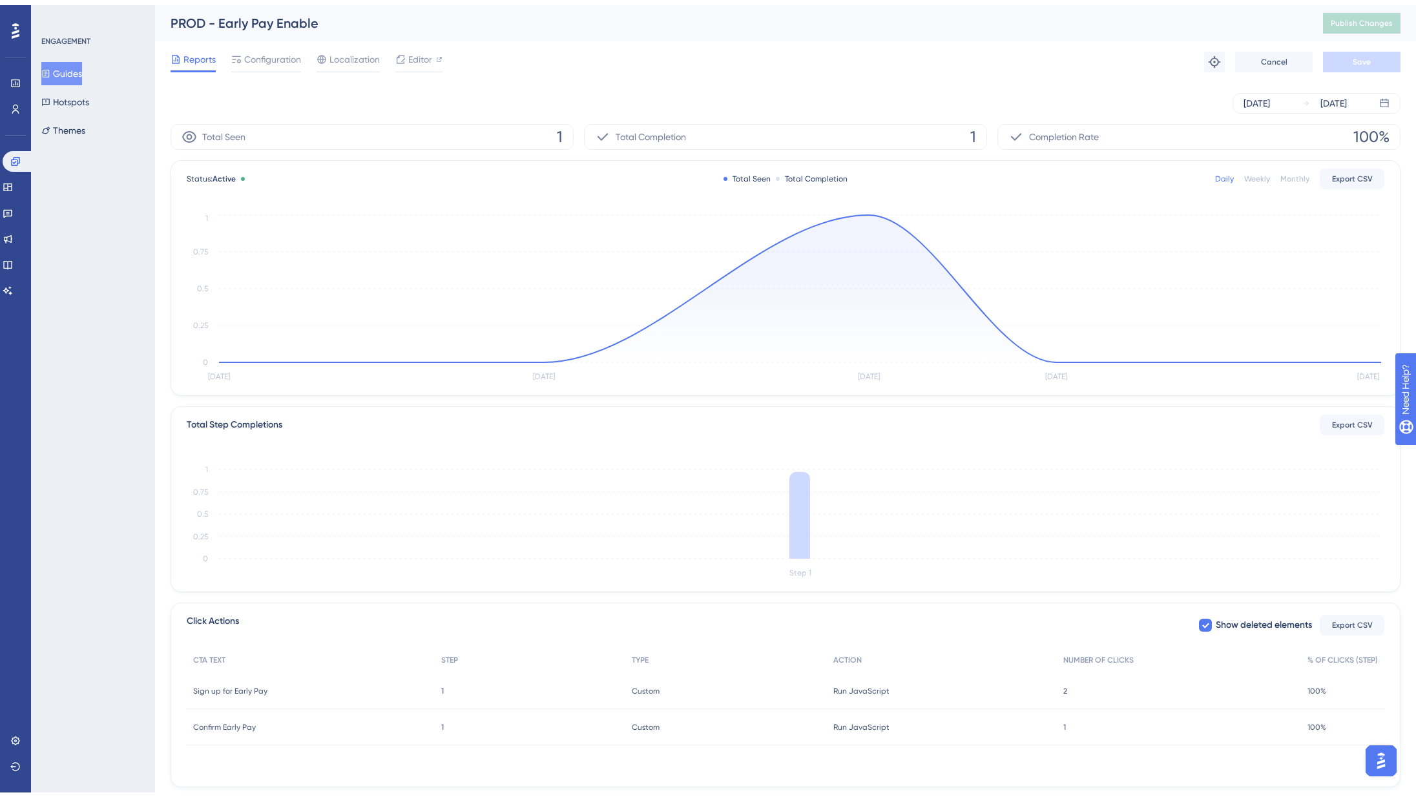
scroll to position [81, 0]
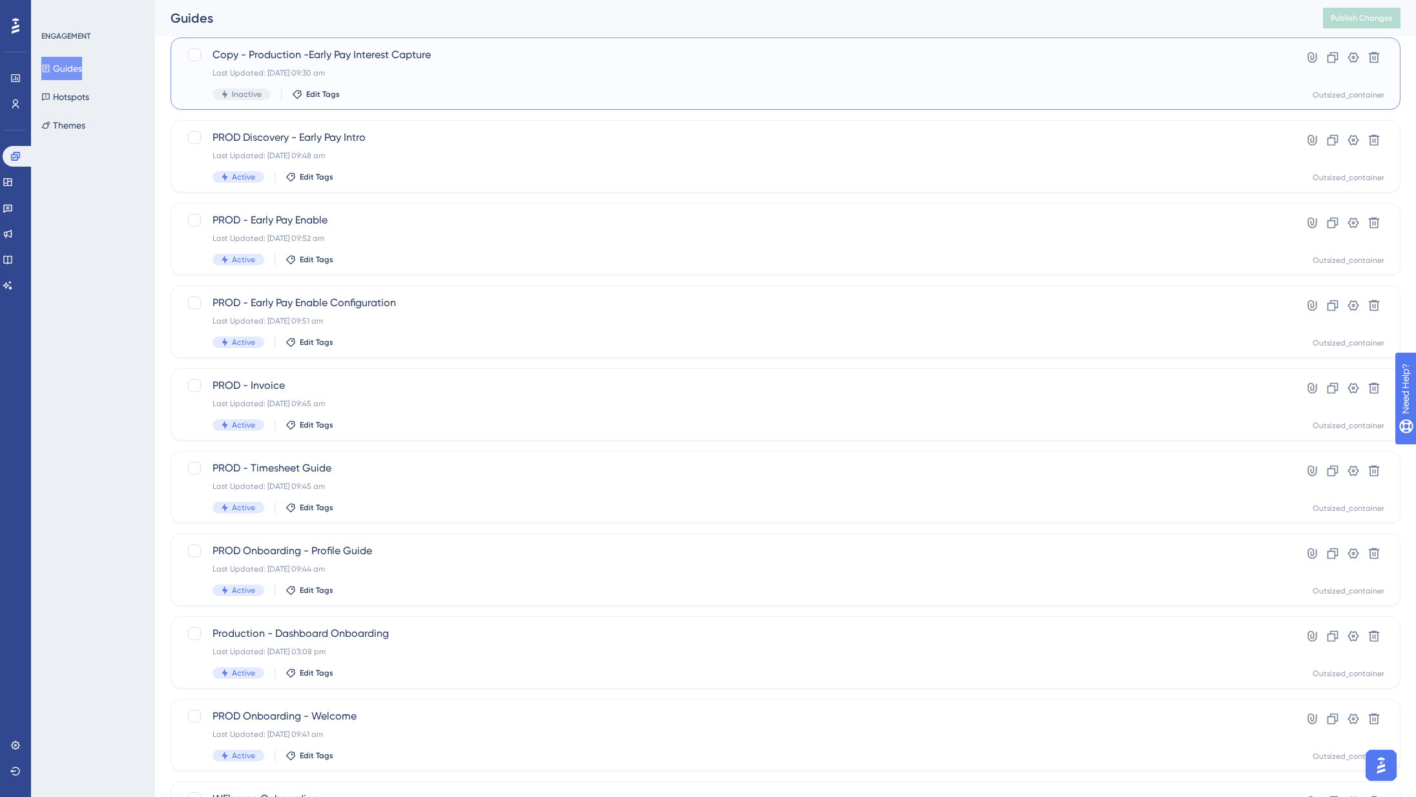
click at [432, 85] on div "Copy - Production -Early Pay Interest Capture Last Updated: [DATE] 09:30 am Ina…" at bounding box center [733, 73] width 1042 height 53
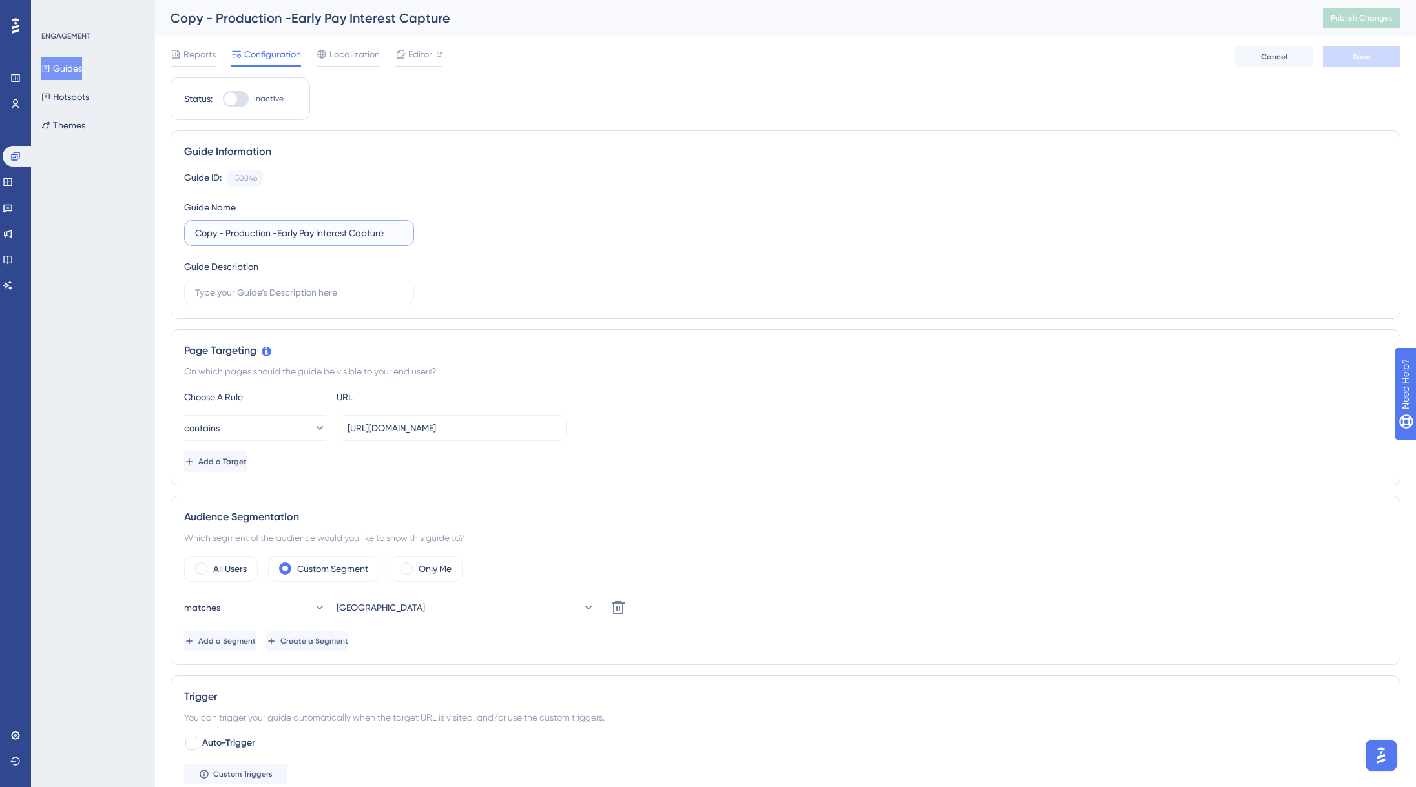
drag, startPoint x: 229, startPoint y: 234, endPoint x: 178, endPoint y: 231, distance: 51.1
click at [178, 231] on div "Guide Information Guide ID: 150846 Copy Guide Name Copy - Production -Early Pay…" at bounding box center [785, 224] width 1230 height 189
drag, startPoint x: 271, startPoint y: 234, endPoint x: 170, endPoint y: 230, distance: 100.2
click at [170, 230] on div "Guide Information Guide ID: 150846 Copy Guide Name Copy - Production -Early Pay…" at bounding box center [785, 224] width 1230 height 189
drag, startPoint x: 329, startPoint y: 234, endPoint x: 455, endPoint y: 244, distance: 126.3
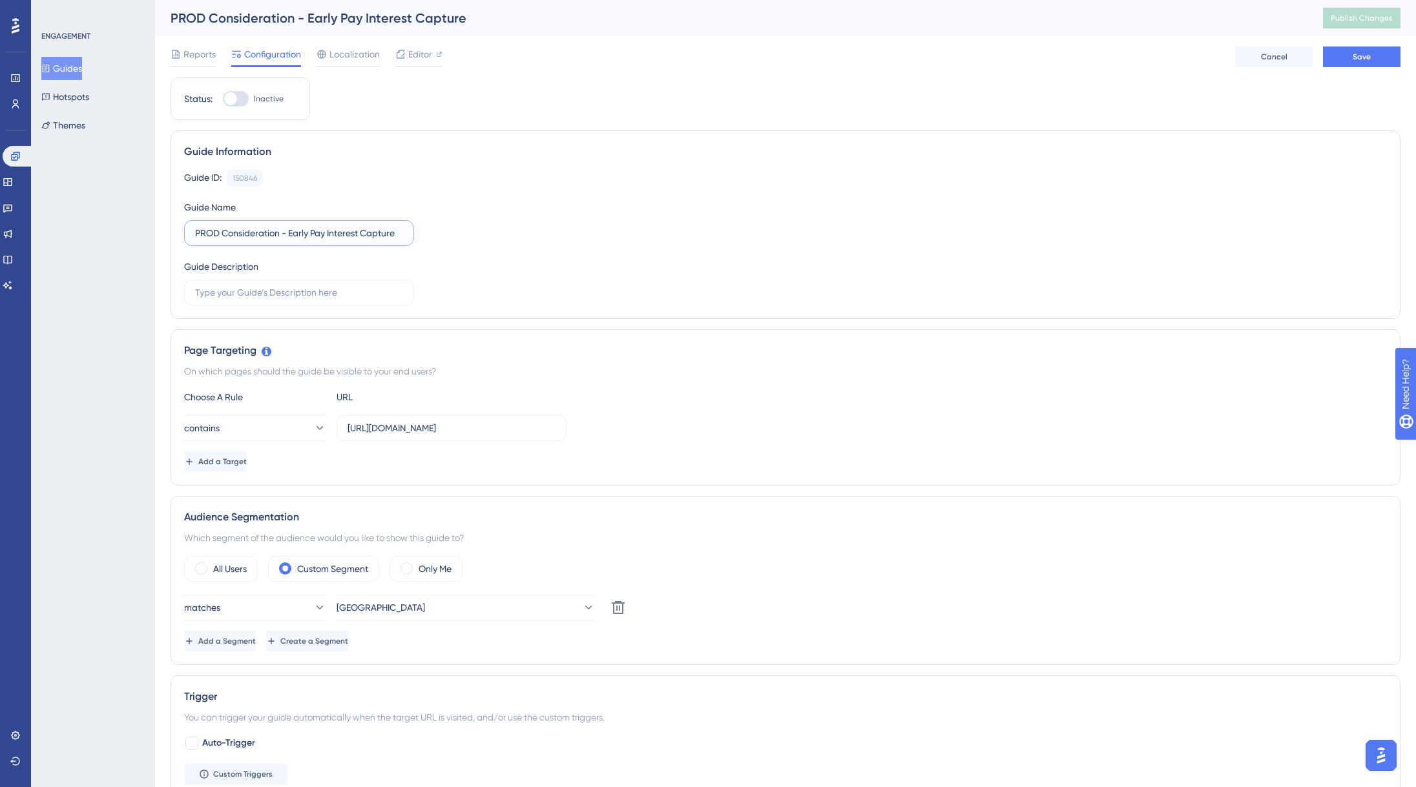
click at [455, 244] on div "Guide ID: 150846 Copy Guide Name PROD Consideration - Early Pay Interest Captur…" at bounding box center [785, 238] width 1202 height 136
click at [333, 229] on input "PROD Consideration - Early Pay Info" at bounding box center [299, 233] width 208 height 14
type input "PROD Consideration - Early Pay Offer"
click at [1350, 59] on button "Save" at bounding box center [1361, 56] width 77 height 21
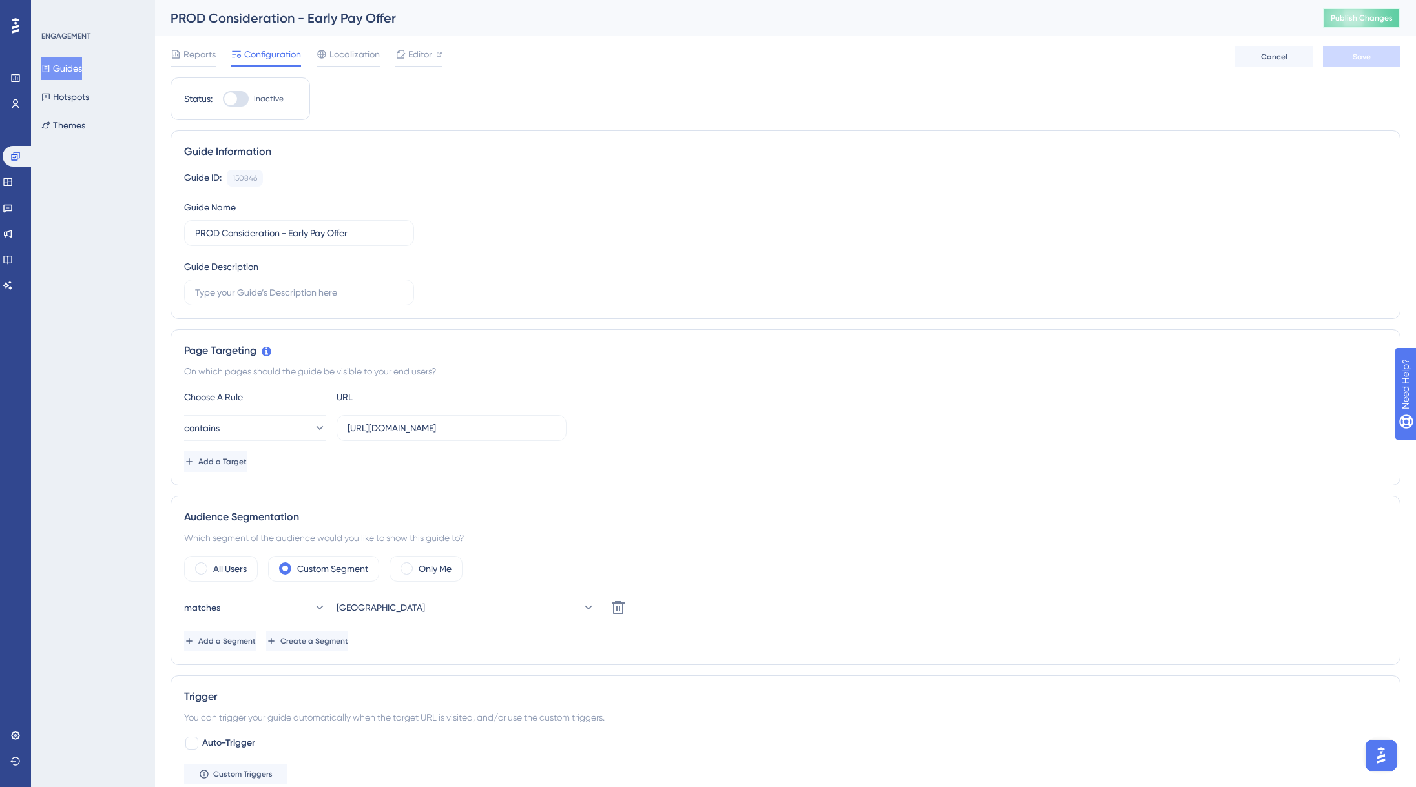
click at [1392, 21] on span "Publish Changes" at bounding box center [1361, 18] width 62 height 10
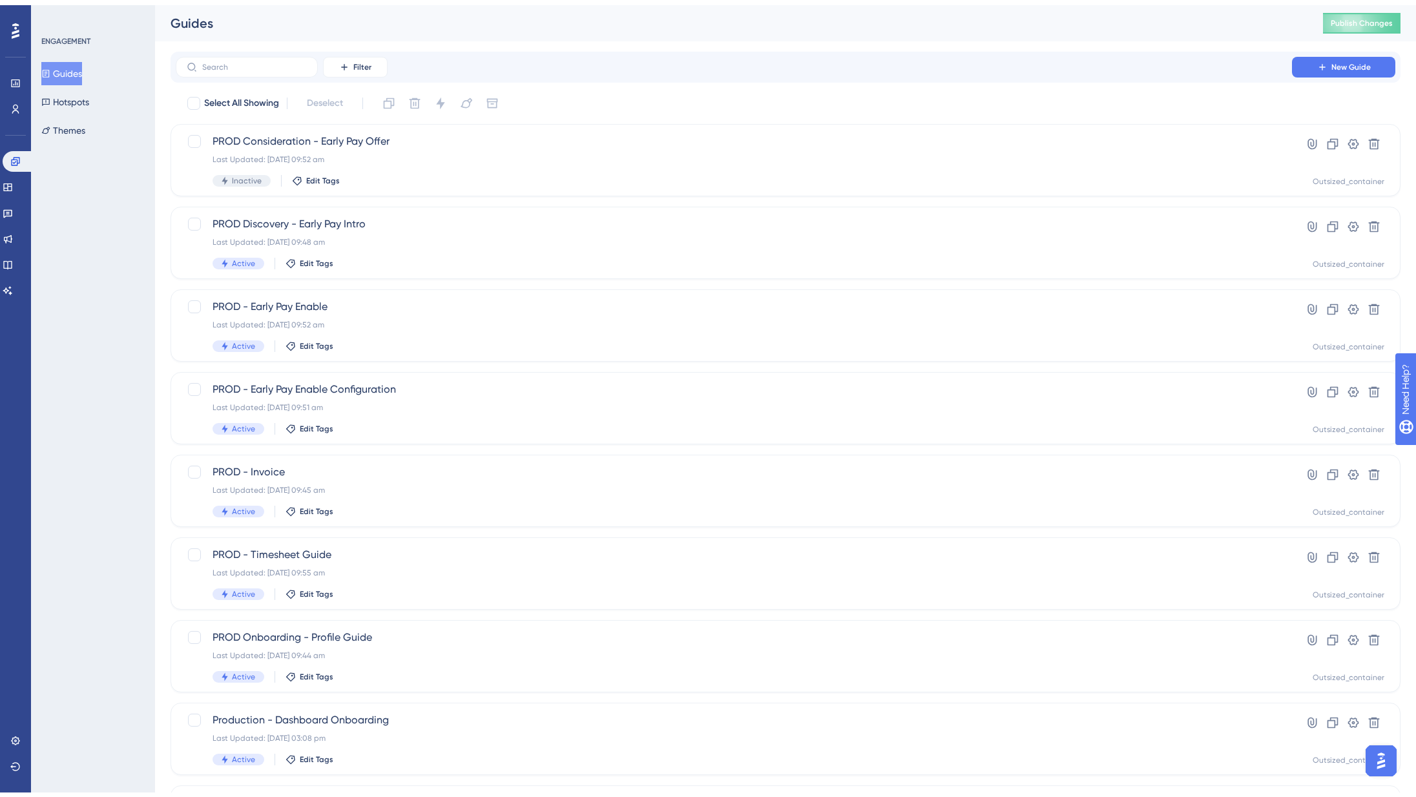
scroll to position [81, 0]
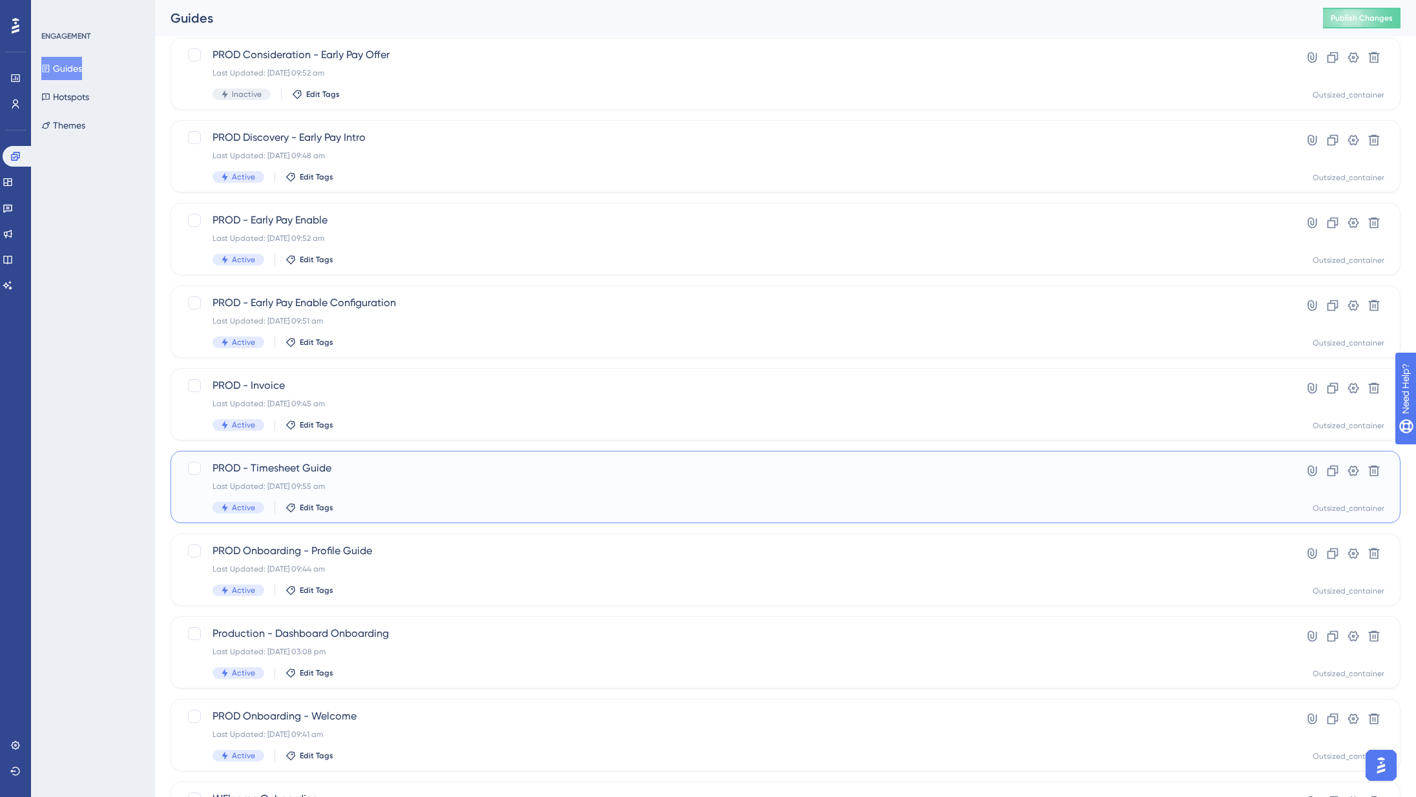
click at [360, 481] on div "Last Updated: [DATE] 09:55 am" at bounding box center [733, 486] width 1042 height 10
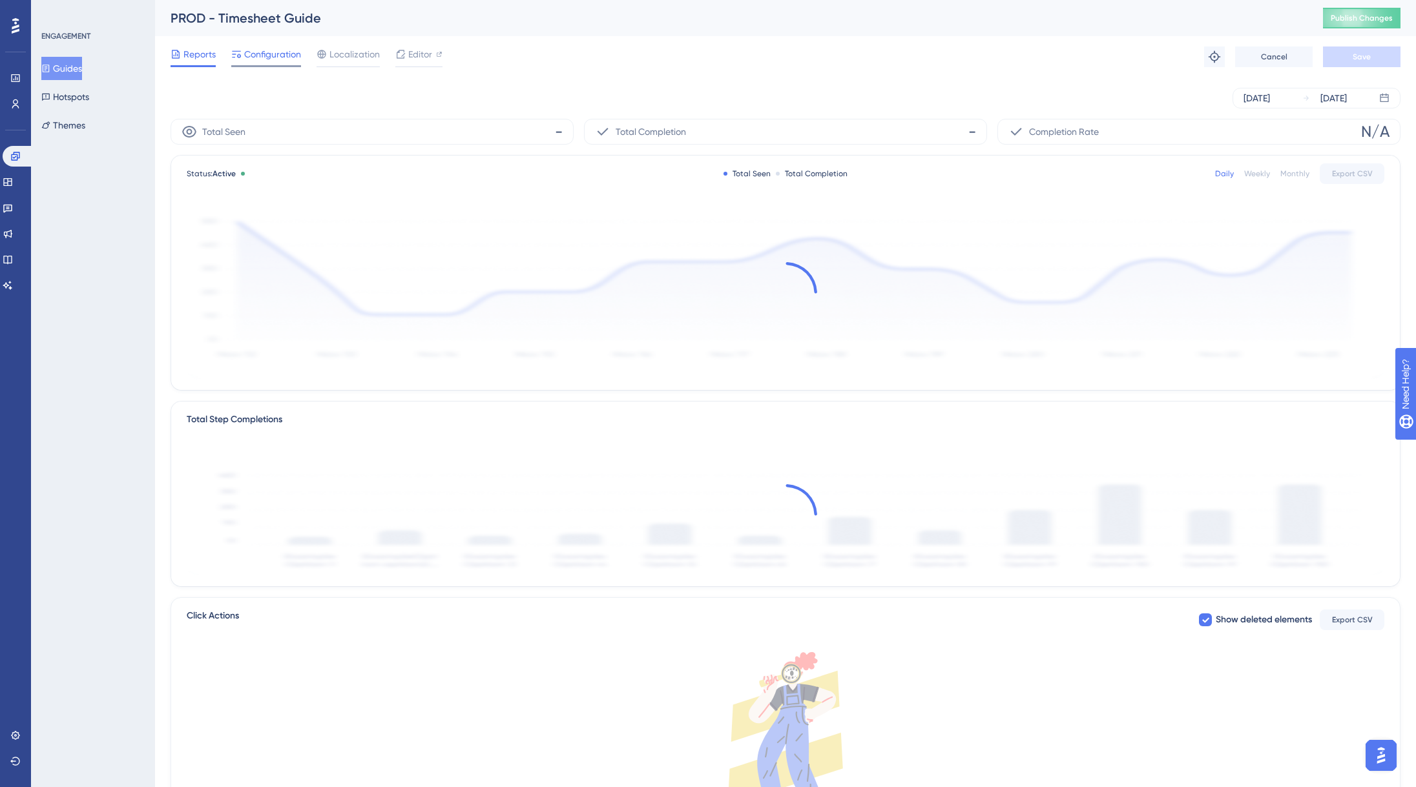
click at [290, 52] on span "Configuration" at bounding box center [272, 53] width 57 height 15
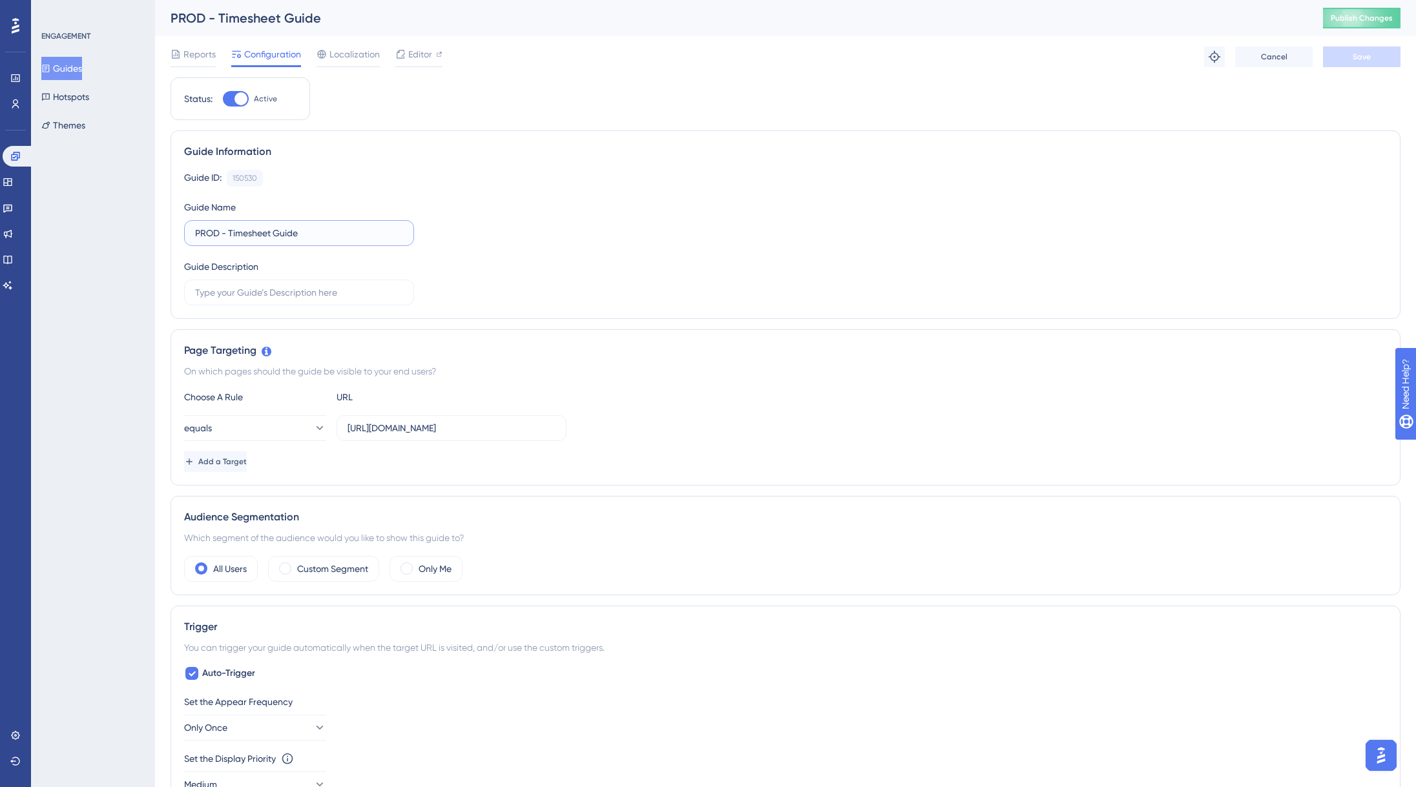
click at [282, 234] on input "PROD - Timesheet Guide" at bounding box center [299, 233] width 208 height 14
type input "PROD - Timesheet"
click at [1360, 63] on button "Save" at bounding box center [1361, 56] width 77 height 21
click at [1360, 17] on span "Publish Changes" at bounding box center [1361, 18] width 62 height 10
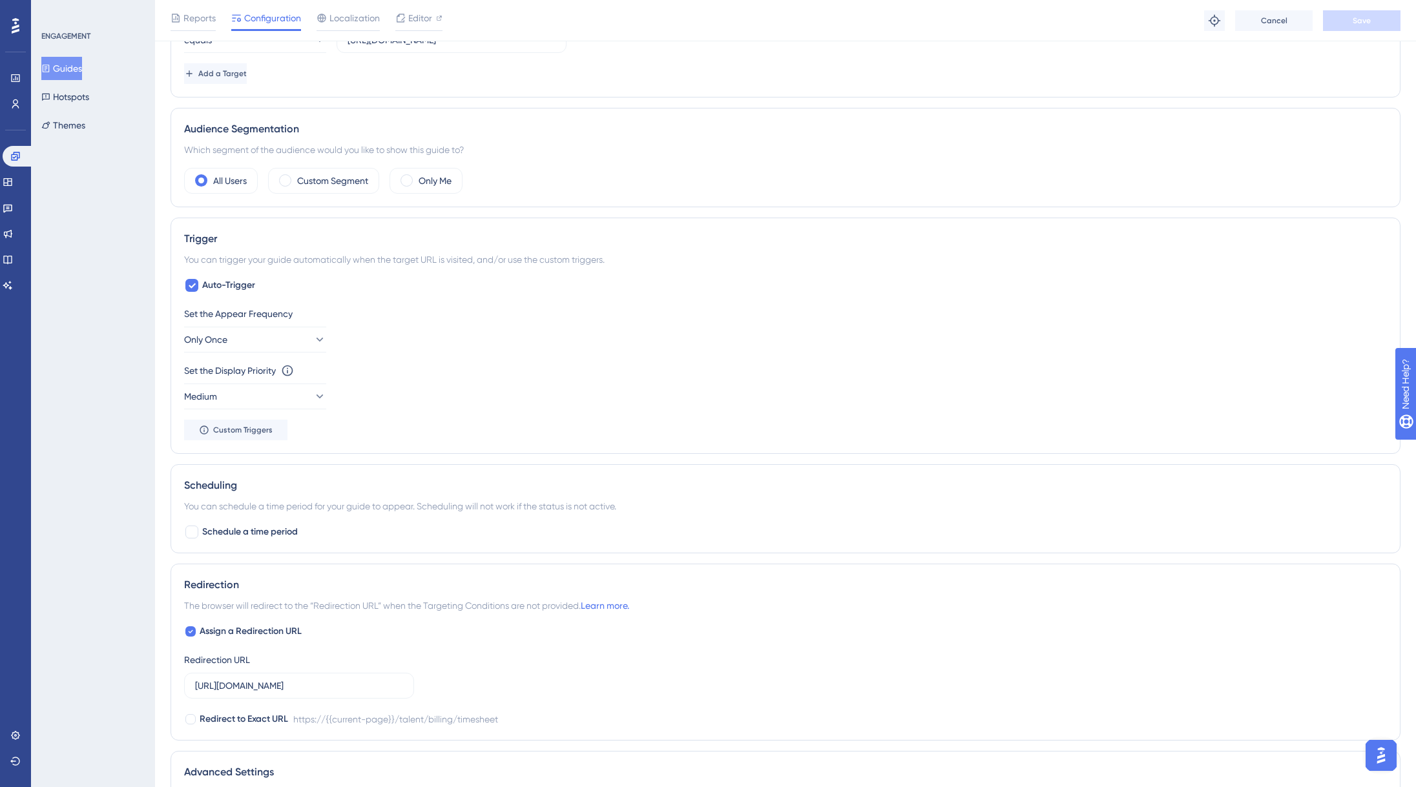
scroll to position [396, 0]
click at [291, 332] on button "Only Once" at bounding box center [255, 337] width 142 height 26
click at [242, 539] on div "Always Always" at bounding box center [255, 531] width 105 height 26
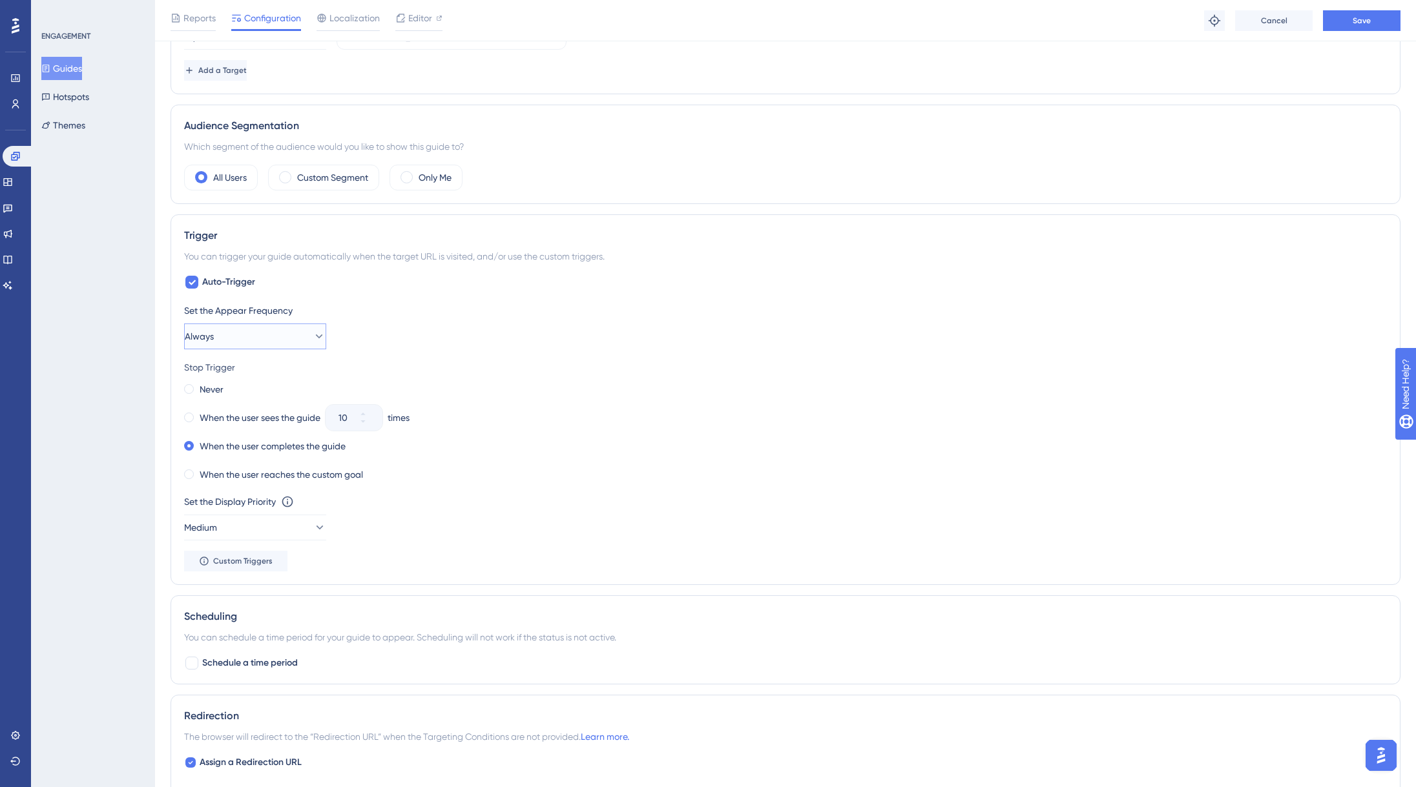
click at [261, 339] on button "Always" at bounding box center [255, 337] width 142 height 26
click at [246, 373] on div "Only Once Only Once" at bounding box center [255, 376] width 105 height 26
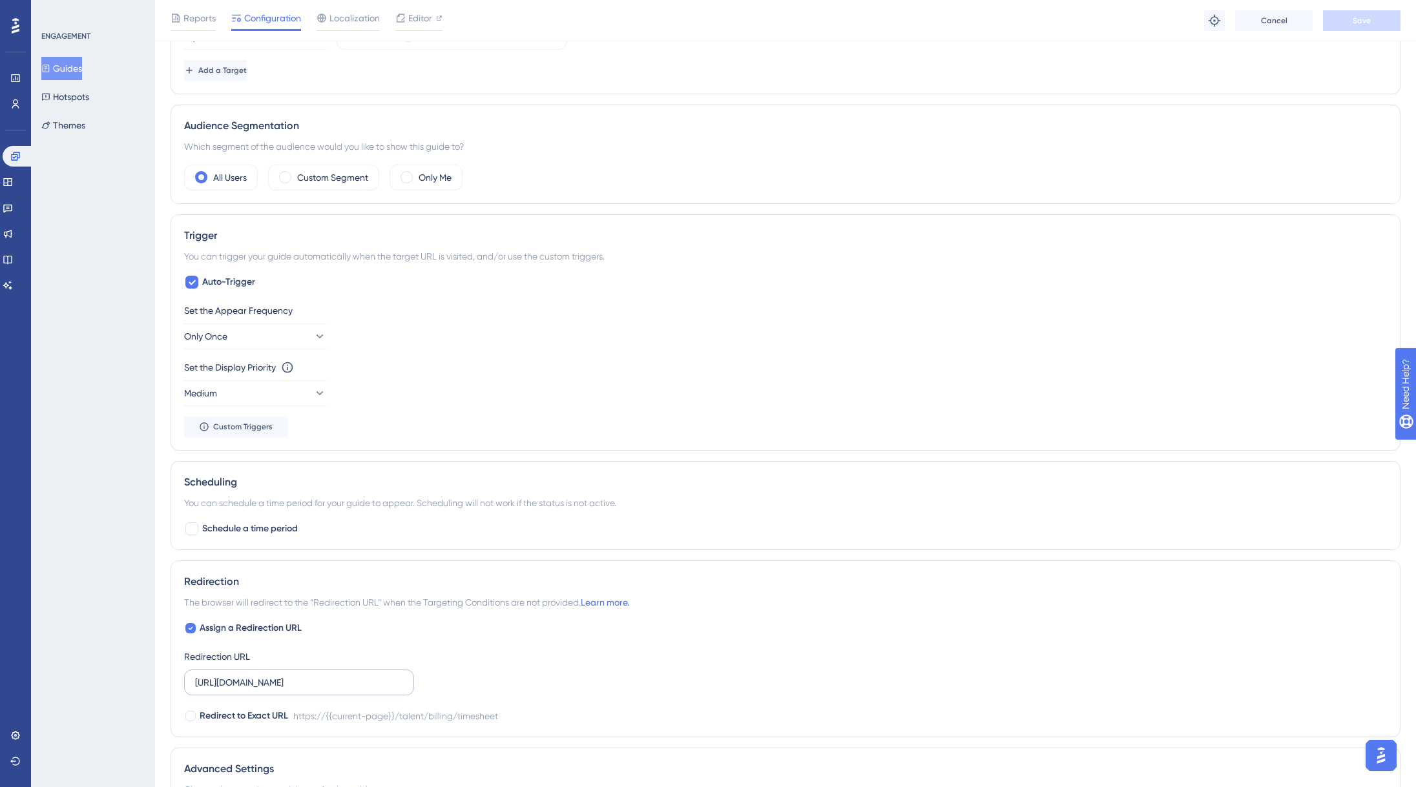
click at [391, 671] on label "[URL][DOMAIN_NAME]" at bounding box center [299, 683] width 230 height 26
click at [391, 675] on input "[URL][DOMAIN_NAME]" at bounding box center [299, 682] width 208 height 14
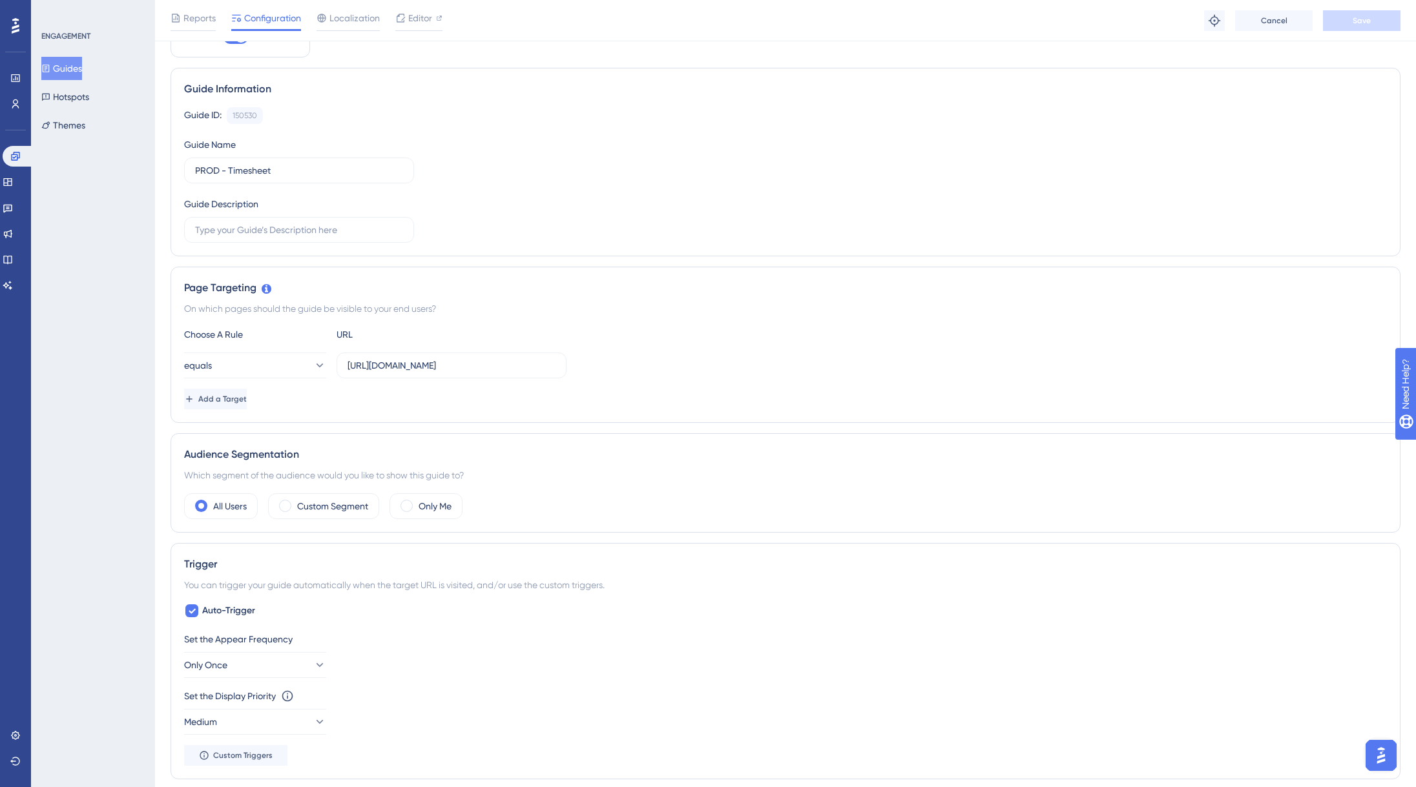
scroll to position [0, 0]
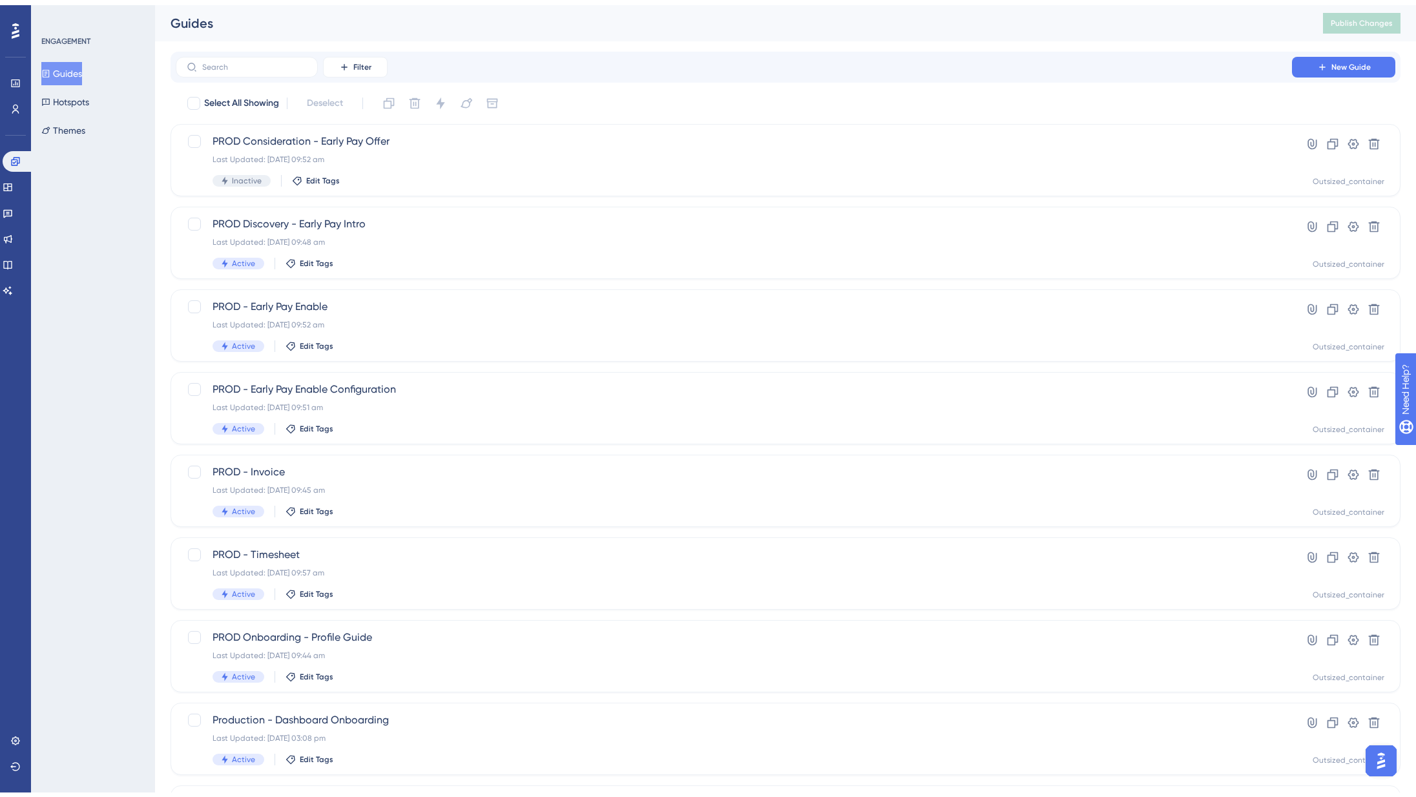
scroll to position [81, 0]
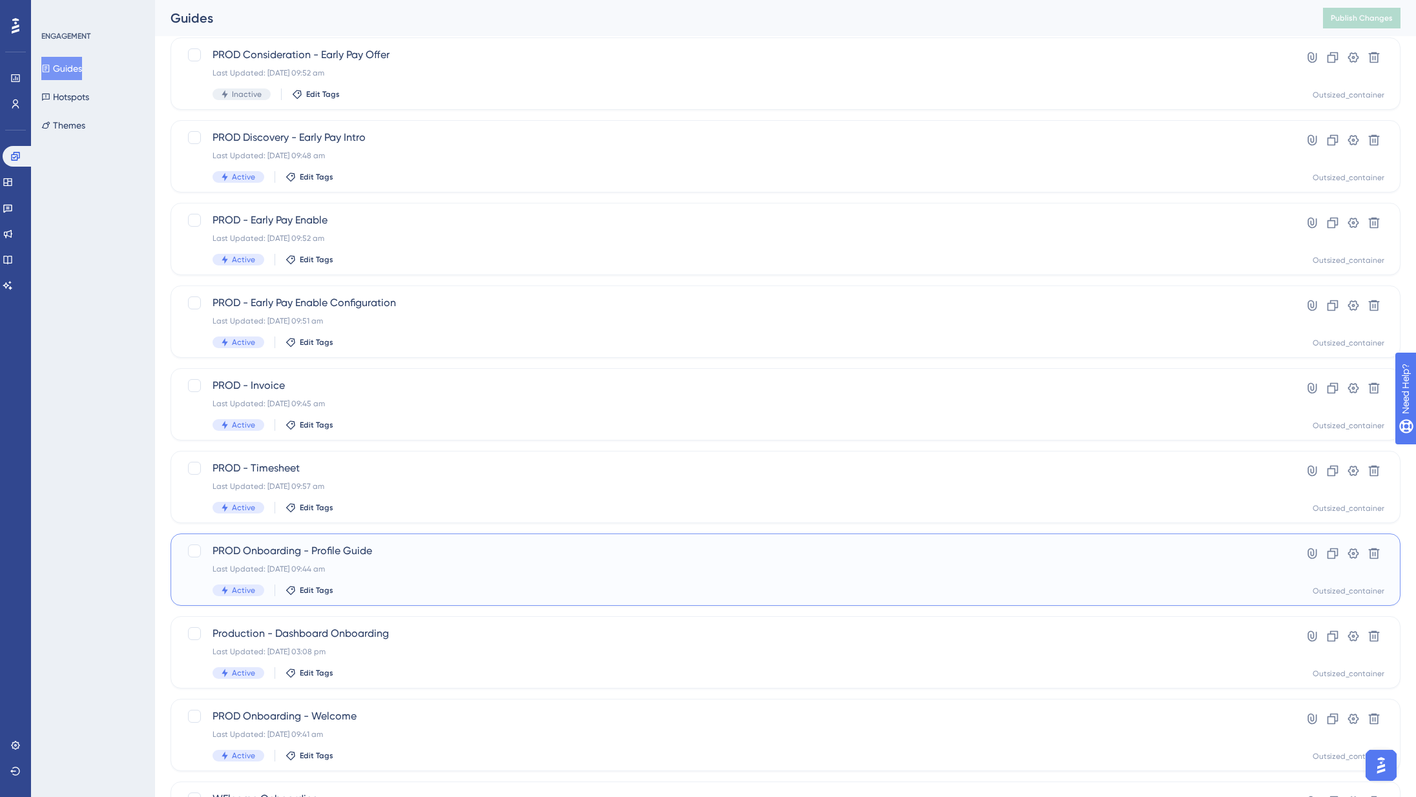
click at [413, 571] on div "Last Updated: [DATE] 09:44 am" at bounding box center [733, 569] width 1042 height 10
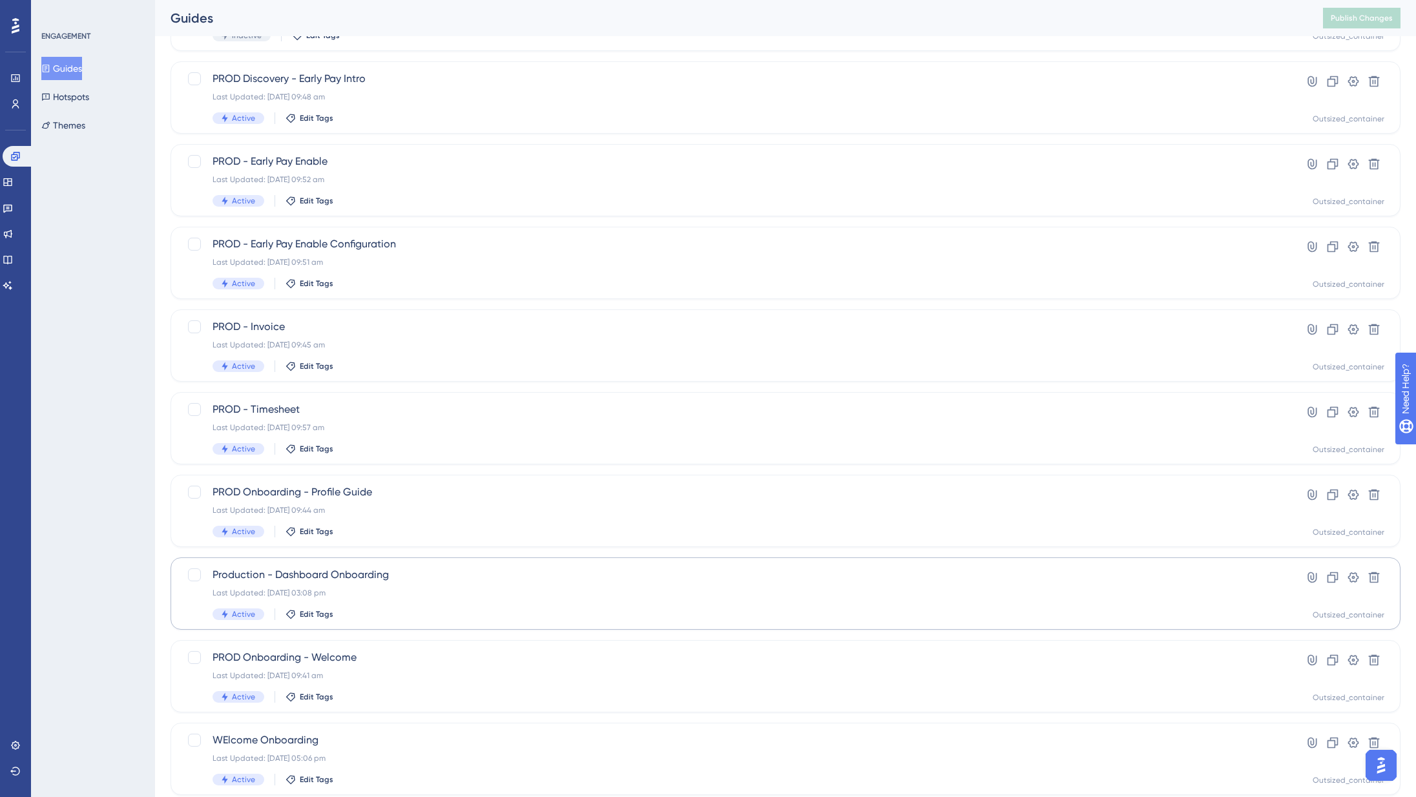
scroll to position [197, 0]
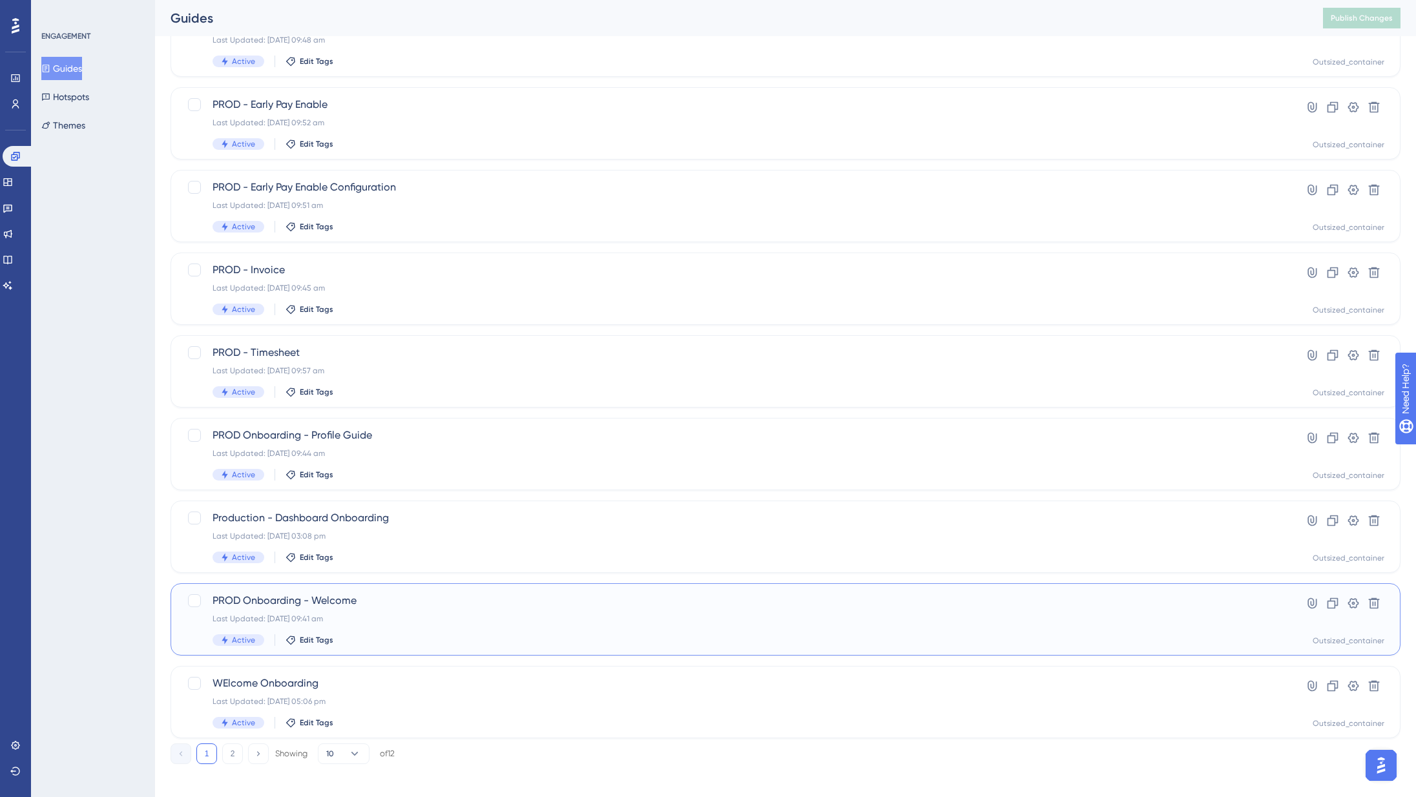
click at [367, 624] on div "PROD Onboarding - Welcome Last Updated: [DATE] 09:41 am Active Edit Tags" at bounding box center [733, 619] width 1042 height 53
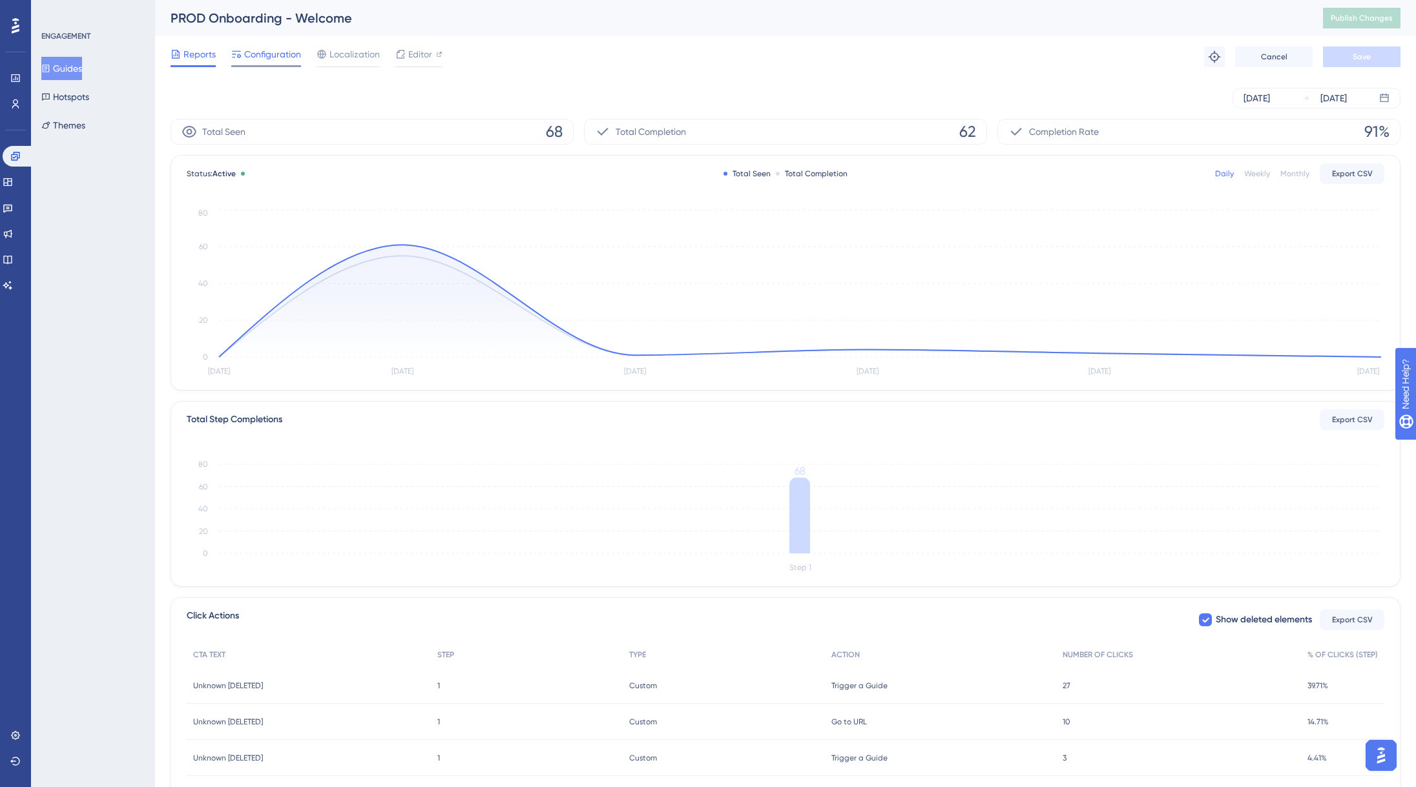
click at [273, 59] on span "Configuration" at bounding box center [272, 53] width 57 height 15
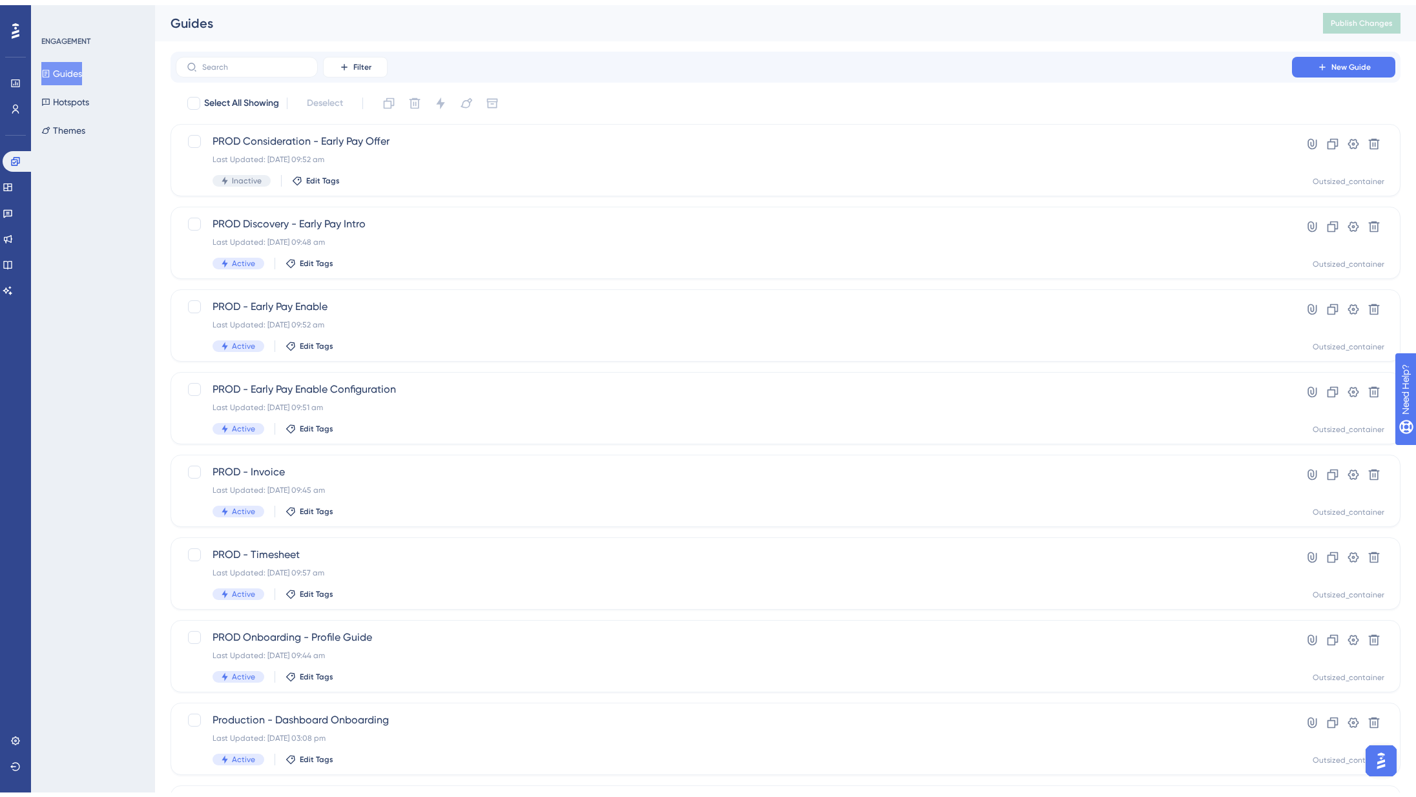
scroll to position [156, 0]
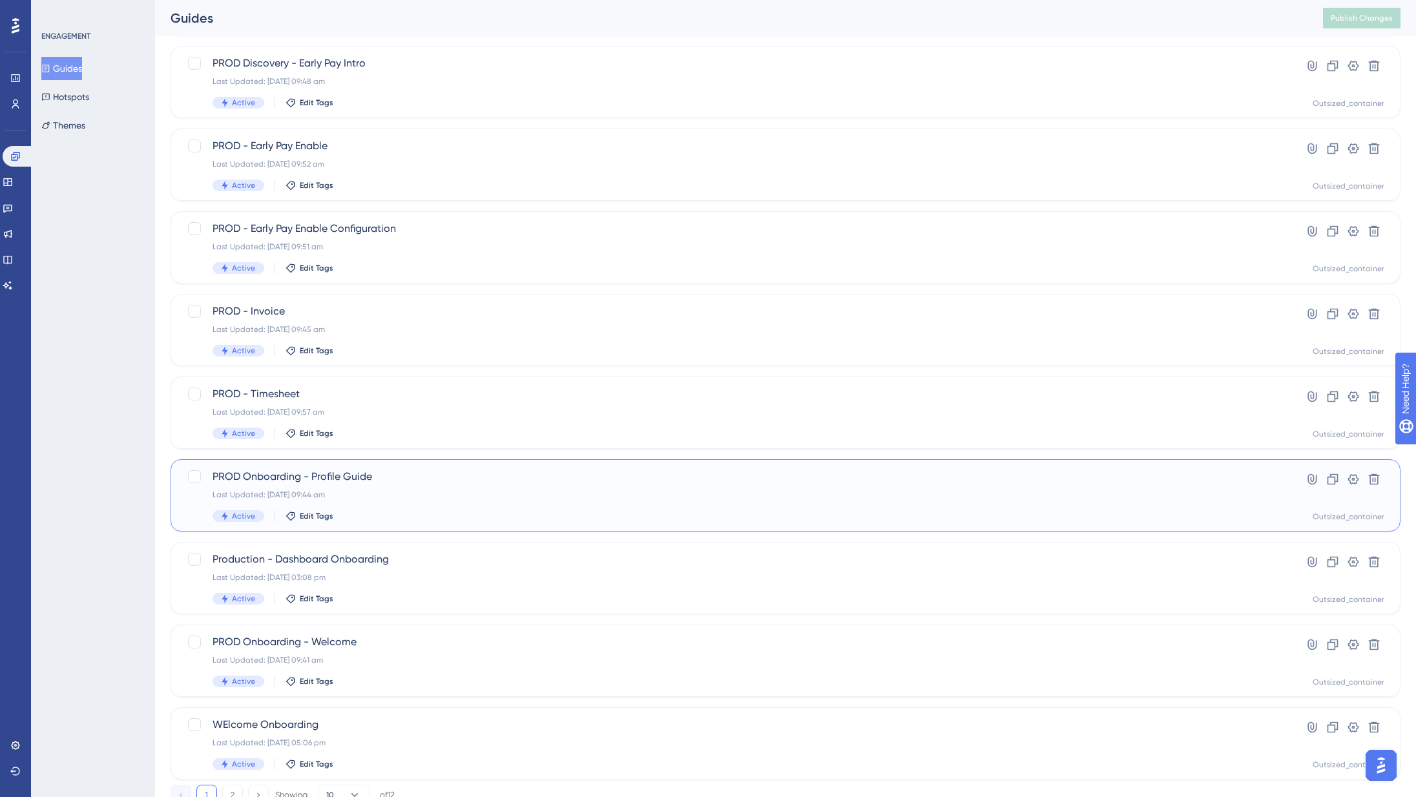
click at [371, 504] on div "PROD Onboarding - Profile Guide Last Updated: [DATE] 09:44 am Active Edit Tags" at bounding box center [733, 495] width 1042 height 53
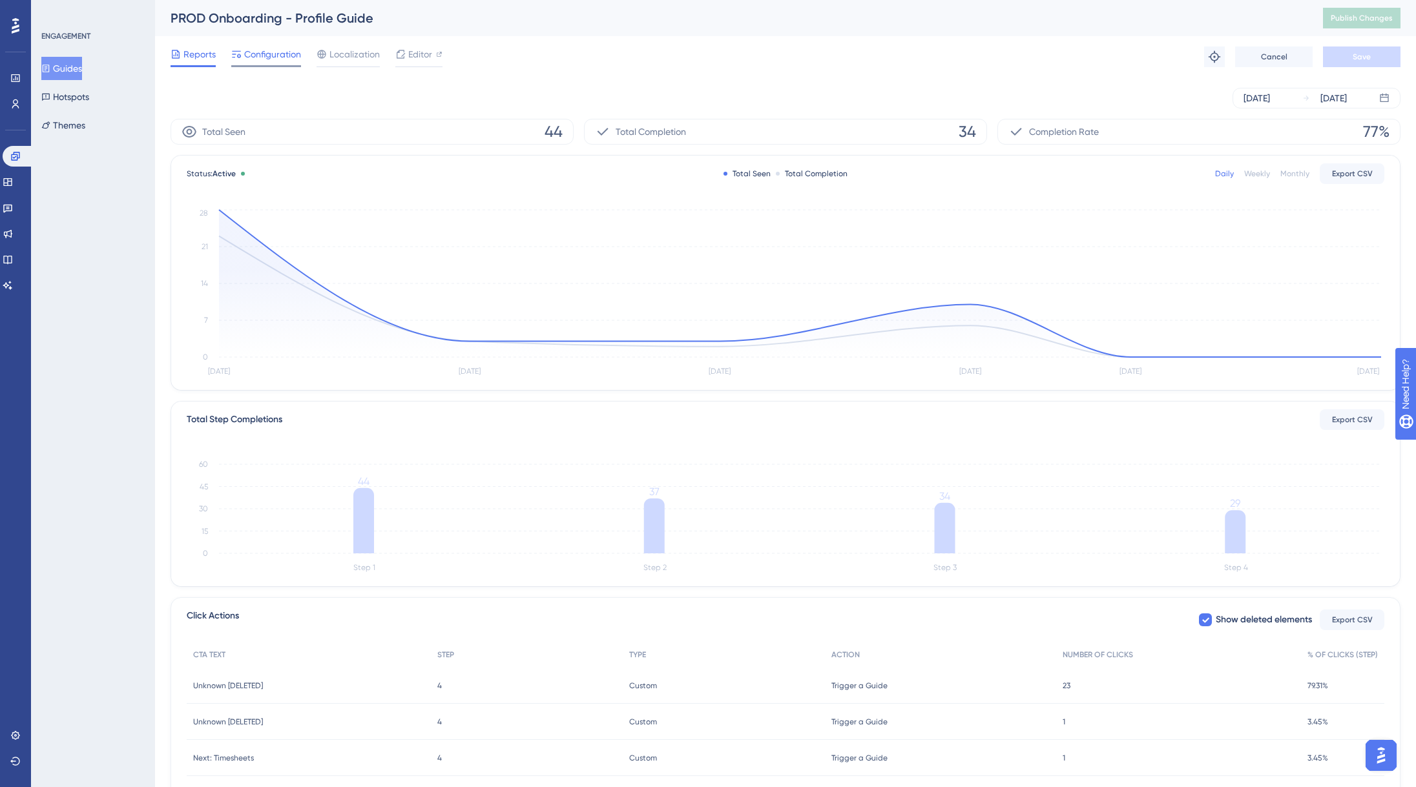
click at [270, 59] on span "Configuration" at bounding box center [272, 53] width 57 height 15
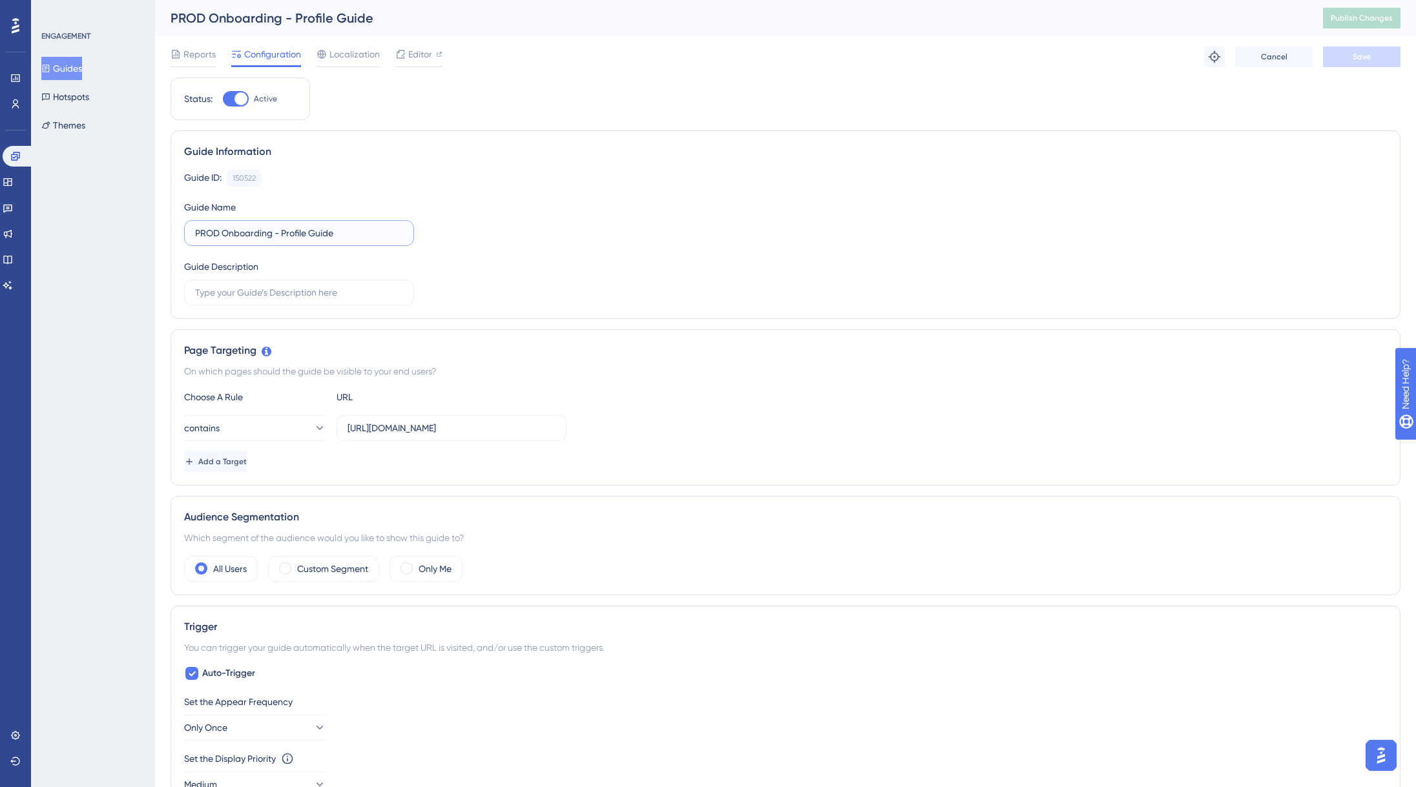
click at [322, 236] on input "PROD Onboarding - Profile Guide" at bounding box center [299, 233] width 208 height 14
type input "PROD Onboarding - Profile"
click at [541, 234] on div "Guide ID: 150522 Copy Guide Name PROD Onboarding - Profile Guide Description" at bounding box center [785, 238] width 1202 height 136
click at [1368, 62] on button "Save" at bounding box center [1361, 56] width 77 height 21
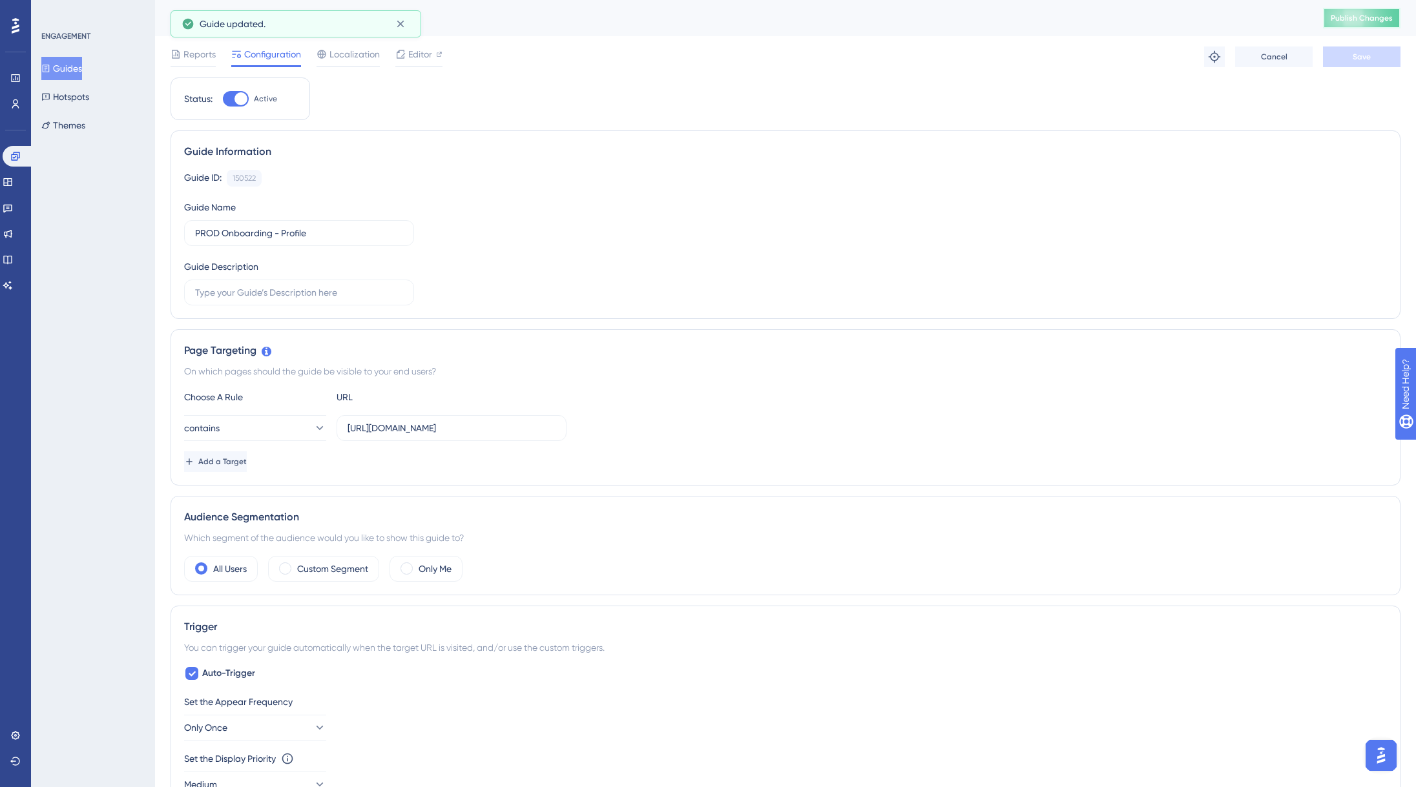
click at [1357, 15] on span "Publish Changes" at bounding box center [1361, 18] width 62 height 10
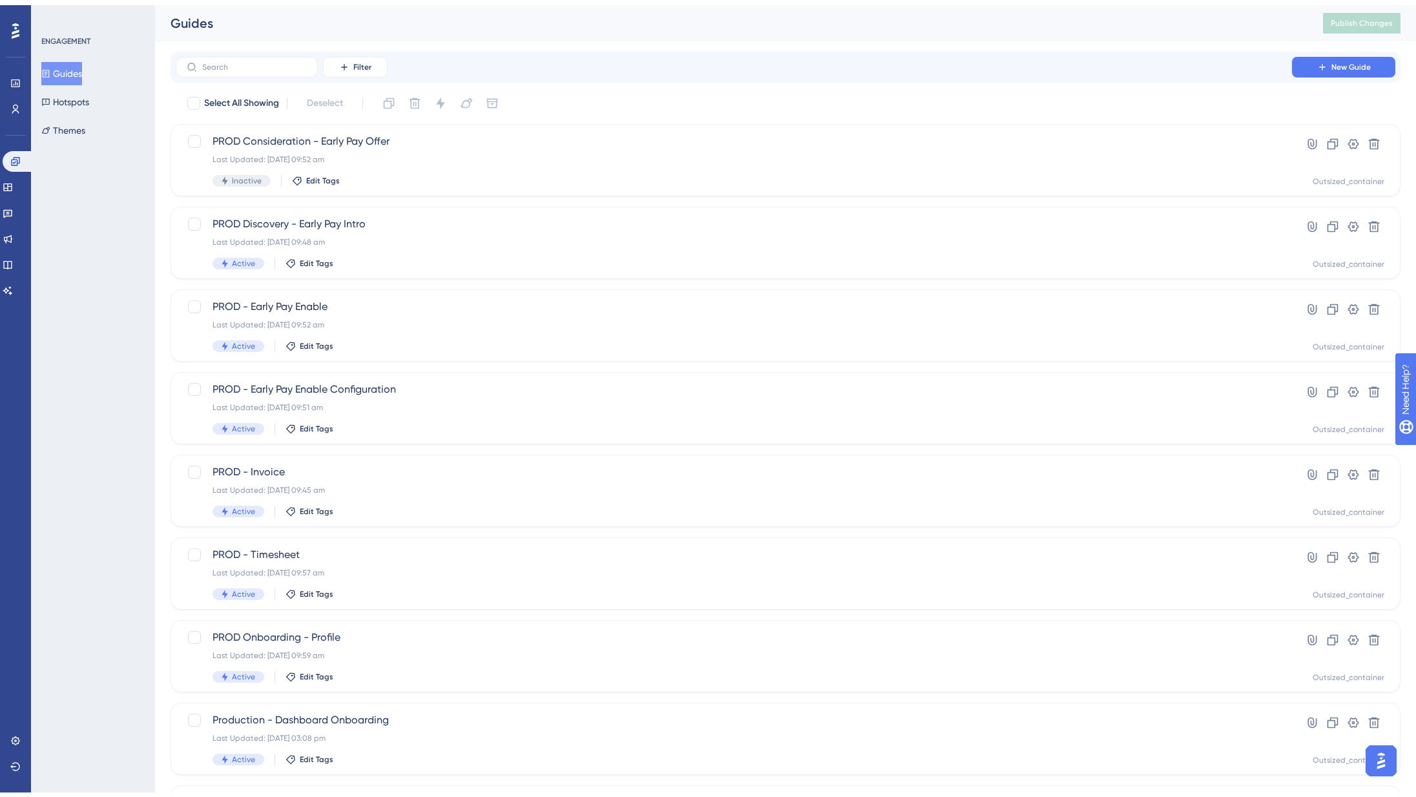
scroll to position [114, 0]
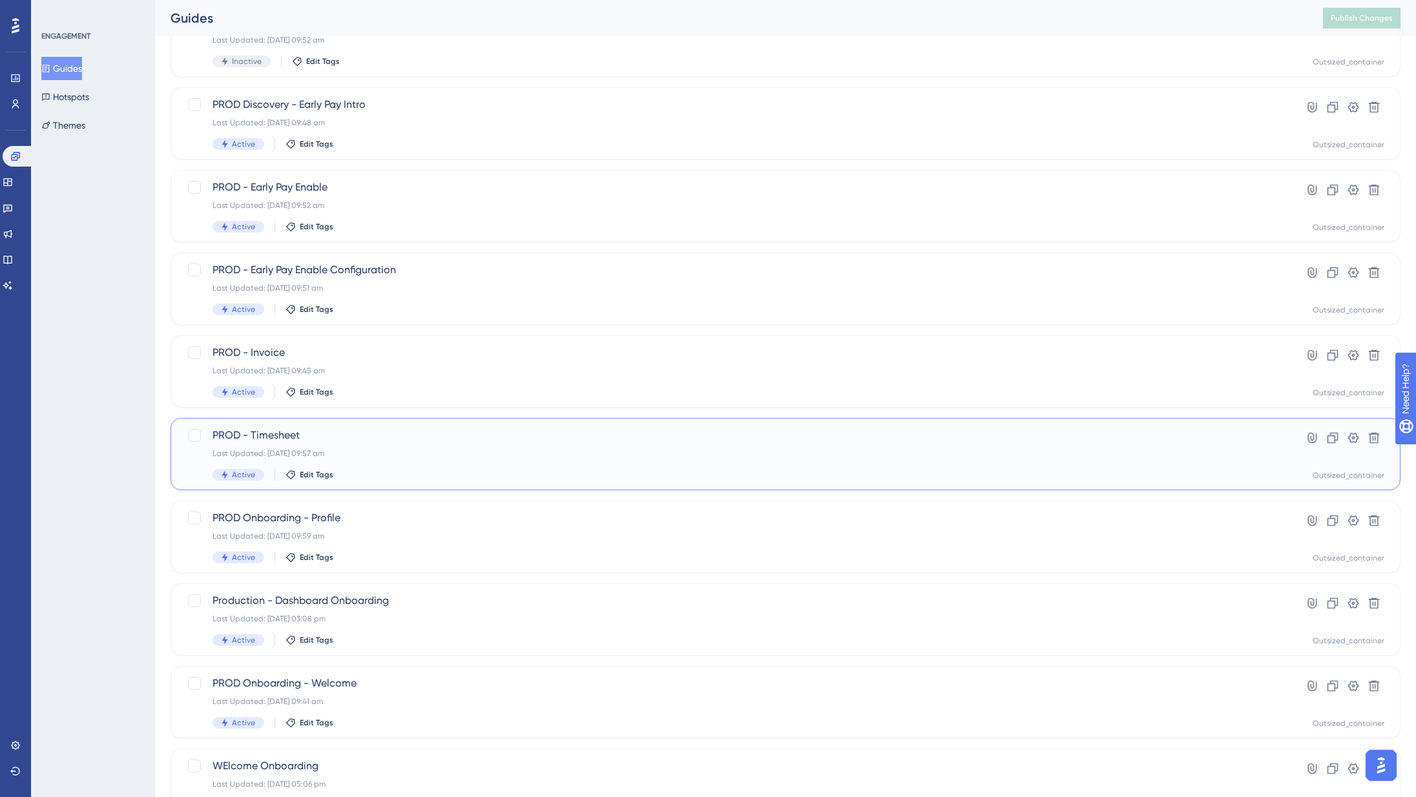
click at [381, 470] on div "Active Edit Tags" at bounding box center [733, 475] width 1042 height 12
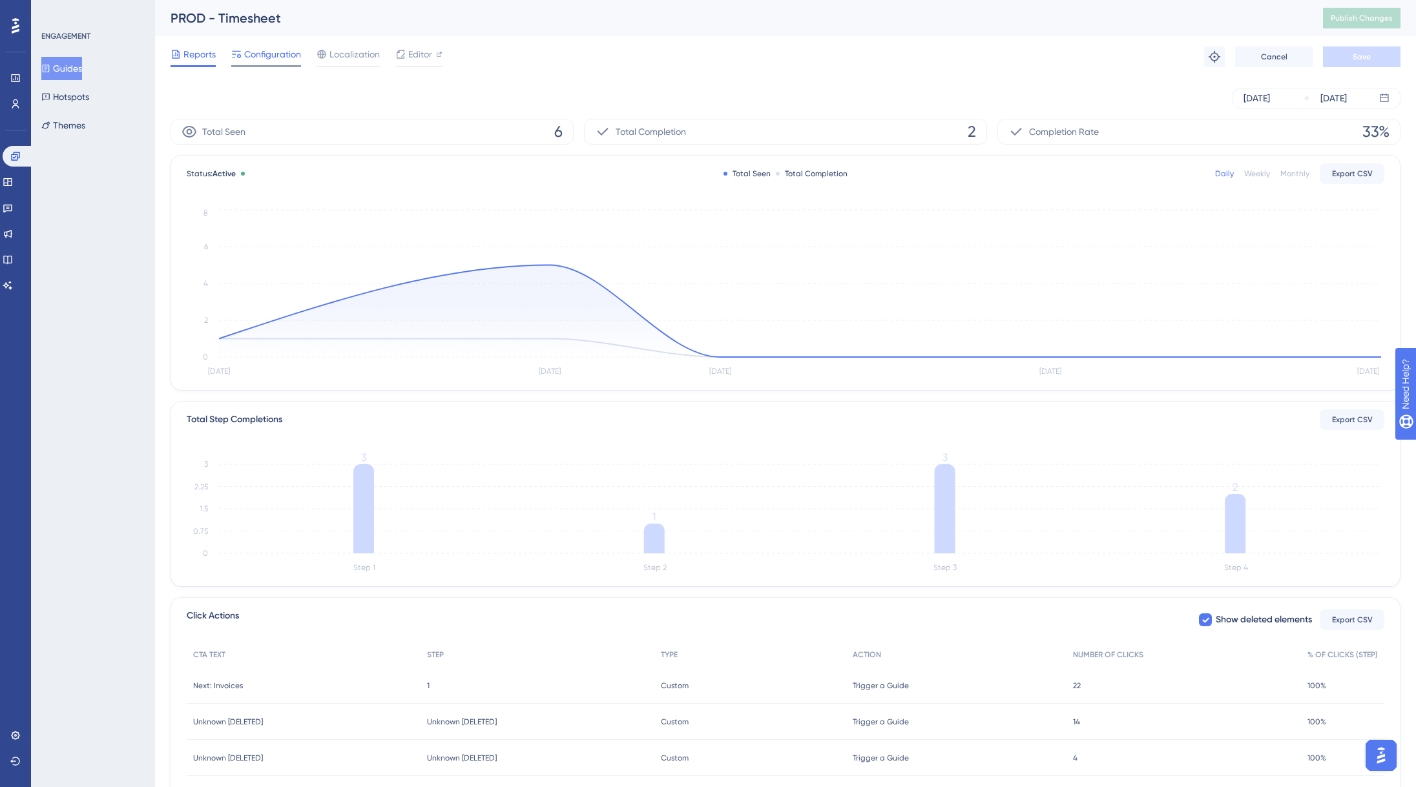
click at [274, 58] on span "Configuration" at bounding box center [272, 53] width 57 height 15
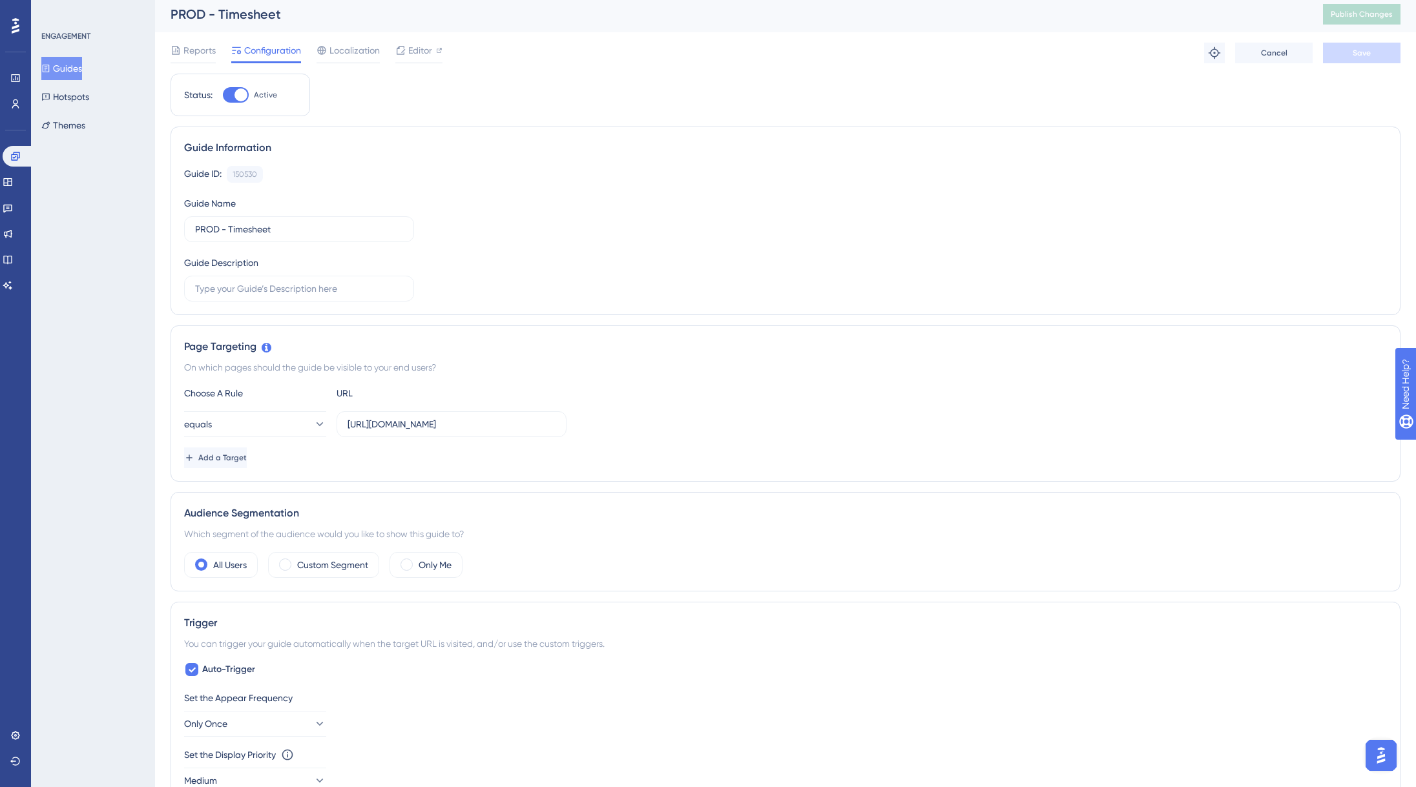
scroll to position [5, 0]
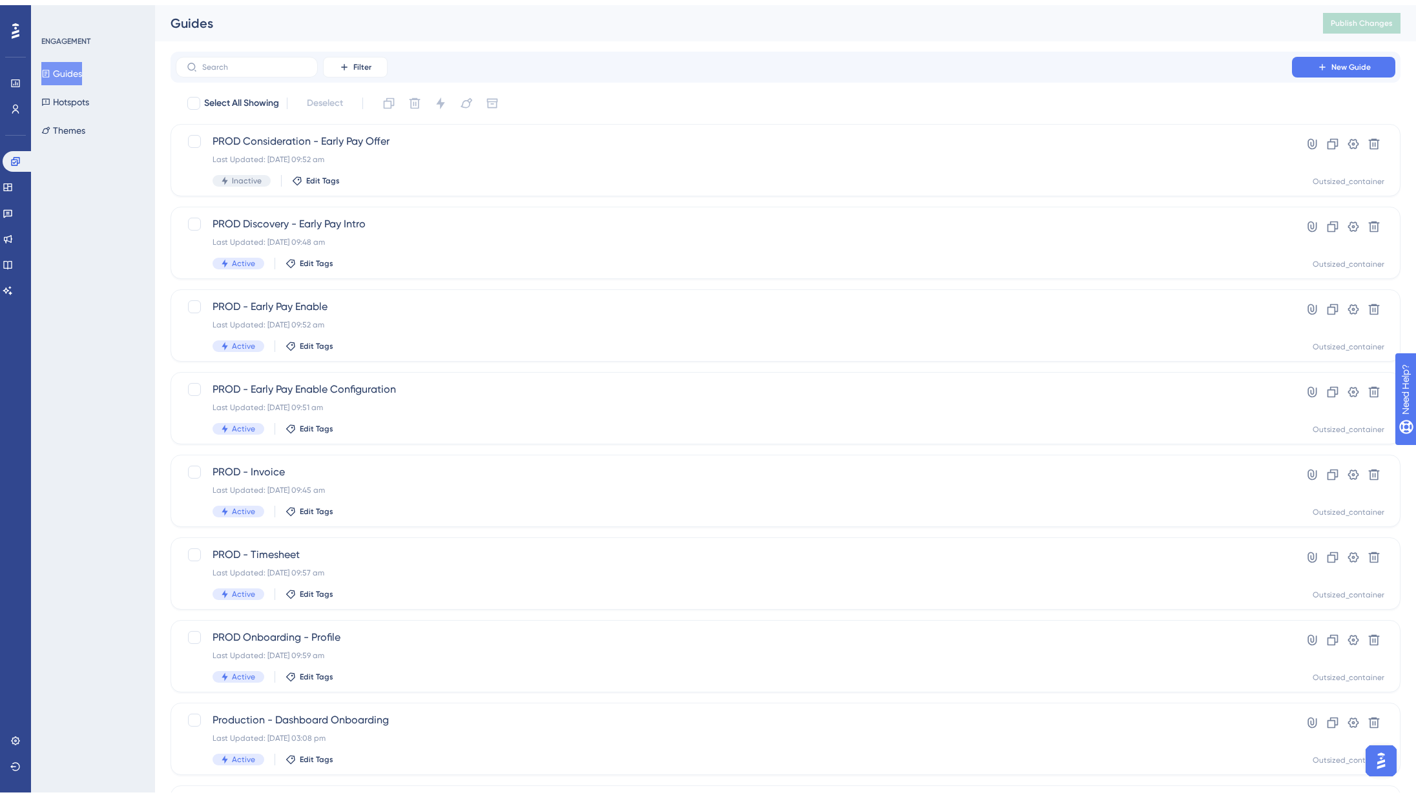
scroll to position [73, 0]
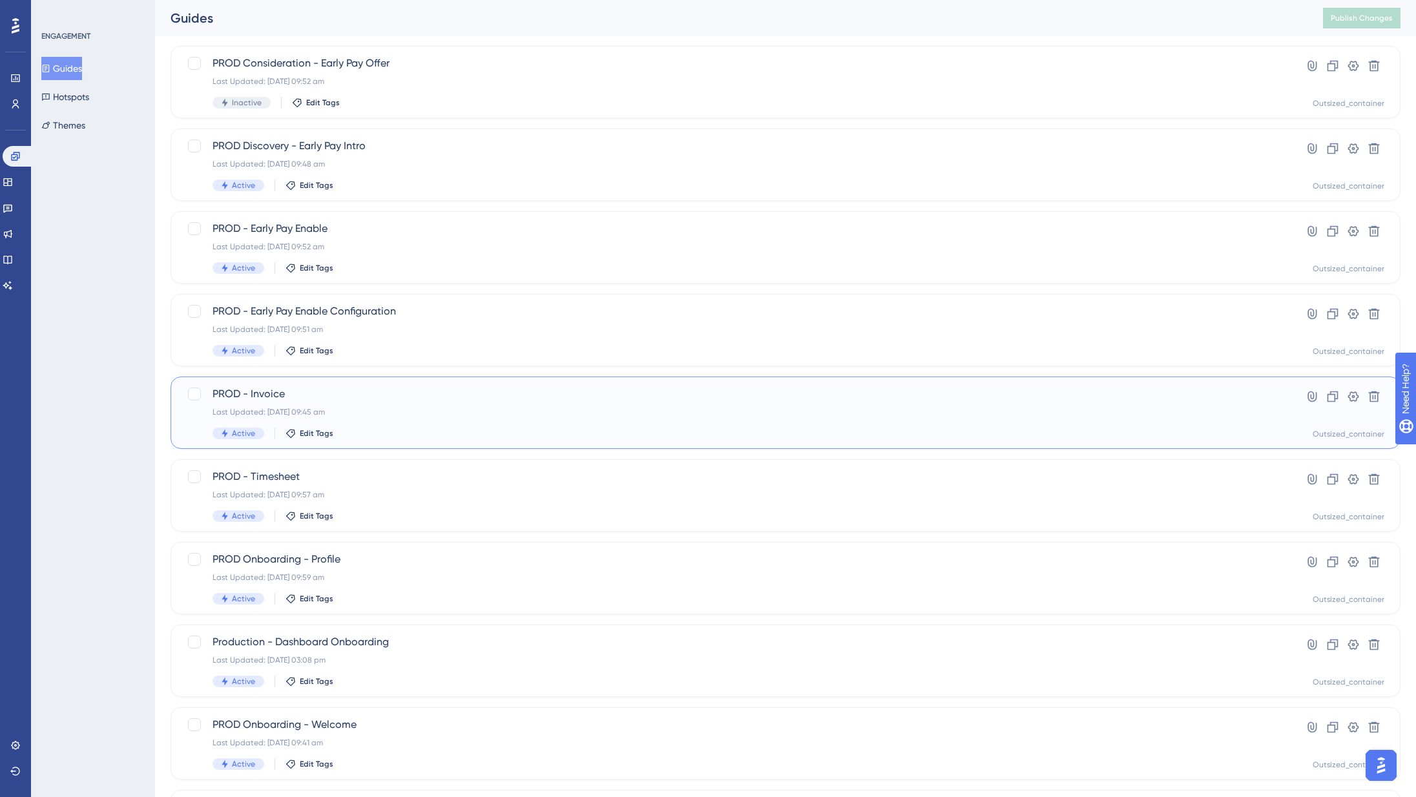
click at [387, 413] on div "Last Updated: [DATE] 09:45 am" at bounding box center [733, 412] width 1042 height 10
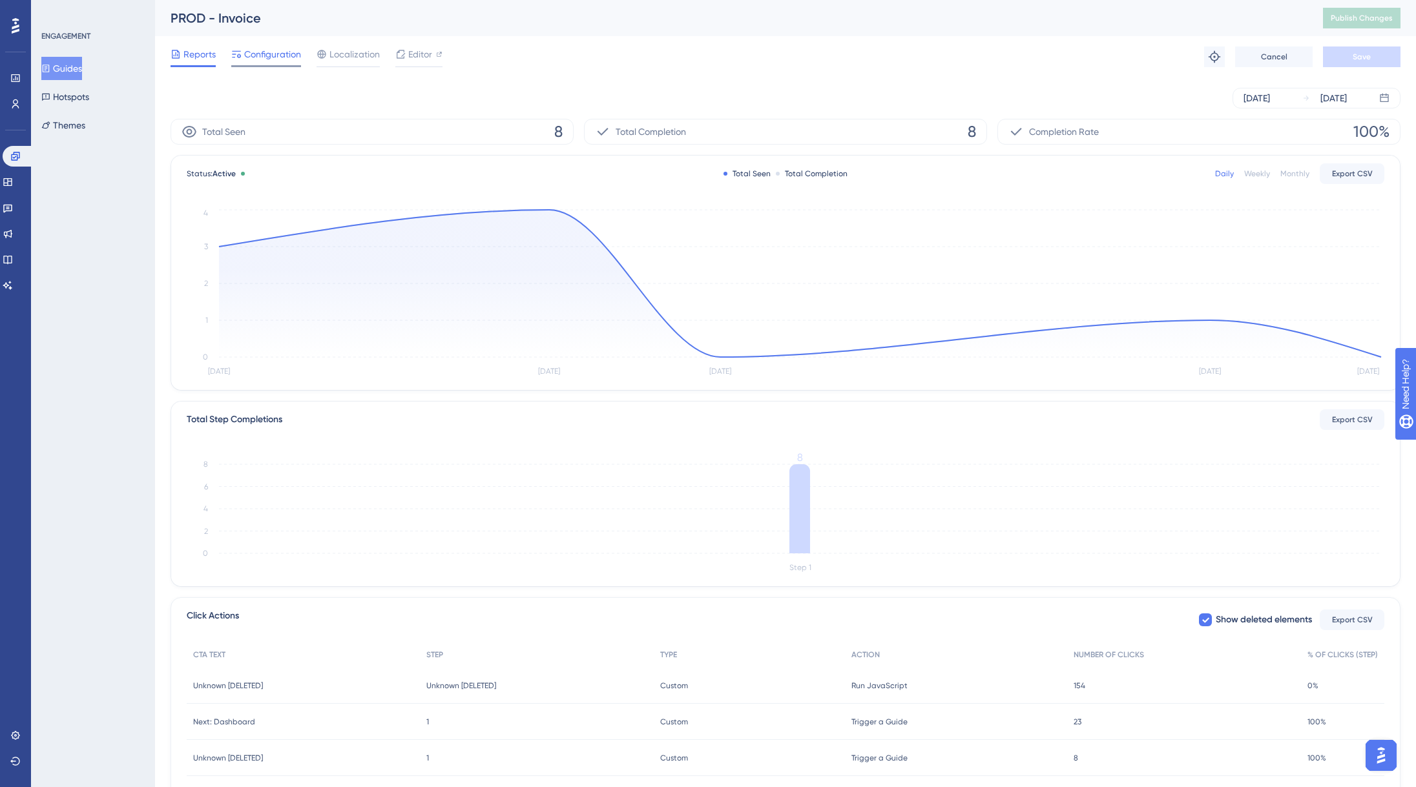
click at [252, 63] on div "Configuration" at bounding box center [266, 56] width 70 height 21
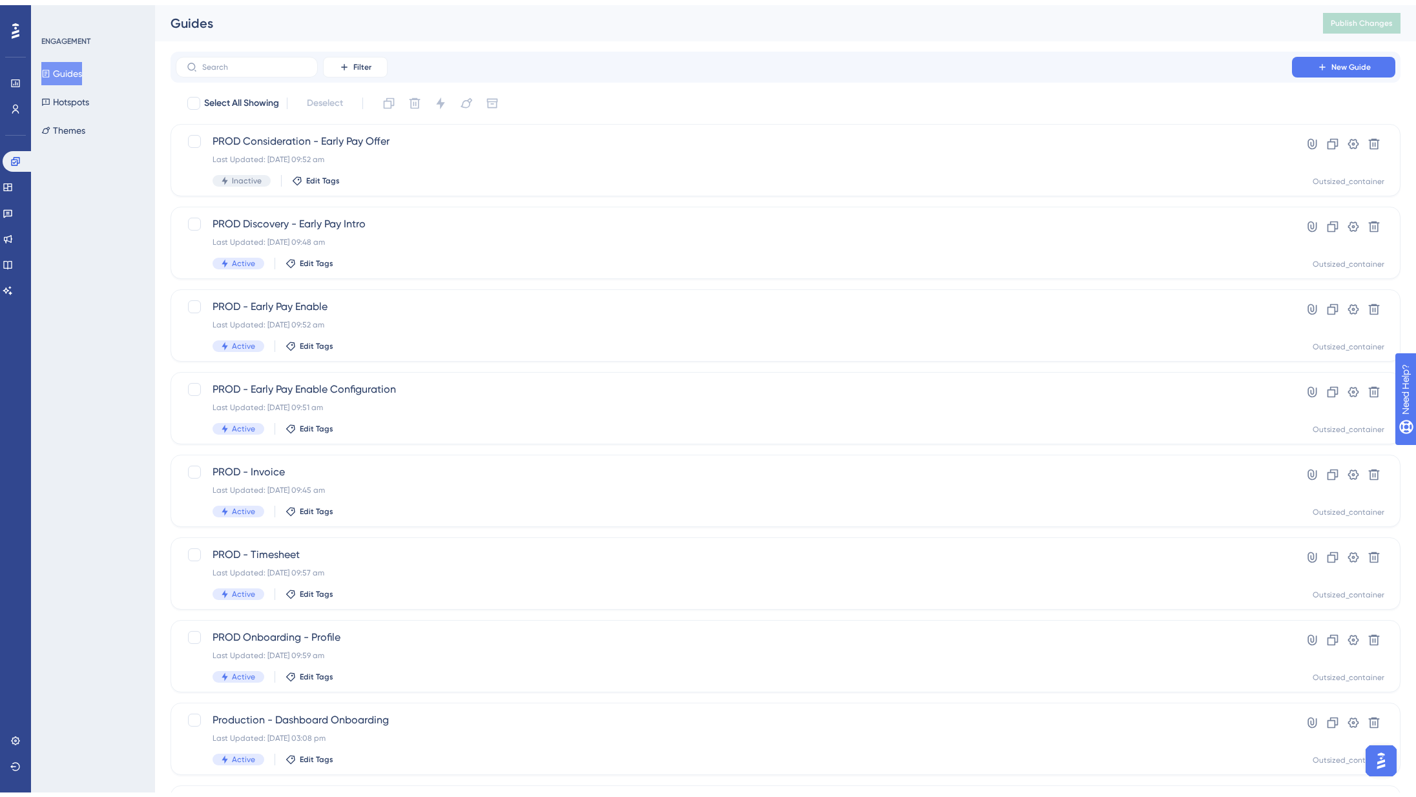
scroll to position [73, 0]
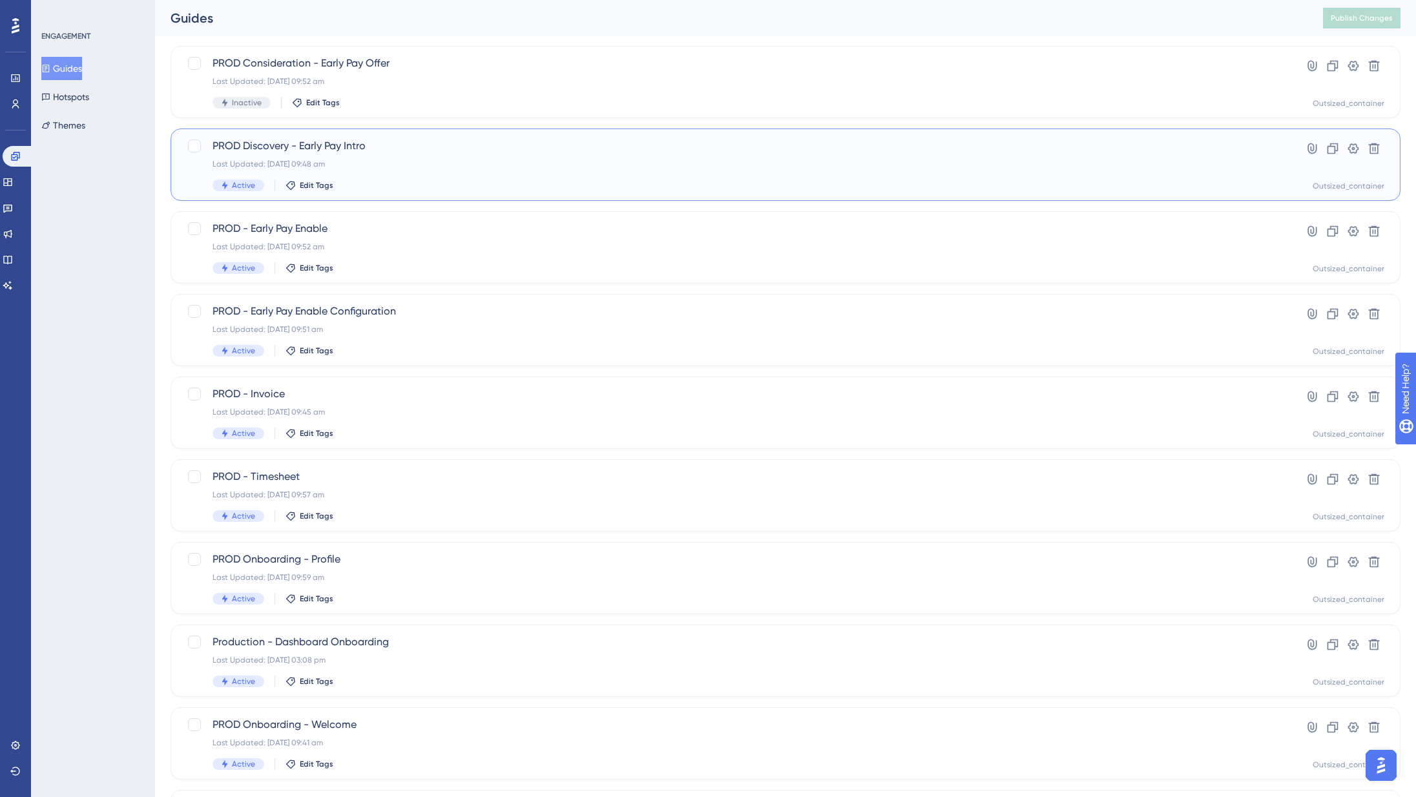
click at [376, 172] on div "PROD Discovery - Early Pay Intro Last Updated: [DATE] 09:48 am Active Edit Tags" at bounding box center [733, 164] width 1042 height 53
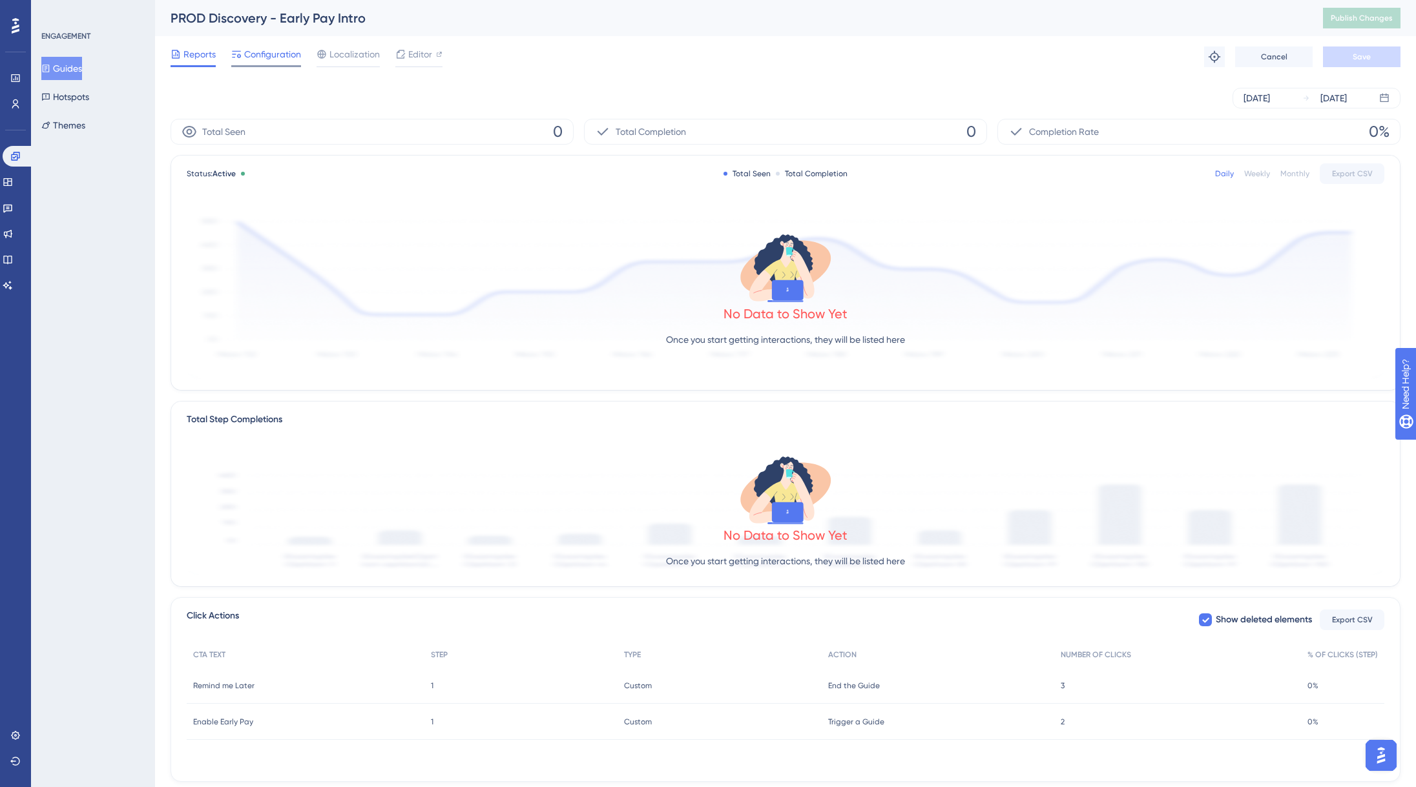
click at [275, 58] on span "Configuration" at bounding box center [272, 53] width 57 height 15
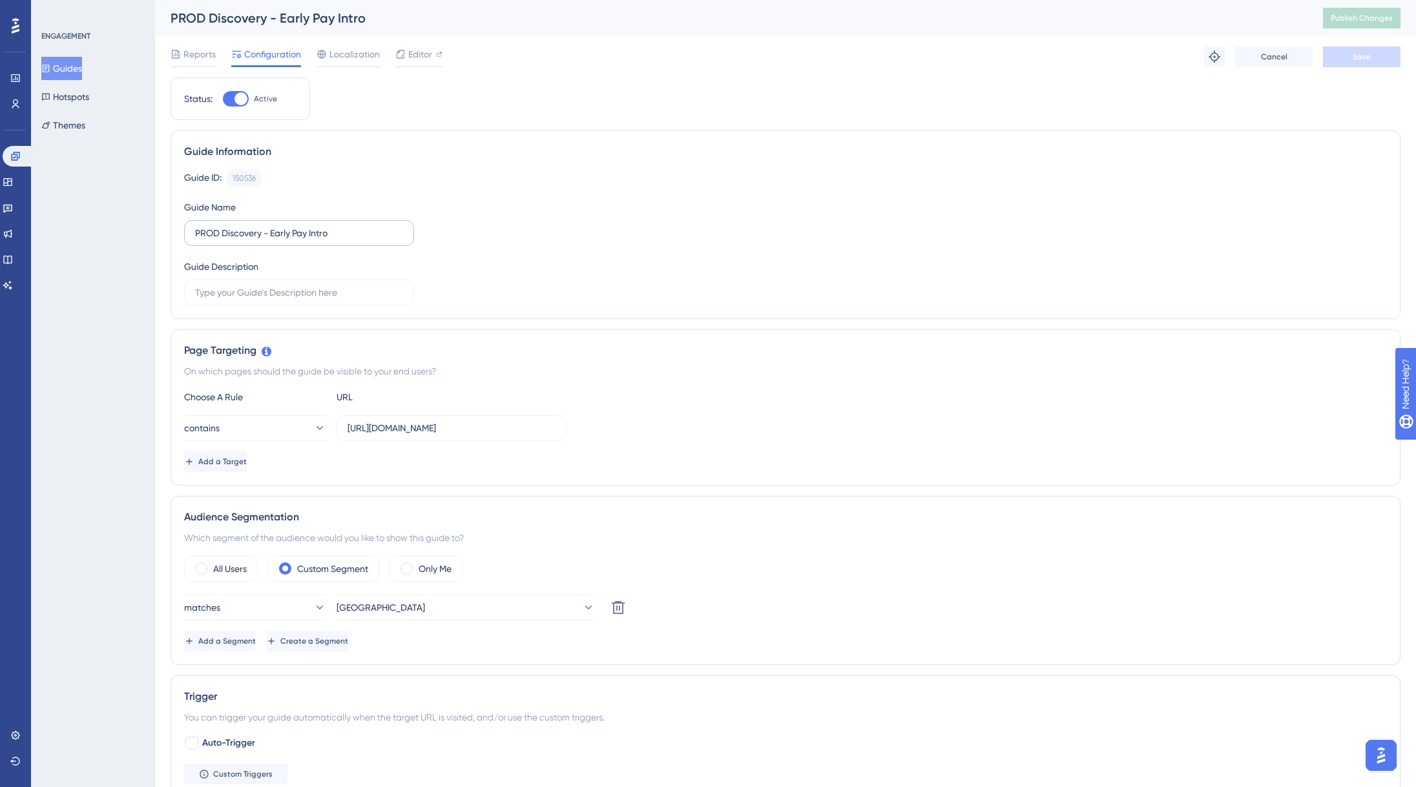
click at [326, 240] on label "PROD Discovery - Early Pay Intro" at bounding box center [299, 233] width 230 height 26
click at [326, 240] on input "PROD Discovery - Early Pay Intro" at bounding box center [299, 233] width 208 height 14
click at [326, 240] on label "PROD Discovery - Early Pay Intro" at bounding box center [299, 233] width 230 height 26
click at [326, 240] on input "PROD Discovery - Early Pay Intro" at bounding box center [299, 233] width 208 height 14
click at [318, 235] on input "PROD Discovery - Early Pay Intro" at bounding box center [299, 233] width 208 height 14
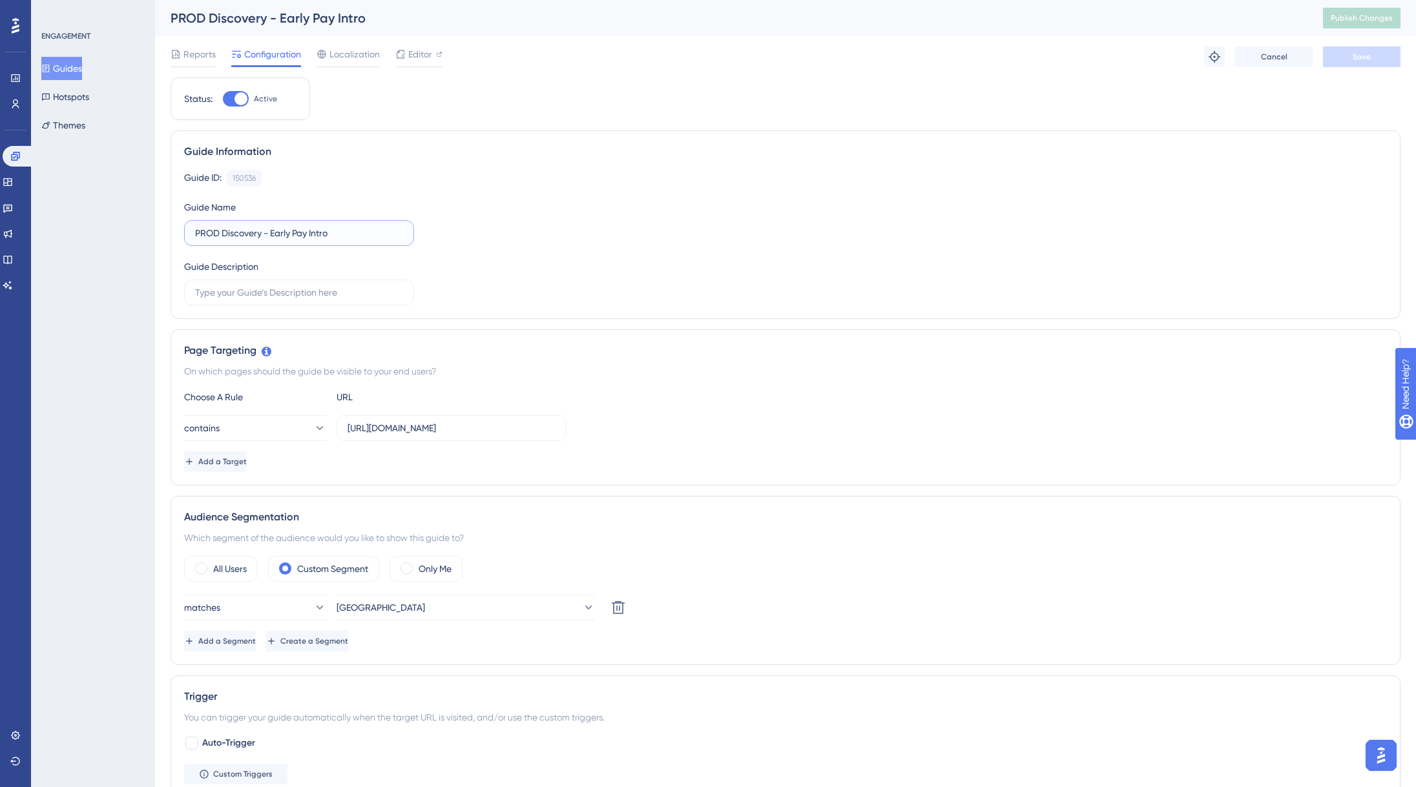
click at [318, 235] on input "PROD Discovery - Early Pay Intro" at bounding box center [299, 233] width 208 height 14
type input "PROD Discovery - Early Pay Offer"
click at [1377, 62] on button "Save" at bounding box center [1361, 56] width 77 height 21
click at [1357, 15] on span "Publish Changes" at bounding box center [1361, 18] width 62 height 10
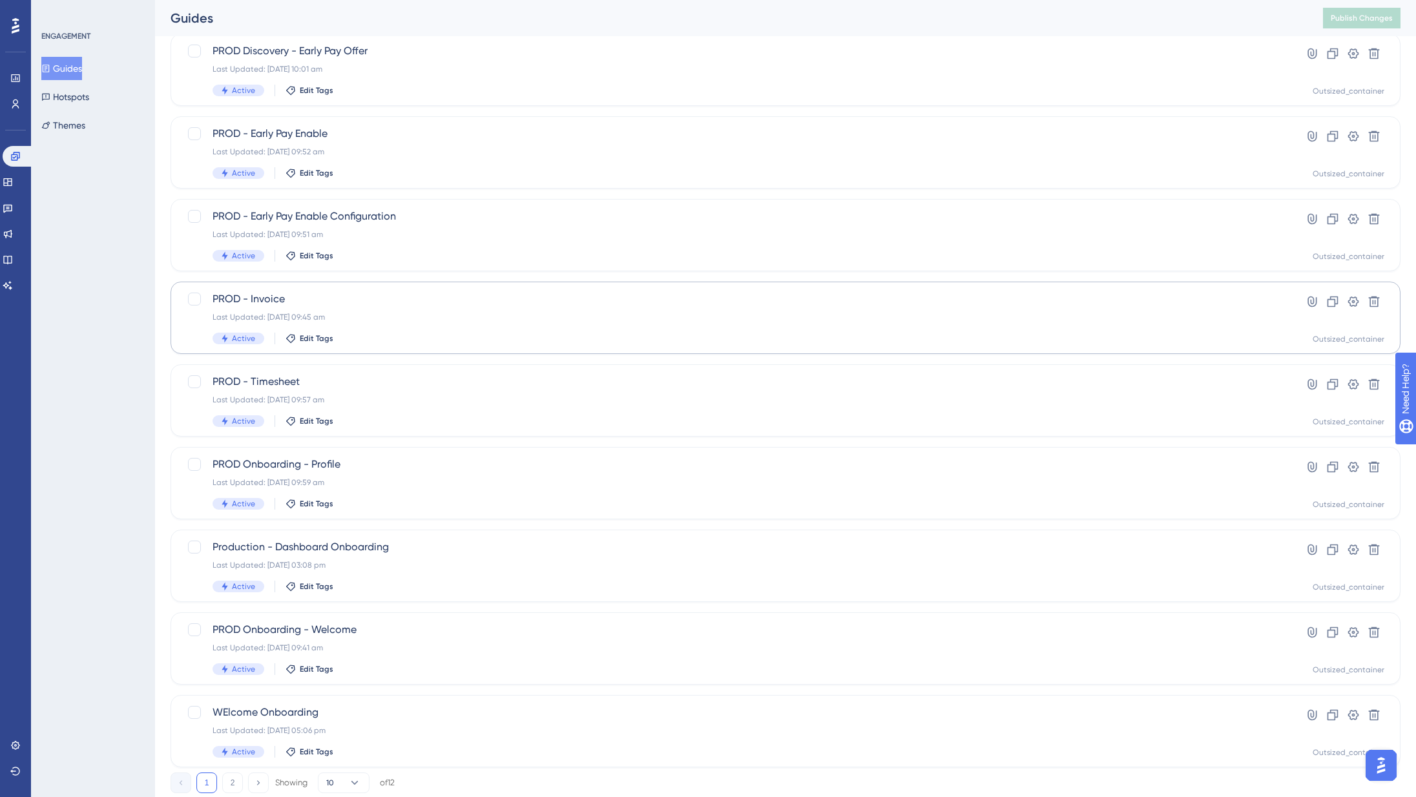
scroll to position [205, 0]
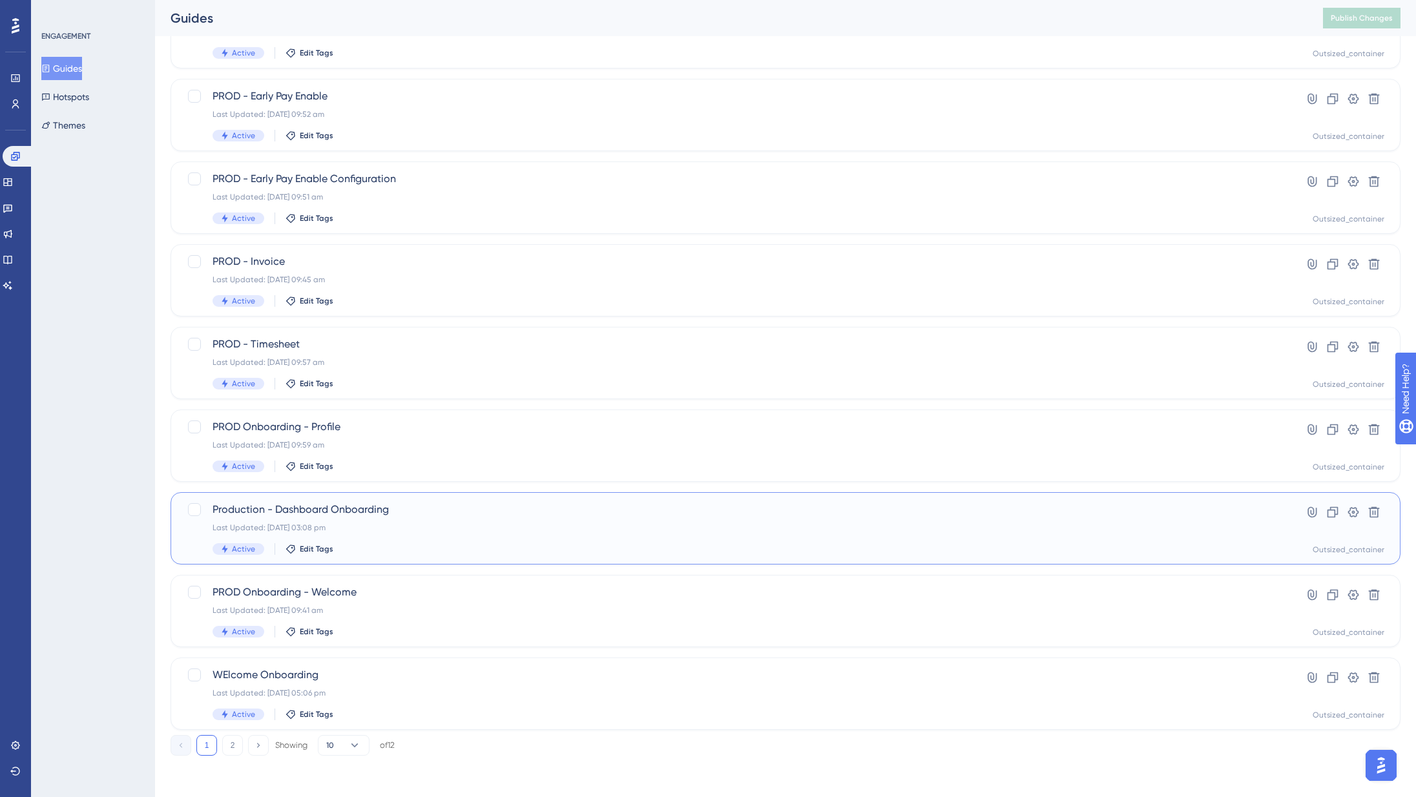
click at [391, 542] on div "Production - Dashboard Onboarding Last Updated: [DATE] 03:08 pm Active Edit Tags" at bounding box center [733, 528] width 1042 height 53
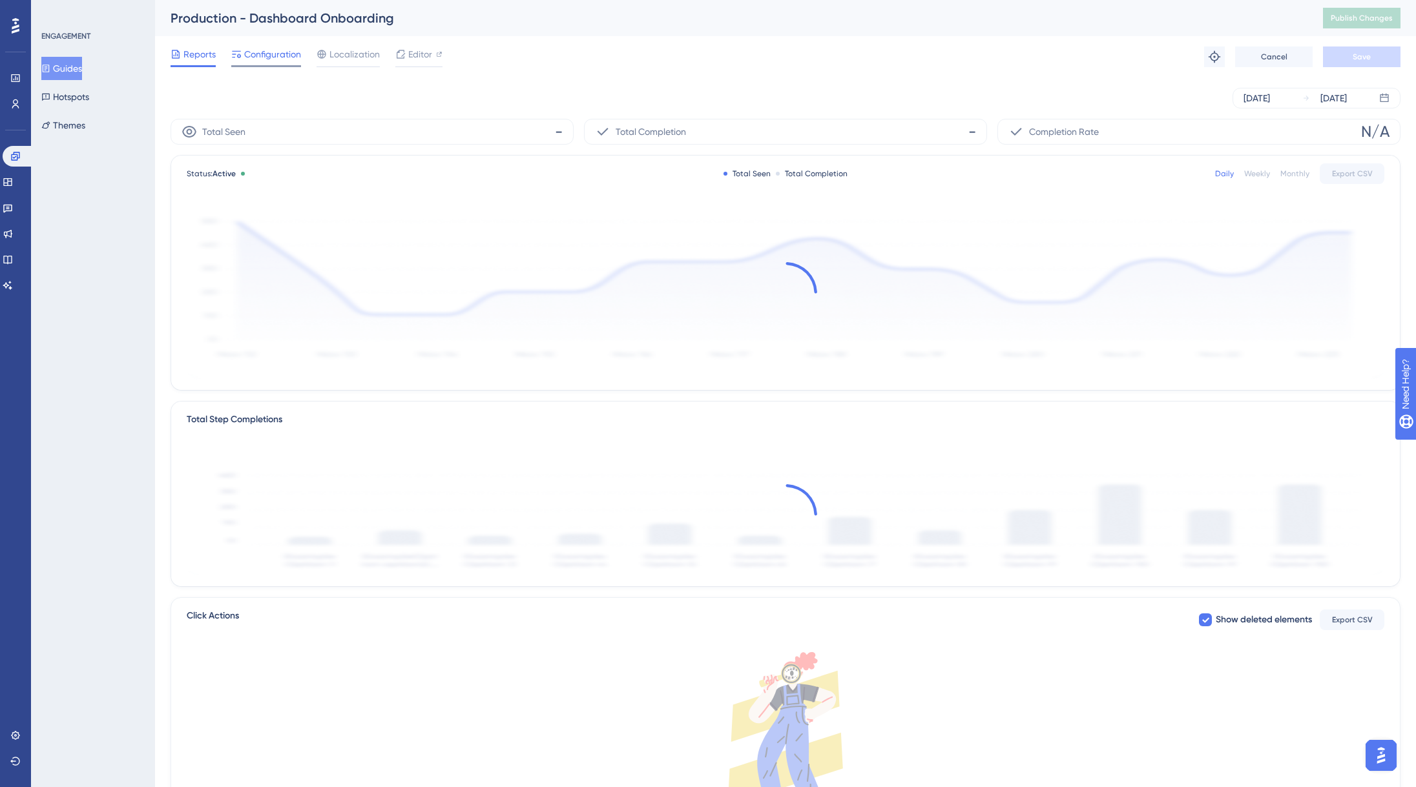
click at [289, 50] on span "Configuration" at bounding box center [272, 53] width 57 height 15
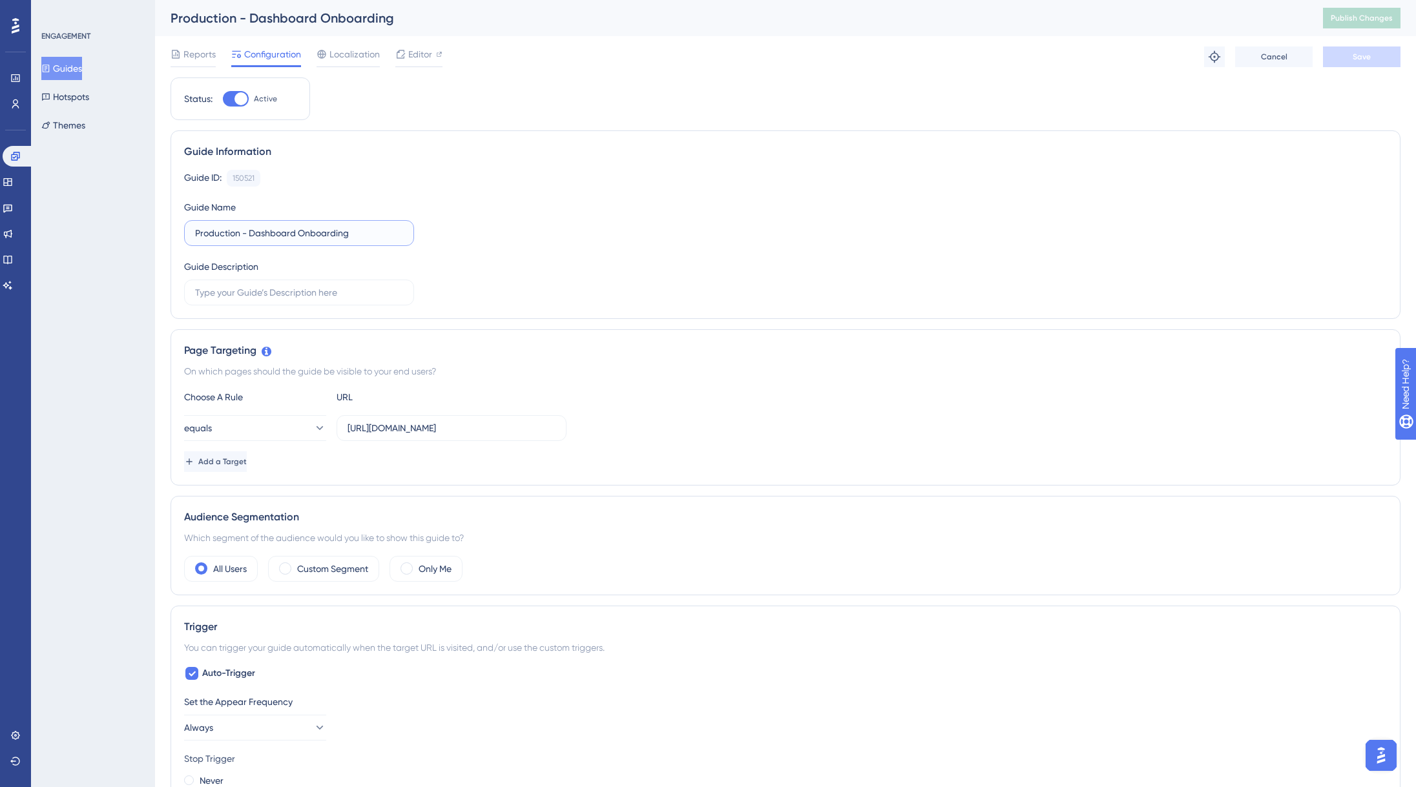
click at [227, 234] on input "Production - Dashboard Onboarding" at bounding box center [299, 233] width 208 height 14
click at [293, 227] on input "PROD - Dashboard Onboarding" at bounding box center [299, 233] width 208 height 14
click at [298, 232] on input "PROD - Dashboard Onboarding" at bounding box center [299, 233] width 208 height 14
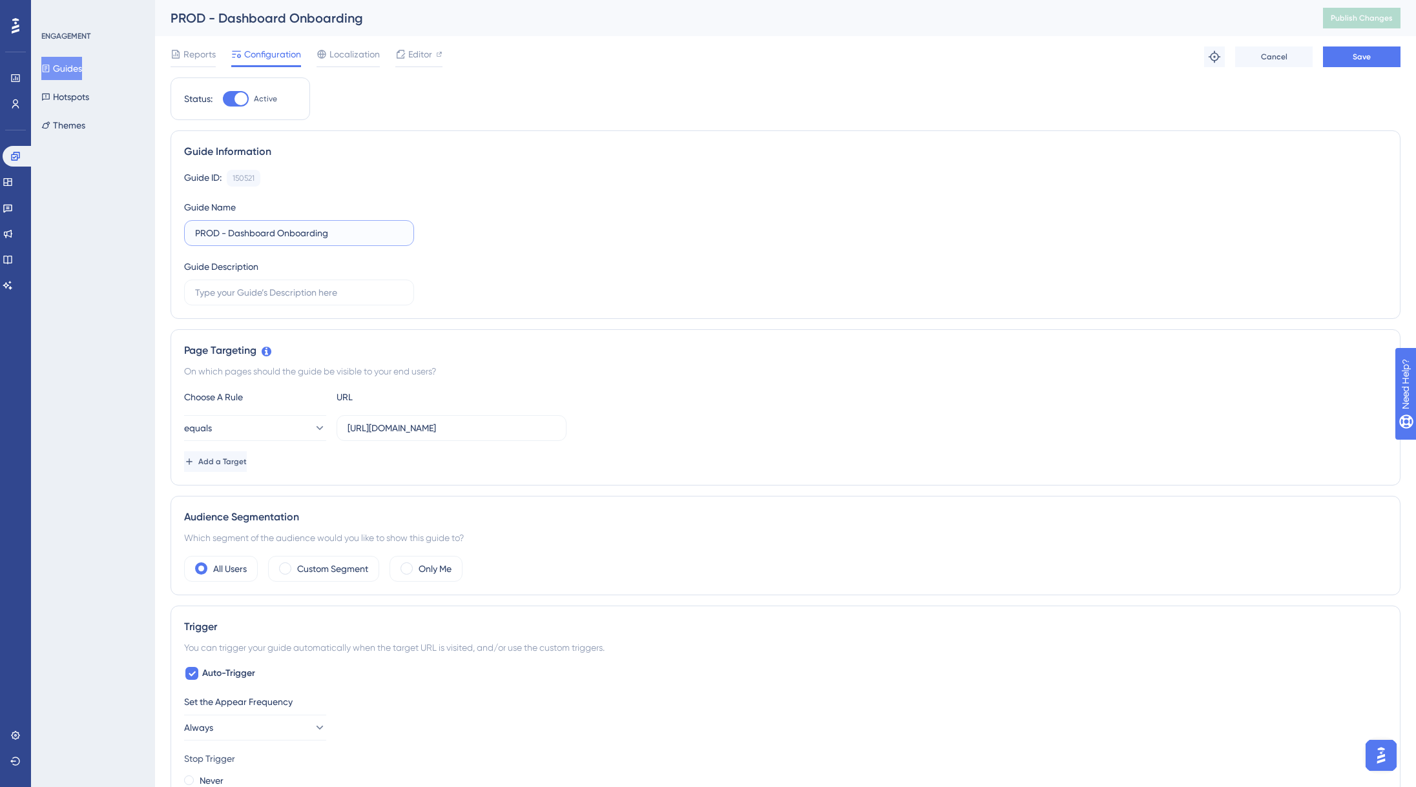
click at [298, 232] on input "PROD - Dashboard Onboarding" at bounding box center [299, 233] width 208 height 14
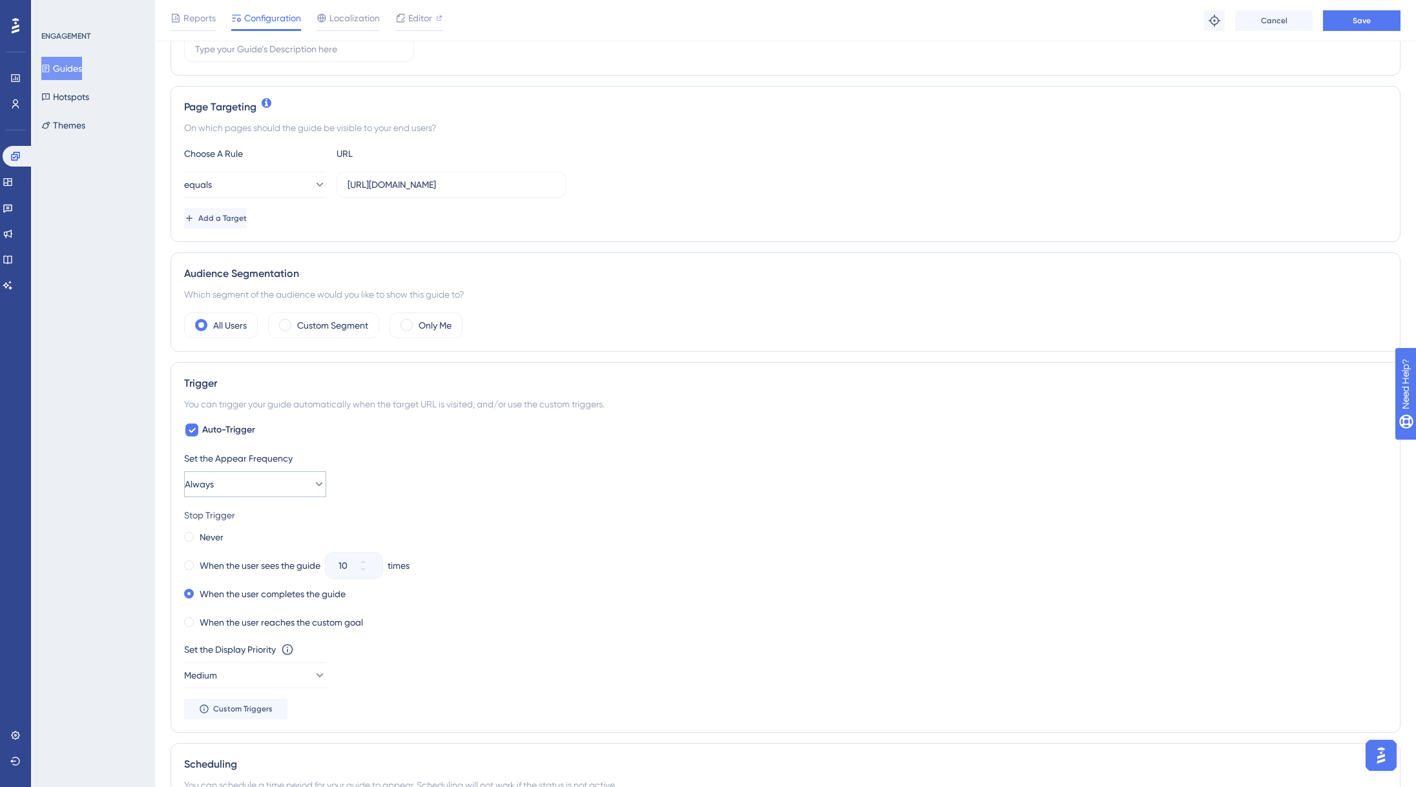
type input "PROD - Dashboard"
click at [298, 484] on button "Always" at bounding box center [255, 484] width 142 height 26
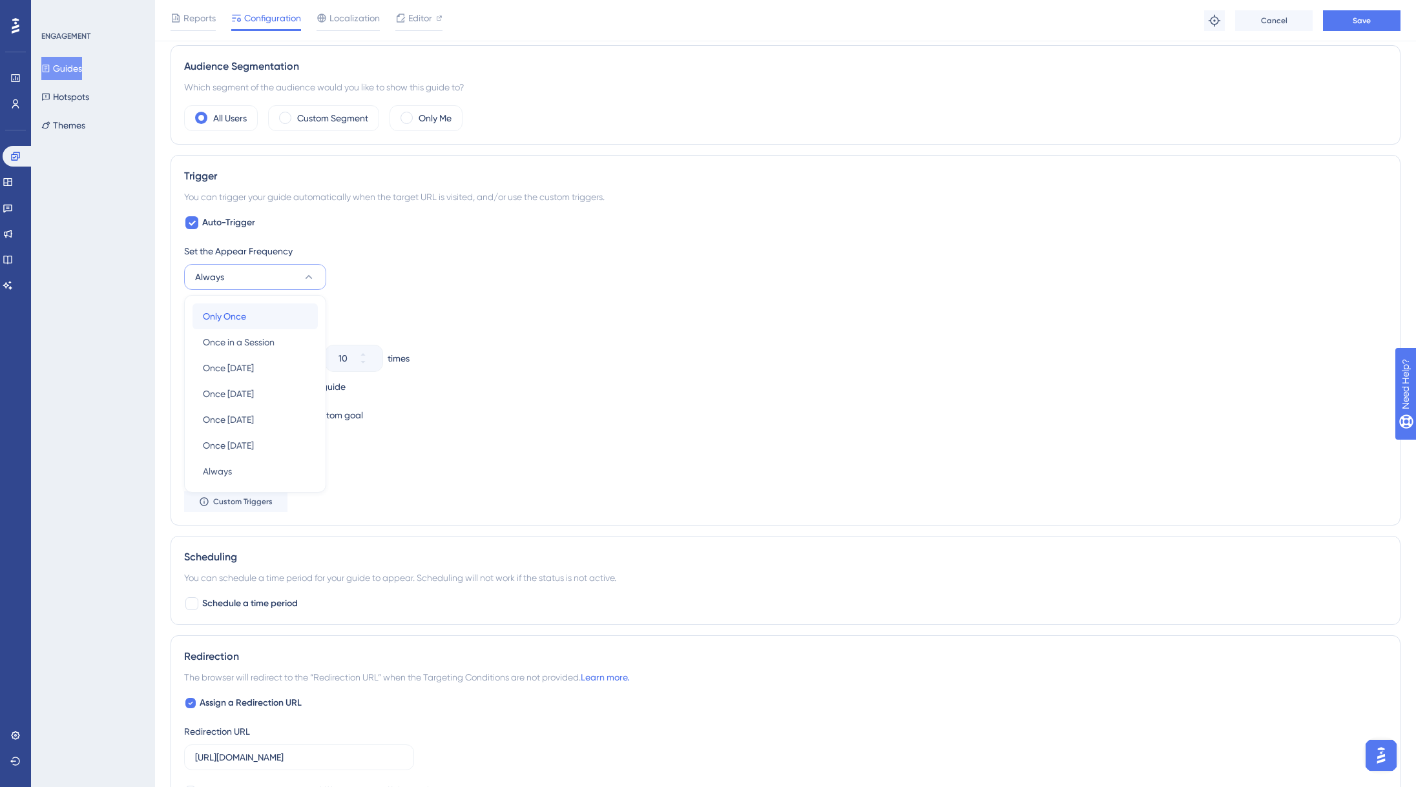
click at [247, 312] on div "Only Once Only Once" at bounding box center [255, 317] width 105 height 26
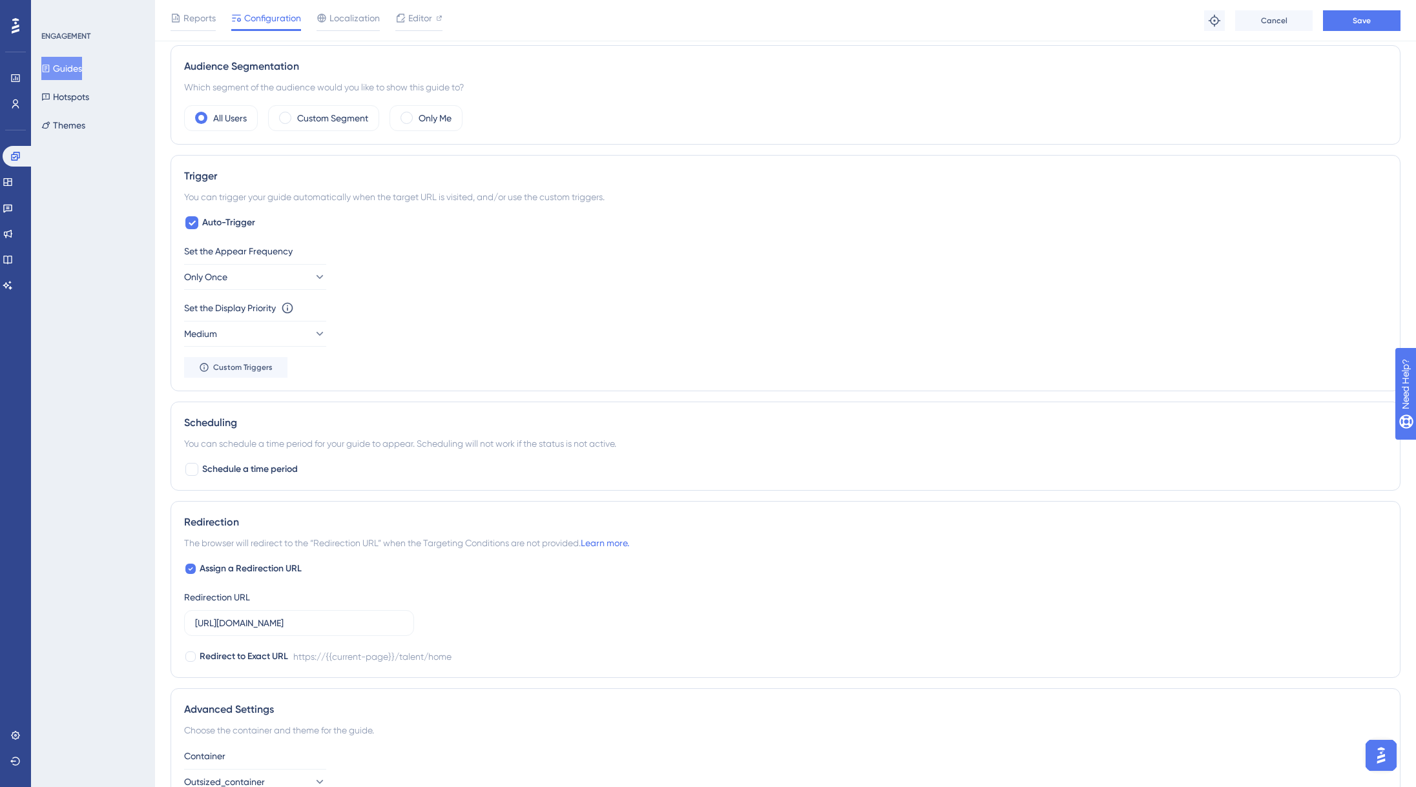
click at [1357, 7] on div "Reports Configuration Localization Editor Troubleshoot Cancel Save" at bounding box center [785, 20] width 1261 height 41
click at [1357, 13] on button "Save" at bounding box center [1361, 20] width 77 height 21
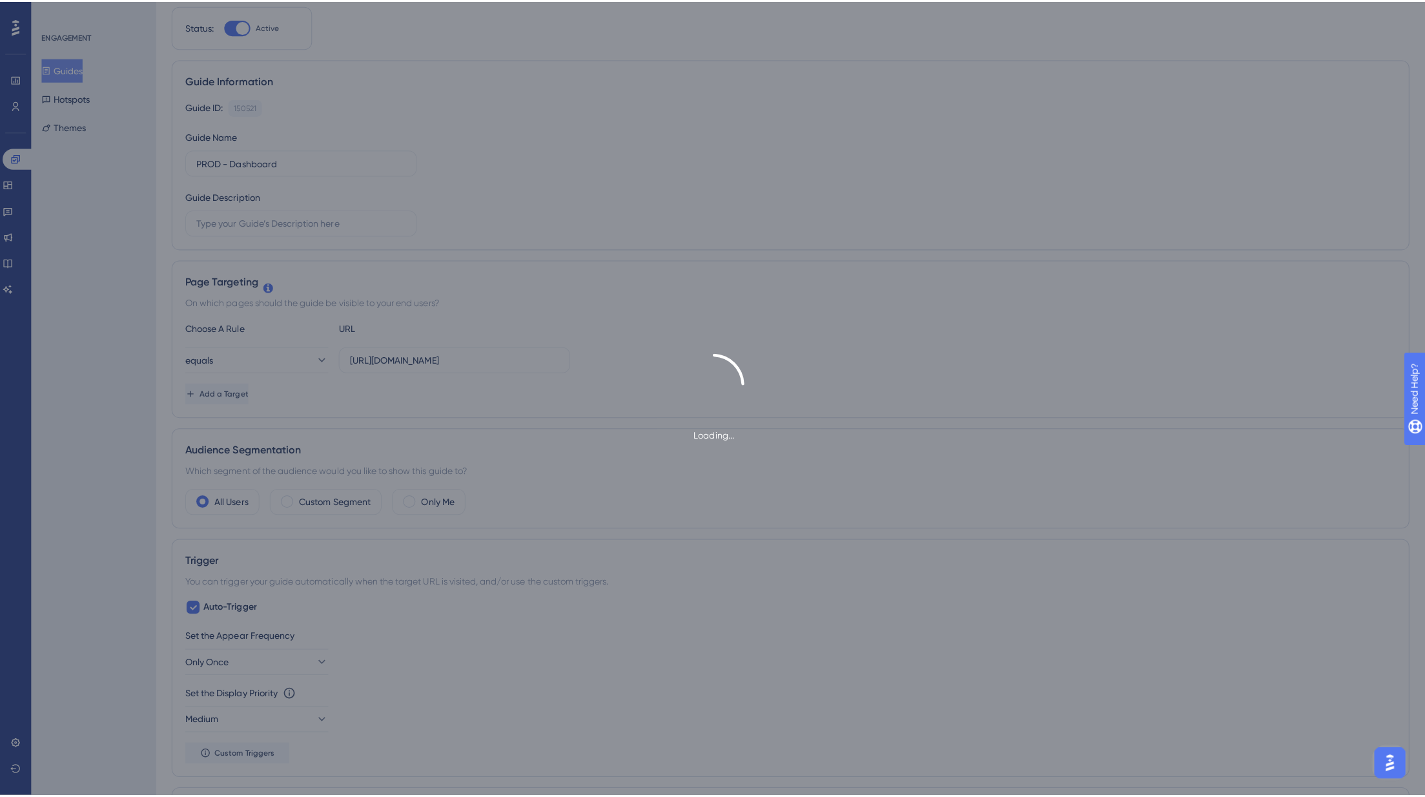
scroll to position [0, 0]
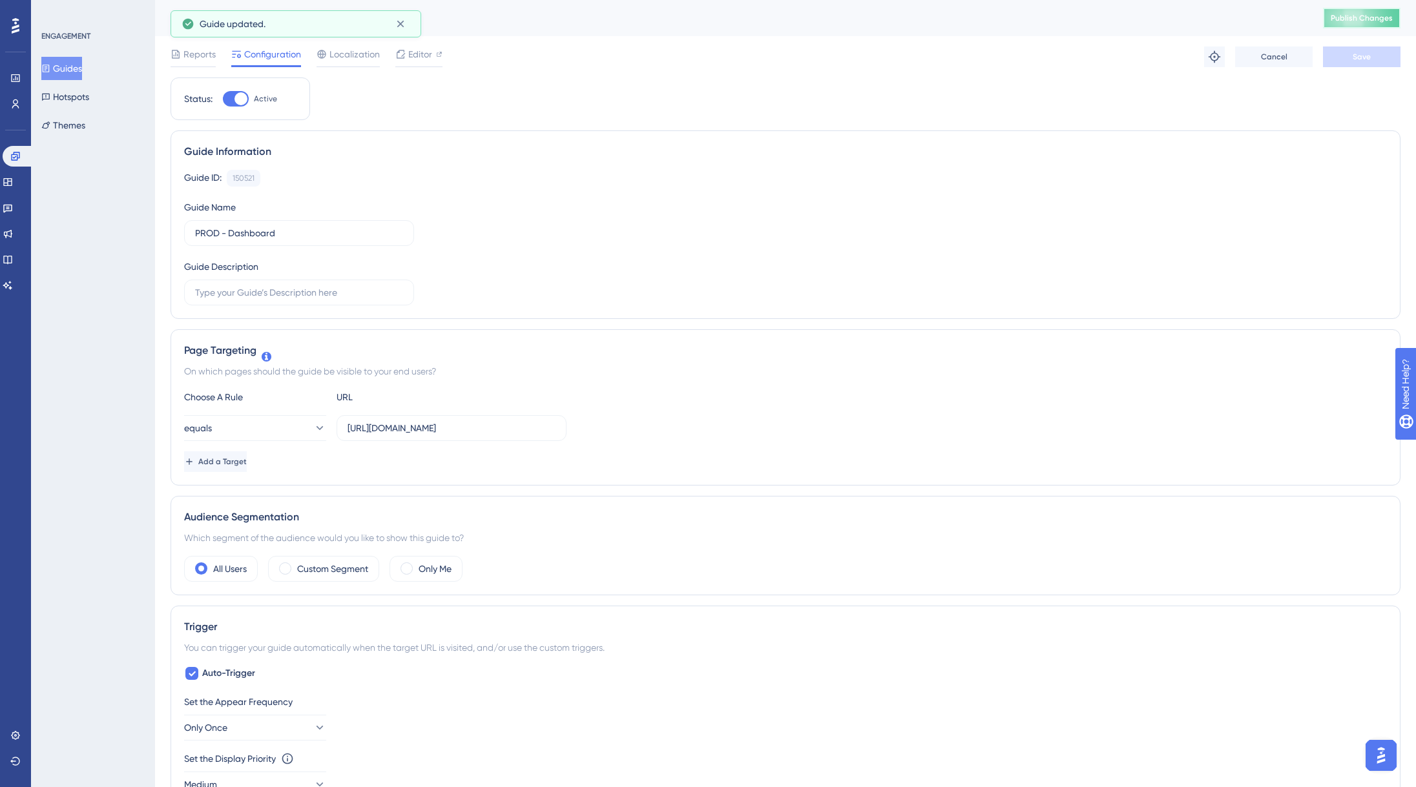
click at [1363, 9] on button "Publish Changes" at bounding box center [1361, 18] width 77 height 21
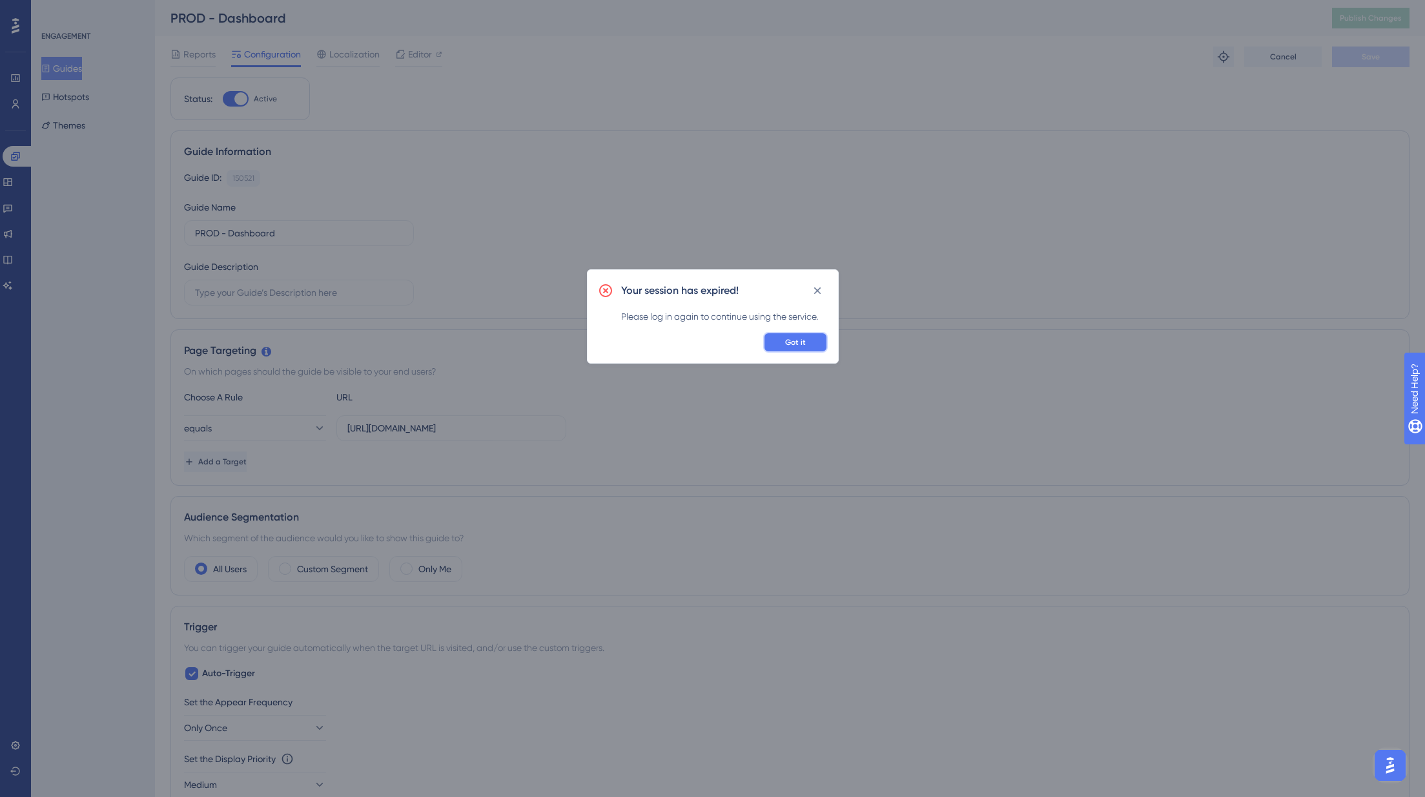
click at [789, 342] on span "Got it" at bounding box center [795, 342] width 21 height 10
